Goal: Task Accomplishment & Management: Complete application form

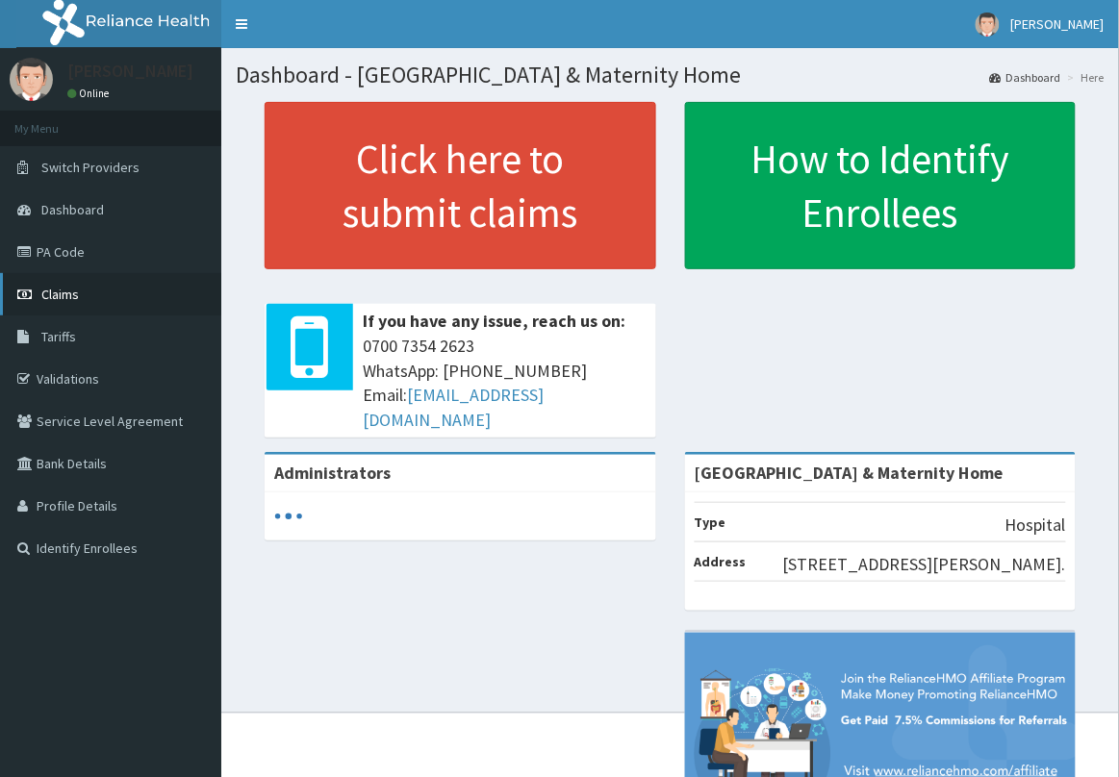
click at [109, 305] on link "Claims" at bounding box center [110, 294] width 221 height 42
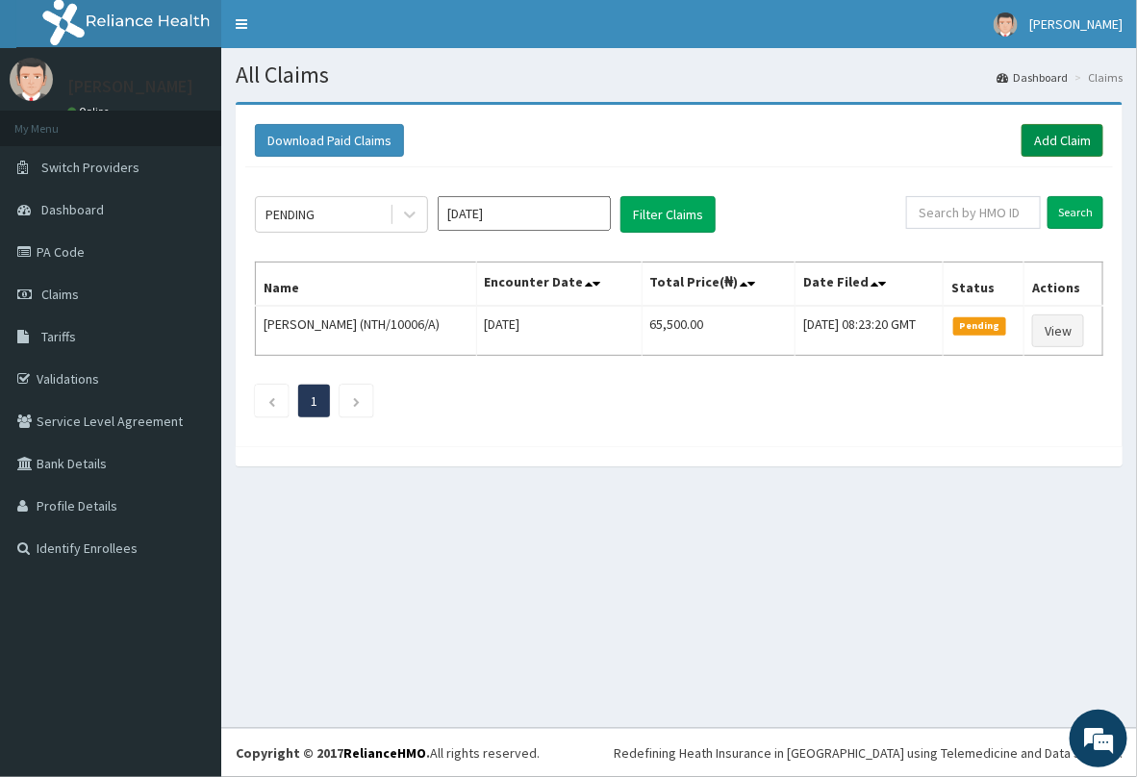
click at [1042, 140] on link "Add Claim" at bounding box center [1063, 140] width 82 height 33
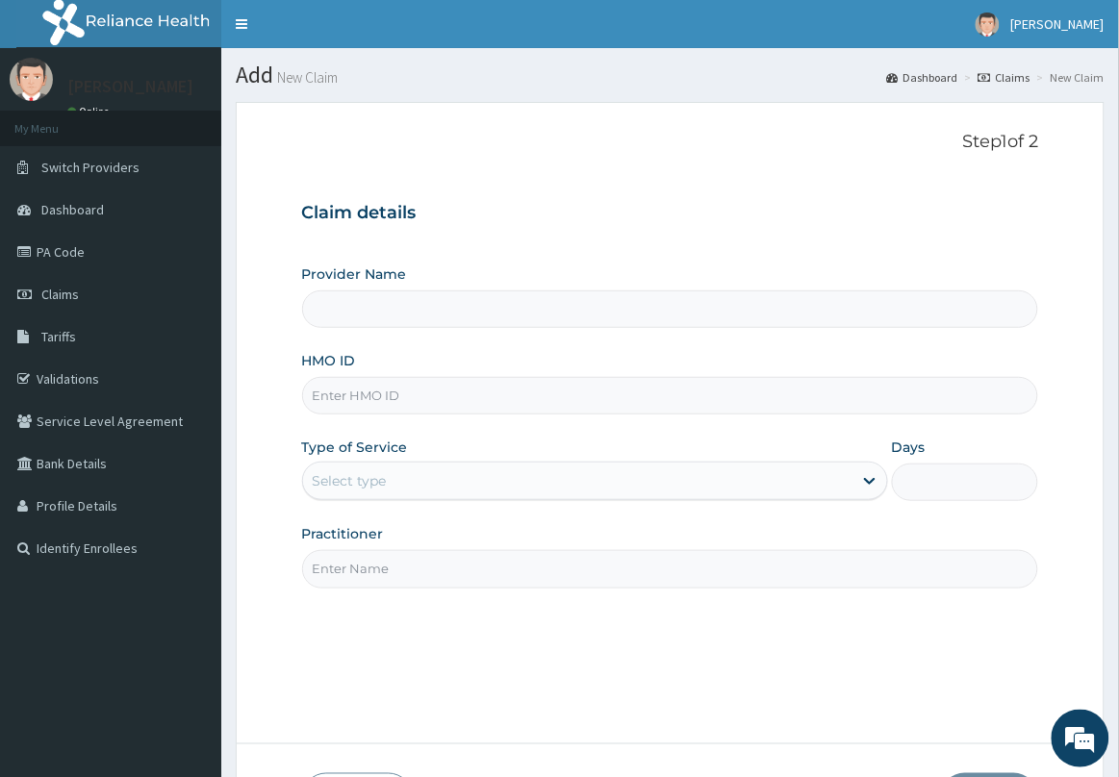
click at [486, 387] on input "HMO ID" at bounding box center [670, 396] width 737 height 38
type input "Delta Crown Hospital & Maternity Home"
type input "MUH/10049/B"
click at [440, 482] on div "Select type" at bounding box center [577, 481] width 549 height 31
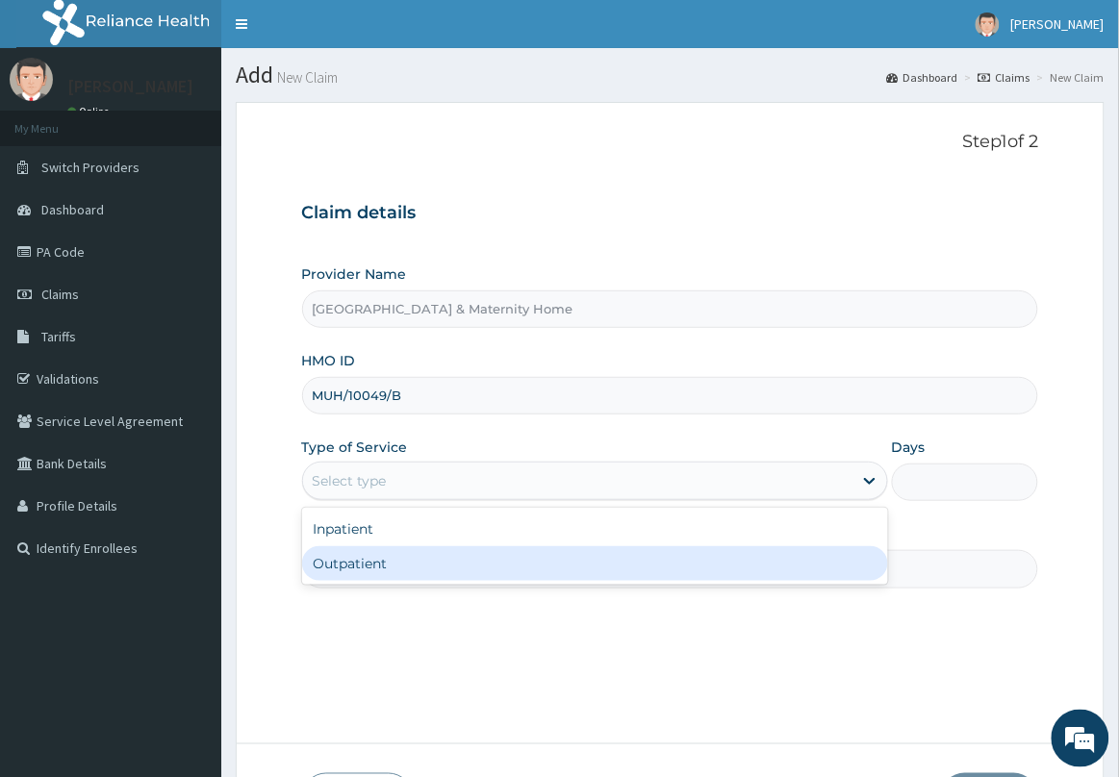
click at [415, 563] on div "Outpatient" at bounding box center [595, 564] width 586 height 35
type input "1"
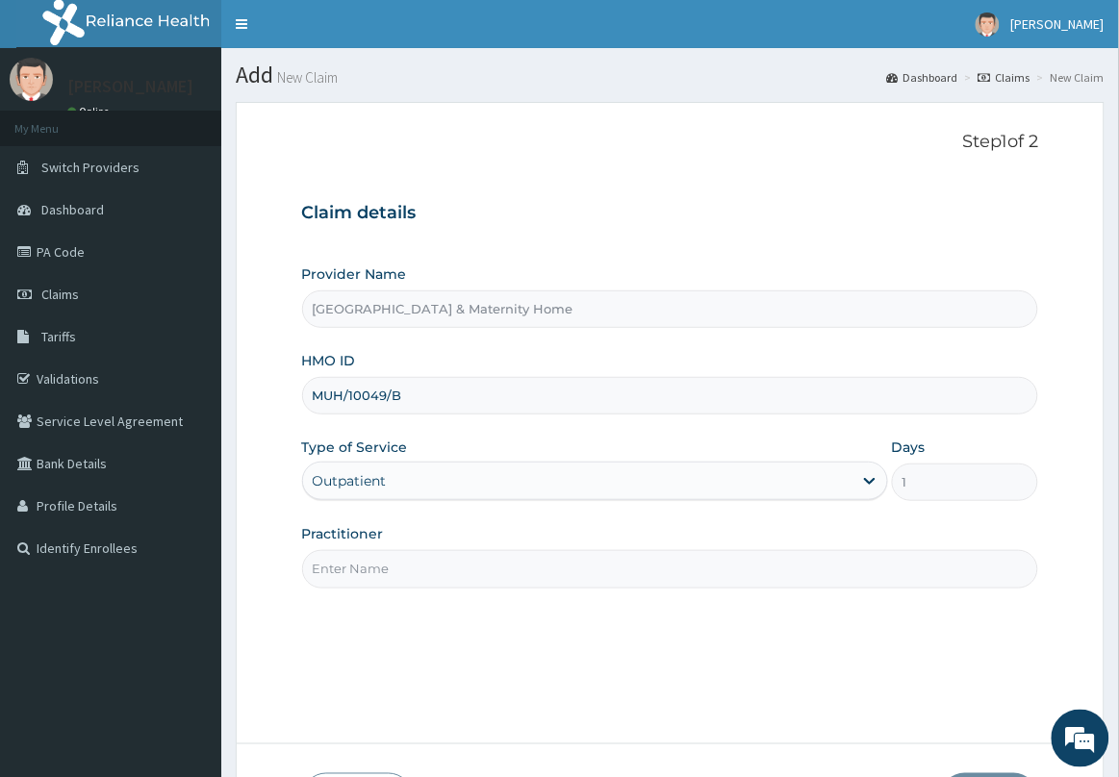
click at [415, 565] on input "Practitioner" at bounding box center [670, 569] width 737 height 38
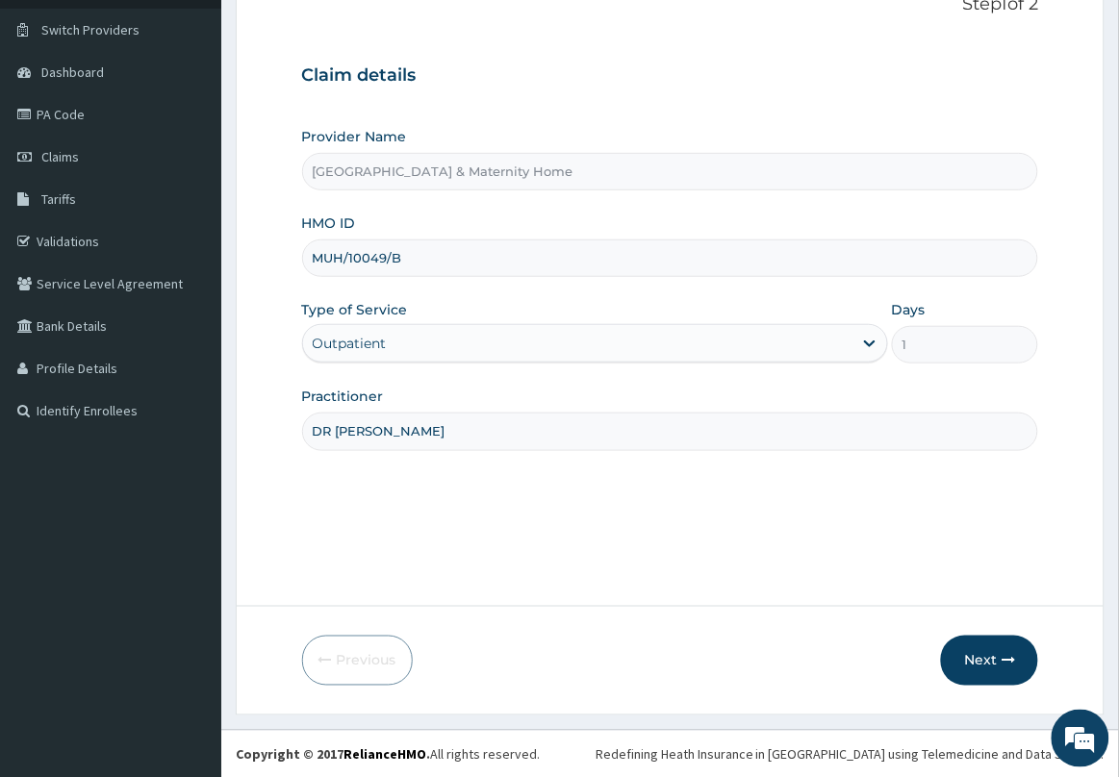
scroll to position [140, 0]
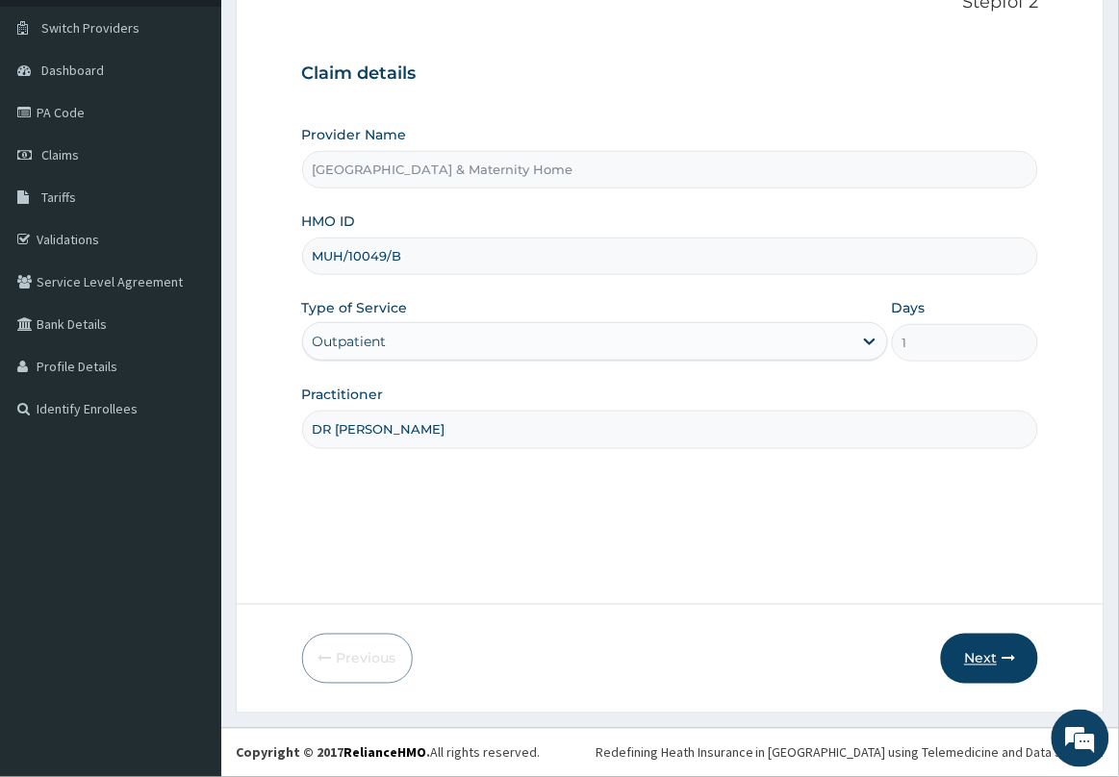
type input "DR [PERSON_NAME]"
click at [981, 660] on button "Next" at bounding box center [989, 659] width 97 height 50
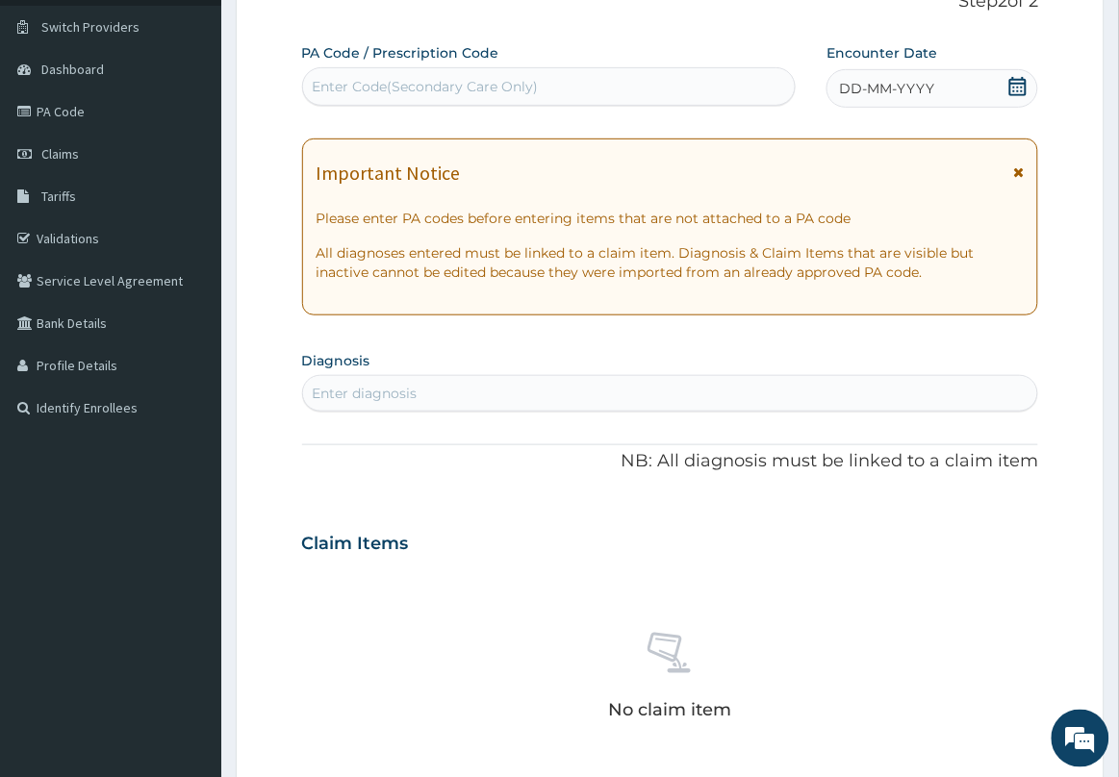
click at [1017, 174] on icon at bounding box center [1018, 171] width 11 height 13
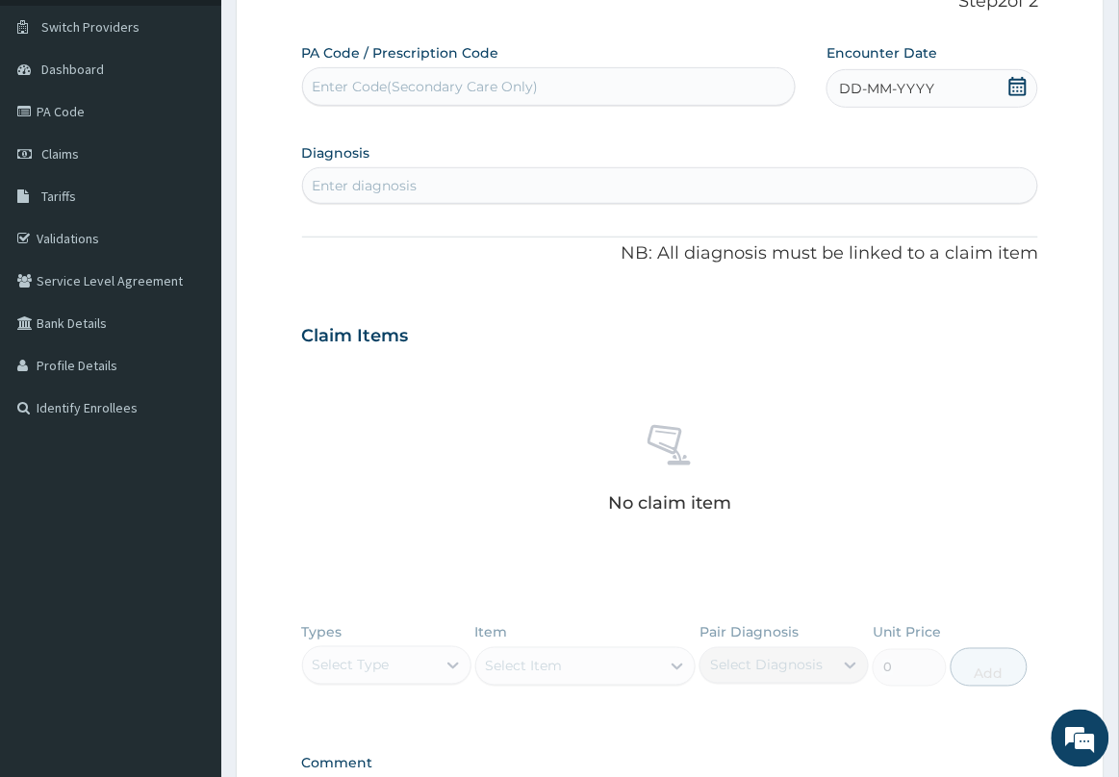
click at [1020, 87] on icon at bounding box center [1017, 86] width 19 height 19
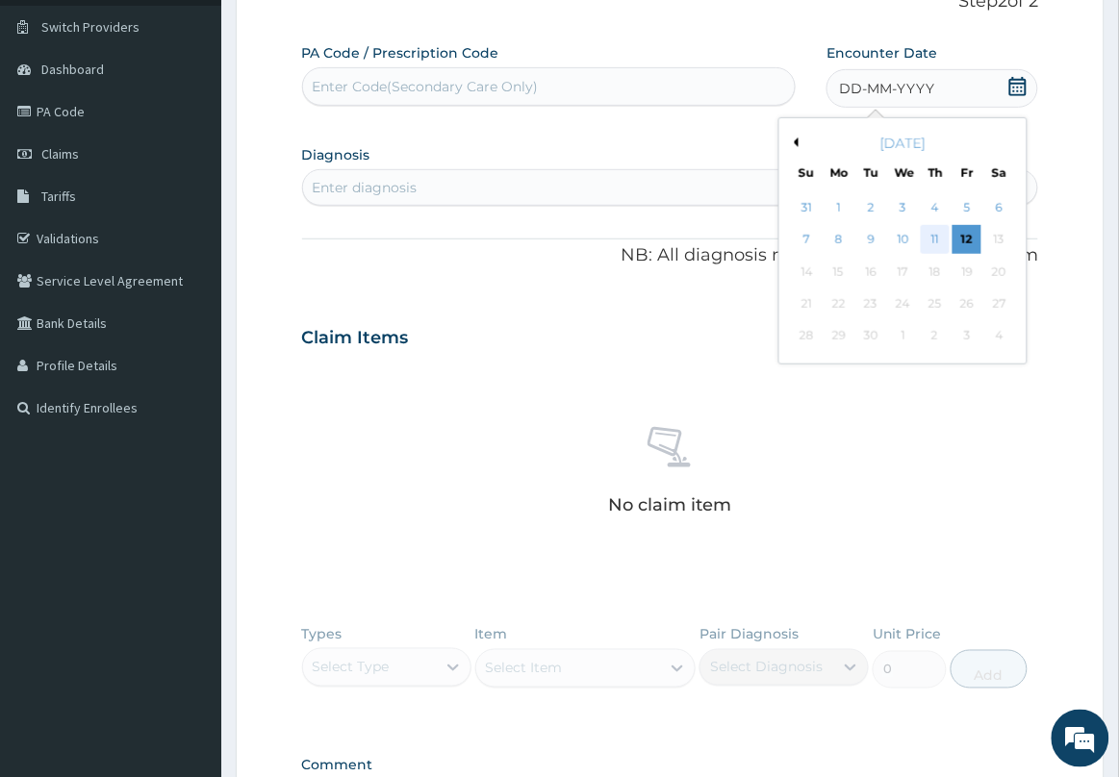
click at [939, 241] on div "11" at bounding box center [935, 240] width 29 height 29
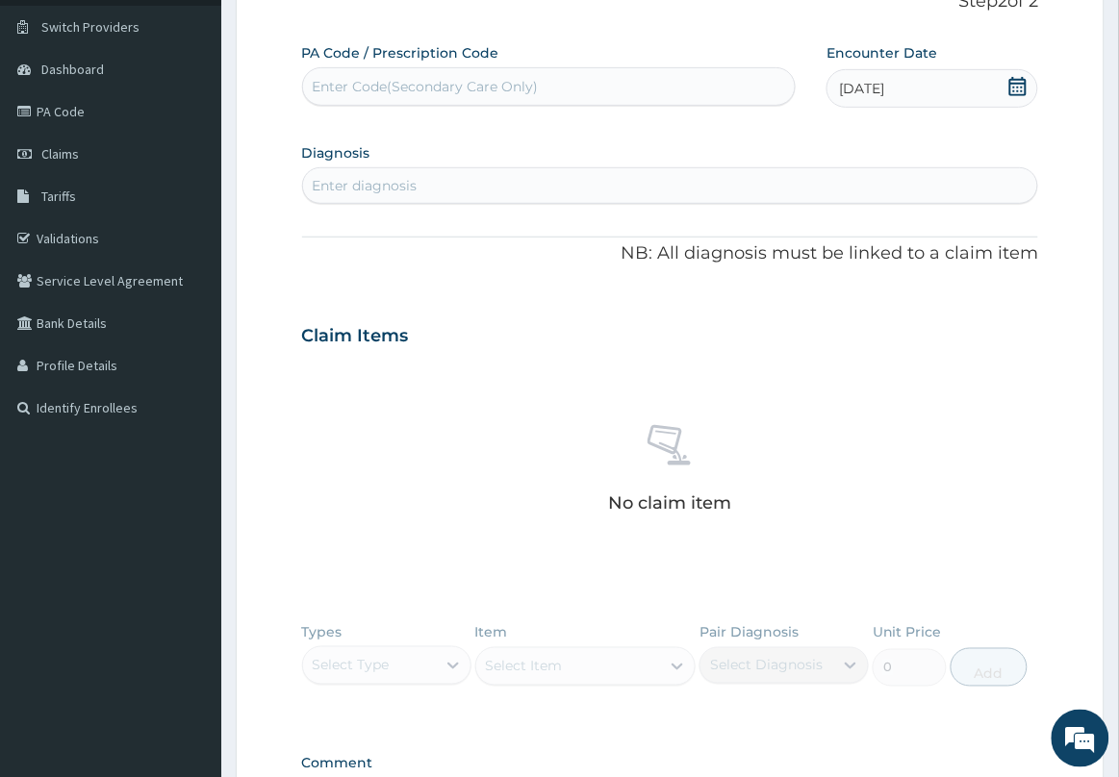
click at [579, 184] on div "Enter diagnosis" at bounding box center [670, 185] width 735 height 31
type input "[MEDICAL_DATA]"
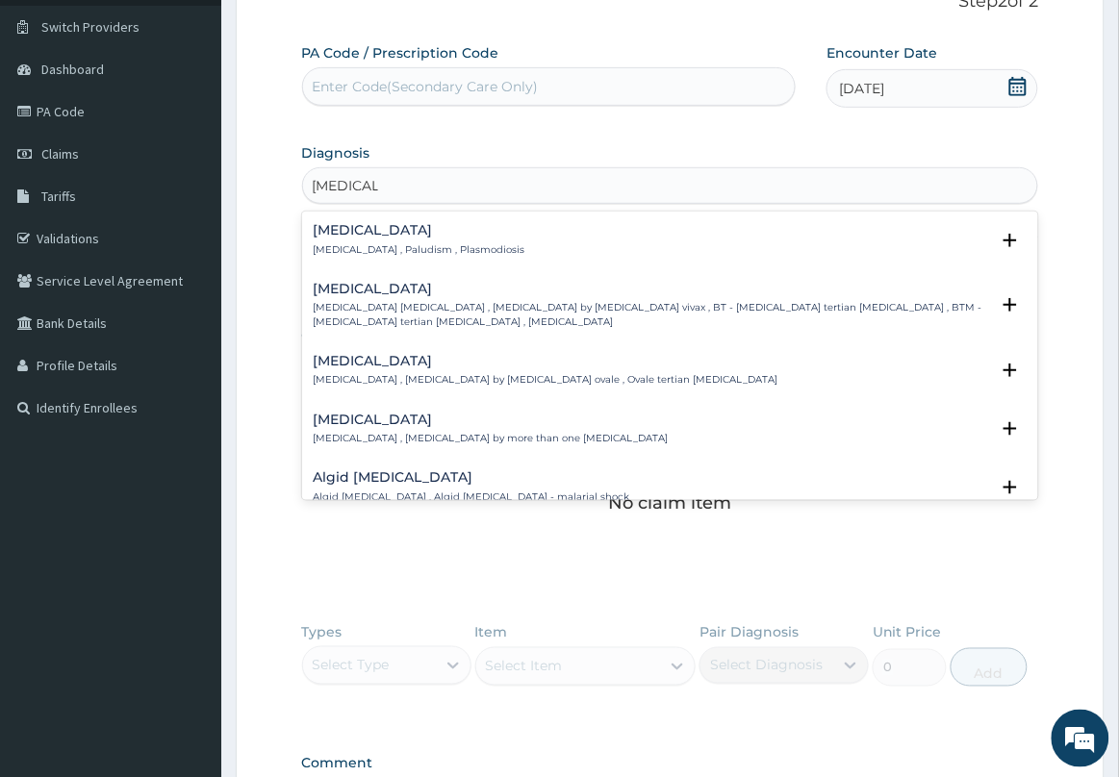
click at [356, 243] on p "Malaria , Paludism , Plasmodiosis" at bounding box center [420, 249] width 212 height 13
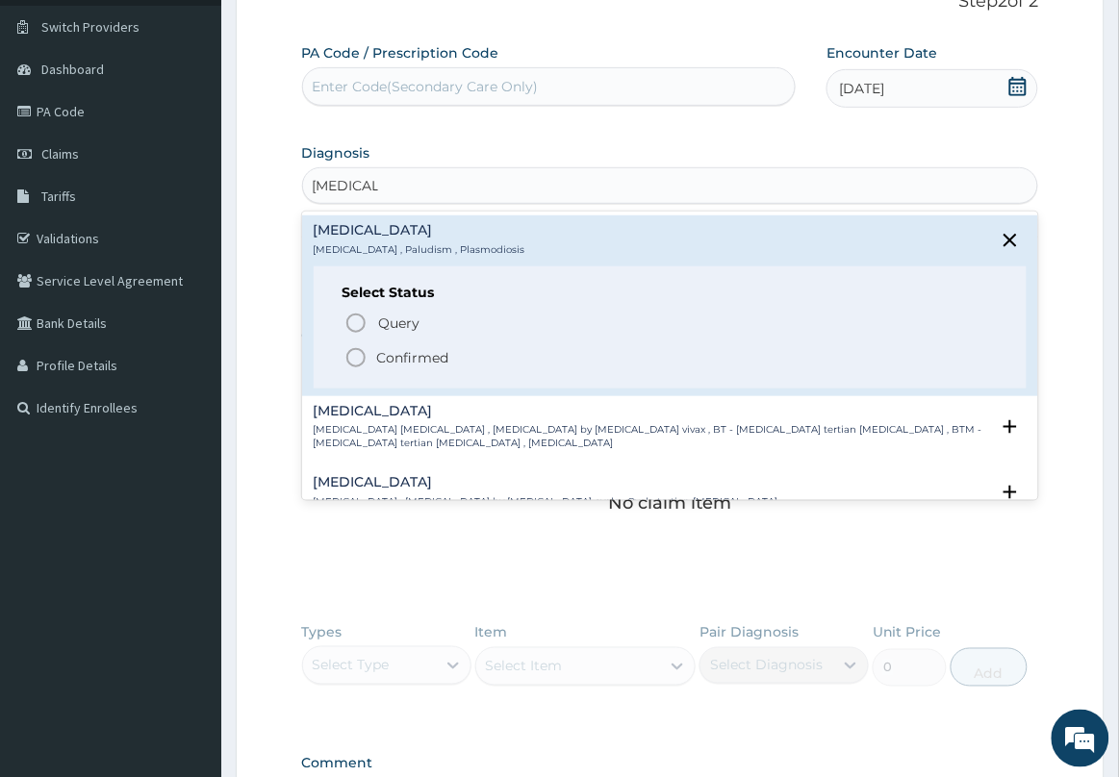
click at [346, 346] on icon "status option filled" at bounding box center [355, 357] width 23 height 23
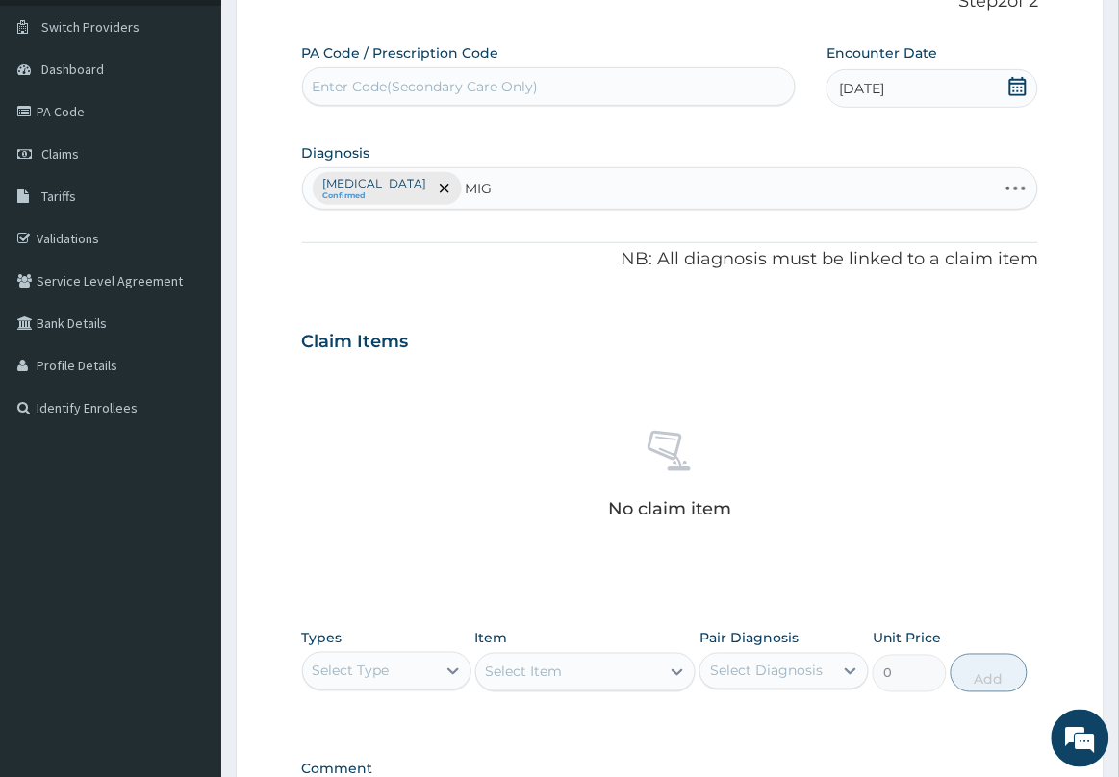
type input "MIGR"
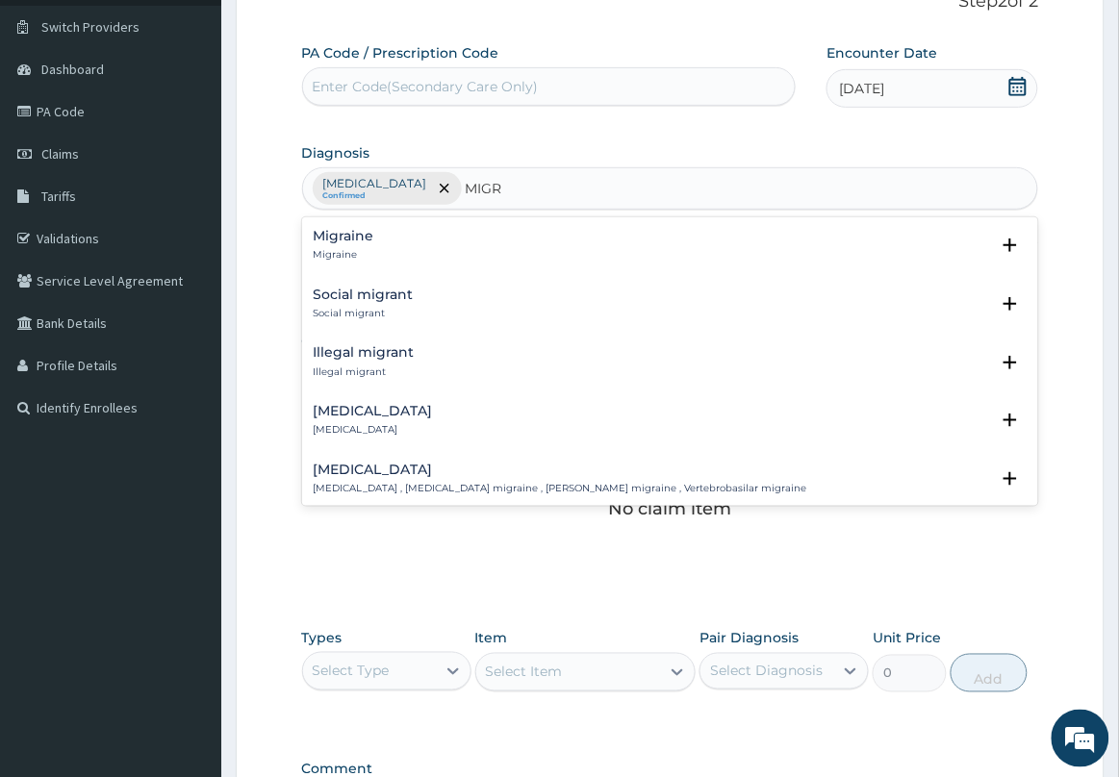
click at [351, 243] on h4 "Migraine" at bounding box center [344, 236] width 61 height 14
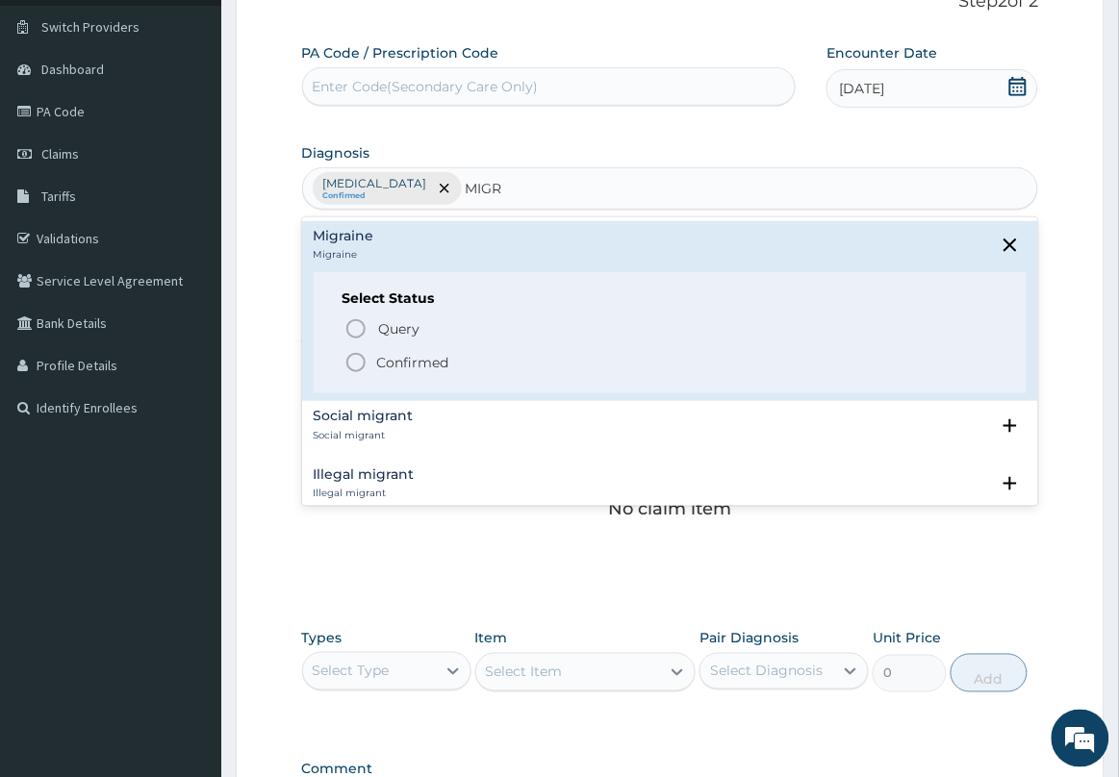
click at [372, 356] on span "Confirmed" at bounding box center [671, 362] width 654 height 23
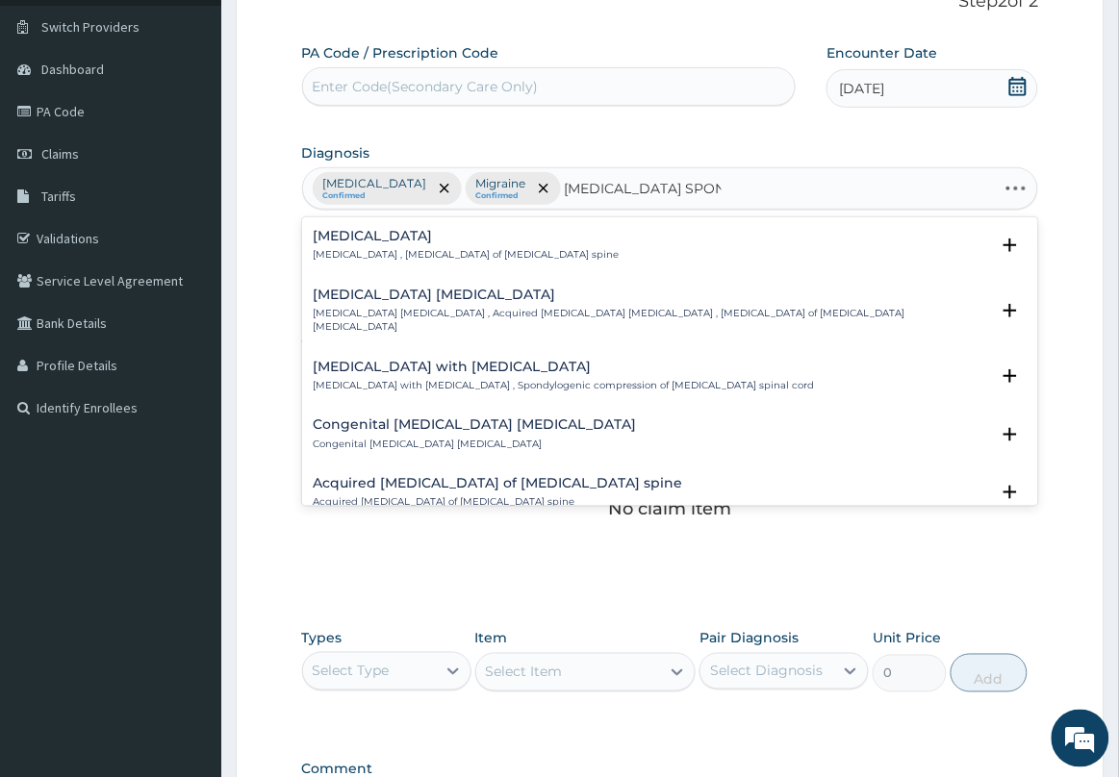
type input "LUMBAR SPONDYLOSIS"
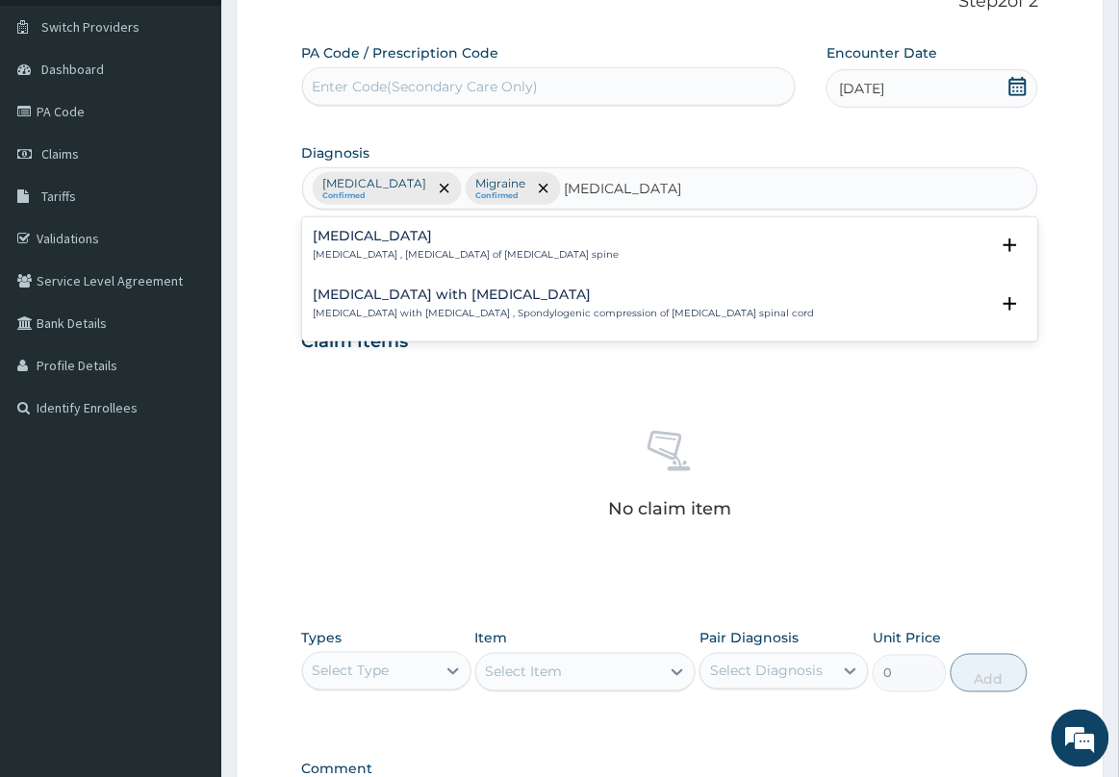
click at [406, 242] on h4 "Lumbar spondylosis" at bounding box center [467, 236] width 306 height 14
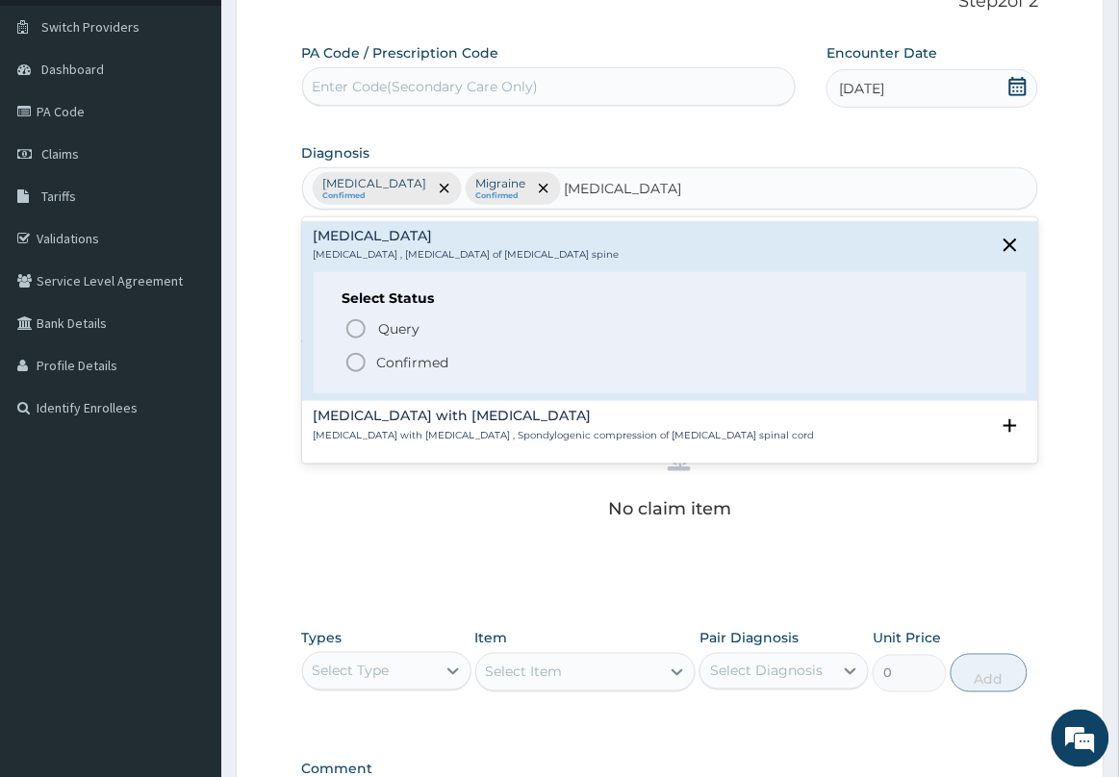
click at [357, 366] on icon "status option filled" at bounding box center [355, 362] width 23 height 23
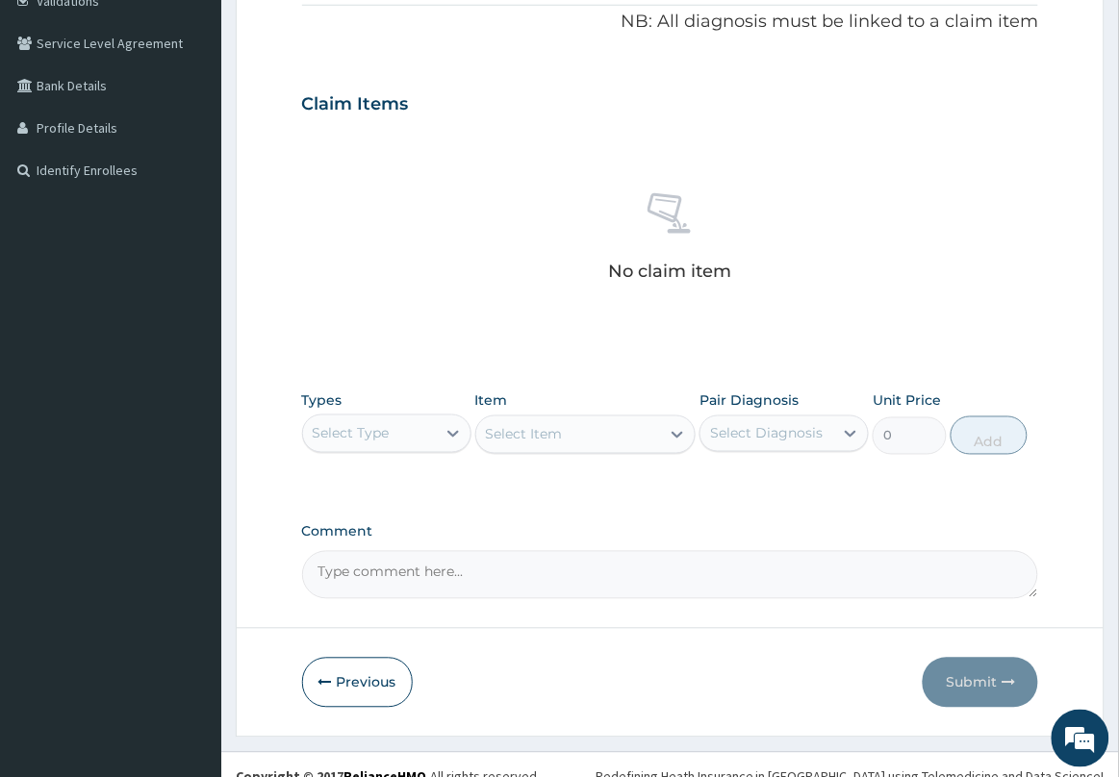
scroll to position [402, 0]
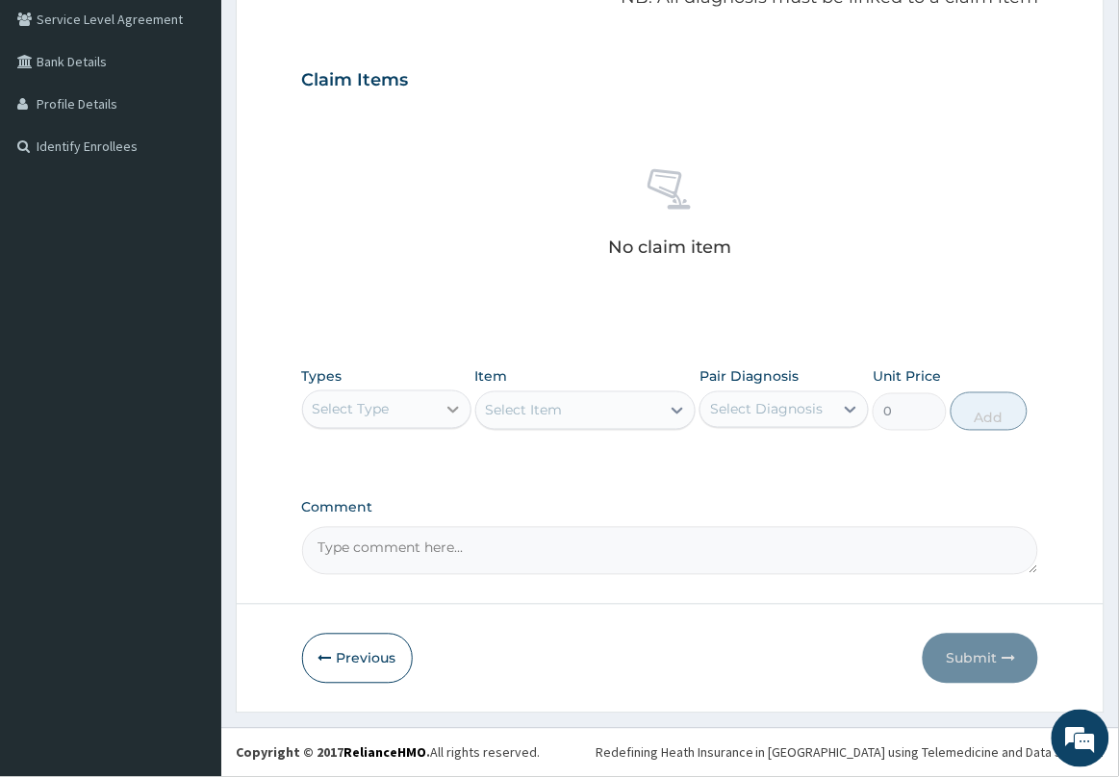
click at [447, 409] on icon at bounding box center [453, 409] width 19 height 19
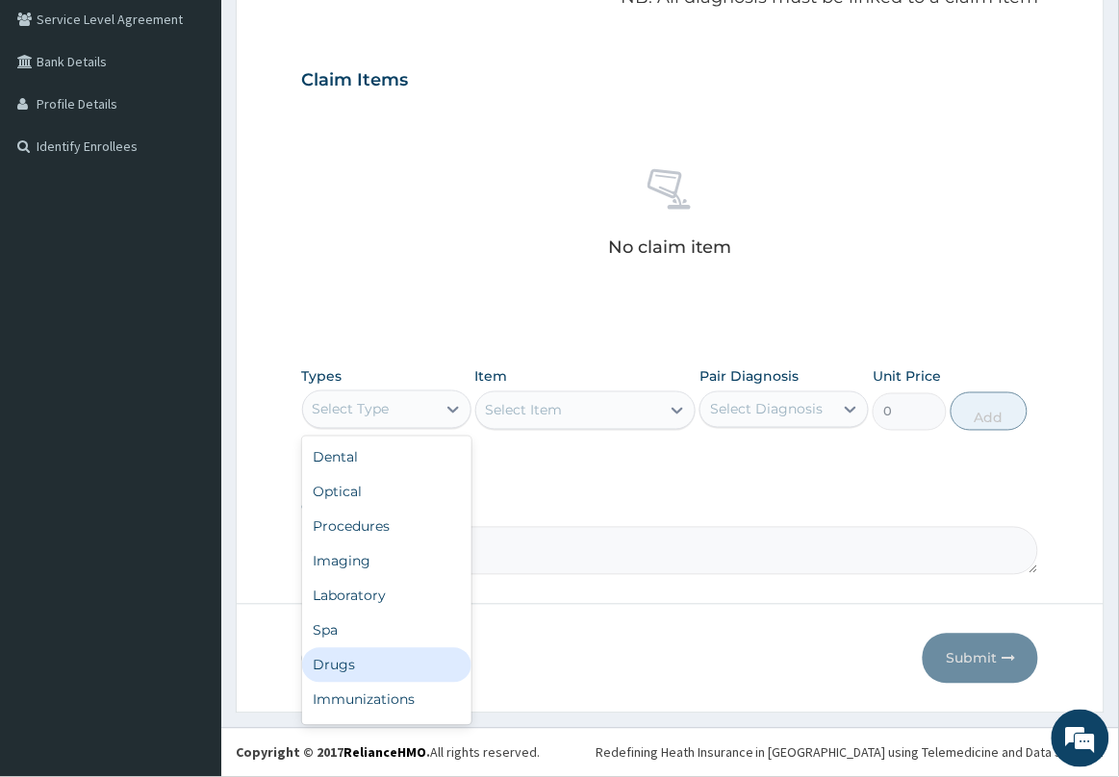
click at [378, 662] on div "Drugs" at bounding box center [386, 665] width 169 height 35
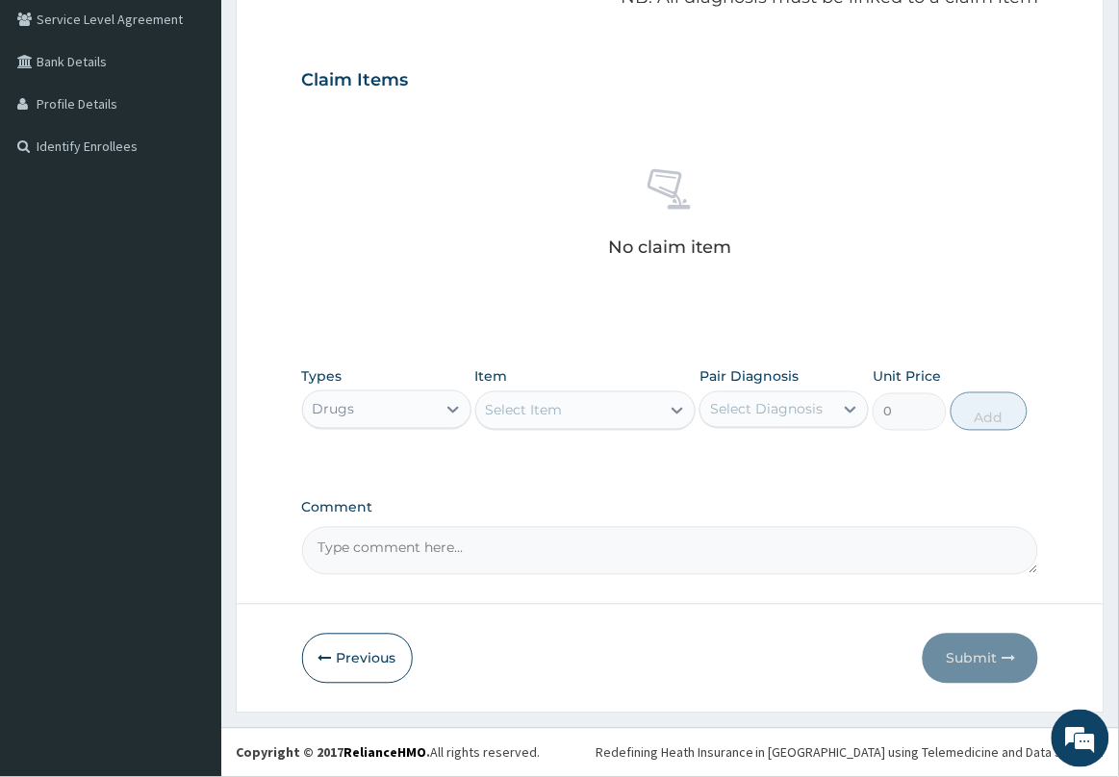
click at [558, 412] on div "Select Item" at bounding box center [524, 410] width 77 height 19
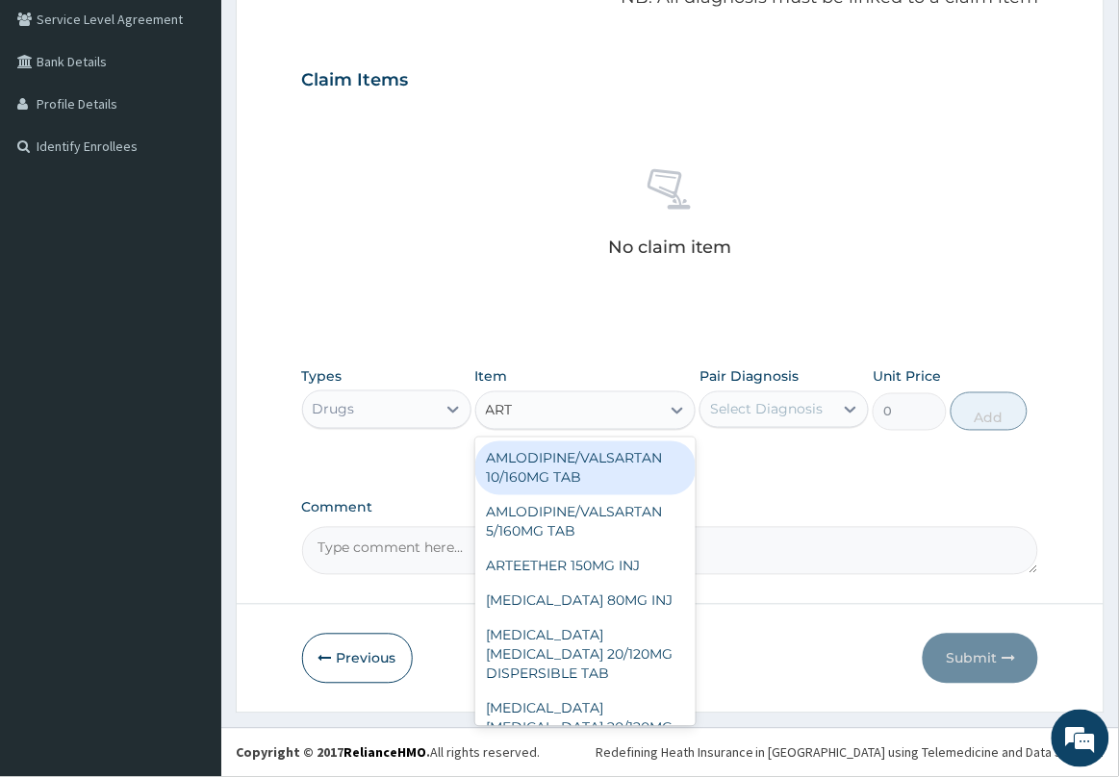
type input "ARTE"
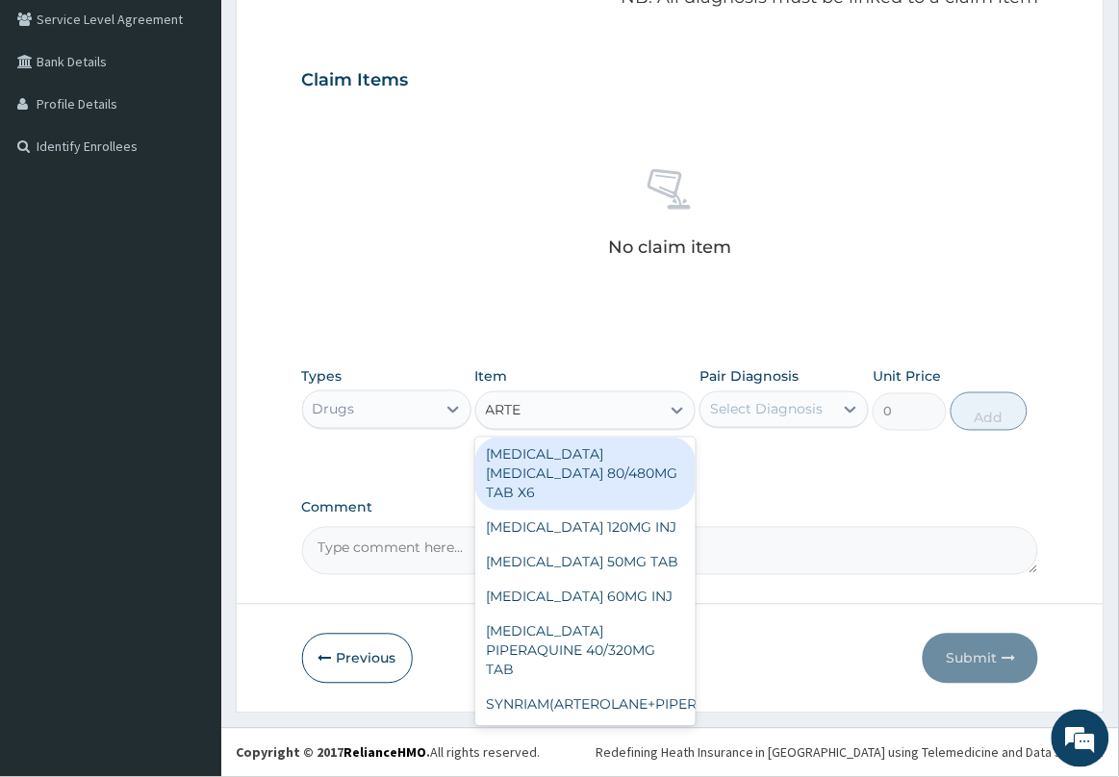
scroll to position [237, 0]
click at [611, 476] on div "[MEDICAL_DATA] [MEDICAL_DATA] 80/480MG TAB X6" at bounding box center [585, 474] width 221 height 73
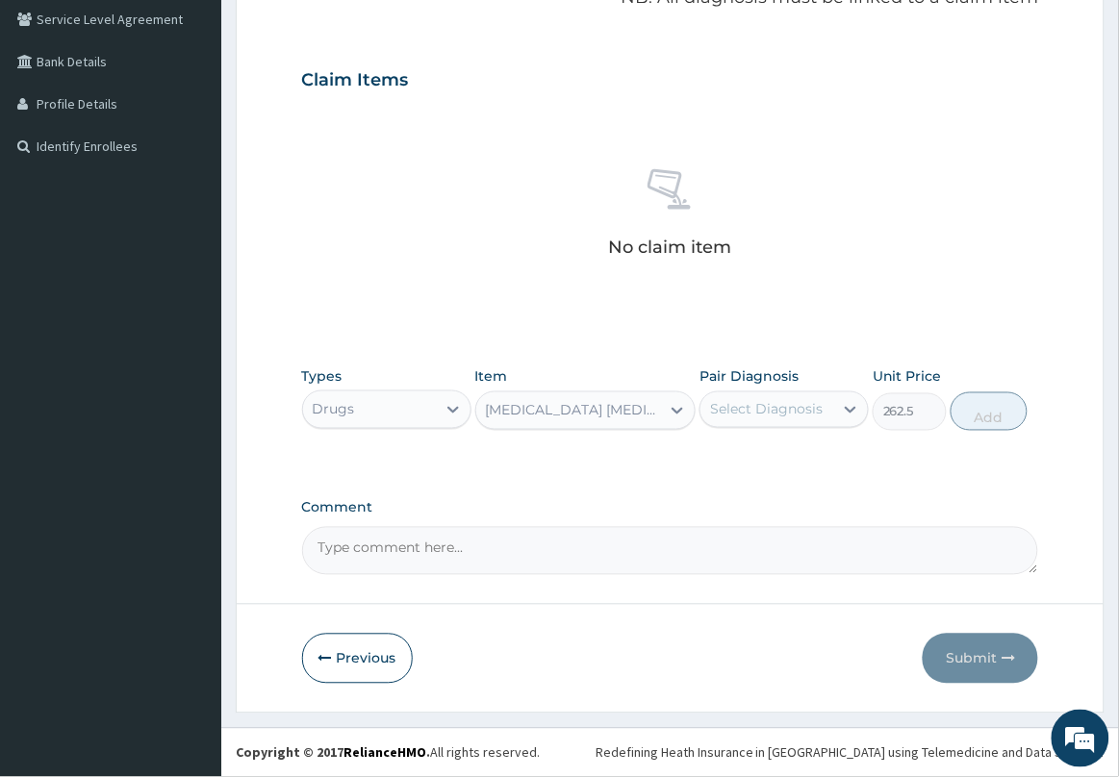
type input "262.5"
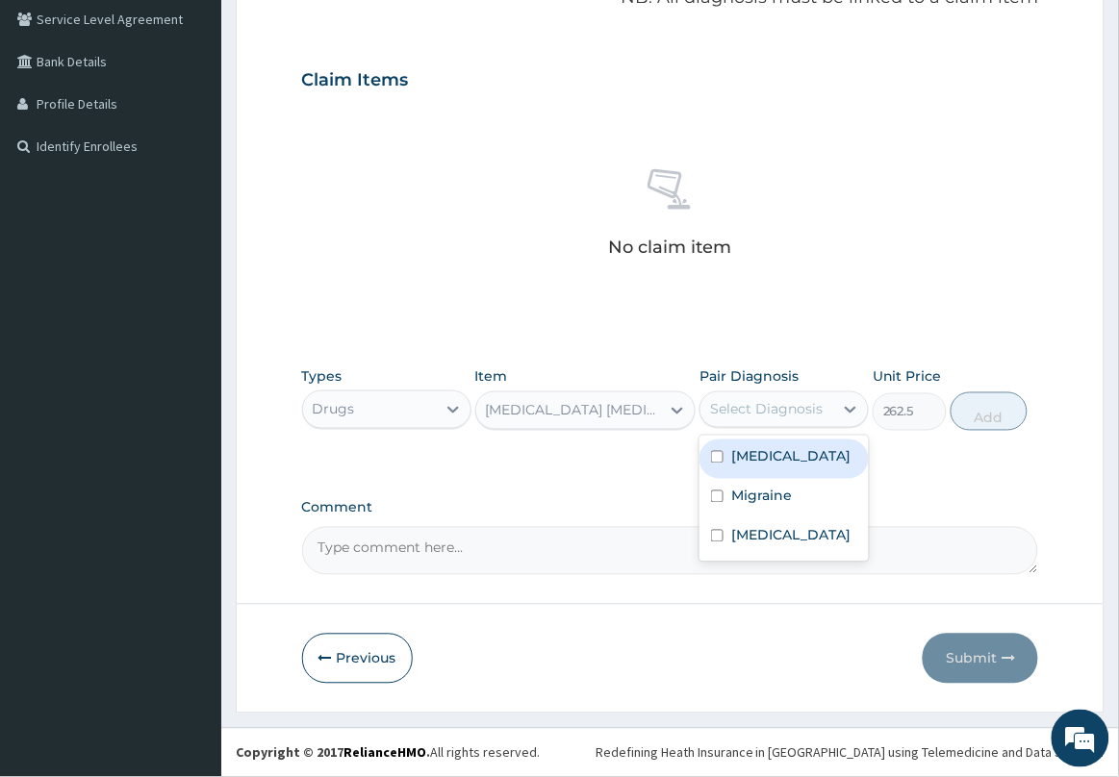
click at [789, 405] on div "Select Diagnosis" at bounding box center [766, 409] width 113 height 19
click at [758, 455] on label "[MEDICAL_DATA]" at bounding box center [790, 456] width 119 height 19
checkbox input "true"
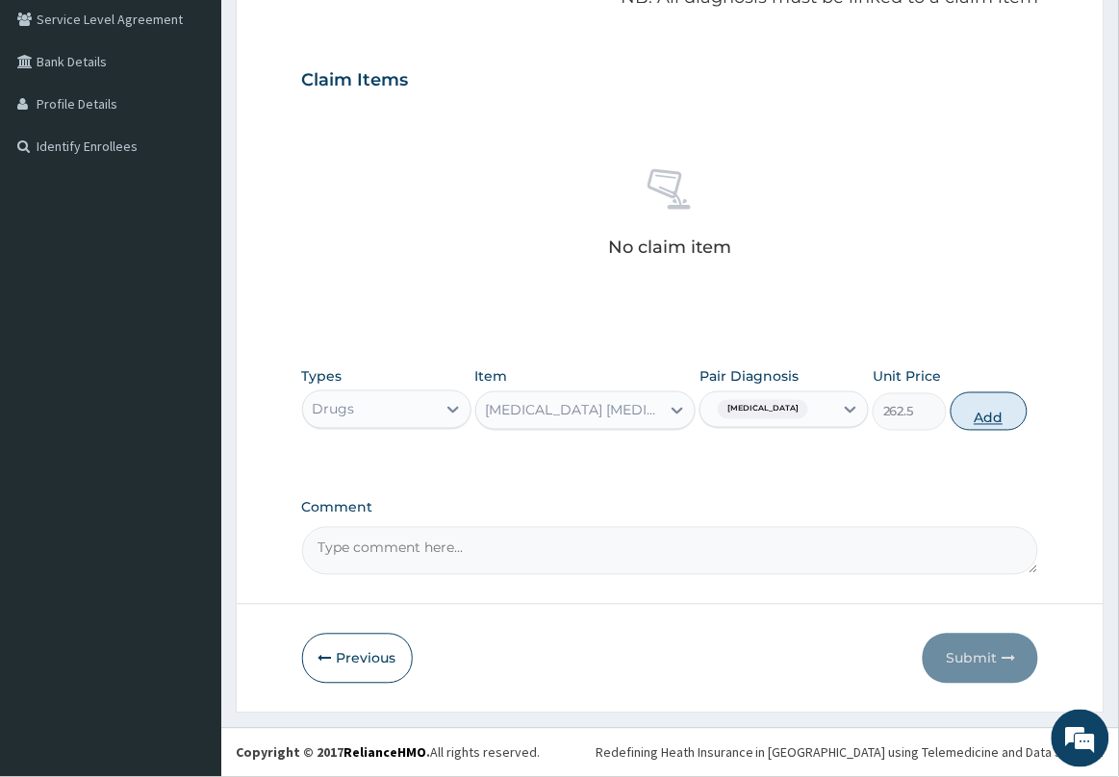
click at [992, 419] on button "Add" at bounding box center [989, 412] width 77 height 38
type input "0"
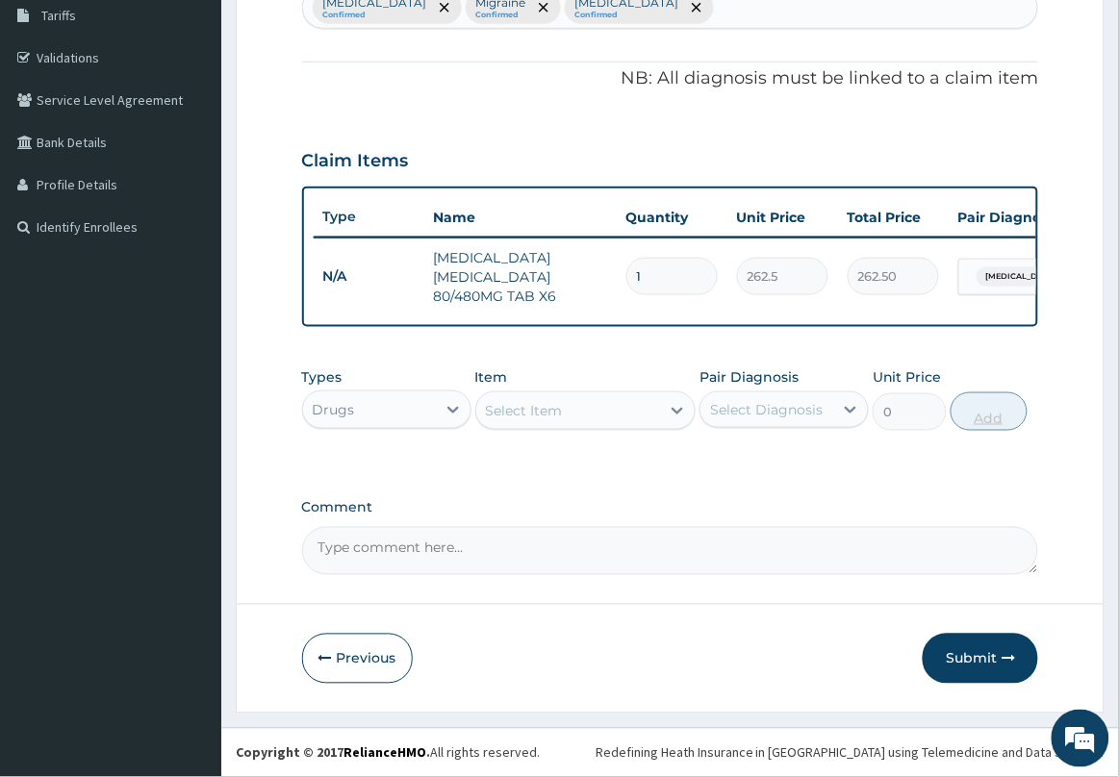
scroll to position [338, 0]
type input "0.00"
type input "6"
type input "1575.00"
type input "6"
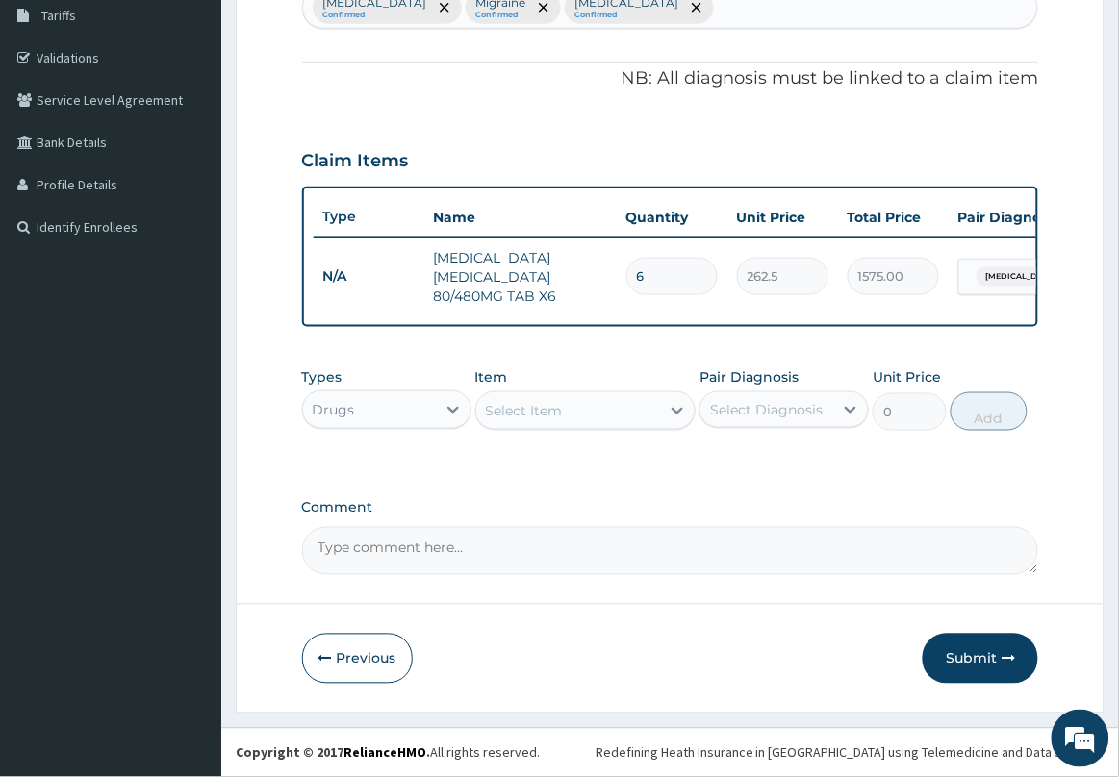
click at [630, 404] on div "Select Item" at bounding box center [568, 410] width 185 height 31
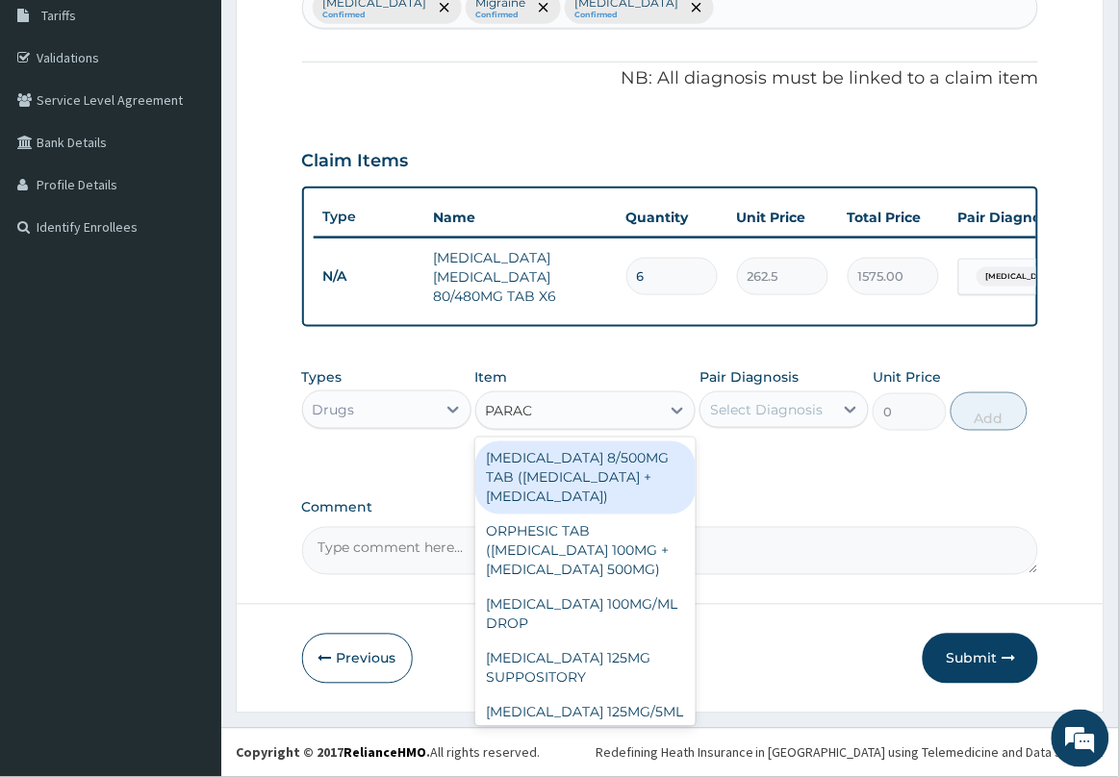
type input "PARACE"
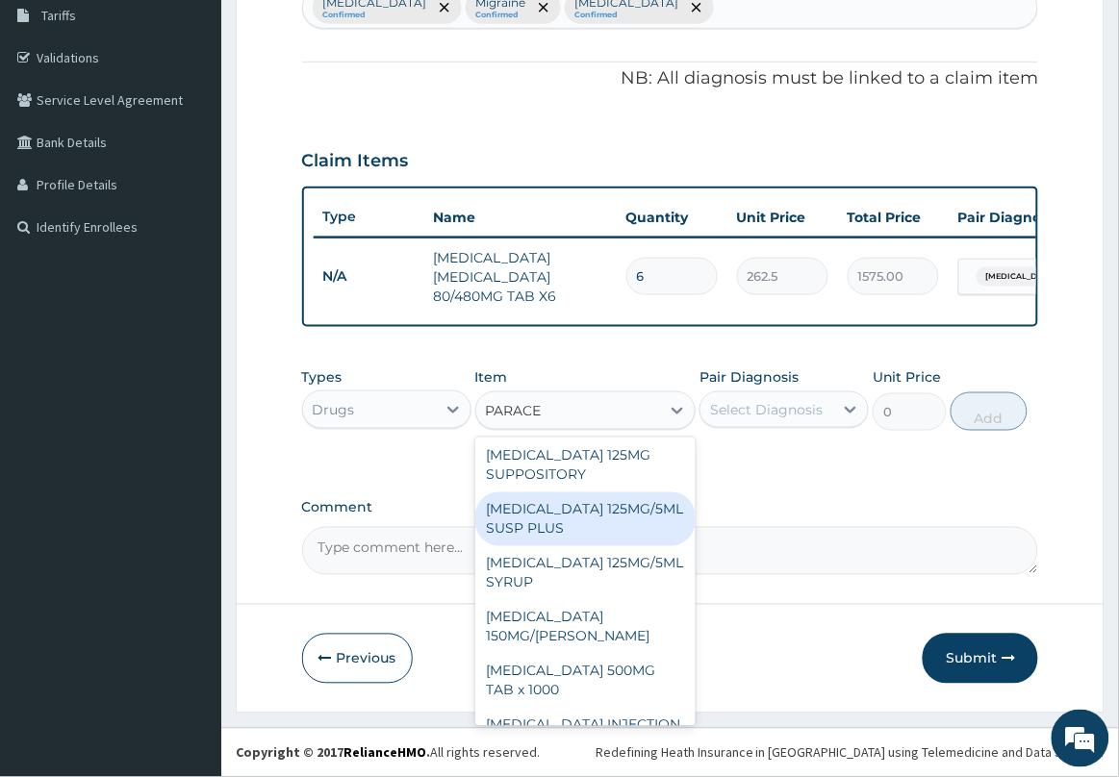
scroll to position [241, 0]
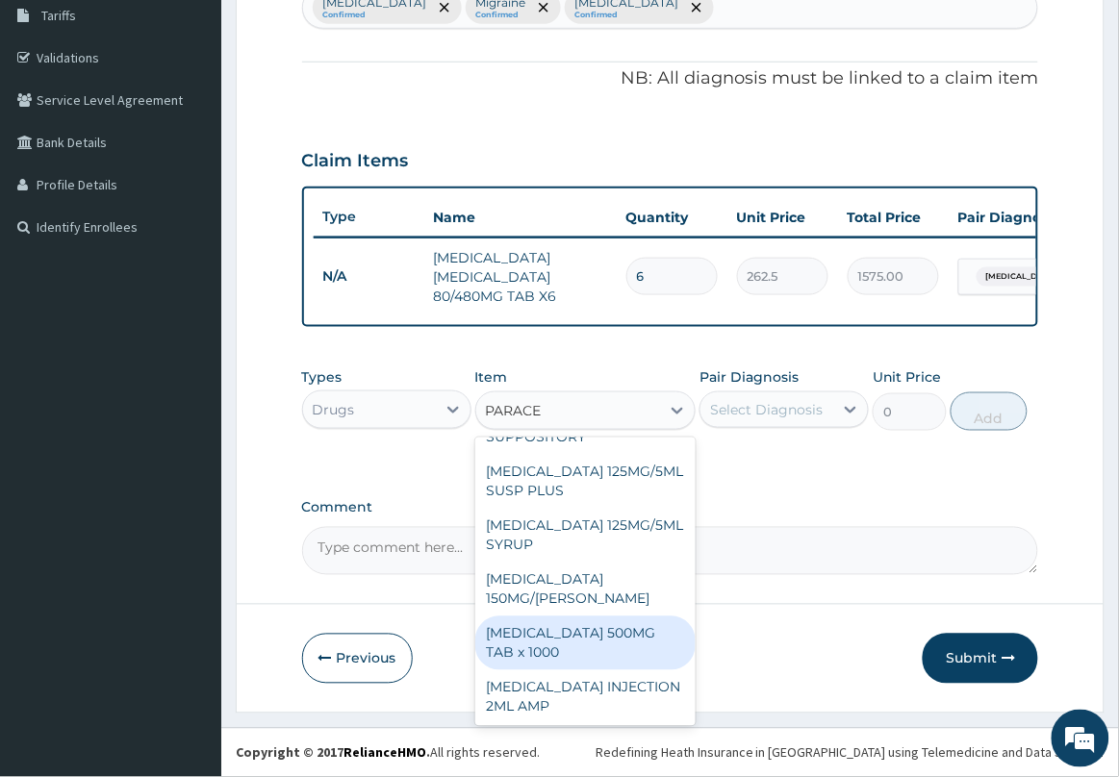
click at [609, 671] on div "[MEDICAL_DATA] 500MG TAB x 1000" at bounding box center [585, 644] width 221 height 54
type input "11.025"
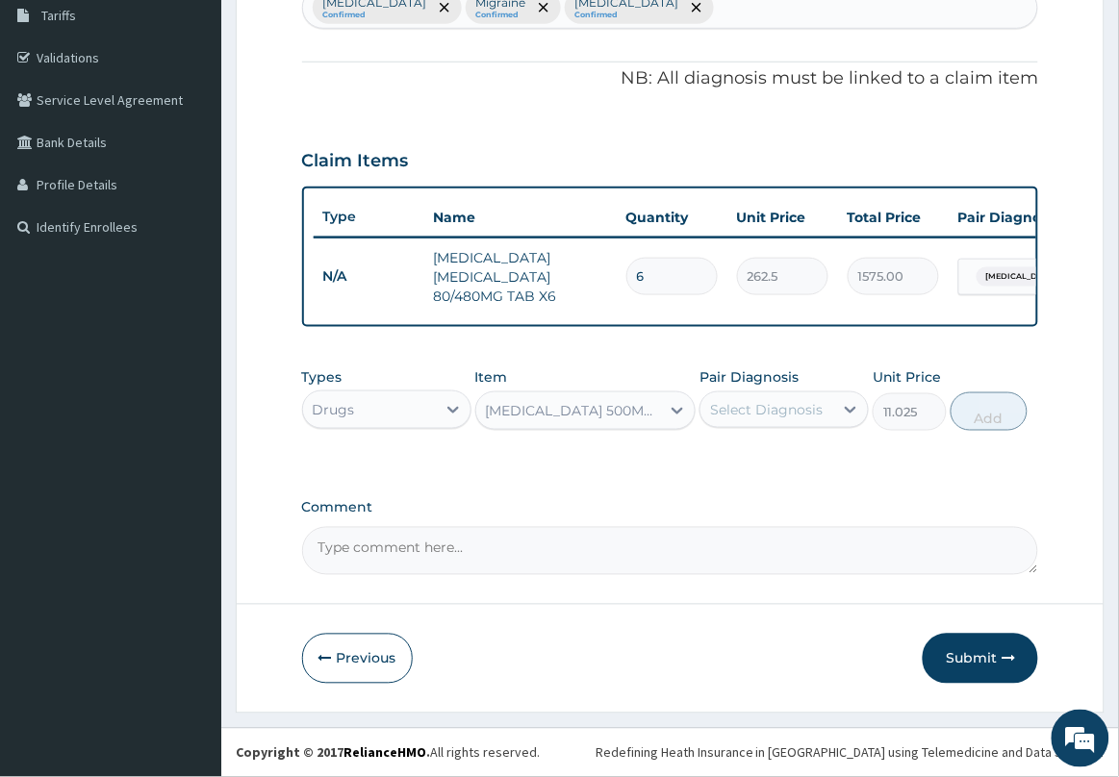
click at [801, 414] on div "Select Diagnosis" at bounding box center [766, 409] width 113 height 19
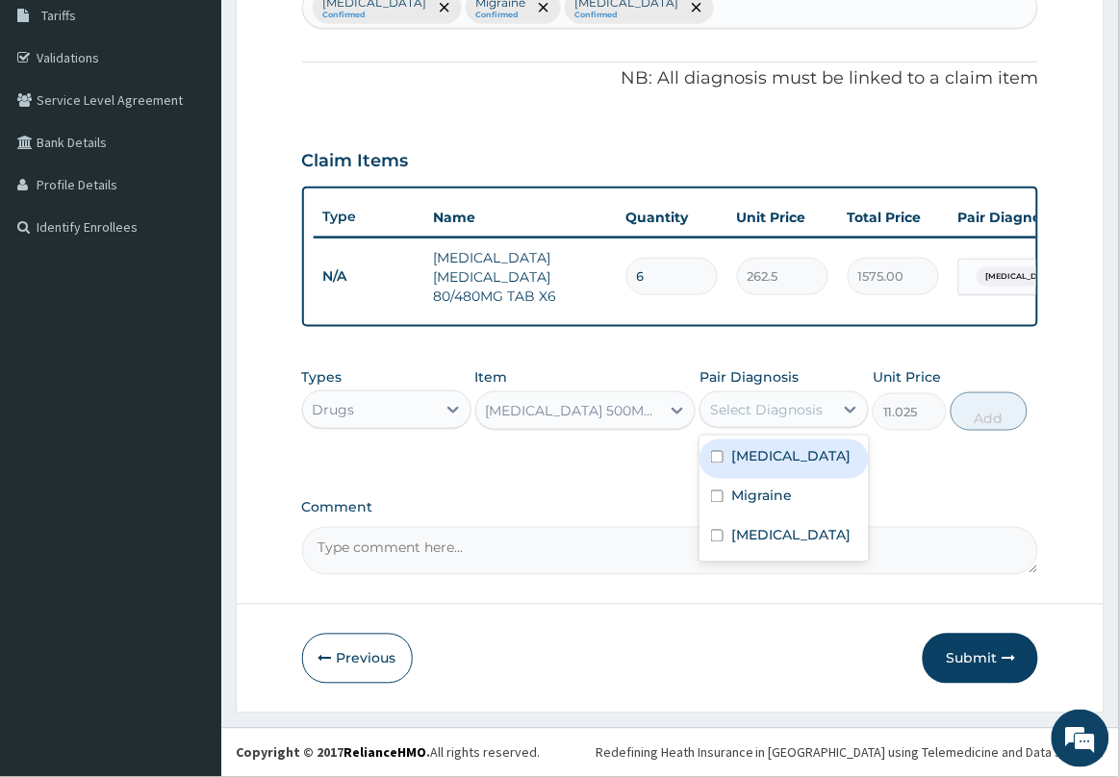
click at [777, 463] on label "[MEDICAL_DATA]" at bounding box center [790, 456] width 119 height 19
checkbox input "true"
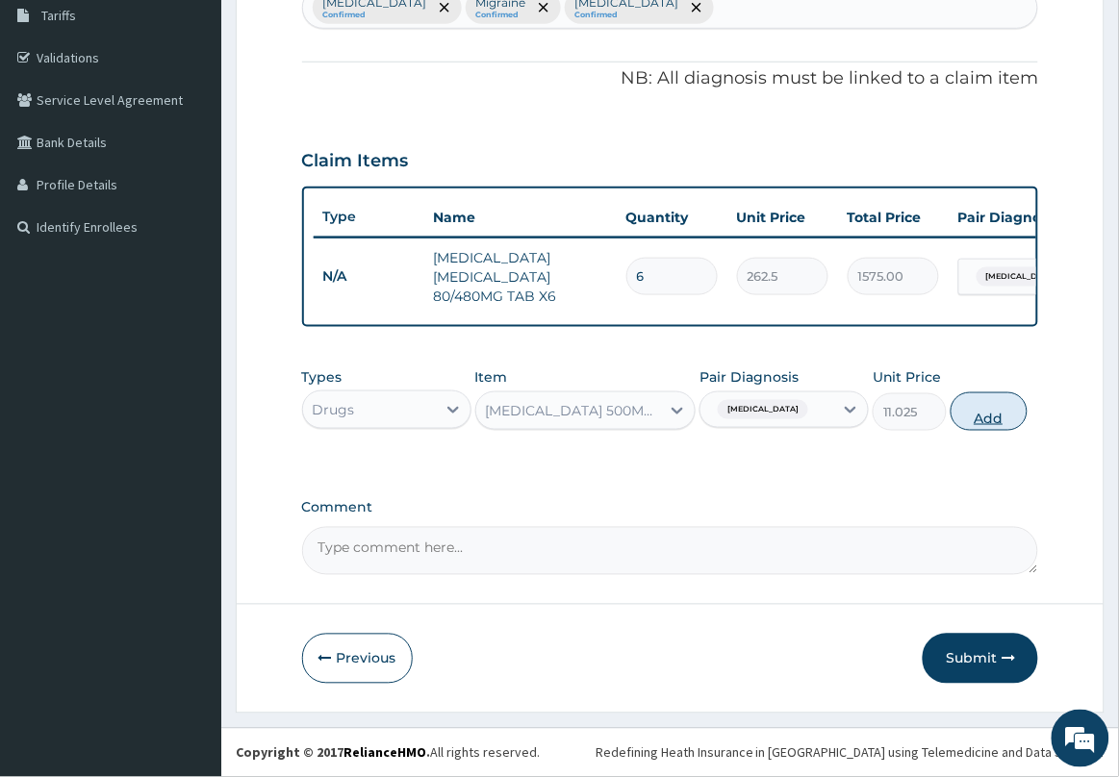
click at [975, 411] on button "Add" at bounding box center [989, 412] width 77 height 38
type input "0"
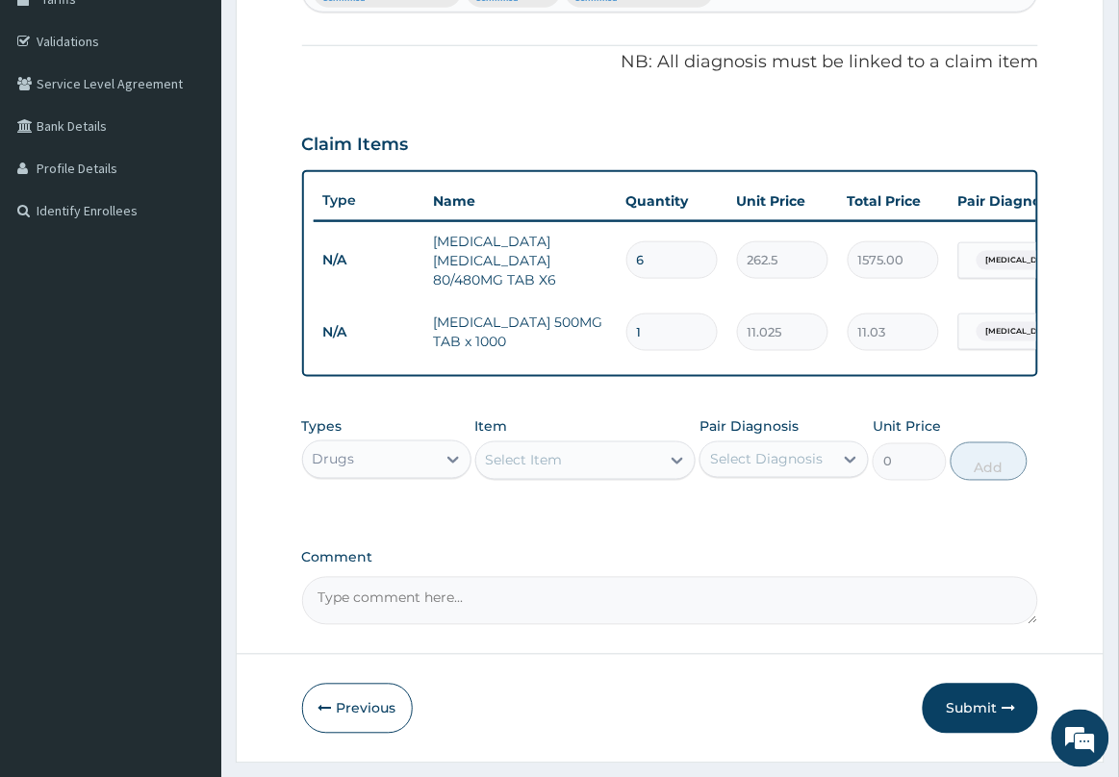
type input "18"
type input "198.45"
type input "18"
click at [609, 465] on div "Select Item" at bounding box center [568, 460] width 185 height 31
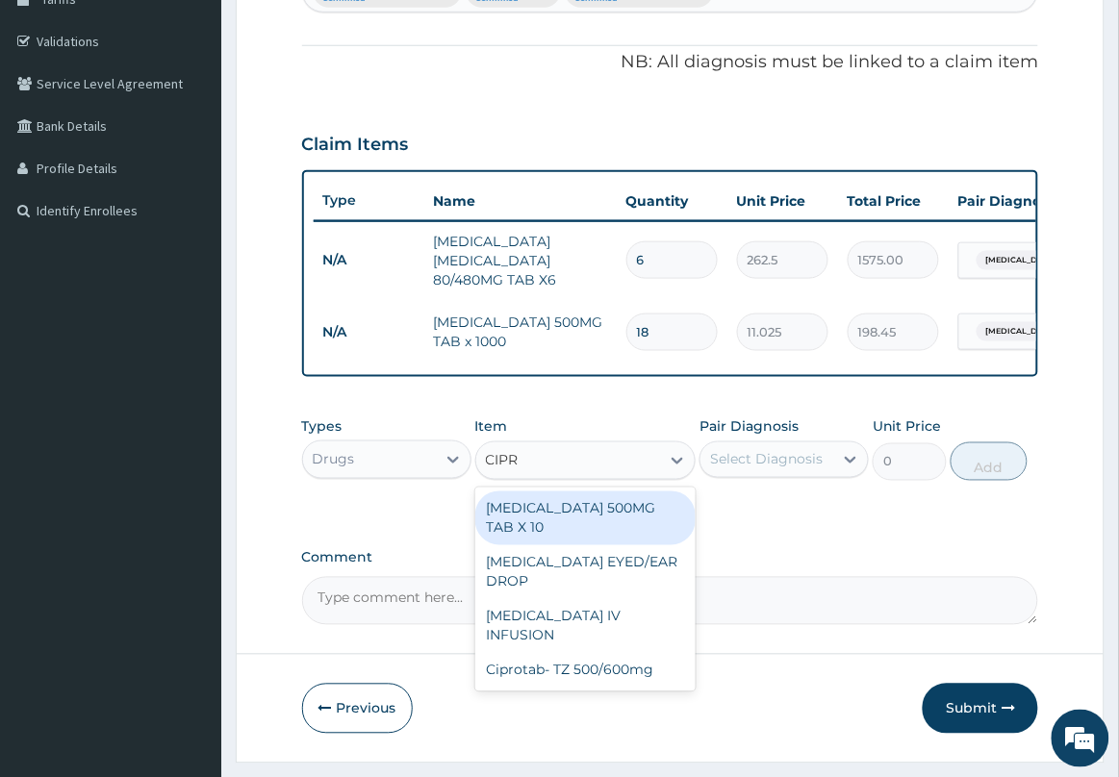
type input "CIPRO"
click at [601, 535] on div "[MEDICAL_DATA] 500MG TAB X 10" at bounding box center [585, 519] width 221 height 54
type input "63"
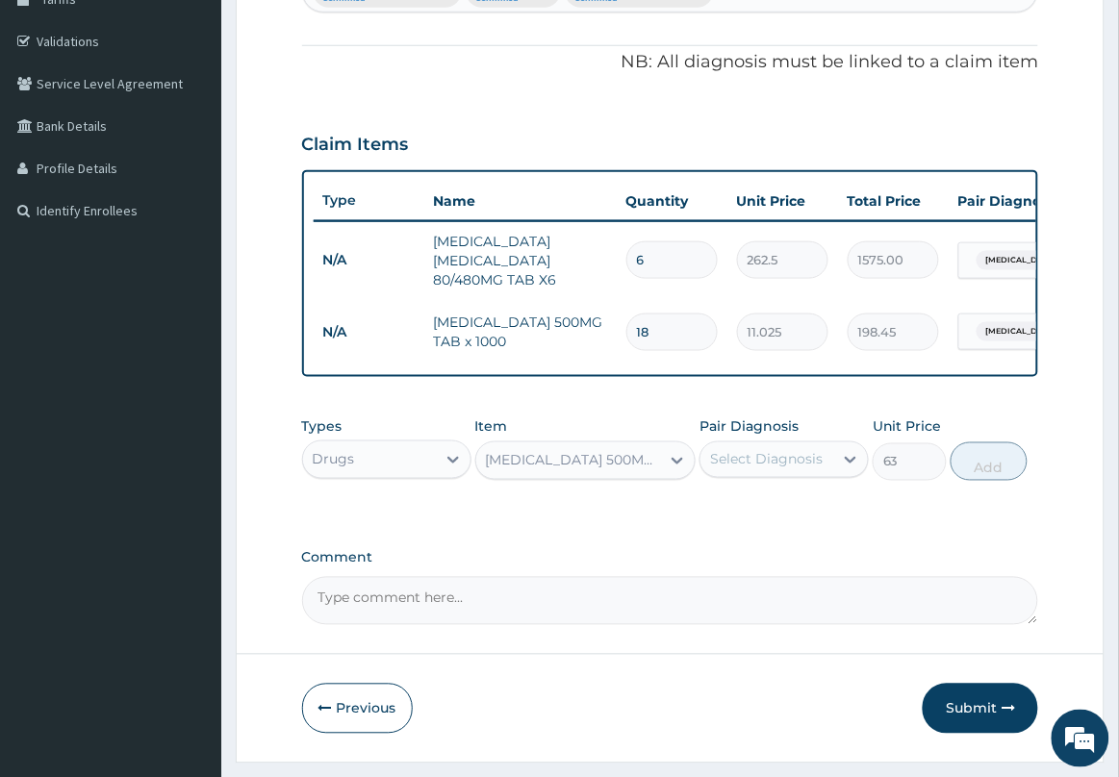
click at [770, 470] on div "Select Diagnosis" at bounding box center [766, 459] width 113 height 19
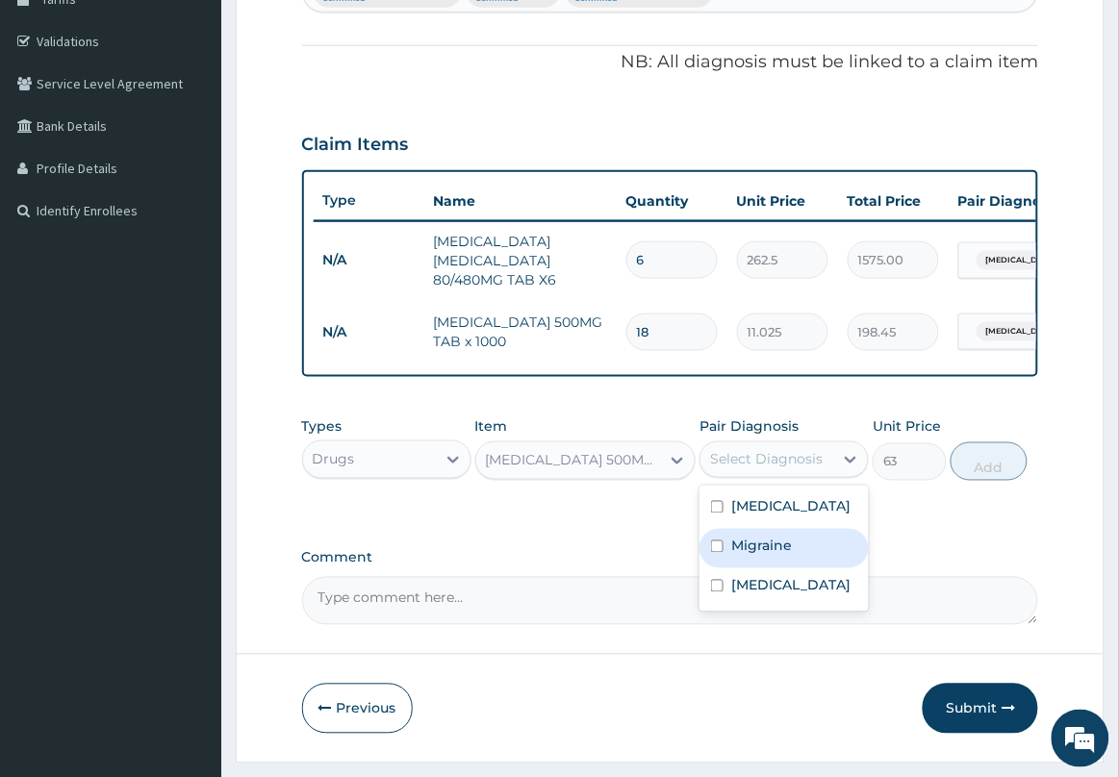
click at [784, 556] on label "Migraine" at bounding box center [761, 546] width 61 height 19
checkbox input "true"
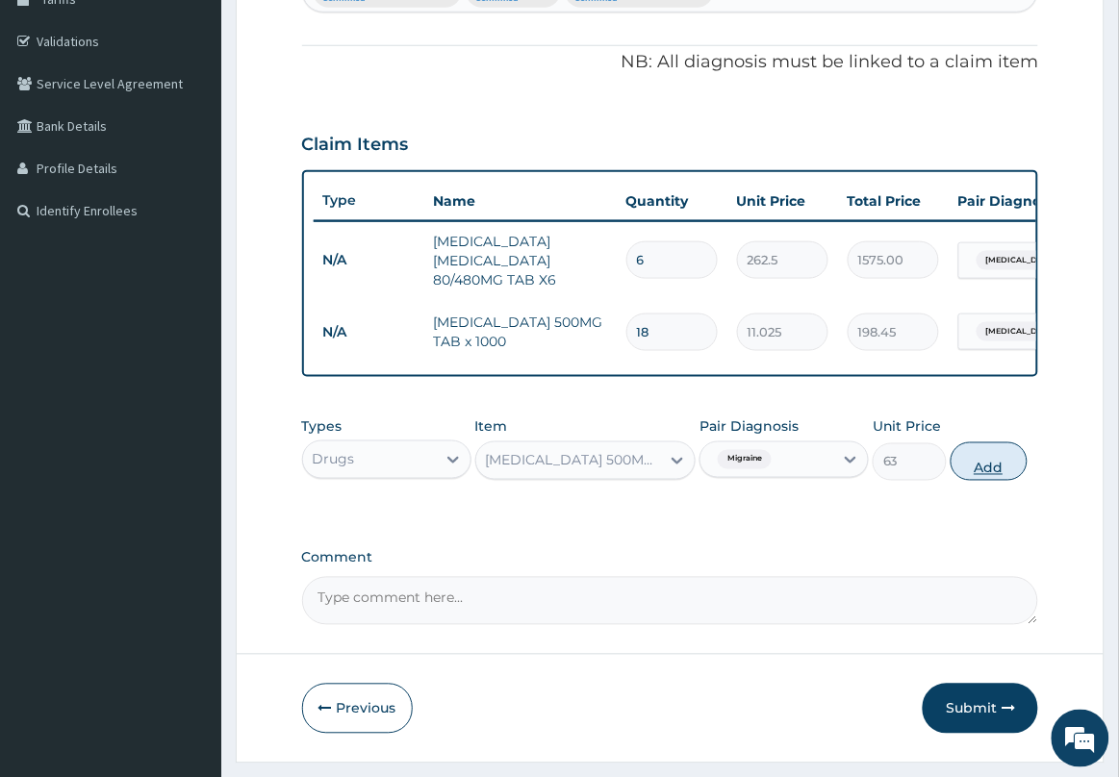
click at [993, 481] on button "Add" at bounding box center [989, 462] width 77 height 38
type input "0"
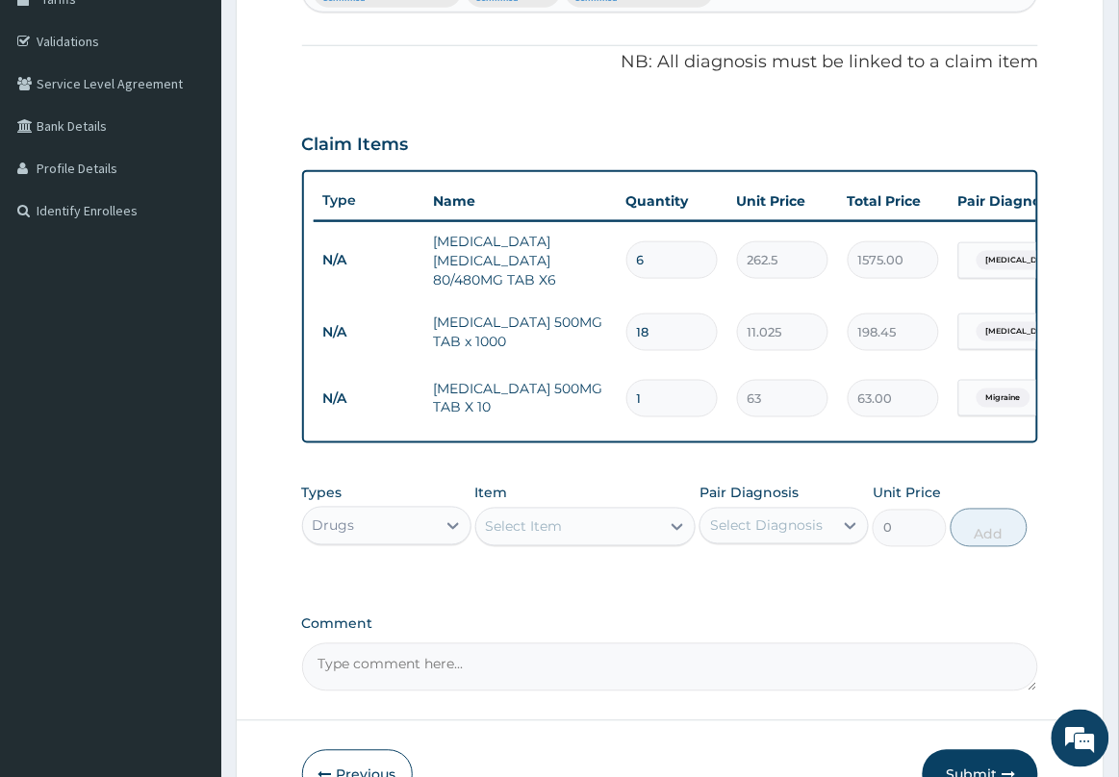
type input "10"
type input "630.00"
type input "10"
click at [840, 406] on td "630.00" at bounding box center [893, 398] width 111 height 57
click at [623, 530] on div "Select Item" at bounding box center [568, 527] width 185 height 31
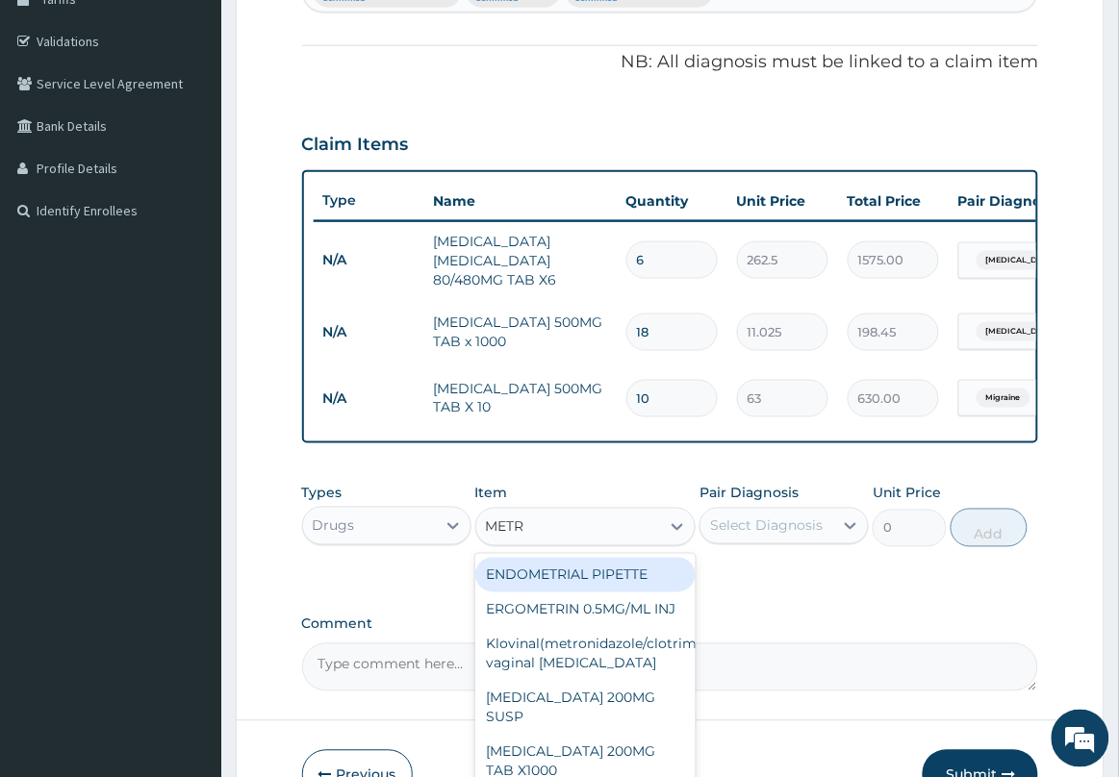
type input "METRO"
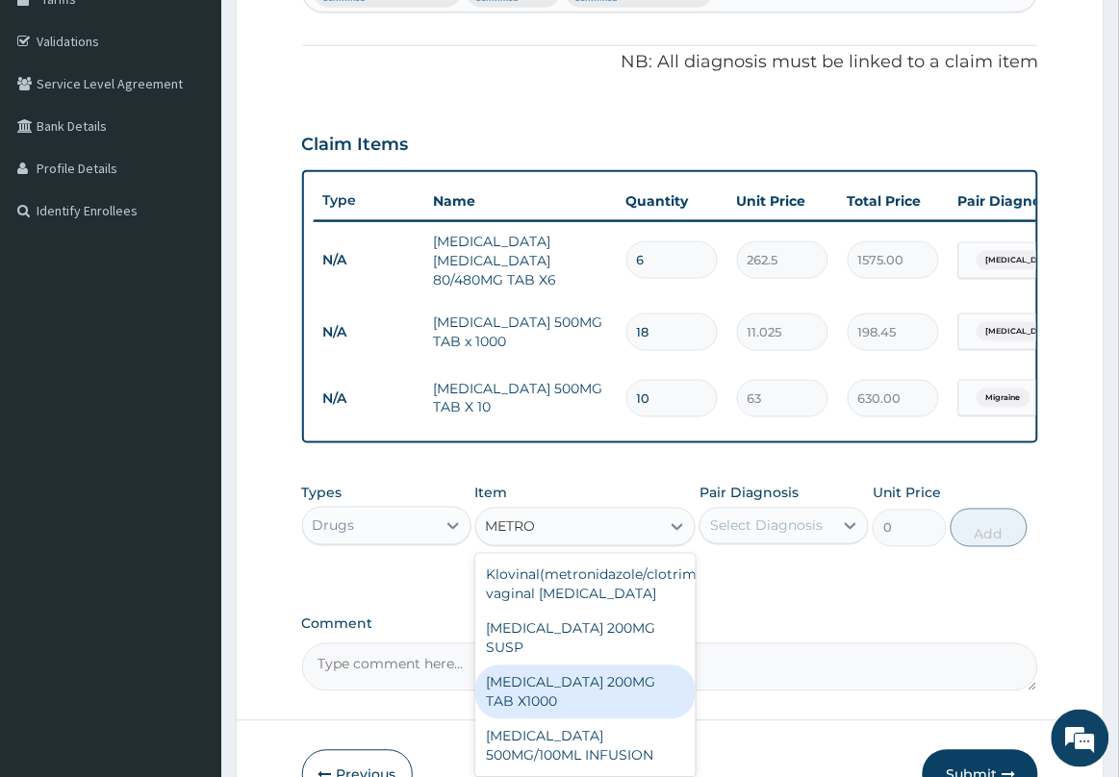
click at [594, 698] on div "[MEDICAL_DATA] 200MG TAB X1000" at bounding box center [585, 693] width 221 height 54
type input "52.5"
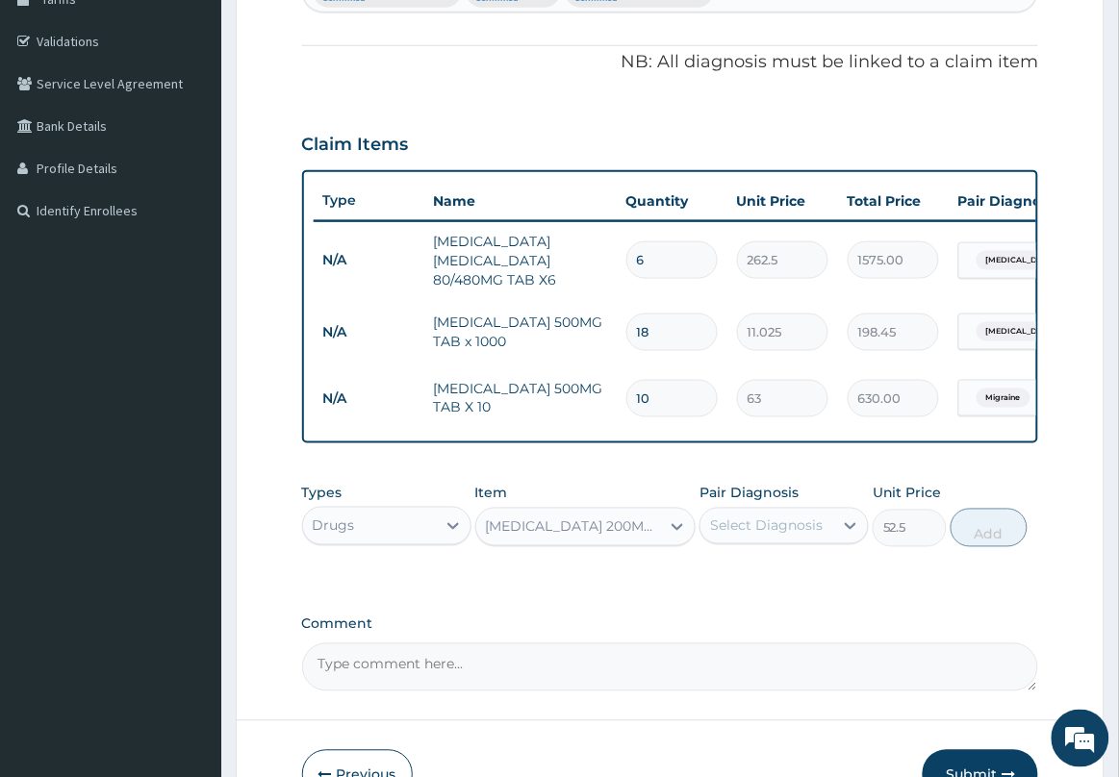
click at [782, 536] on div "Select Diagnosis" at bounding box center [766, 526] width 113 height 19
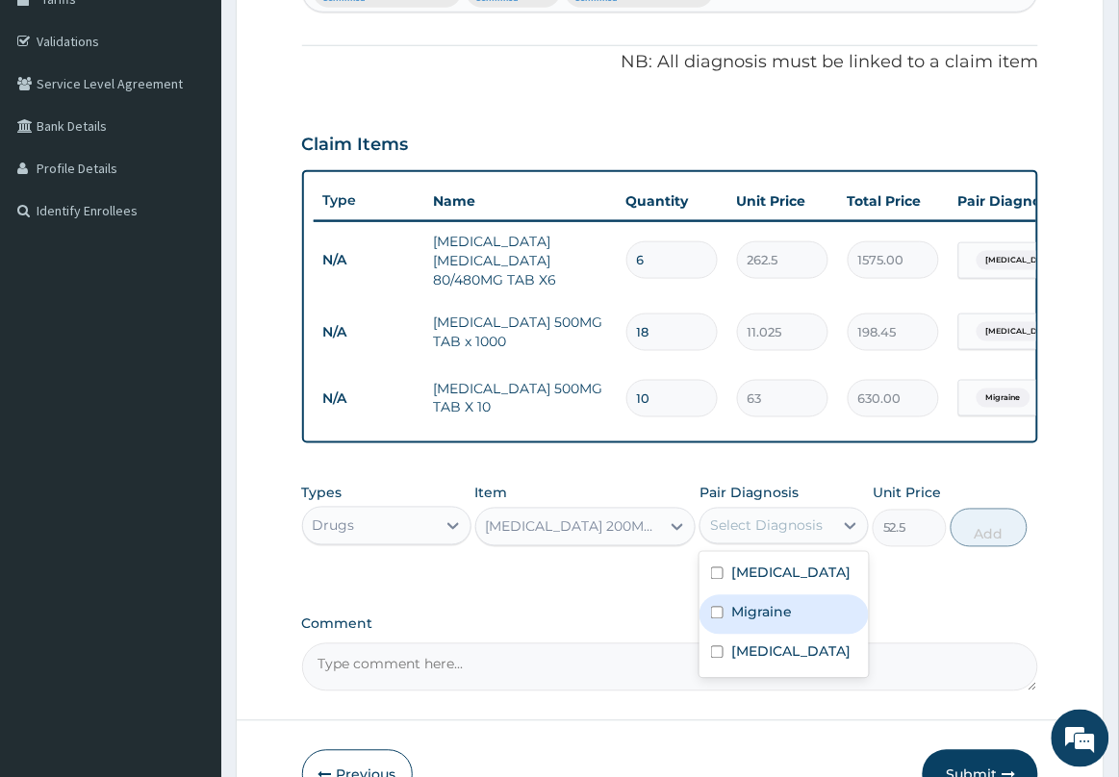
click at [763, 635] on div "Migraine" at bounding box center [783, 615] width 169 height 39
checkbox input "true"
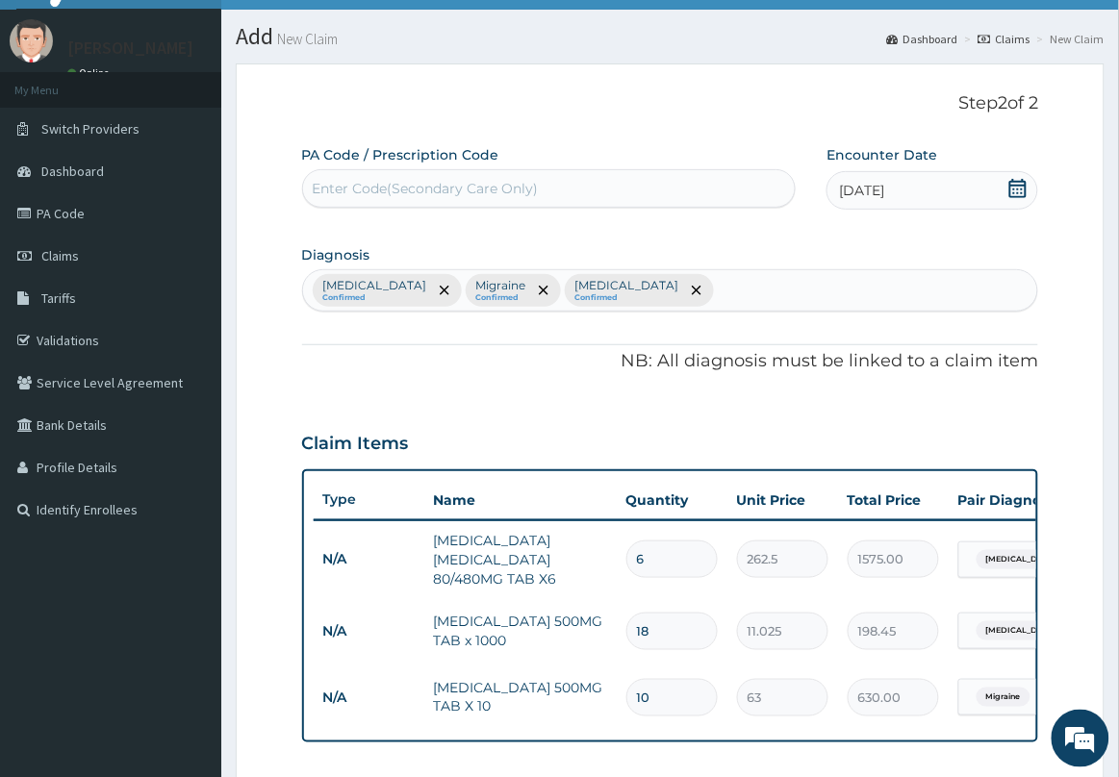
scroll to position [0, 0]
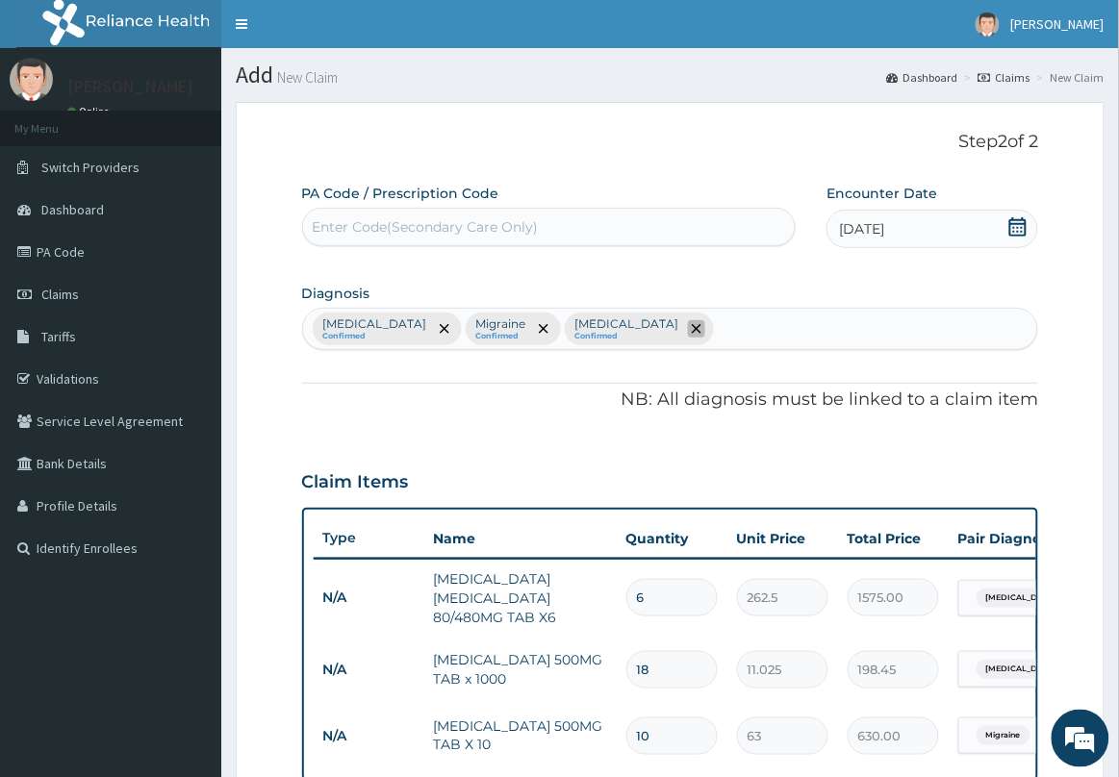
click at [692, 324] on icon "remove selection option" at bounding box center [697, 329] width 10 height 10
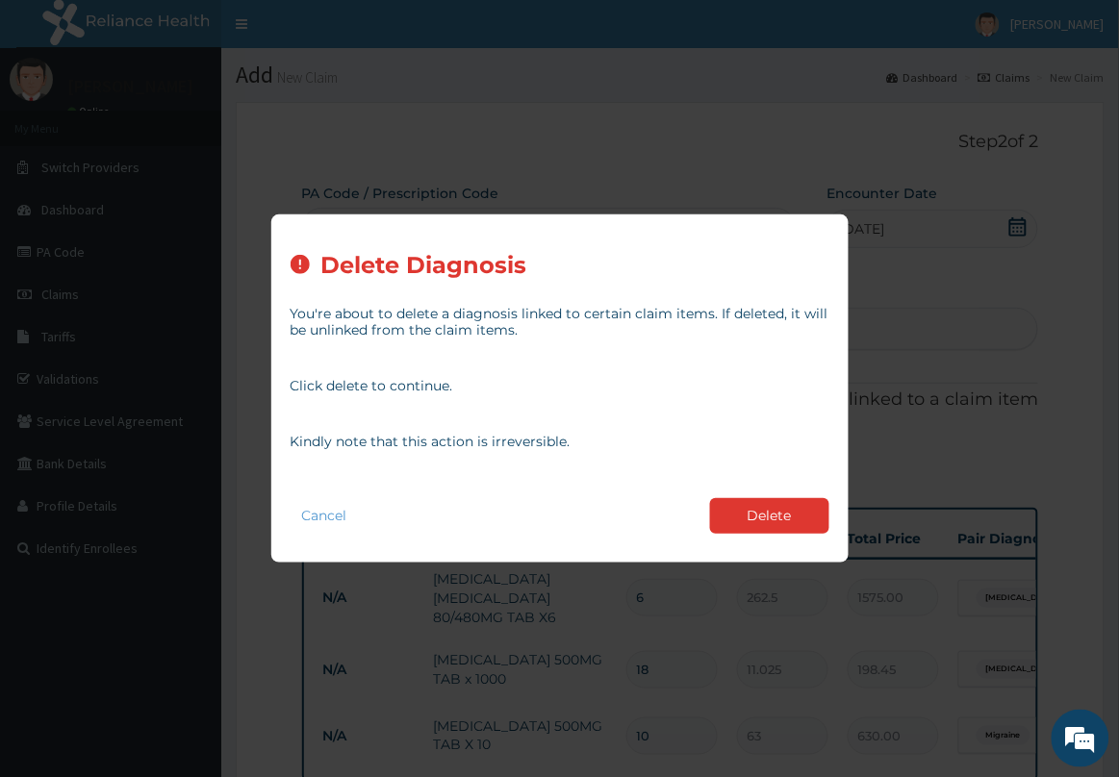
drag, startPoint x: 773, startPoint y: 506, endPoint x: 799, endPoint y: 127, distance: 380.0
click at [773, 500] on button "Delete" at bounding box center [769, 516] width 119 height 36
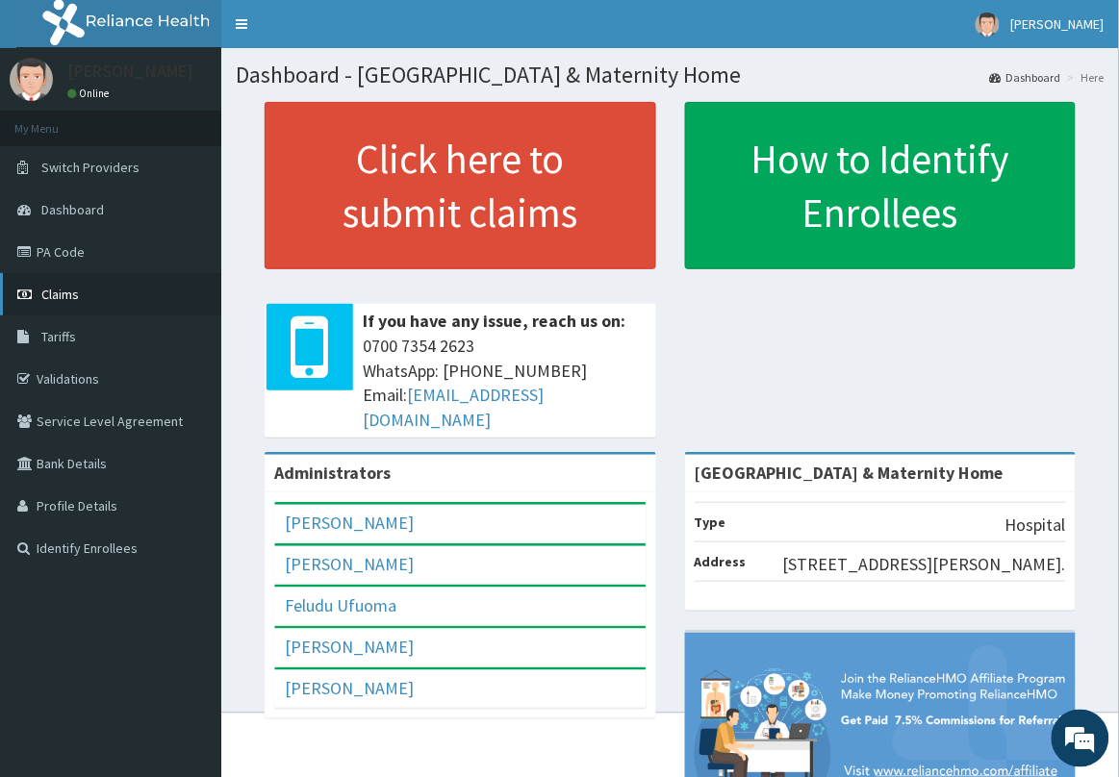
click at [61, 301] on span "Claims" at bounding box center [60, 294] width 38 height 17
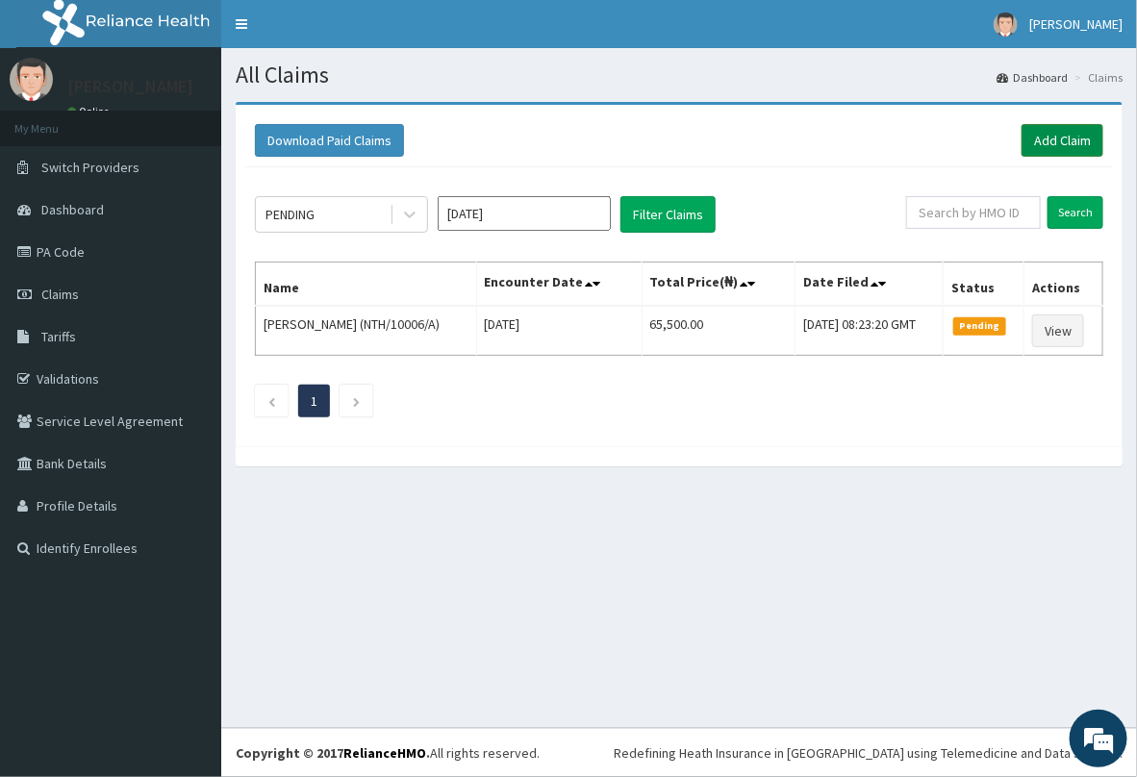
click at [1071, 135] on link "Add Claim" at bounding box center [1063, 140] width 82 height 33
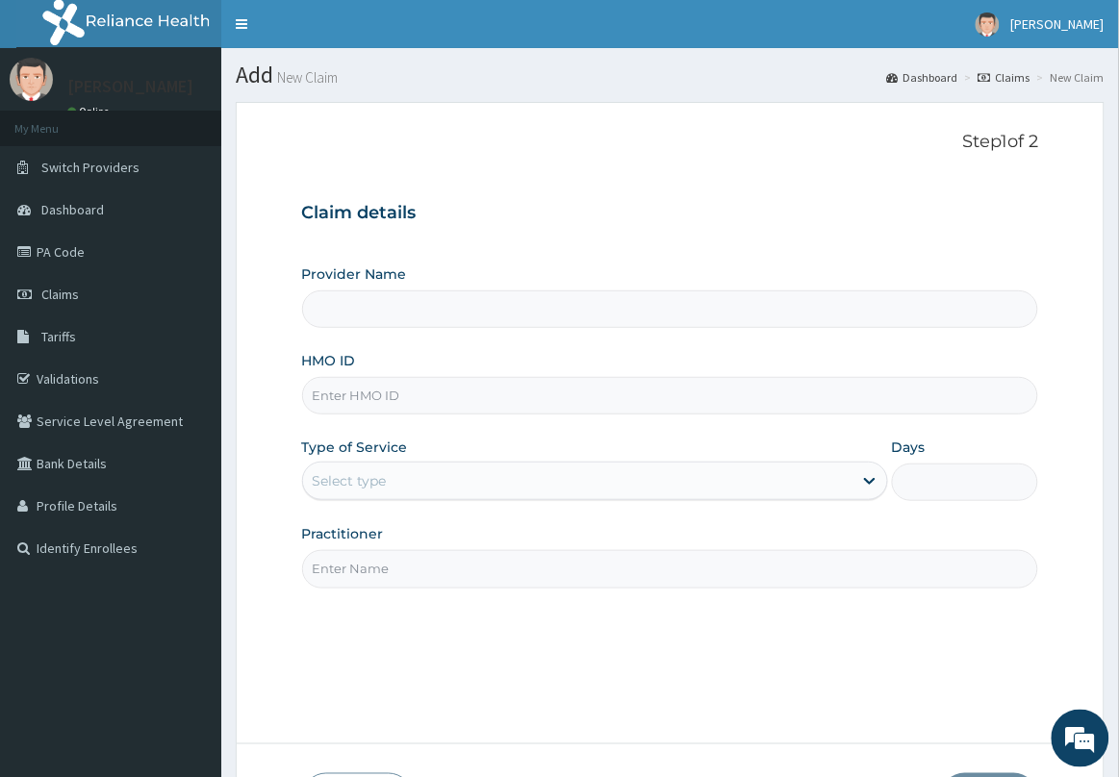
type input "[GEOGRAPHIC_DATA] & Maternity Home"
click at [411, 383] on input "HMO ID" at bounding box center [670, 396] width 737 height 38
type input "MUH/10049/B"
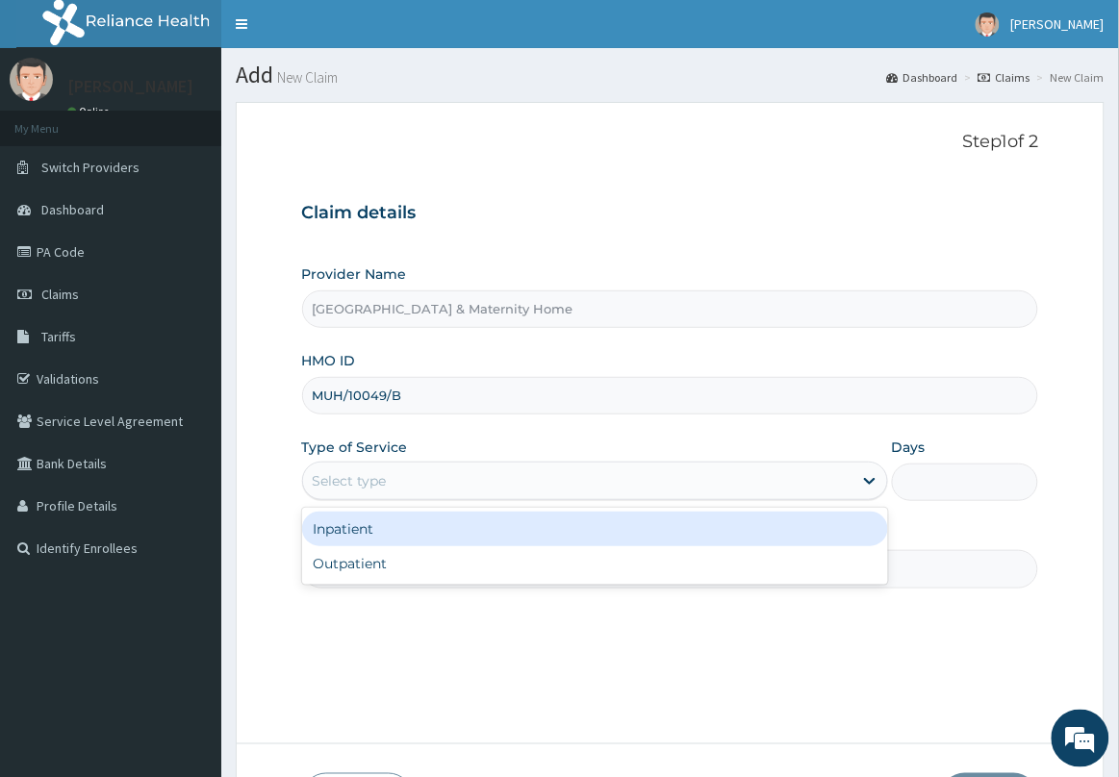
click at [402, 496] on div "Select type" at bounding box center [577, 481] width 549 height 31
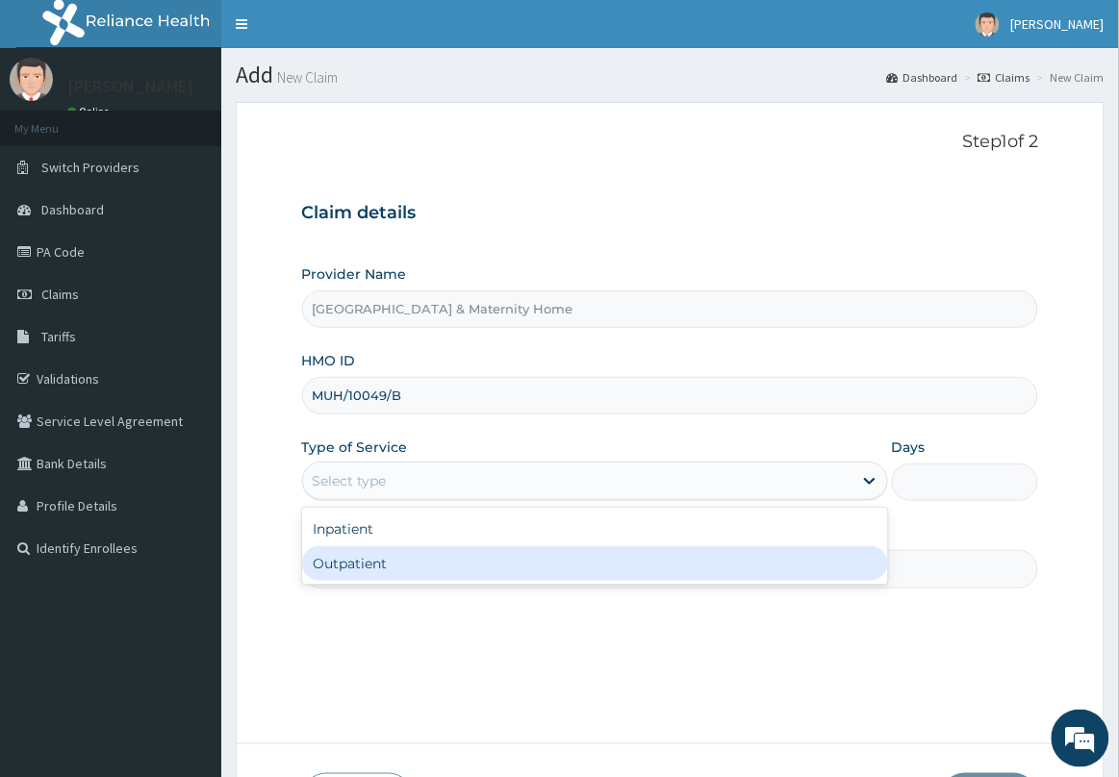
click at [391, 570] on div "Outpatient" at bounding box center [595, 564] width 586 height 35
type input "1"
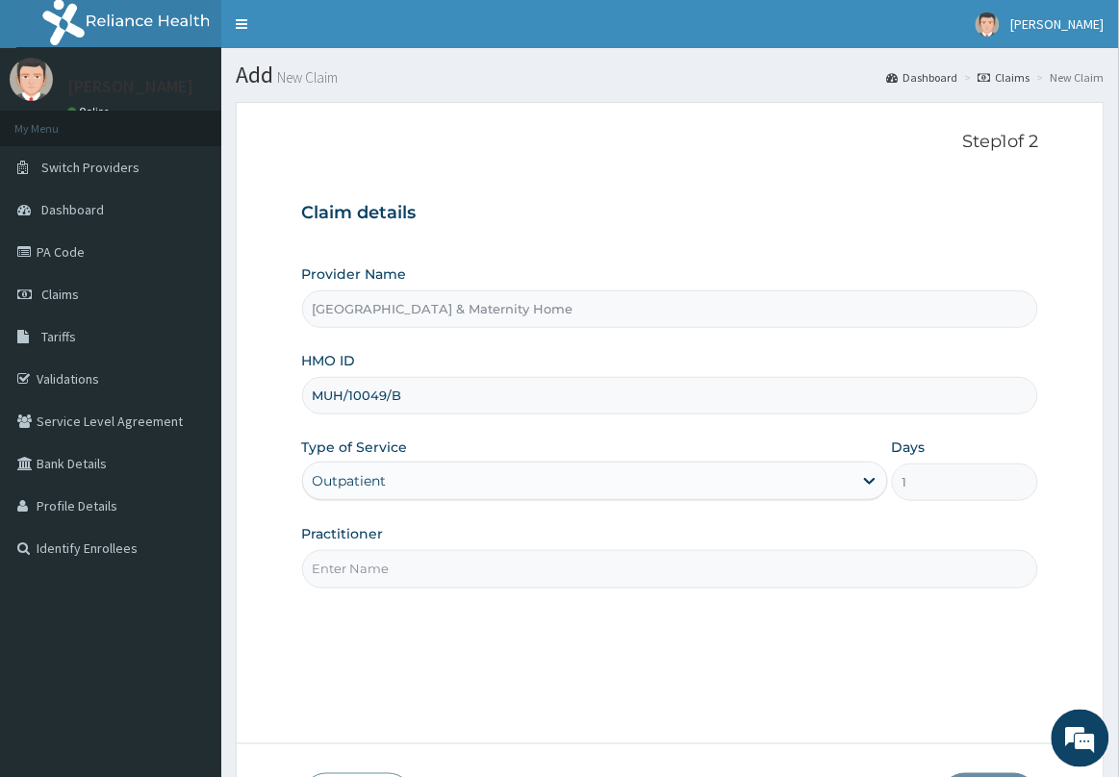
click at [401, 570] on input "Practitioner" at bounding box center [670, 569] width 737 height 38
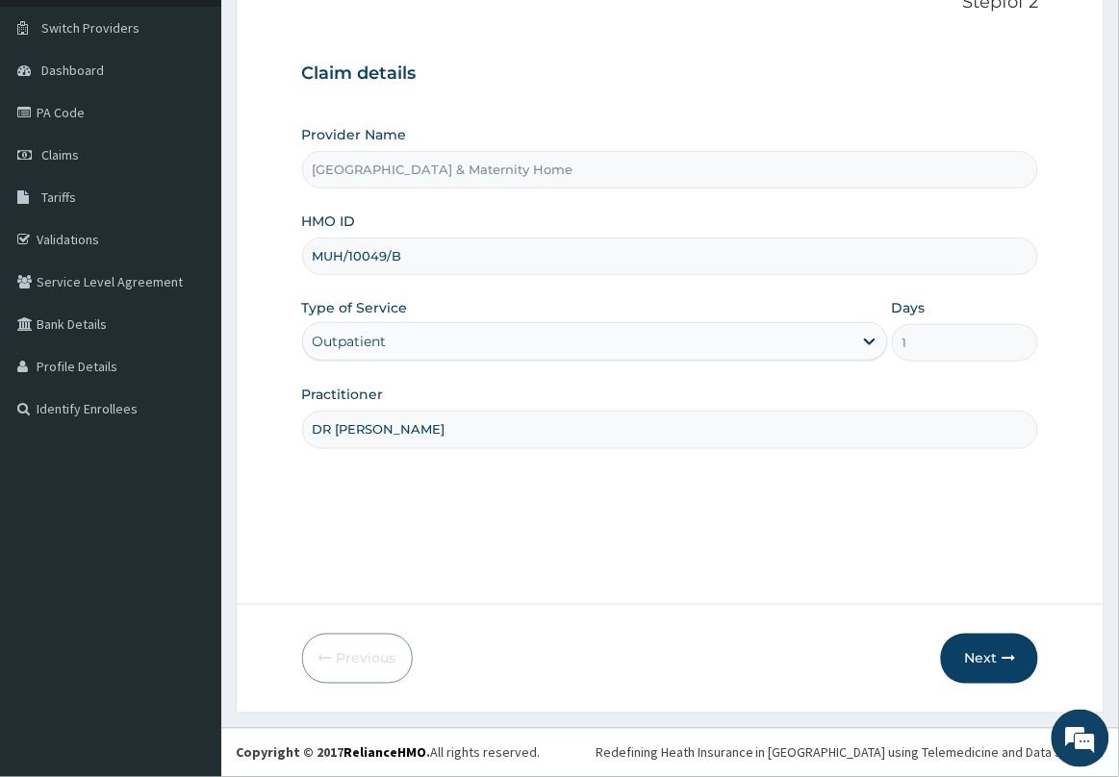
scroll to position [140, 0]
type input "DR [PERSON_NAME]"
click at [988, 659] on button "Next" at bounding box center [989, 659] width 97 height 50
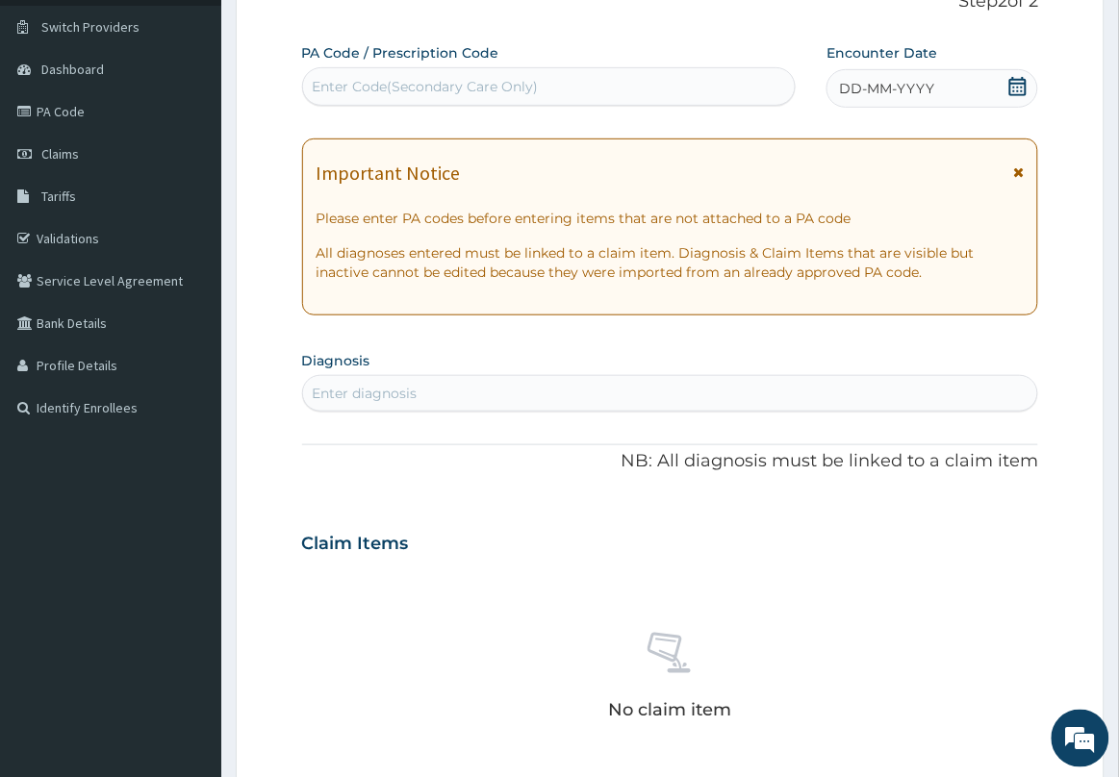
click at [1022, 170] on icon at bounding box center [1018, 171] width 11 height 13
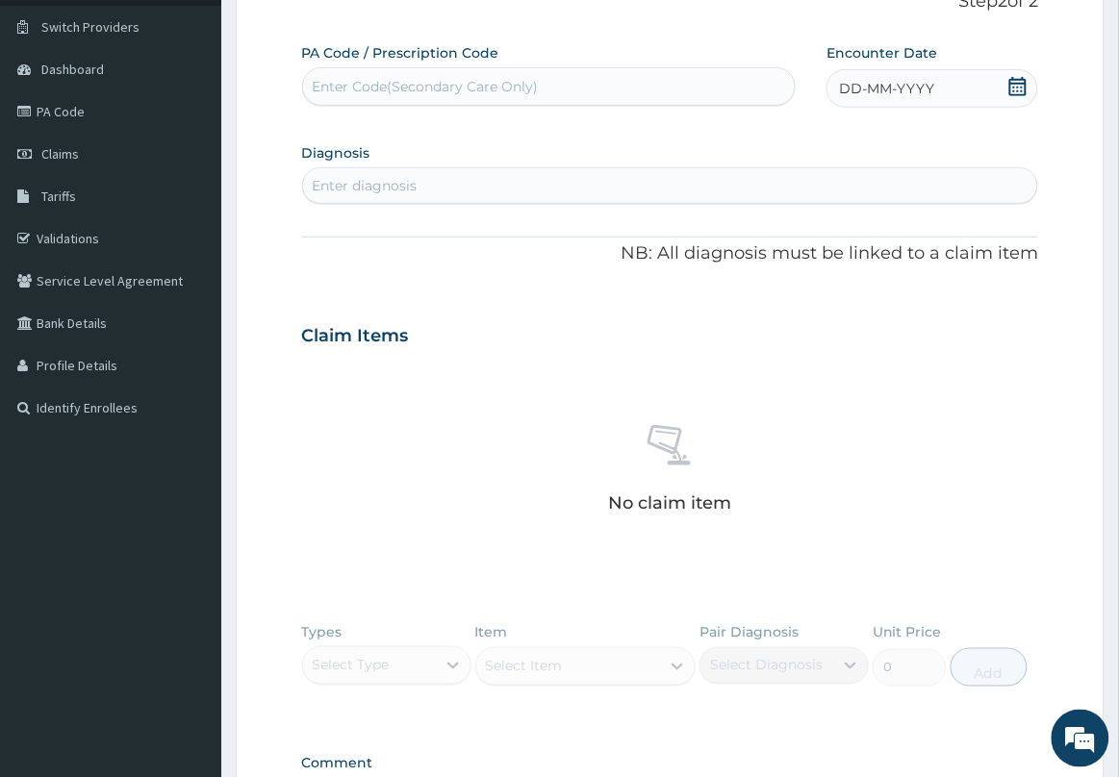
click at [1015, 91] on icon at bounding box center [1017, 86] width 17 height 19
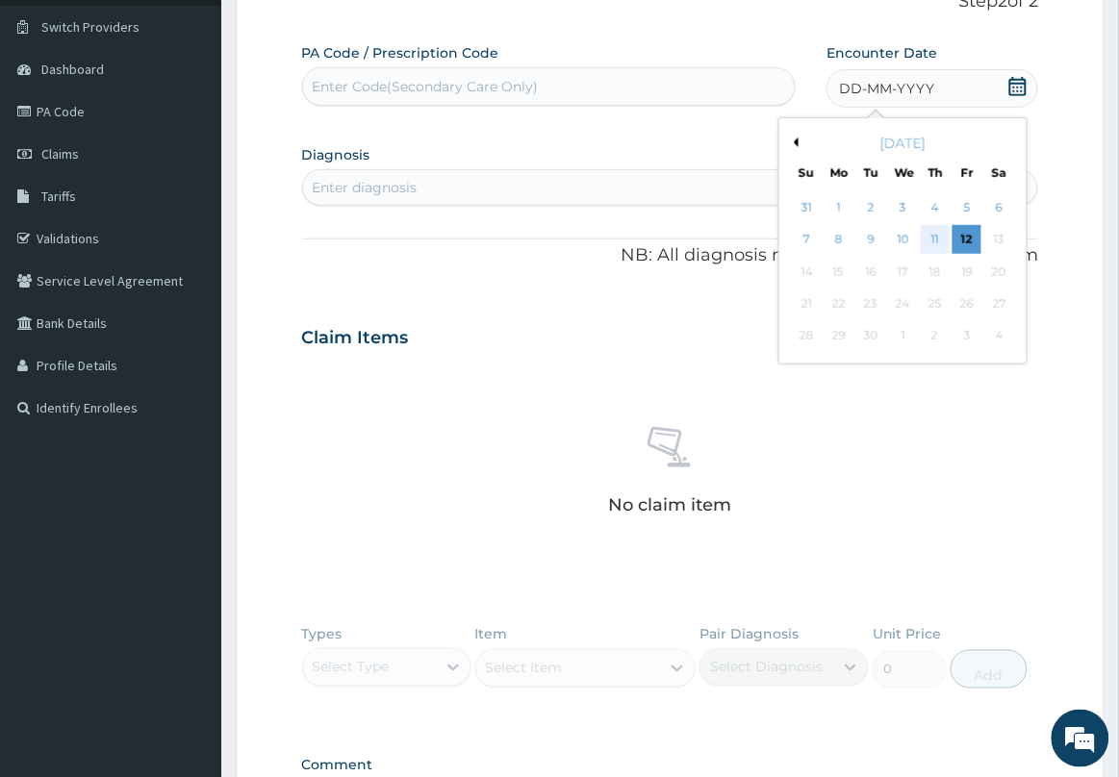
click at [938, 241] on div "11" at bounding box center [935, 240] width 29 height 29
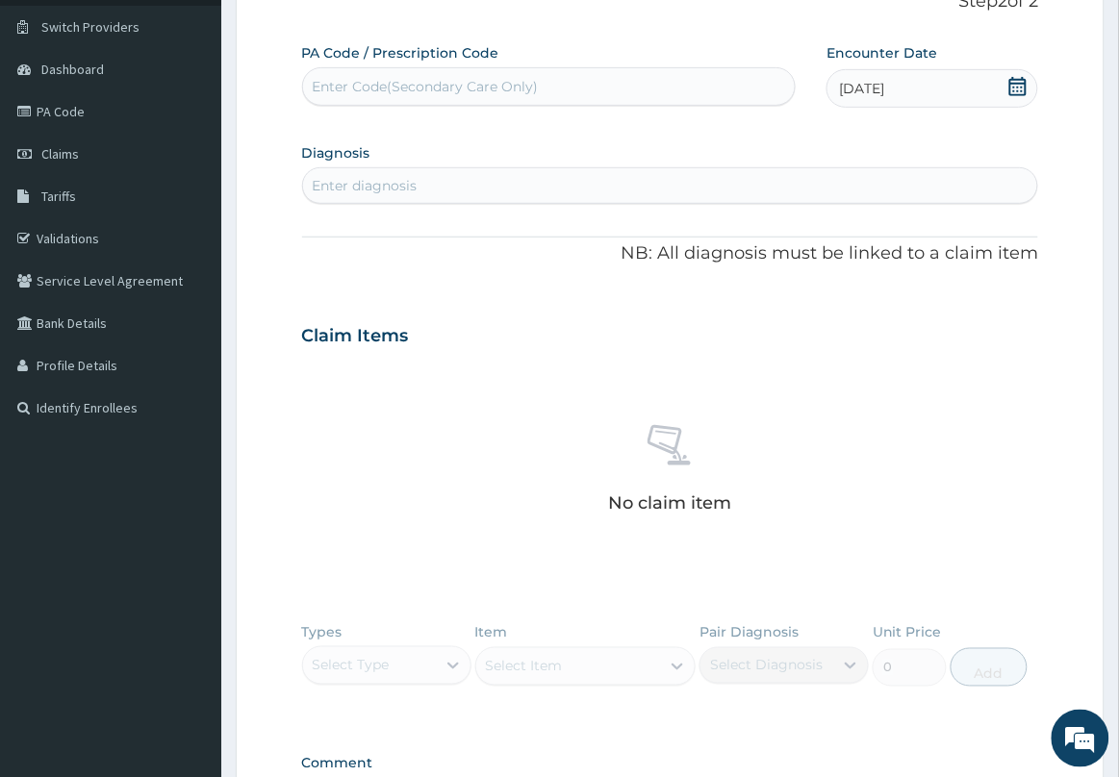
click at [719, 183] on div "Enter diagnosis" at bounding box center [670, 185] width 735 height 31
type input "MALARIA"
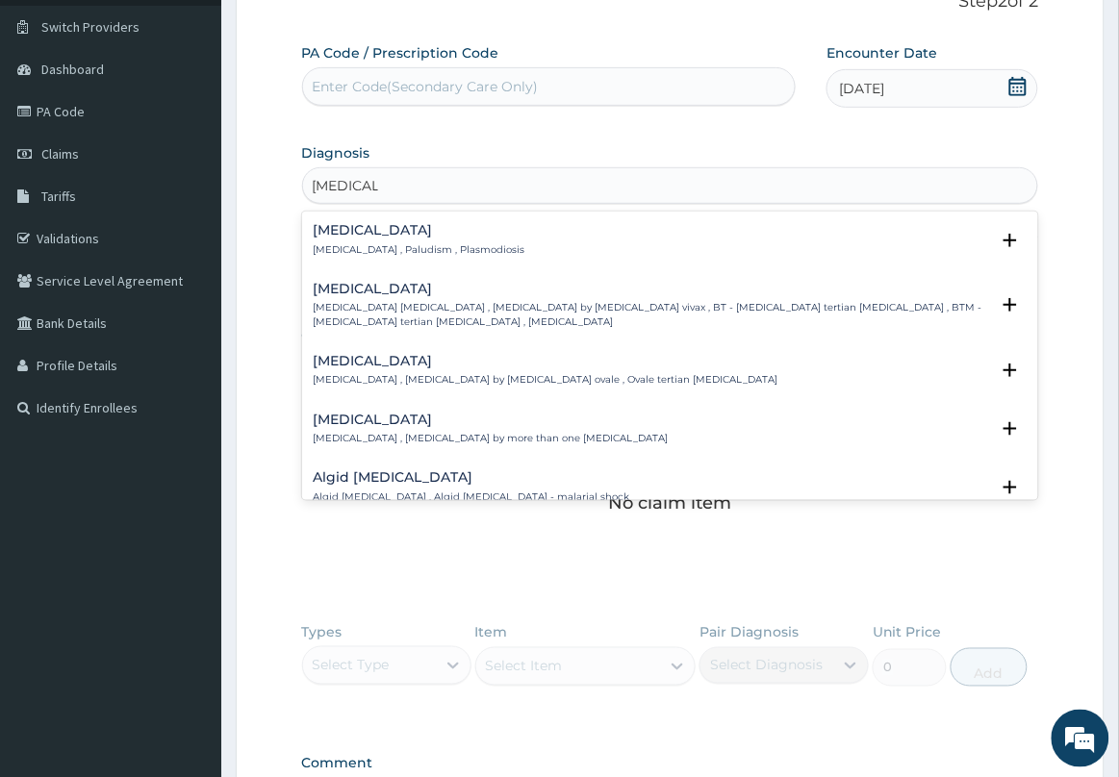
click at [465, 237] on h4 "Malaria" at bounding box center [420, 230] width 212 height 14
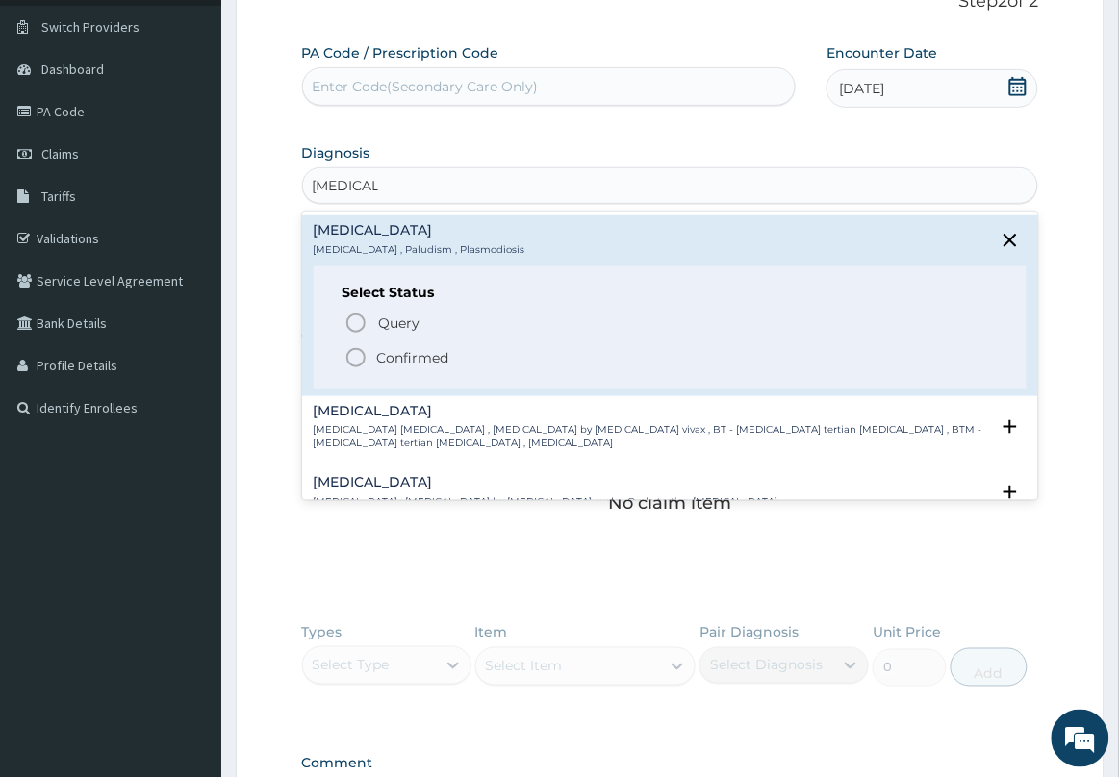
click at [378, 361] on p "Confirmed" at bounding box center [413, 357] width 72 height 19
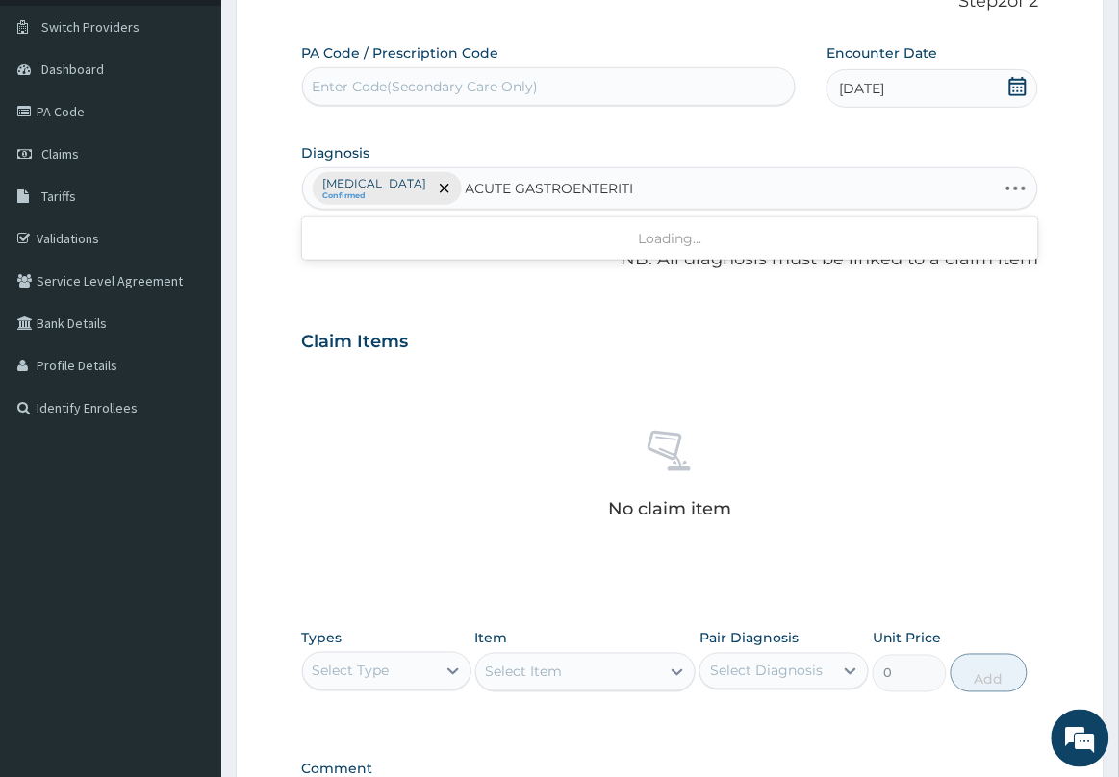
type input "ACUTE GASTROENTERITIS"
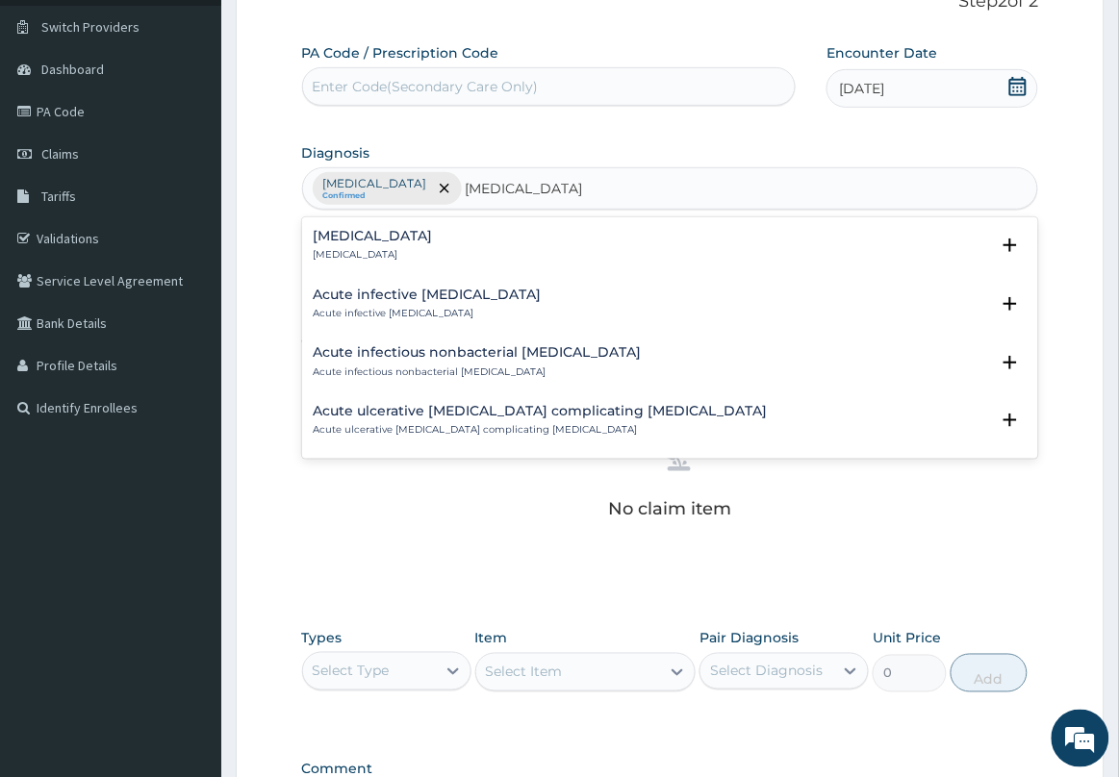
click at [380, 251] on p "Acute gastroenteritis" at bounding box center [373, 254] width 119 height 13
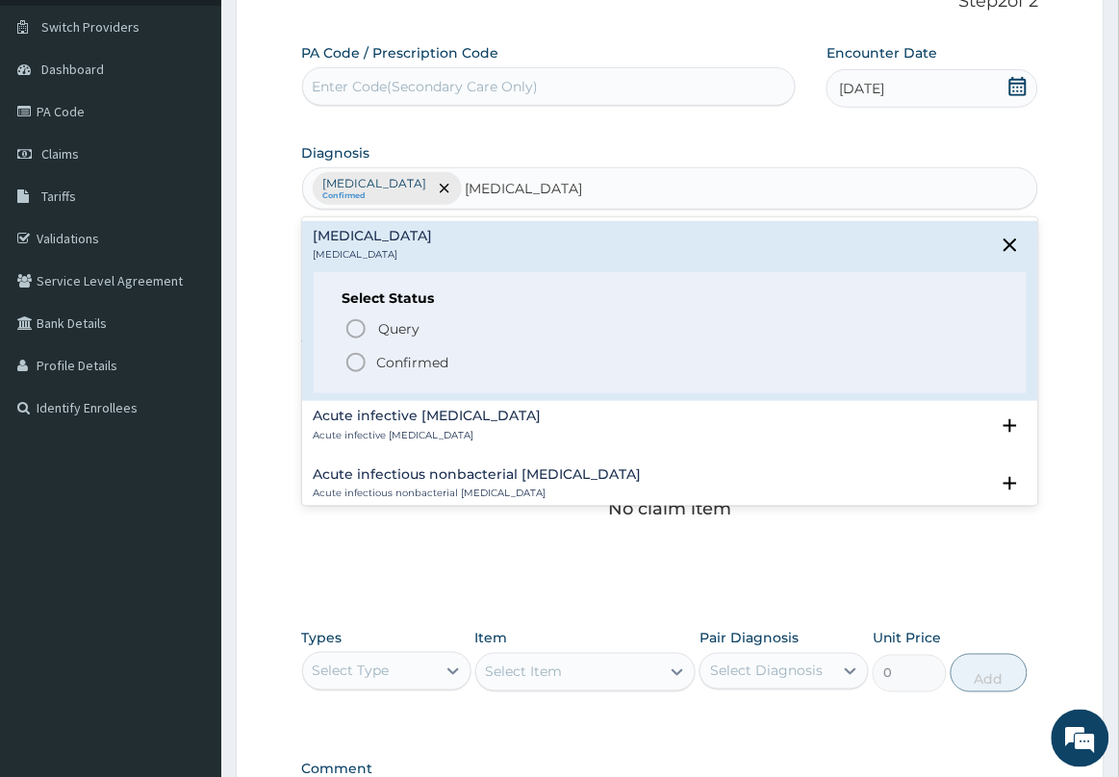
click at [344, 359] on icon "status option filled" at bounding box center [355, 362] width 23 height 23
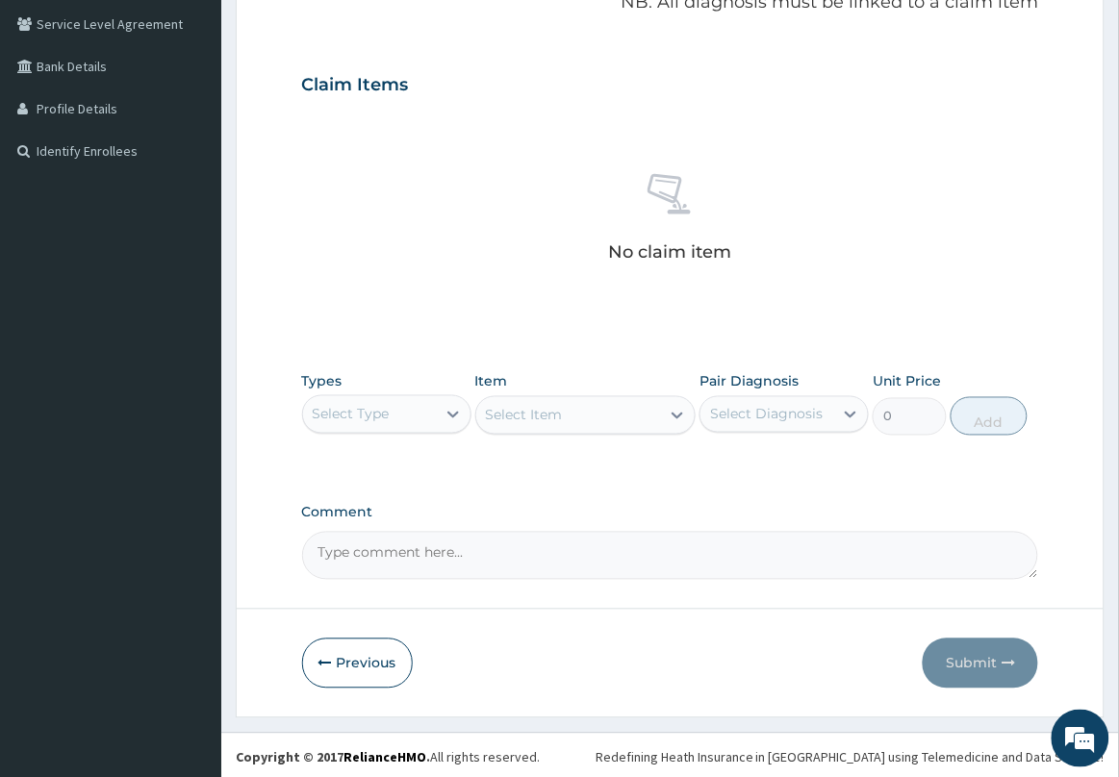
scroll to position [402, 0]
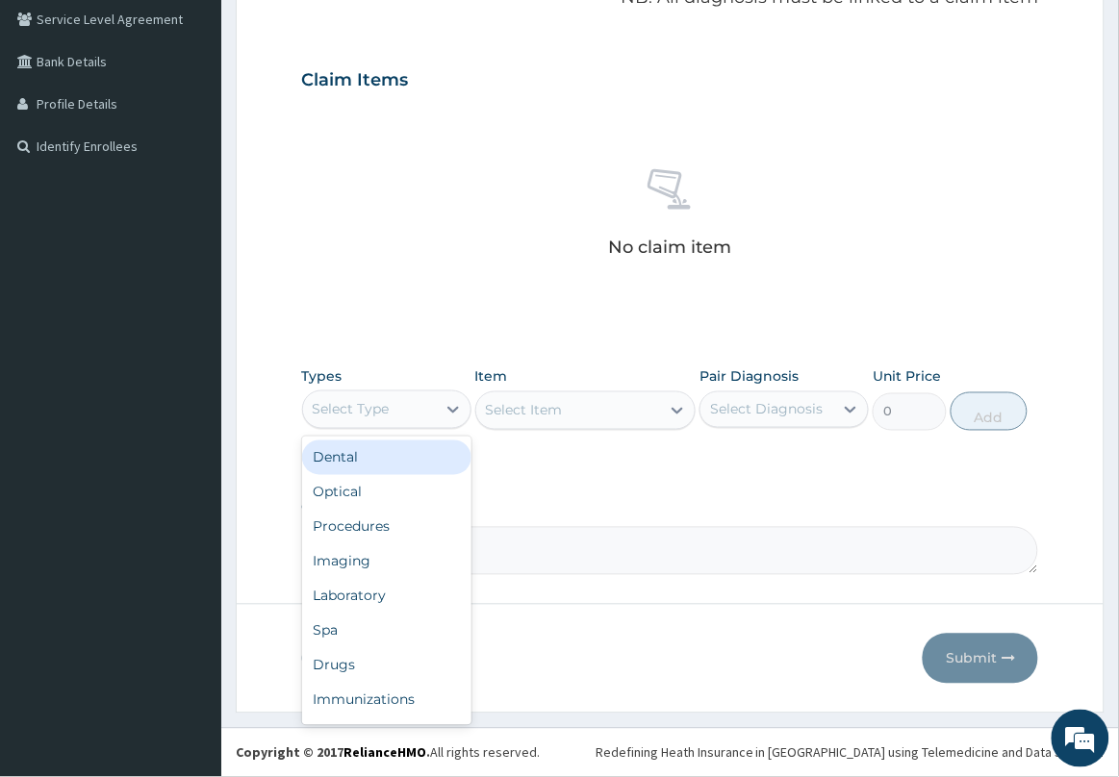
click at [425, 404] on div "Select Type" at bounding box center [369, 409] width 133 height 31
click at [371, 662] on div "Drugs" at bounding box center [386, 665] width 169 height 35
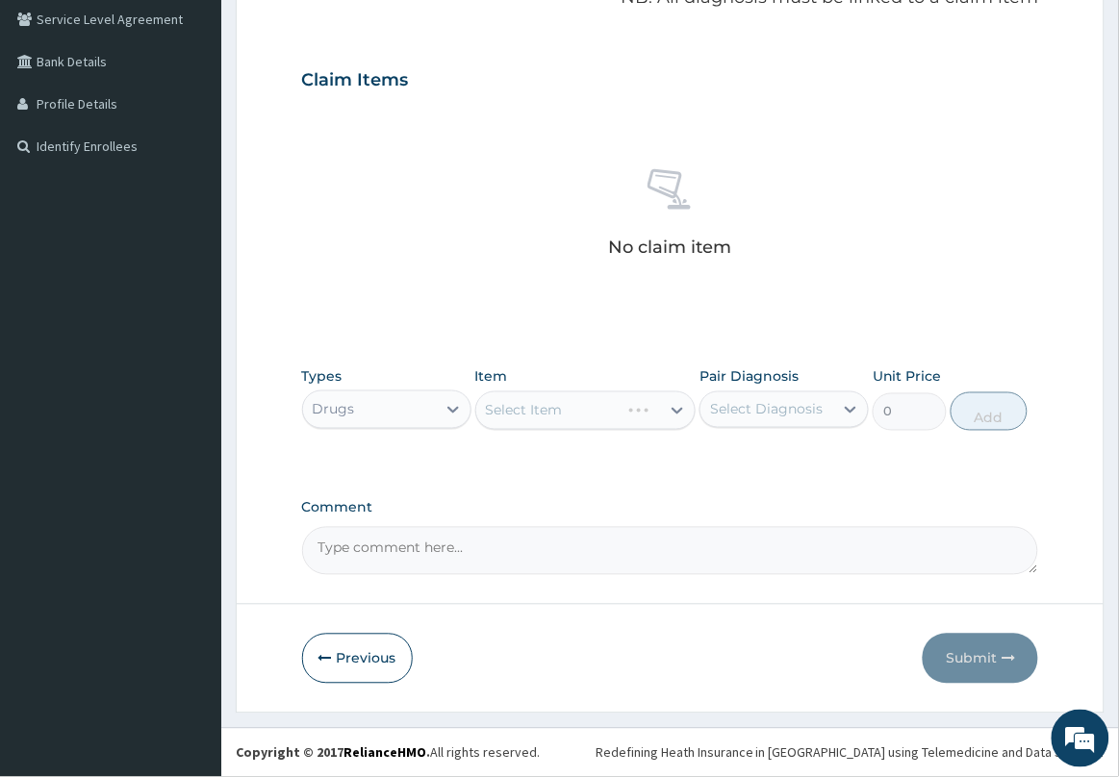
click at [570, 407] on div "Select Item" at bounding box center [585, 411] width 221 height 38
click at [568, 410] on div "Select Item" at bounding box center [568, 410] width 185 height 31
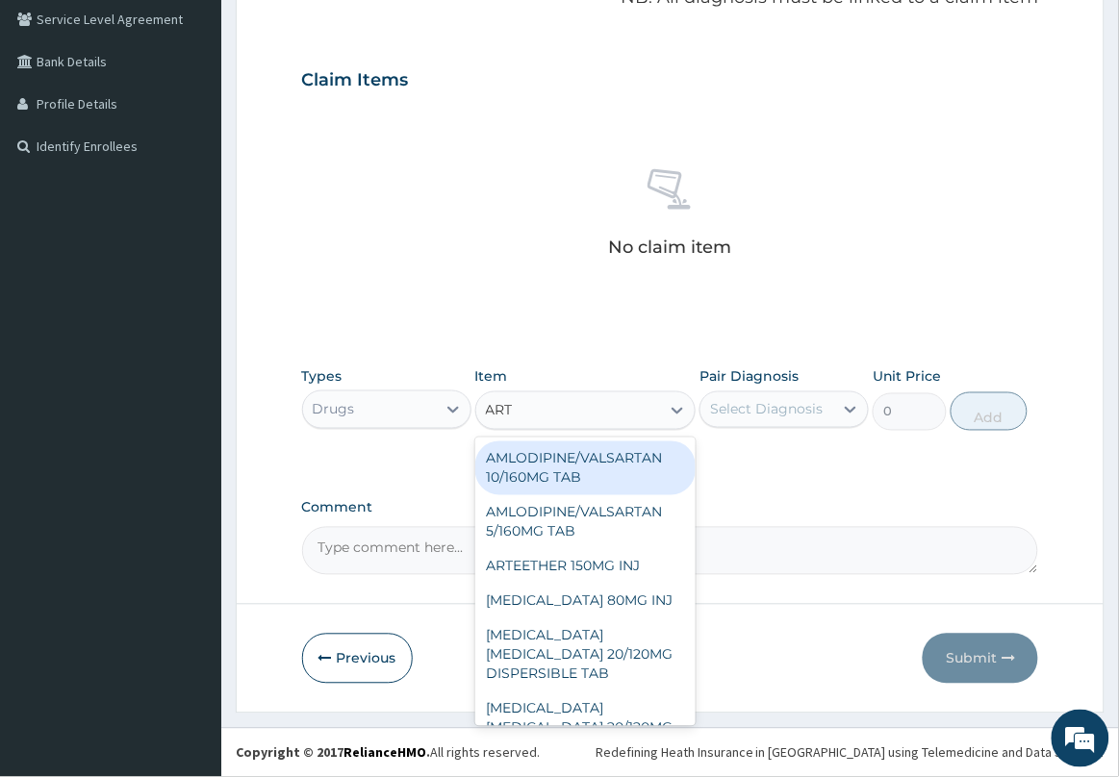
type input "ARTE"
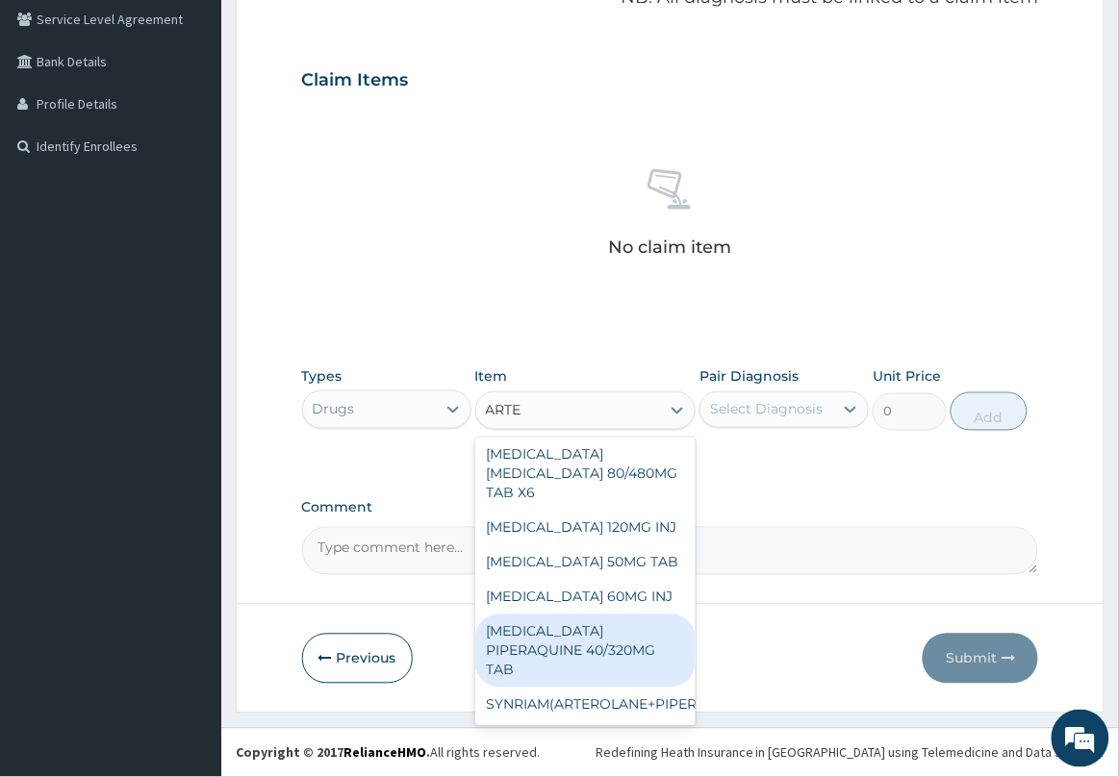
scroll to position [116, 0]
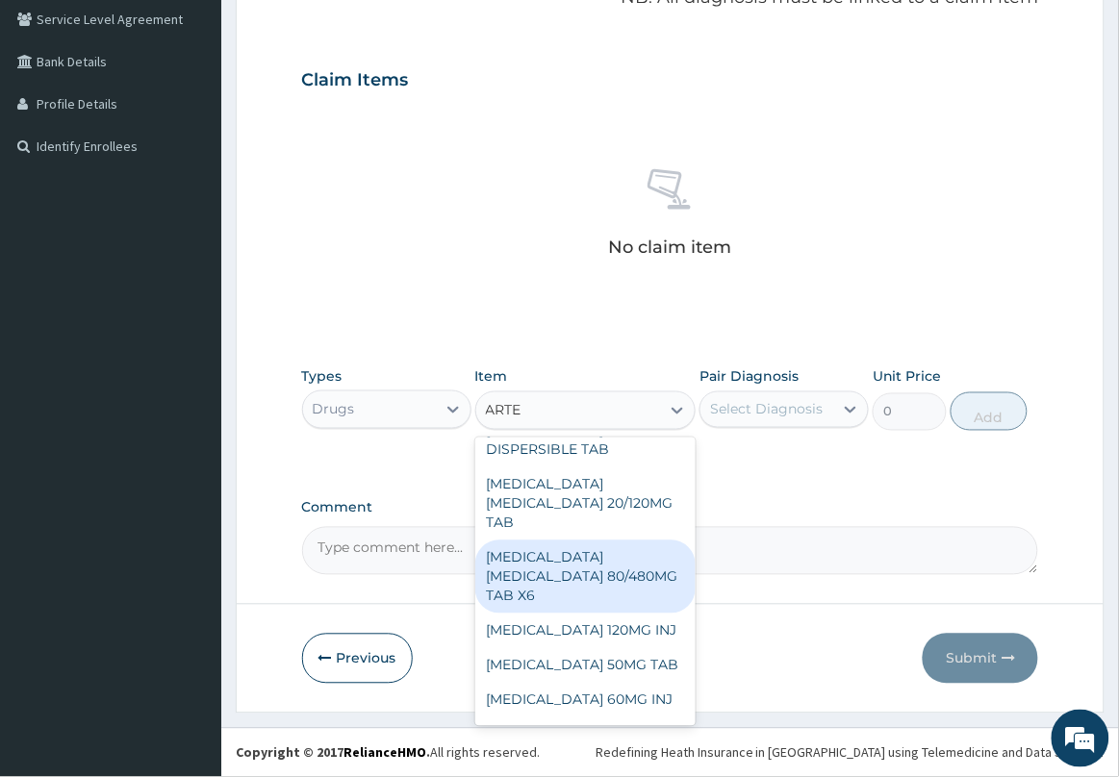
click at [580, 590] on div "[MEDICAL_DATA] [MEDICAL_DATA] 80/480MG TAB X6" at bounding box center [585, 577] width 221 height 73
type input "262.5"
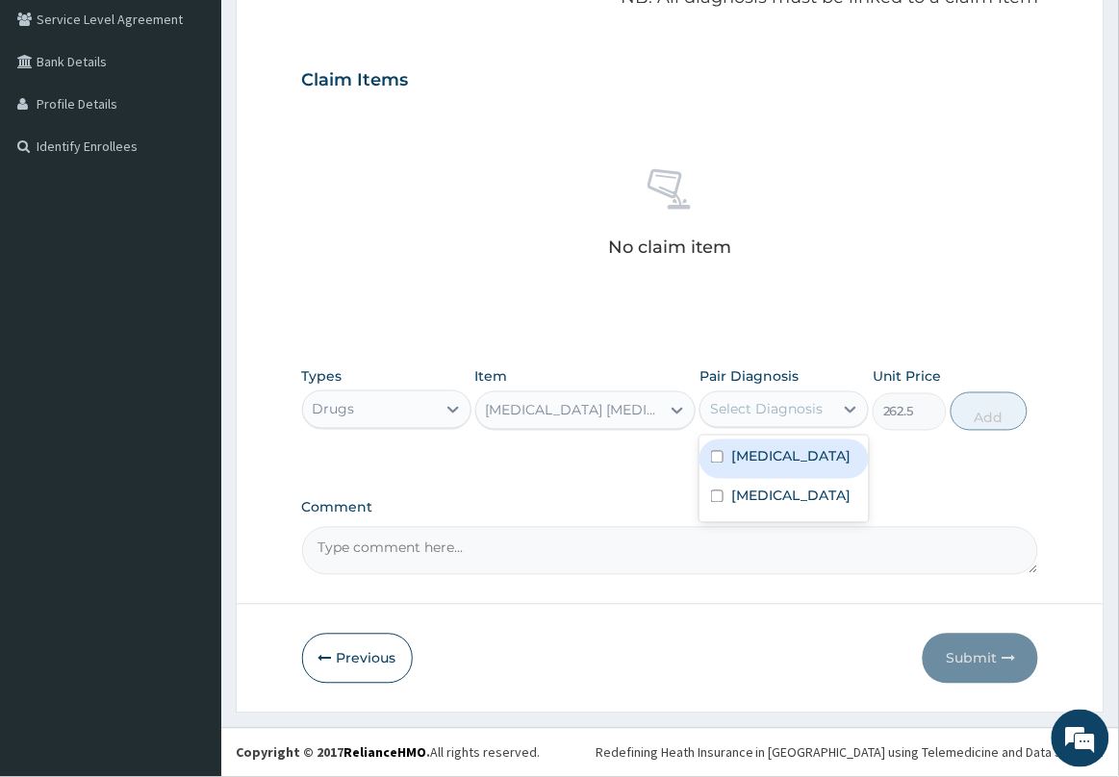
click at [818, 401] on div "Select Diagnosis" at bounding box center [766, 409] width 113 height 19
click at [770, 460] on label "[MEDICAL_DATA]" at bounding box center [790, 456] width 119 height 19
checkbox input "true"
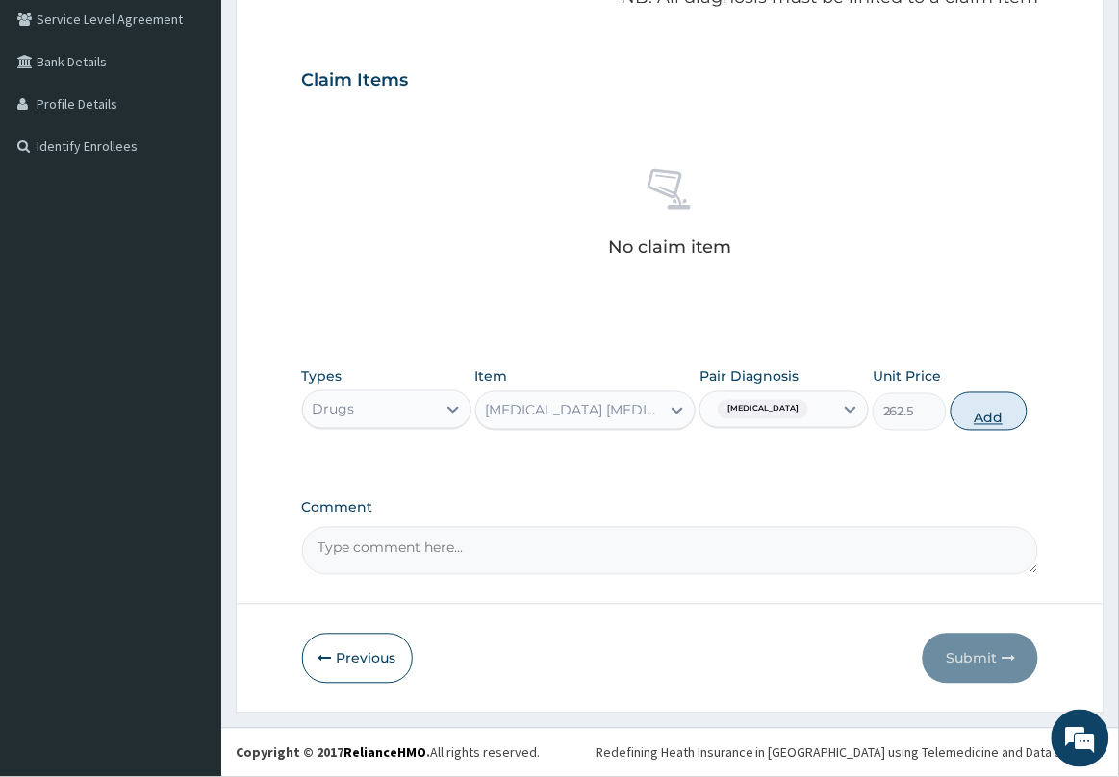
click at [964, 420] on button "Add" at bounding box center [989, 412] width 77 height 38
type input "0"
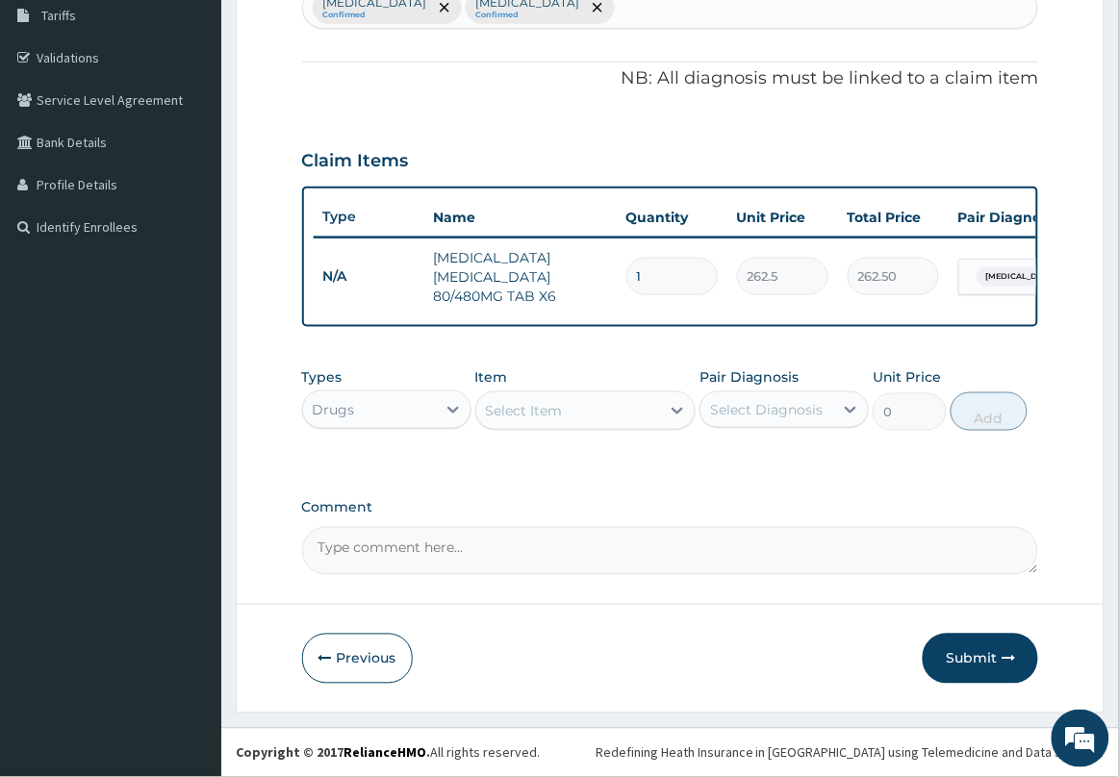
type input "0.00"
type input "6"
type input "1575.00"
type input "6"
click at [616, 420] on div "Select Item" at bounding box center [568, 410] width 185 height 31
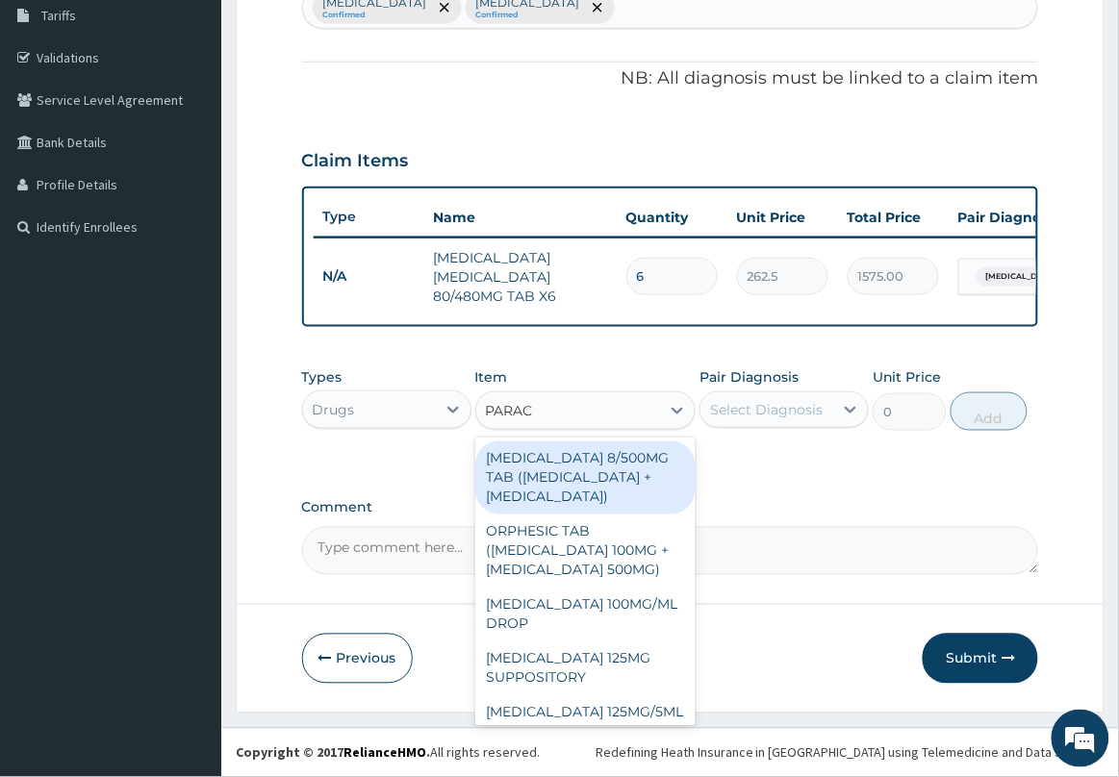
type input "PARACE"
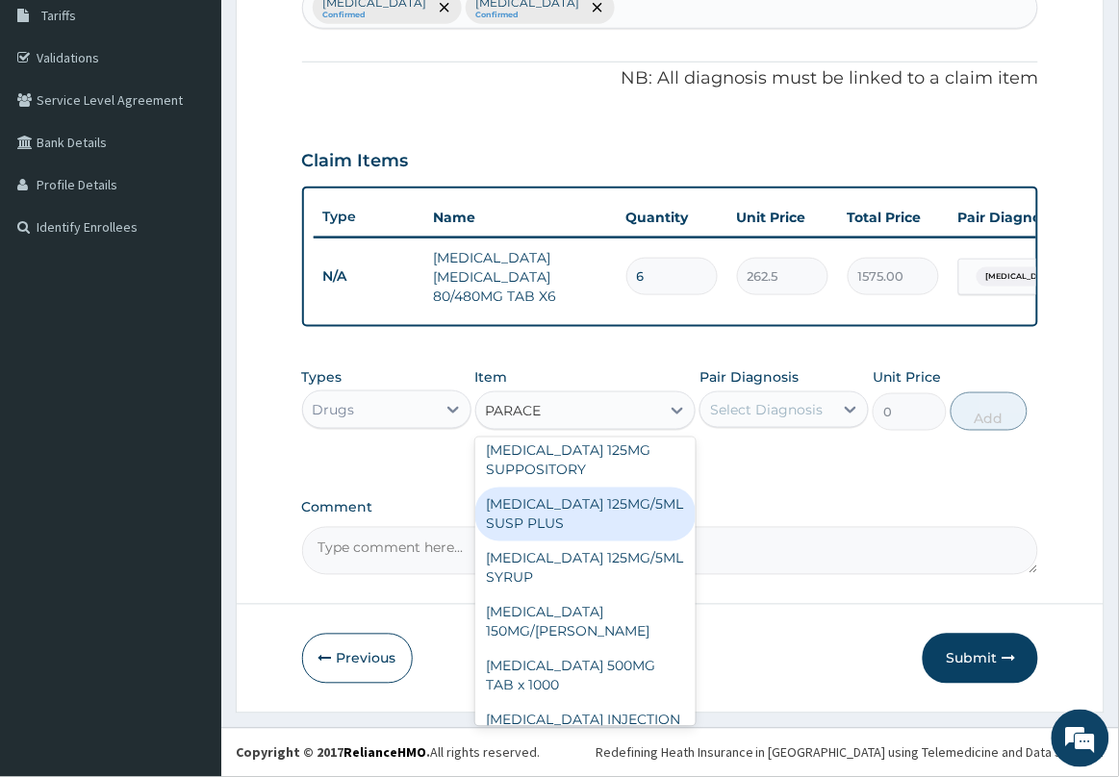
scroll to position [241, 0]
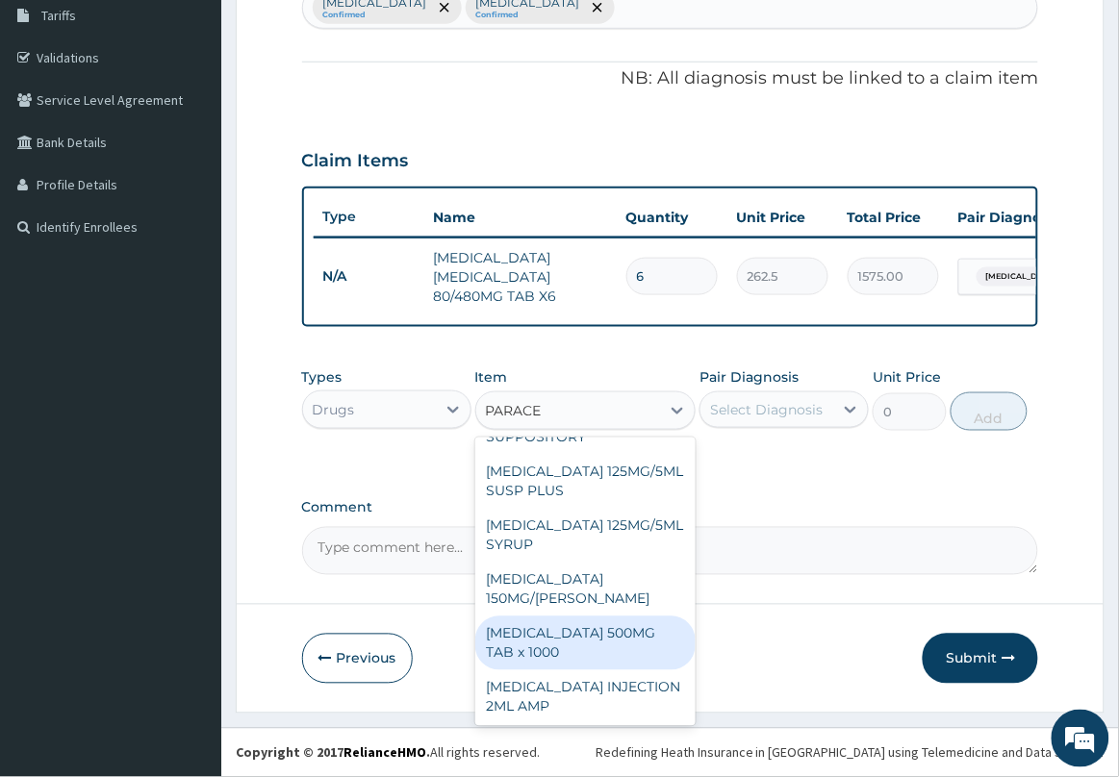
click at [603, 661] on div "[MEDICAL_DATA] 500MG TAB x 1000" at bounding box center [585, 644] width 221 height 54
type input "11.025"
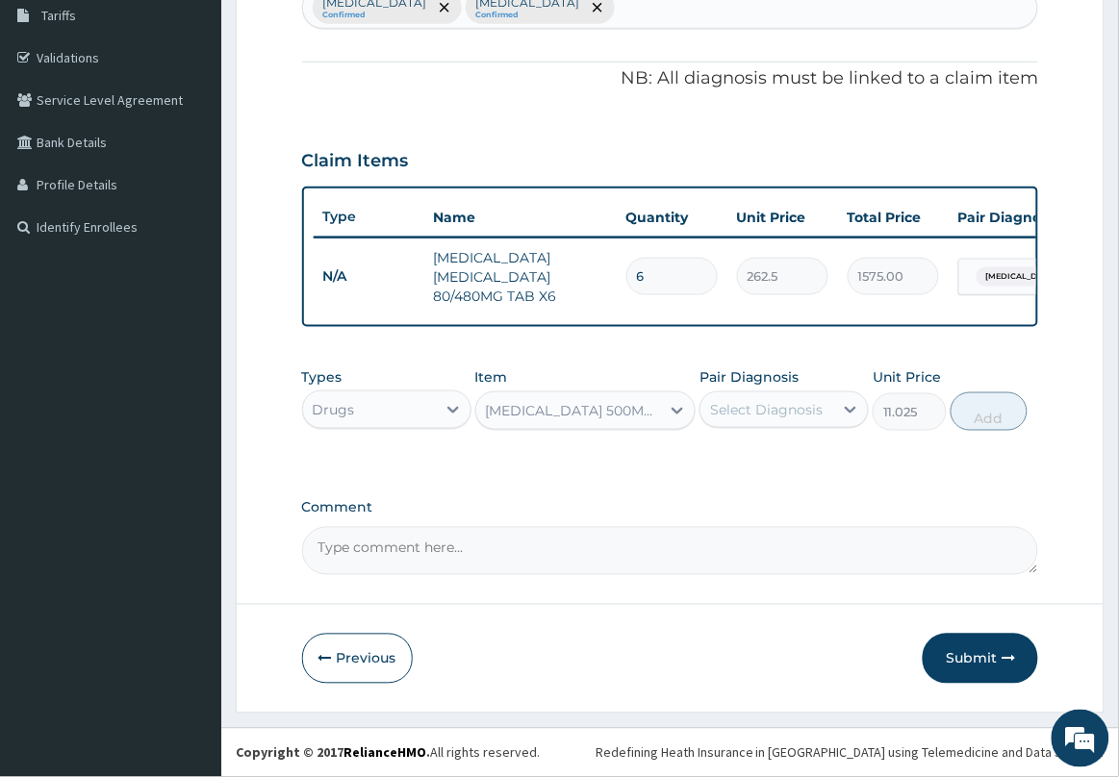
click at [741, 396] on div "Select Diagnosis" at bounding box center [766, 409] width 133 height 31
click at [743, 465] on label "[MEDICAL_DATA]" at bounding box center [790, 456] width 119 height 19
checkbox input "true"
click at [962, 410] on button "Add" at bounding box center [989, 412] width 77 height 38
type input "0"
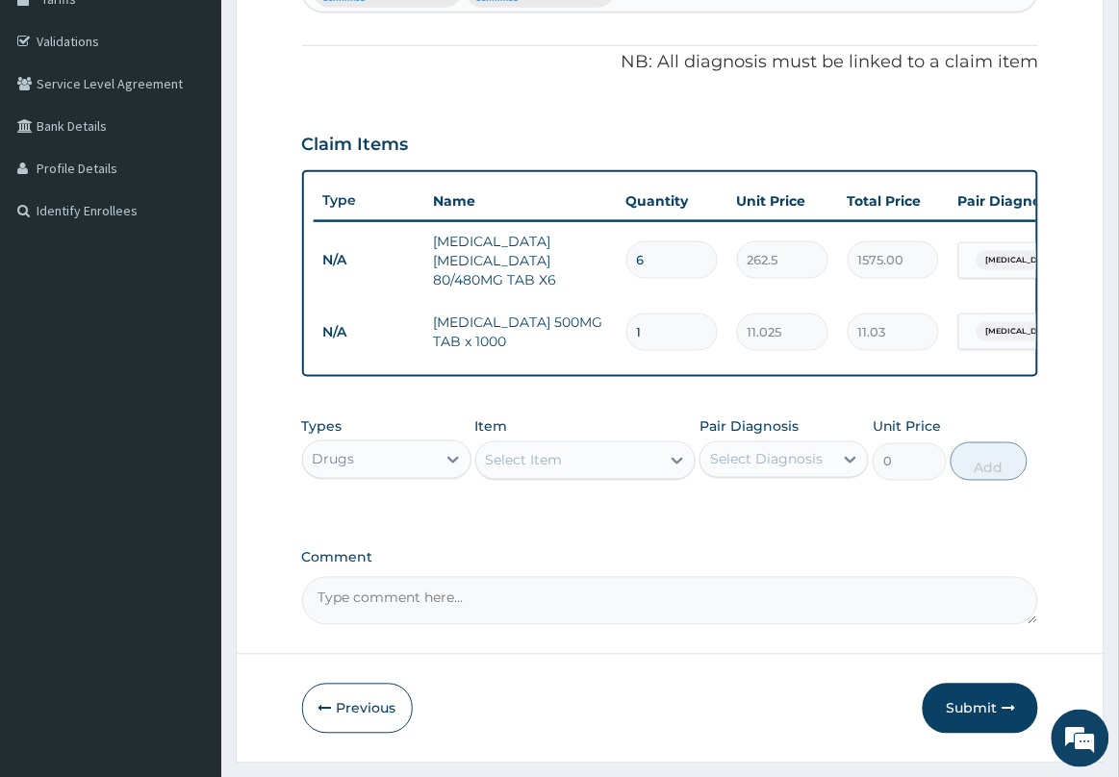
type input "18"
type input "198.45"
type input "18"
click at [619, 470] on div "Select Item" at bounding box center [568, 460] width 185 height 31
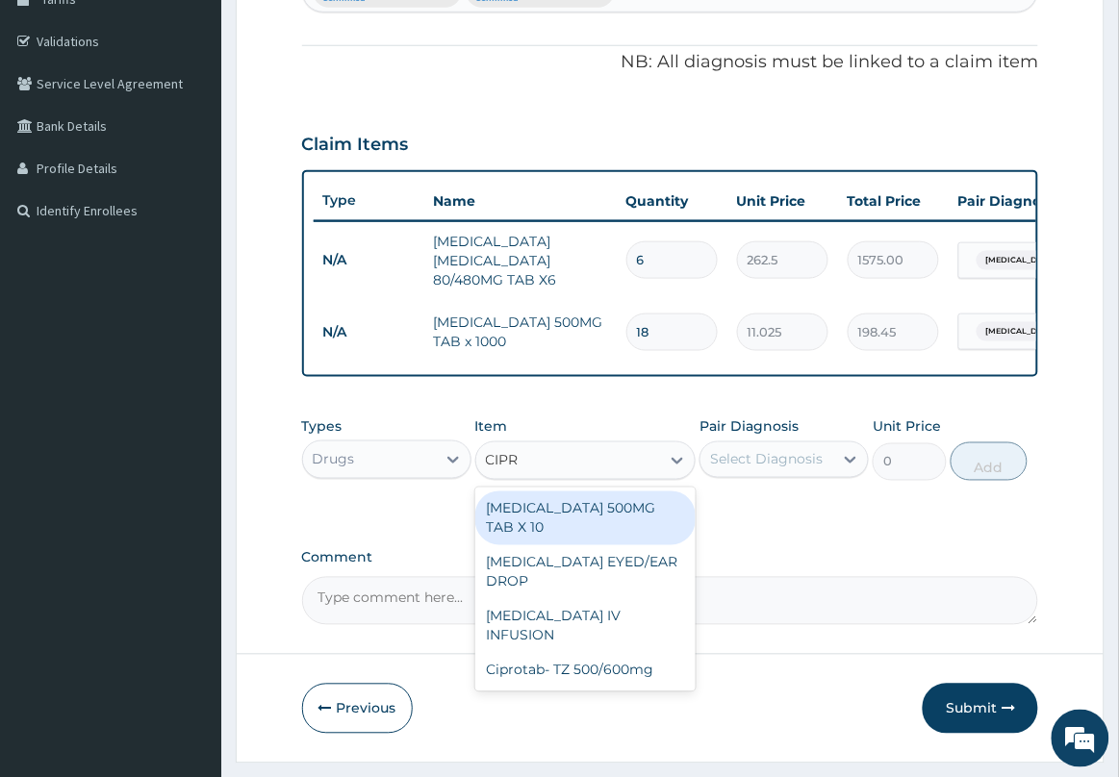
type input "CIPRO"
click at [611, 544] on div "[MEDICAL_DATA] 500MG TAB X 10" at bounding box center [585, 519] width 221 height 54
type input "63"
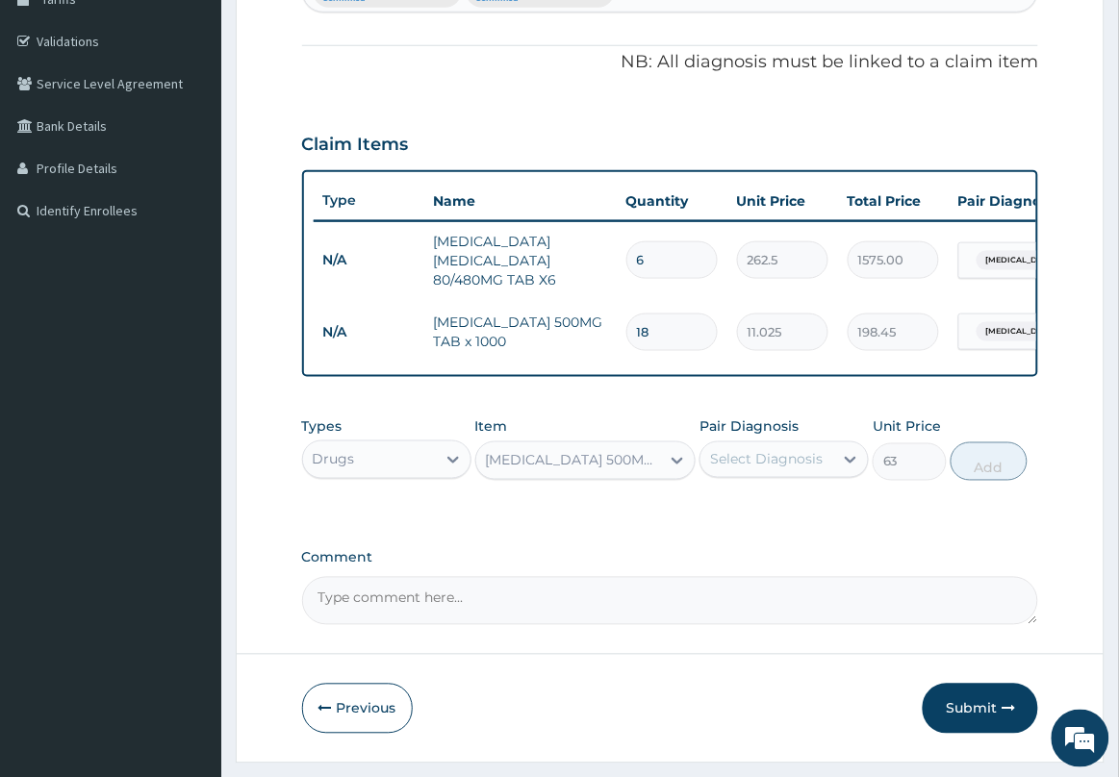
click at [771, 465] on div "Select Diagnosis" at bounding box center [766, 459] width 113 height 19
drag, startPoint x: 765, startPoint y: 570, endPoint x: 786, endPoint y: 569, distance: 21.2
click at [771, 556] on label "Acute gastroenteritis" at bounding box center [790, 546] width 119 height 19
checkbox input "true"
click at [994, 481] on button "Add" at bounding box center [989, 462] width 77 height 38
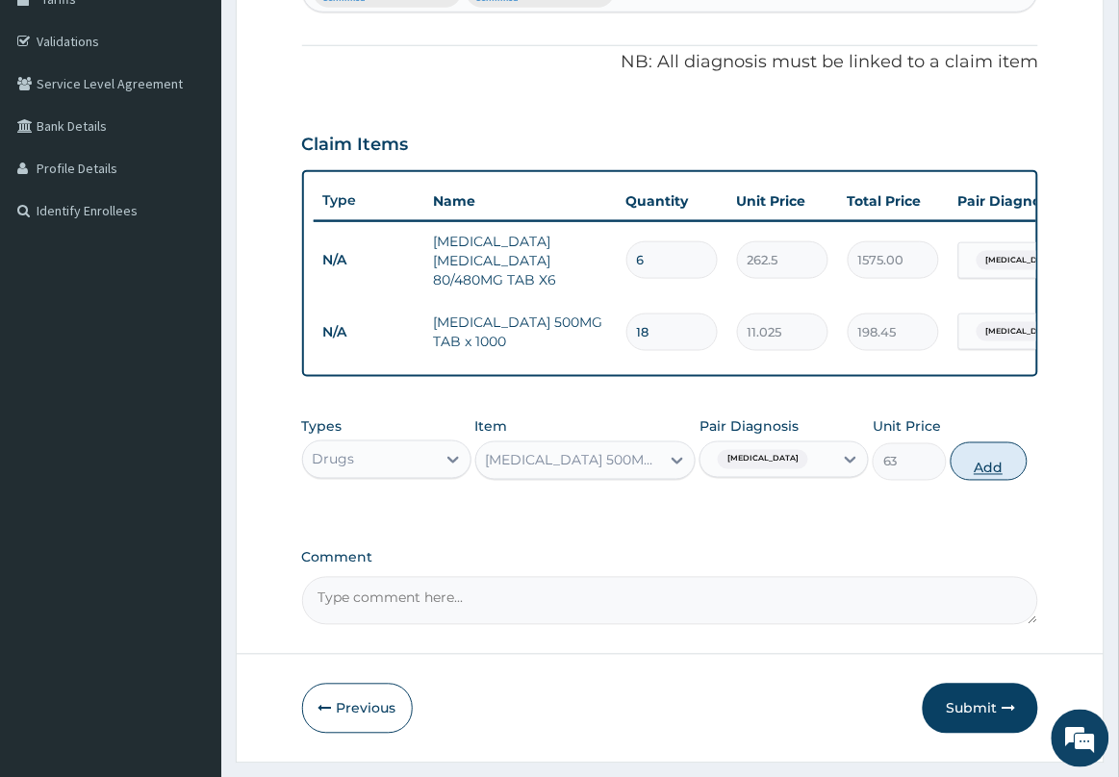
type input "0"
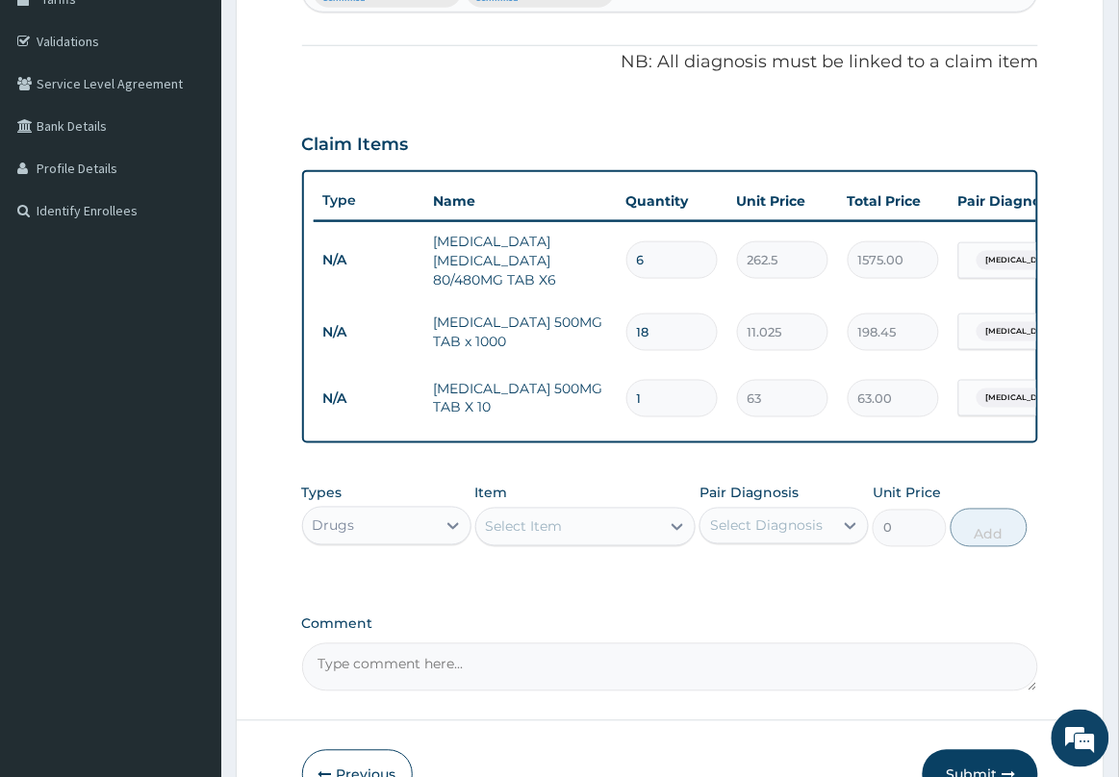
type input "10"
type input "630.00"
type input "10"
click at [607, 534] on div "Select Item" at bounding box center [568, 527] width 185 height 31
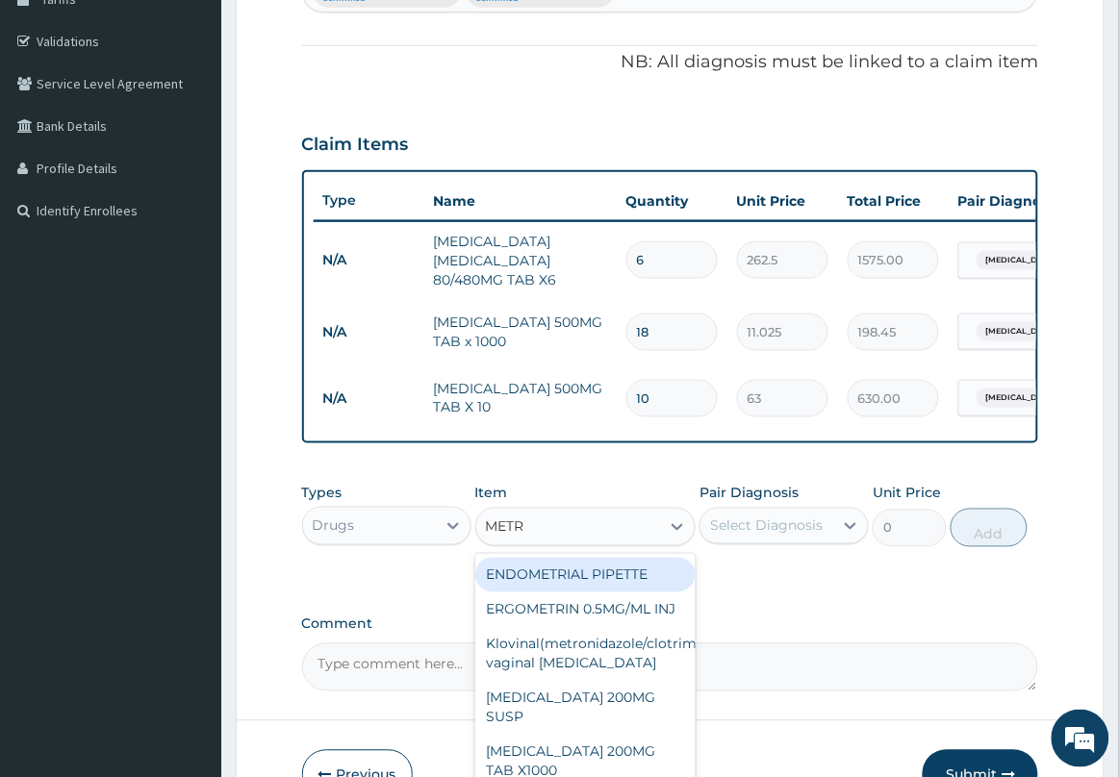
type input "METRO"
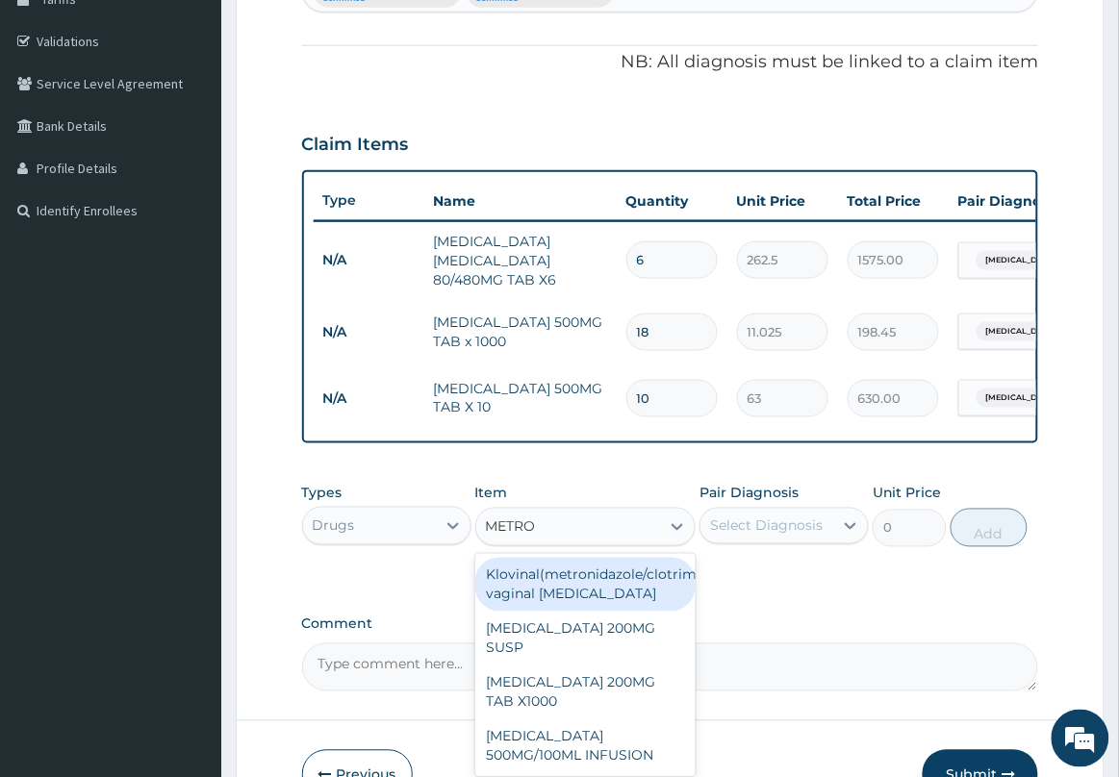
scroll to position [470, 0]
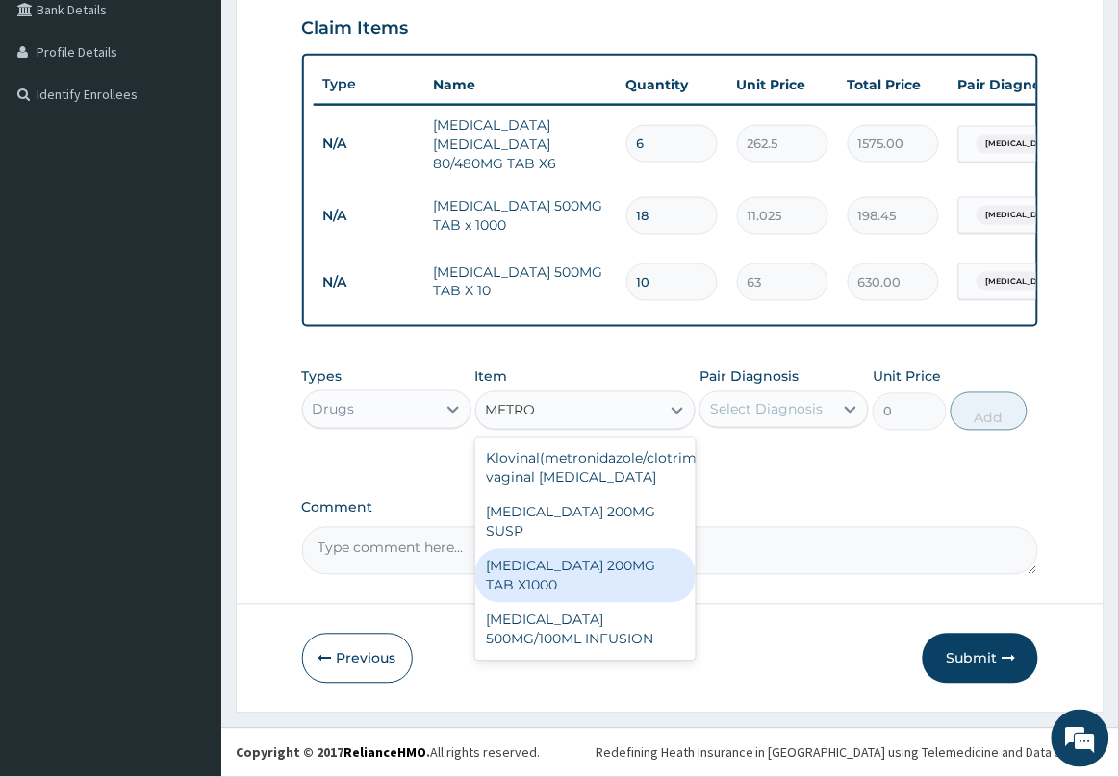
click at [560, 569] on div "[MEDICAL_DATA] 200MG TAB X1000" at bounding box center [585, 576] width 221 height 54
type input "52.5"
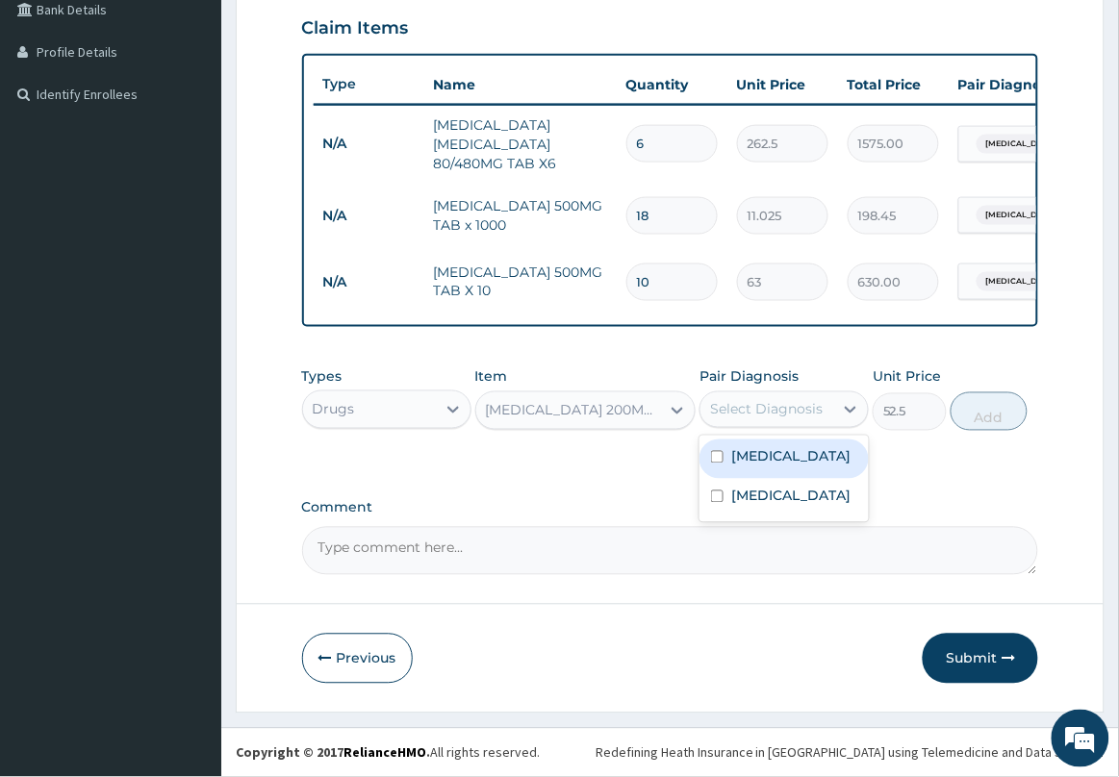
click at [809, 416] on div "Select Diagnosis" at bounding box center [766, 409] width 113 height 19
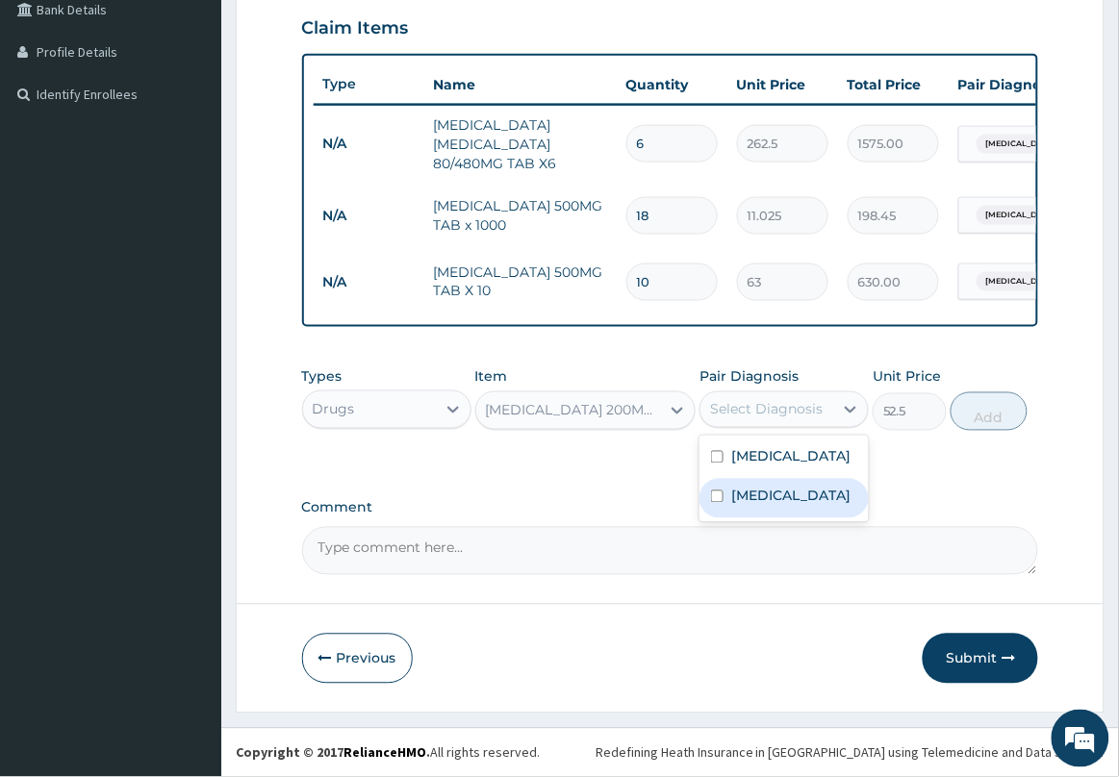
click at [772, 506] on label "Acute gastroenteritis" at bounding box center [790, 496] width 119 height 19
checkbox input "true"
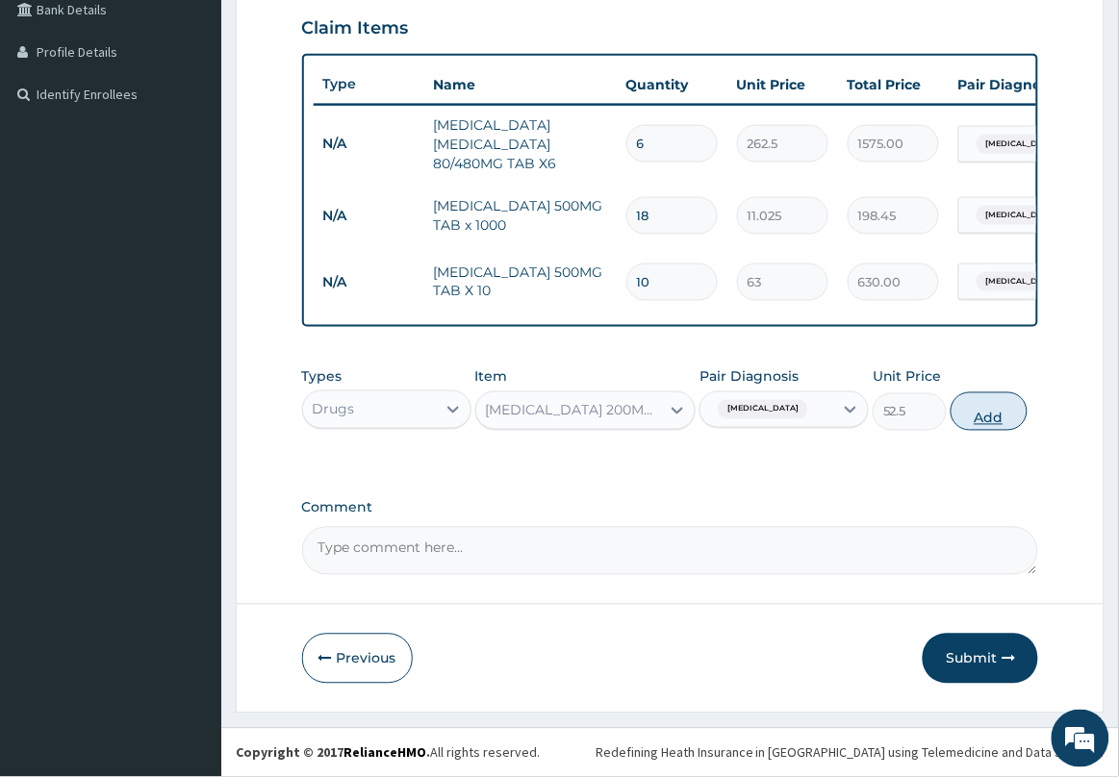
click at [996, 412] on button "Add" at bounding box center [989, 412] width 77 height 38
type input "0"
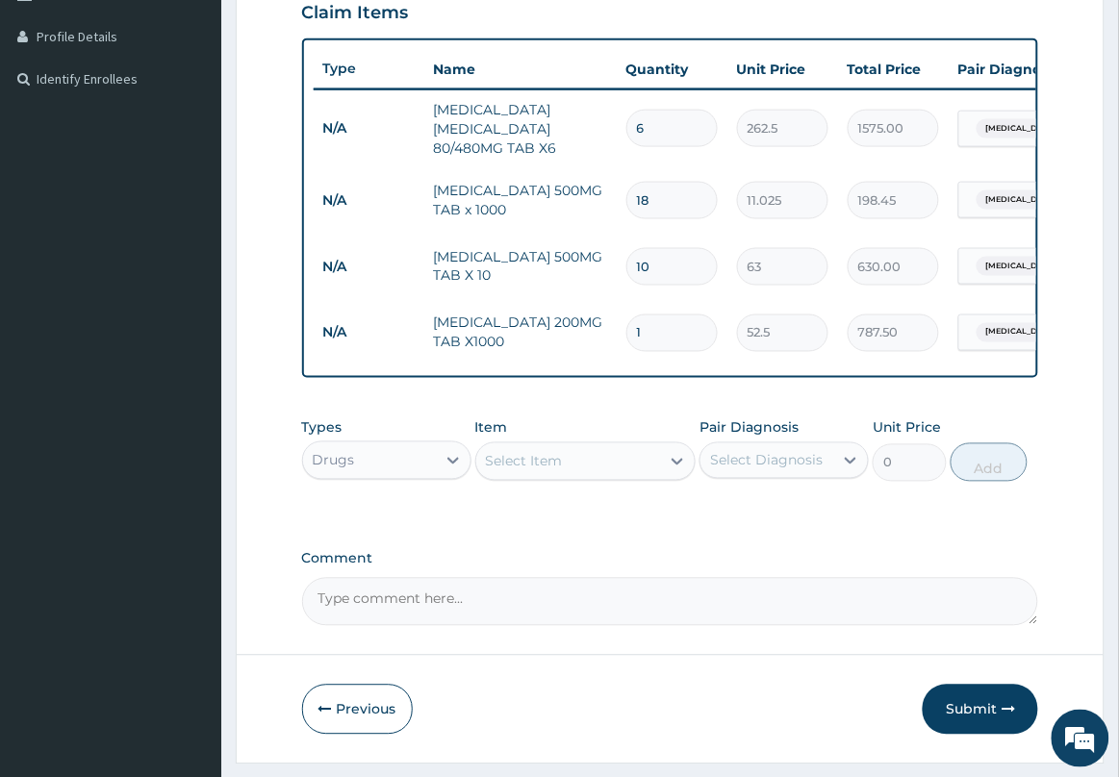
type input "15"
type input "787.50"
type input "15"
click at [623, 476] on div "Select Item" at bounding box center [568, 461] width 185 height 31
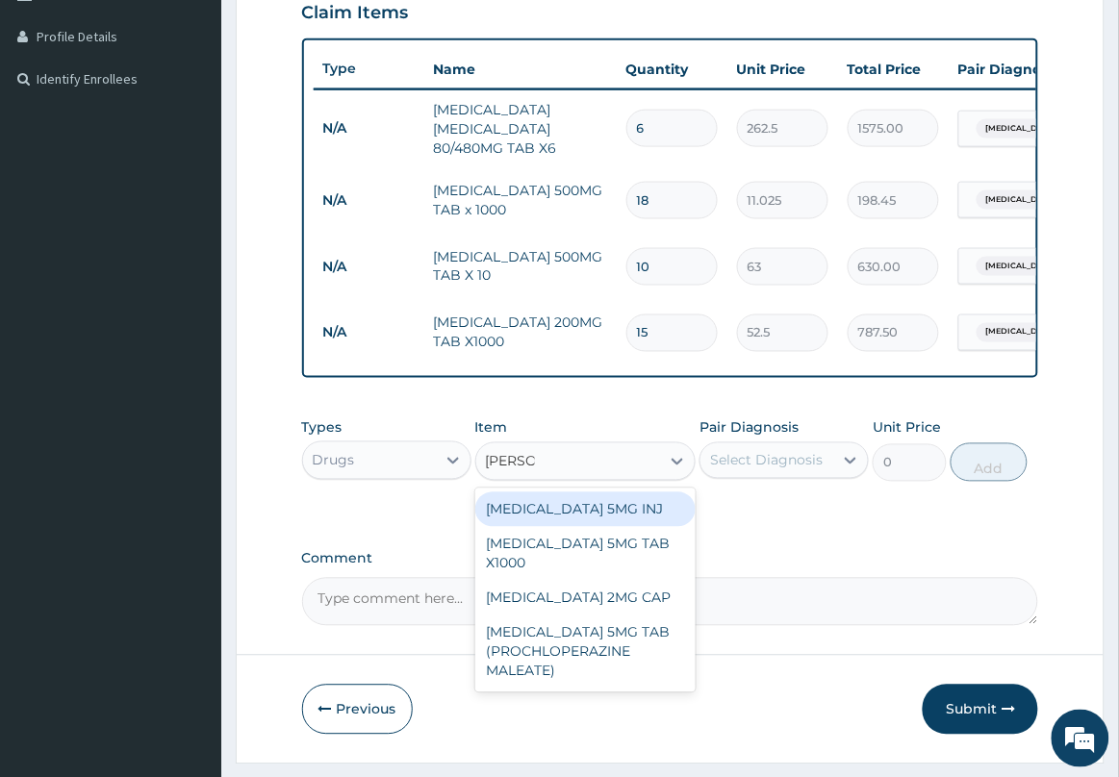
type input "LOPER"
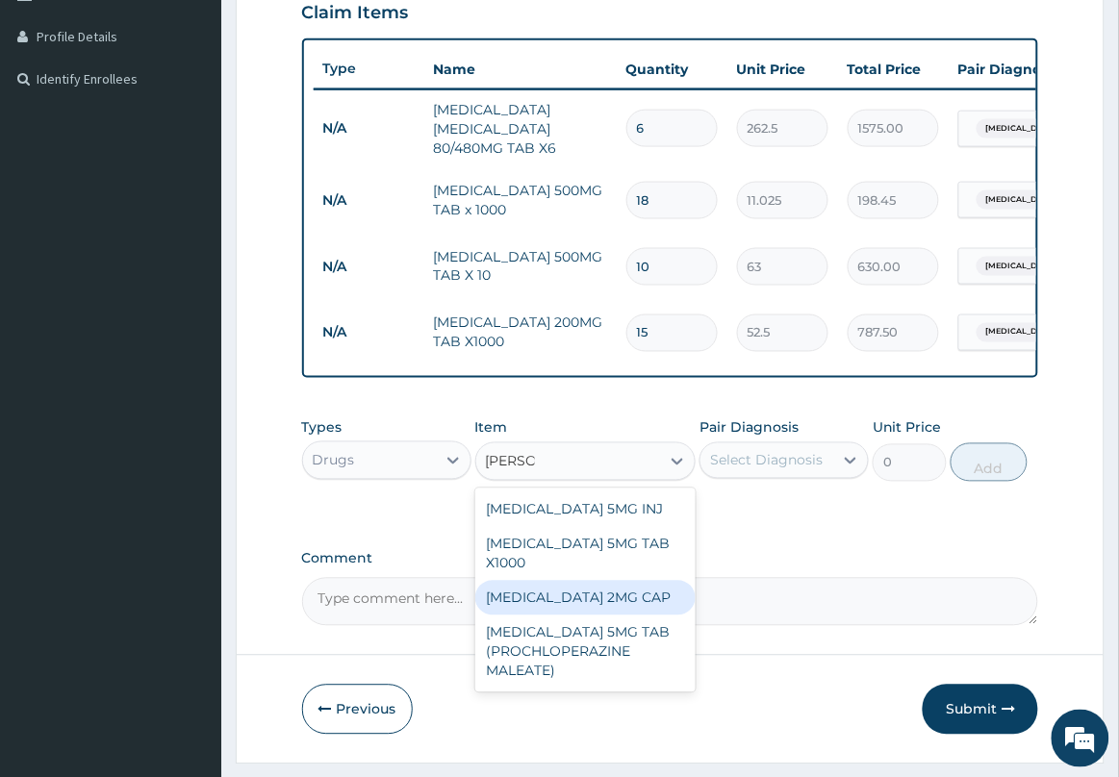
click at [572, 616] on div "LOPERAMIDE 2MG CAP" at bounding box center [585, 598] width 221 height 35
type input "52.5"
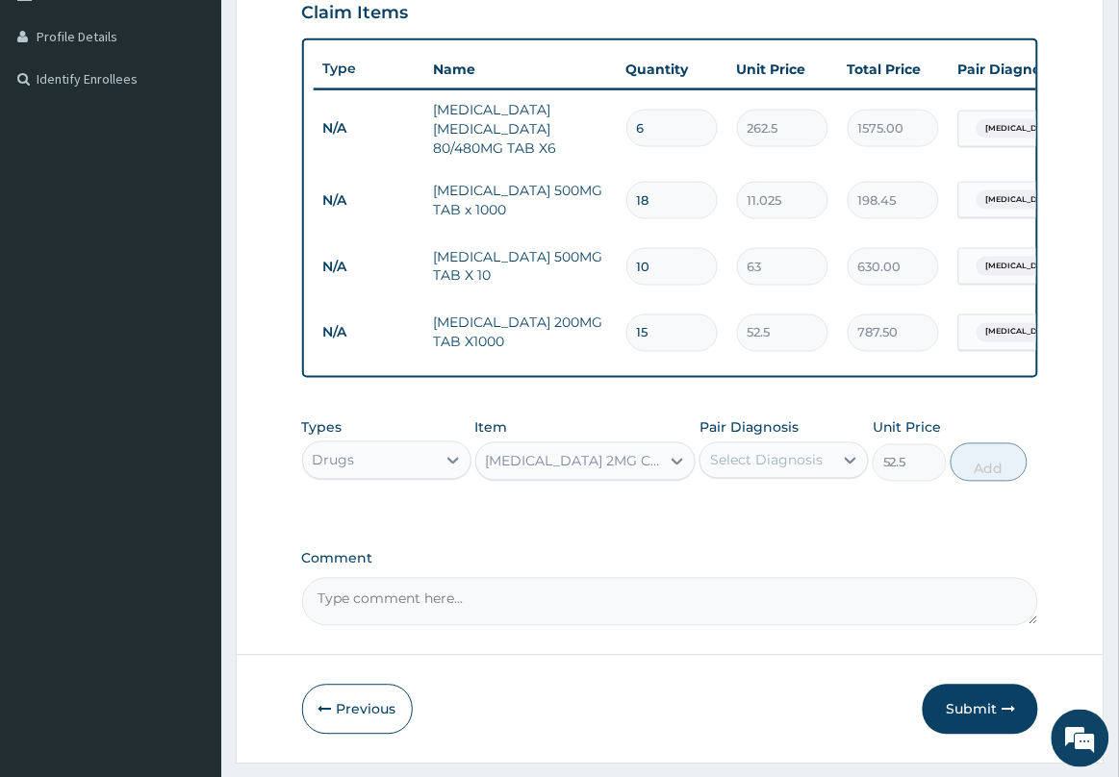
click at [765, 470] on div "Select Diagnosis" at bounding box center [766, 460] width 113 height 19
drag, startPoint x: 760, startPoint y: 578, endPoint x: 773, endPoint y: 583, distance: 13.4
click at [761, 557] on label "Acute gastroenteritis" at bounding box center [790, 547] width 119 height 19
checkbox input "true"
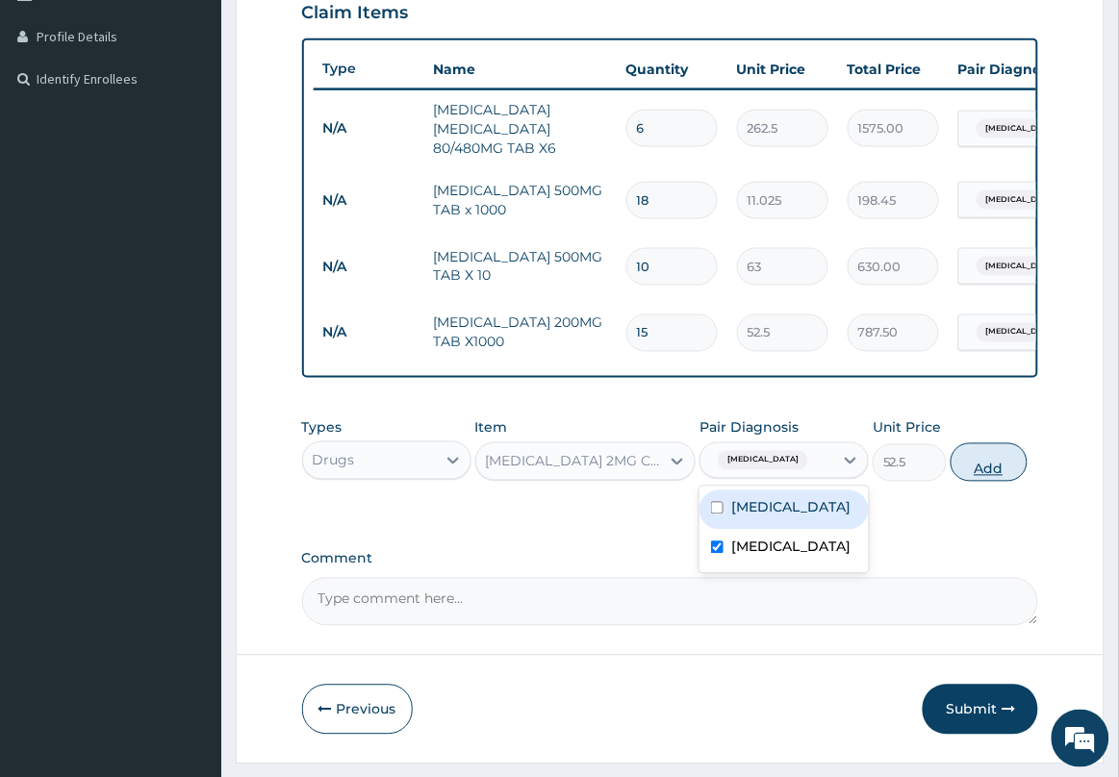
click at [970, 482] on button "Add" at bounding box center [989, 463] width 77 height 38
type input "0"
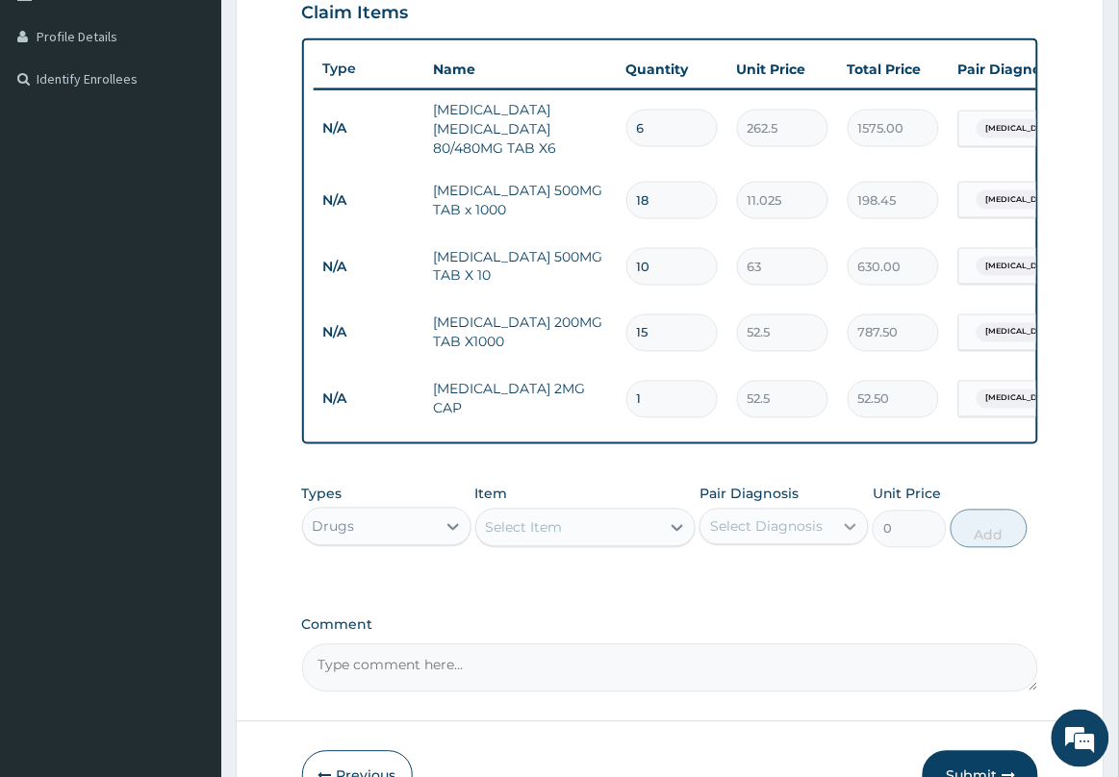
type input "0.00"
type input "2"
type input "105.00"
type input "2"
click at [599, 541] on div "Select Item" at bounding box center [568, 528] width 185 height 31
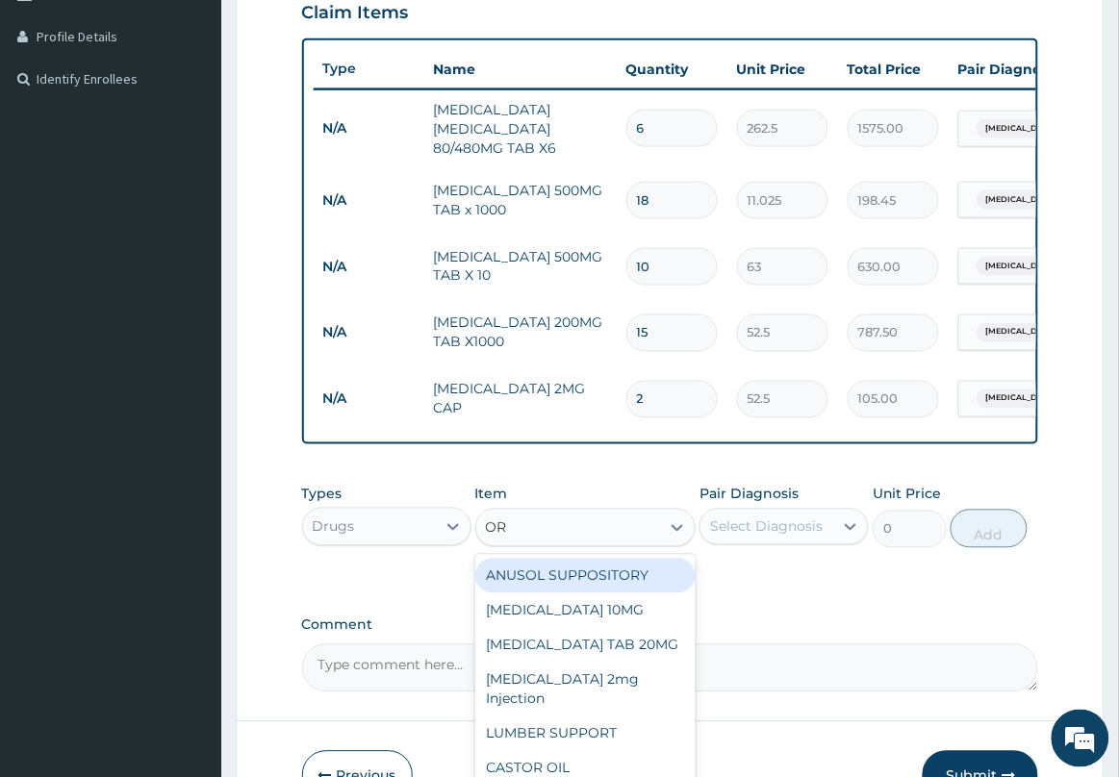
type input "ORS"
click at [592, 594] on div "ORS (ORAL REHYDRATION SALT)" at bounding box center [585, 576] width 221 height 35
type input "210"
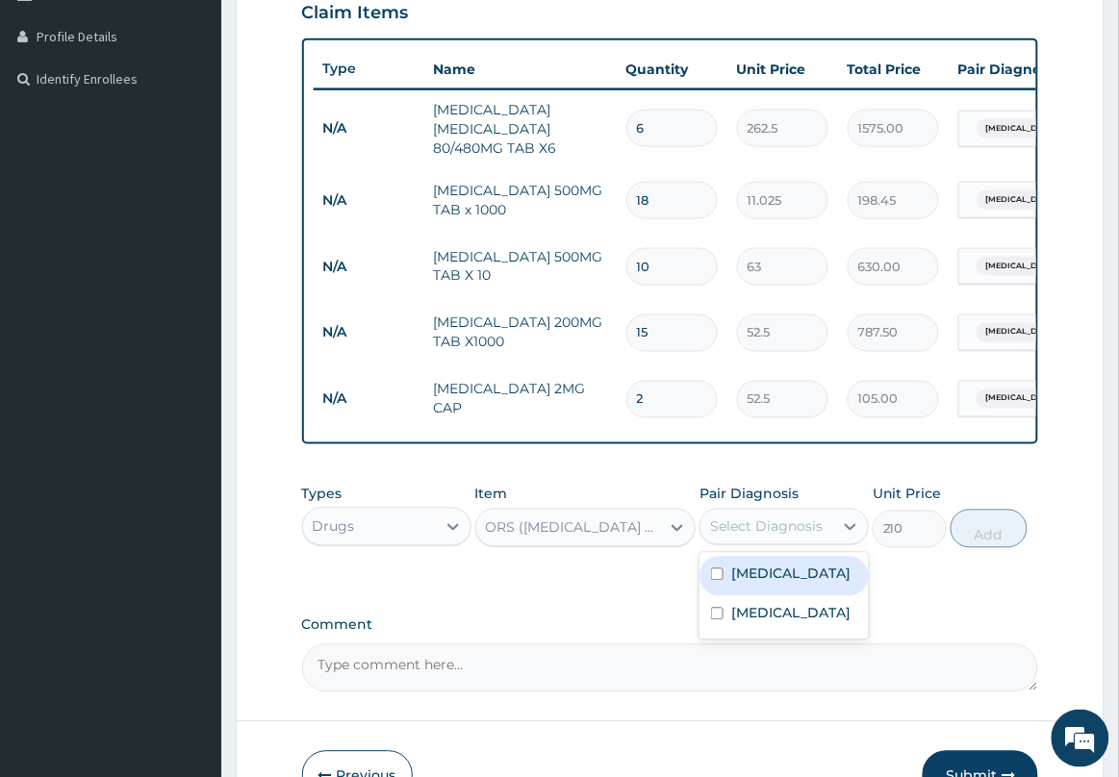
click at [772, 543] on div "Select Diagnosis" at bounding box center [766, 527] width 133 height 31
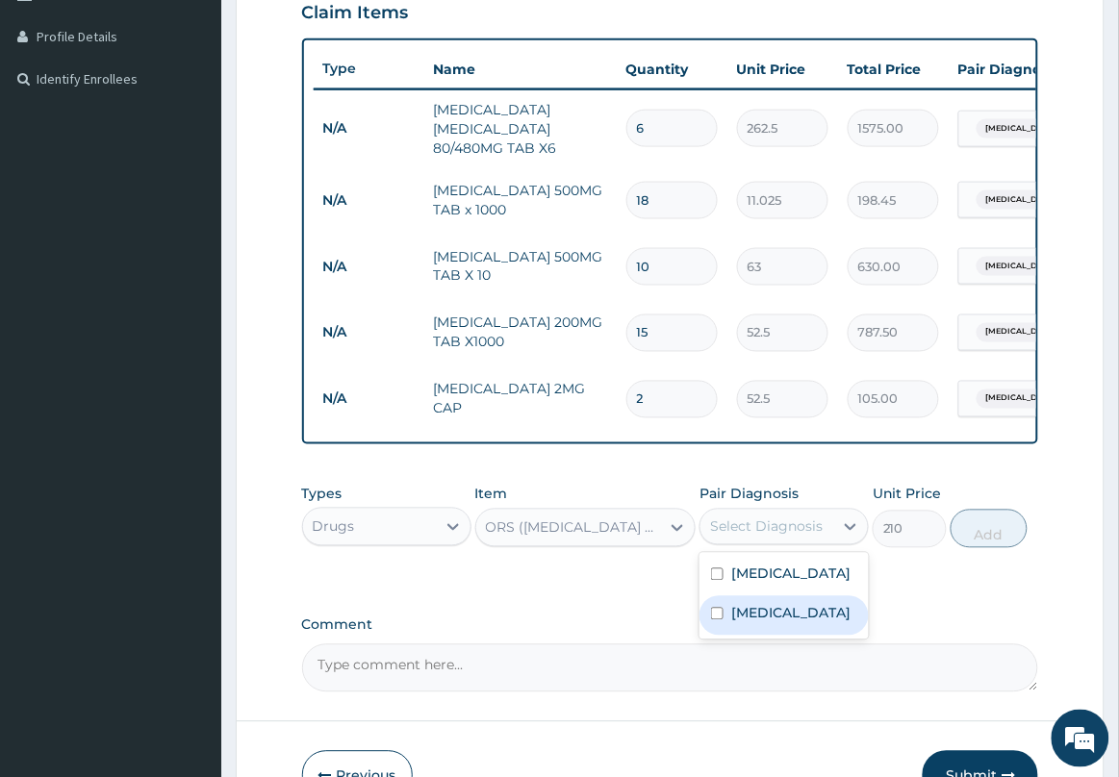
click at [775, 623] on label "Acute gastroenteritis" at bounding box center [790, 613] width 119 height 19
checkbox input "true"
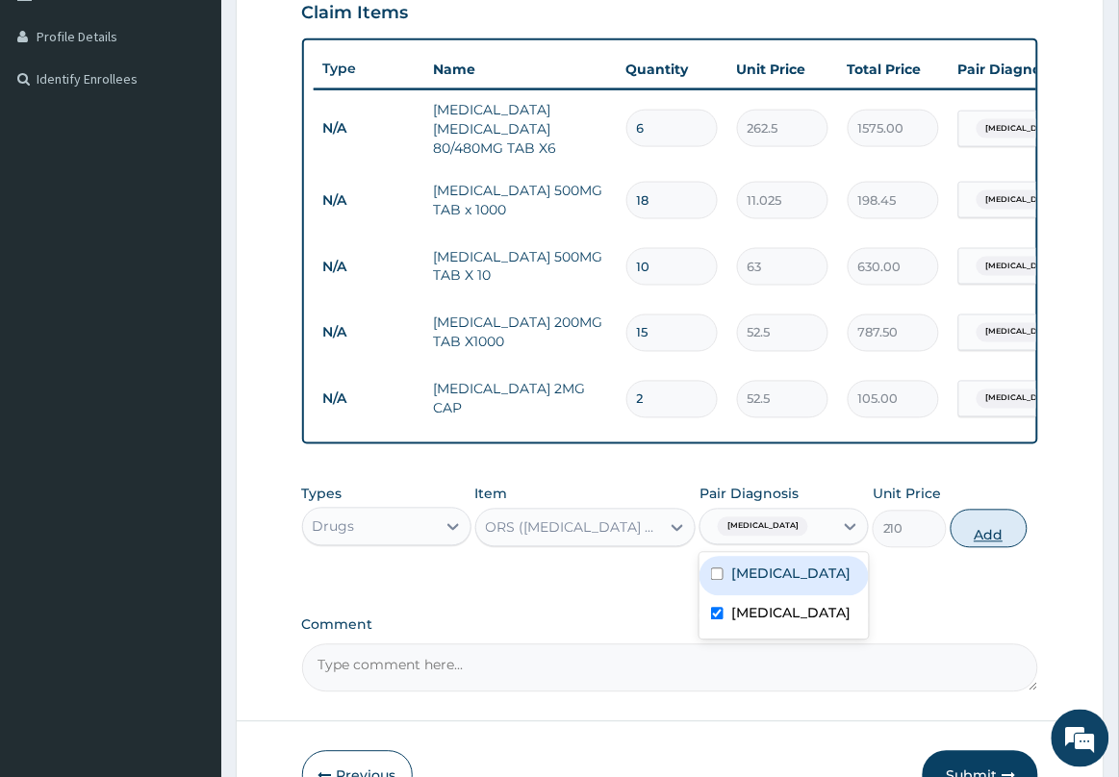
click at [965, 544] on button "Add" at bounding box center [989, 529] width 77 height 38
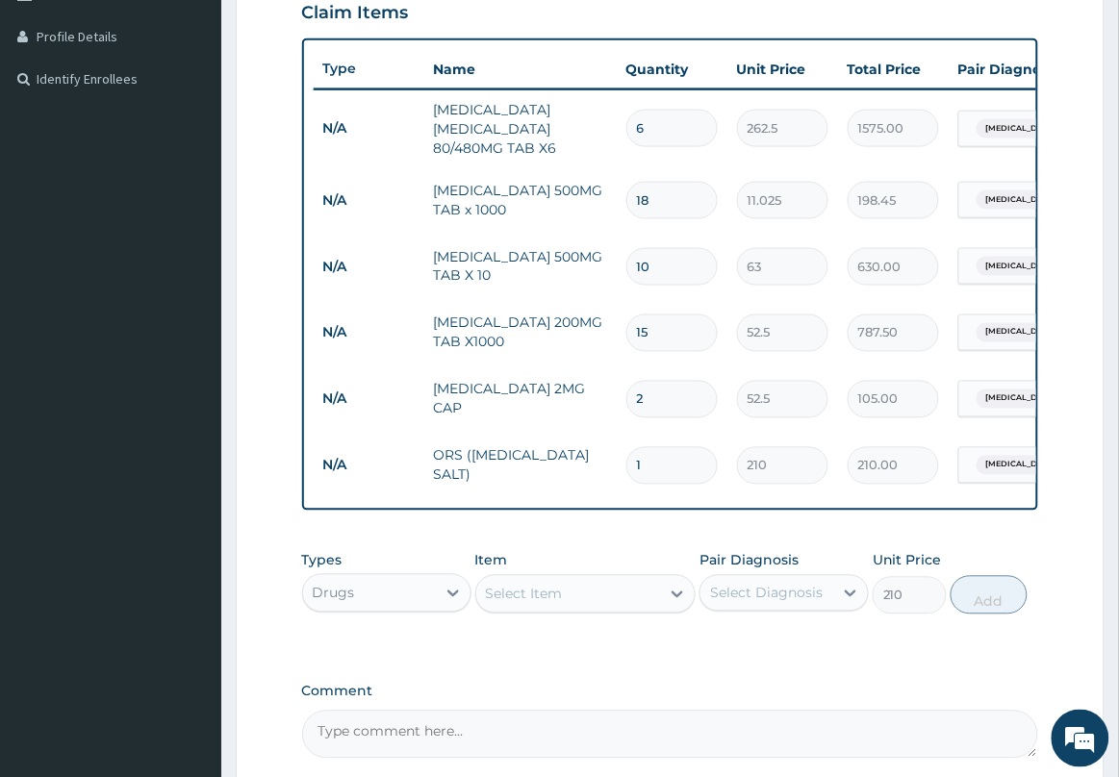
type input "0"
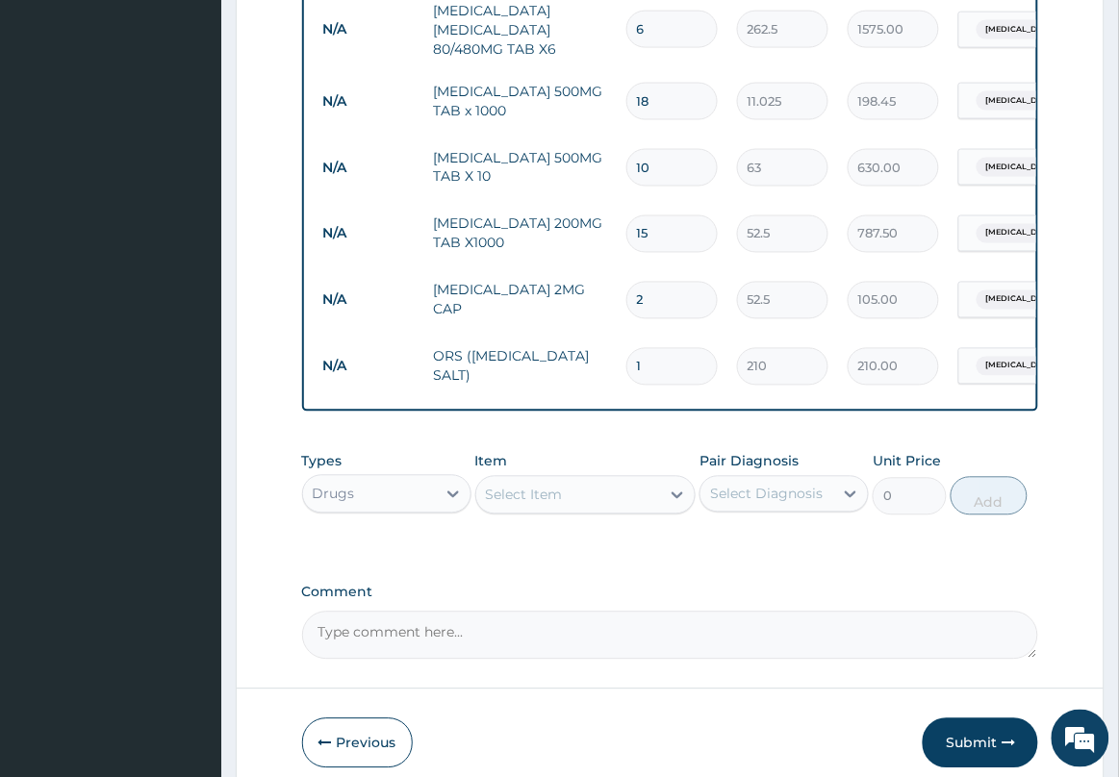
scroll to position [670, 0]
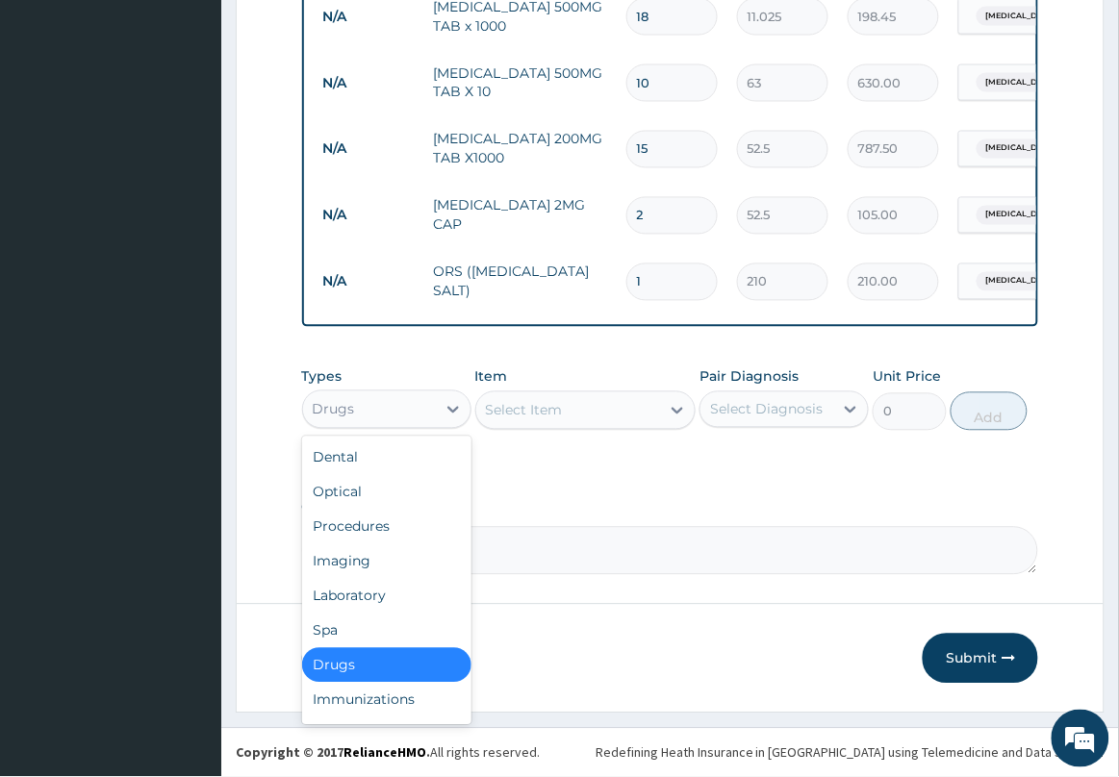
click at [409, 406] on div "Drugs" at bounding box center [369, 409] width 133 height 31
click at [393, 534] on div "Procedures" at bounding box center [386, 527] width 169 height 35
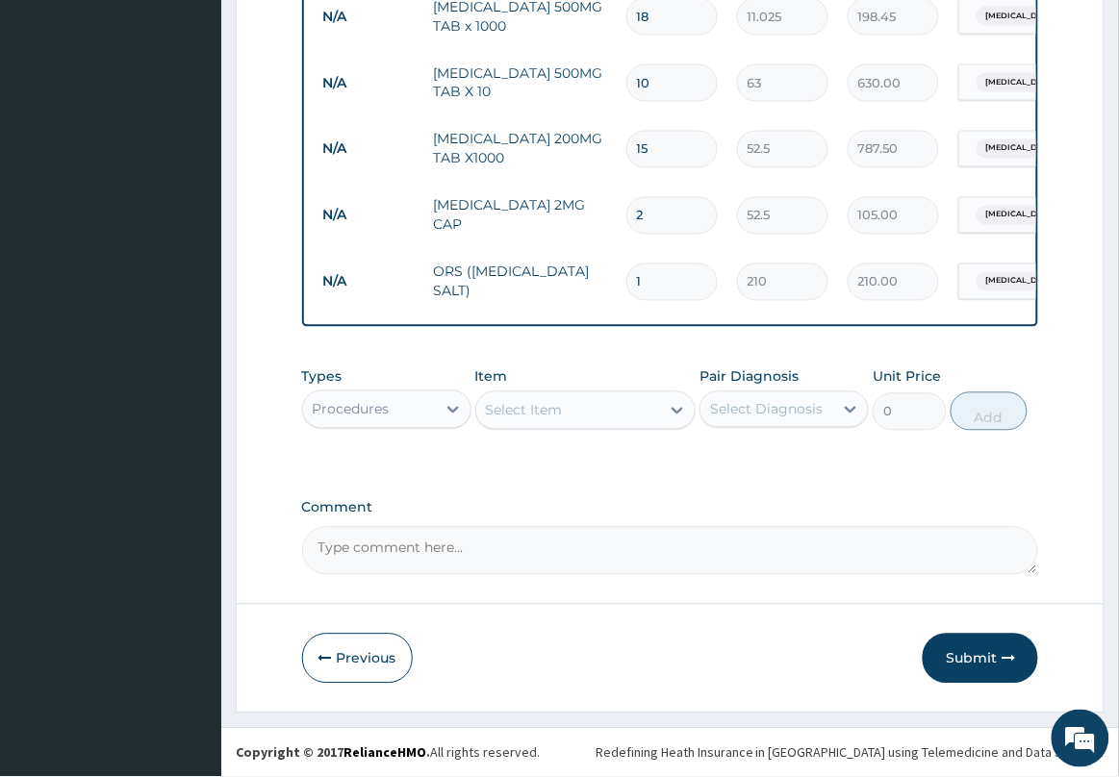
click at [608, 410] on div "Select Item" at bounding box center [568, 410] width 185 height 31
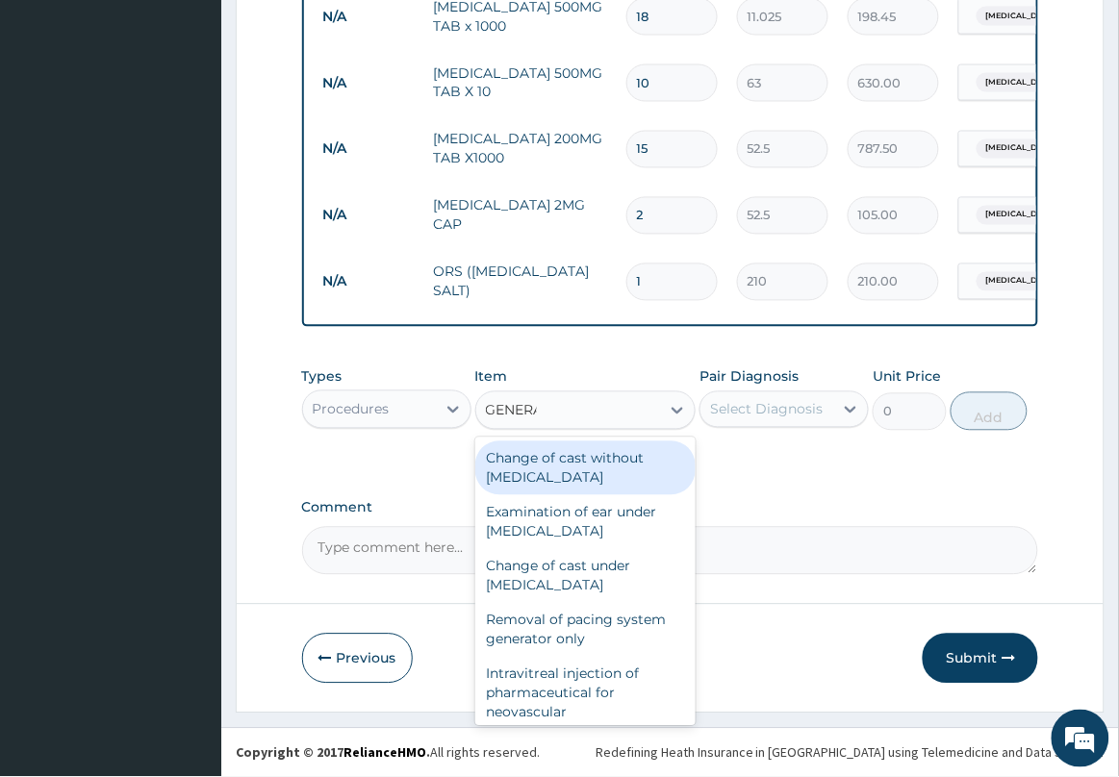
type input "GENERAL"
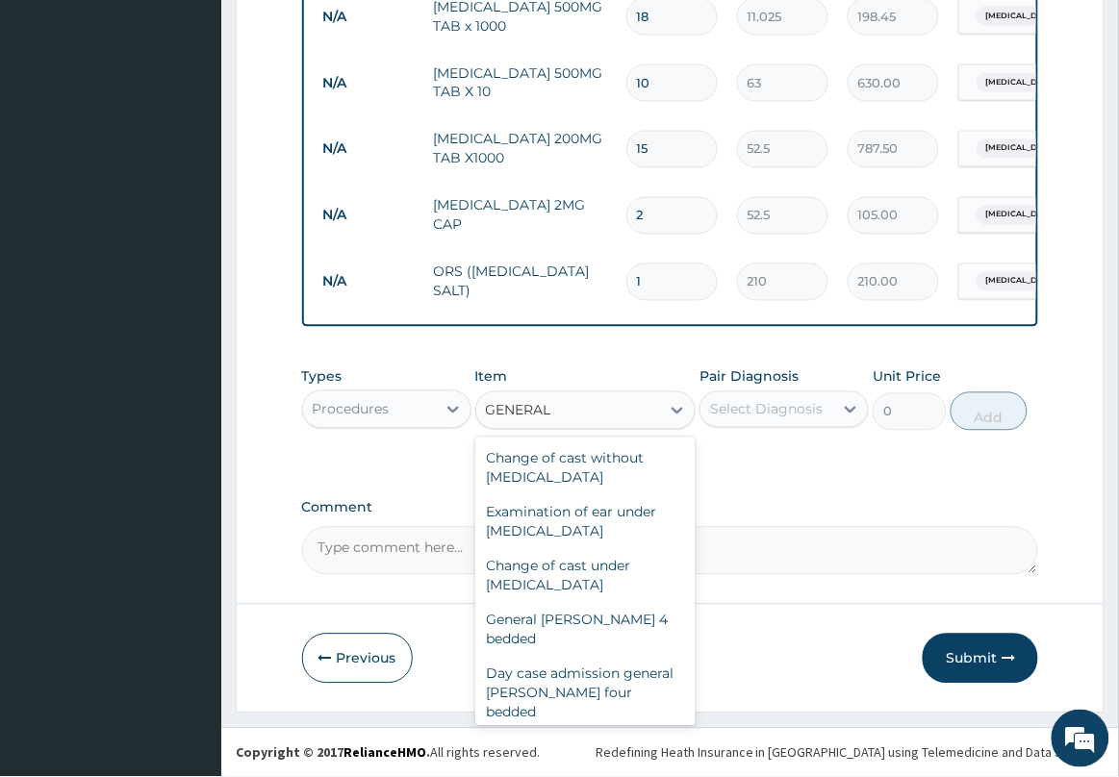
click at [560, 730] on div "General practitioner Consultation first outpatient consultation" at bounding box center [585, 766] width 221 height 73
type input "2500"
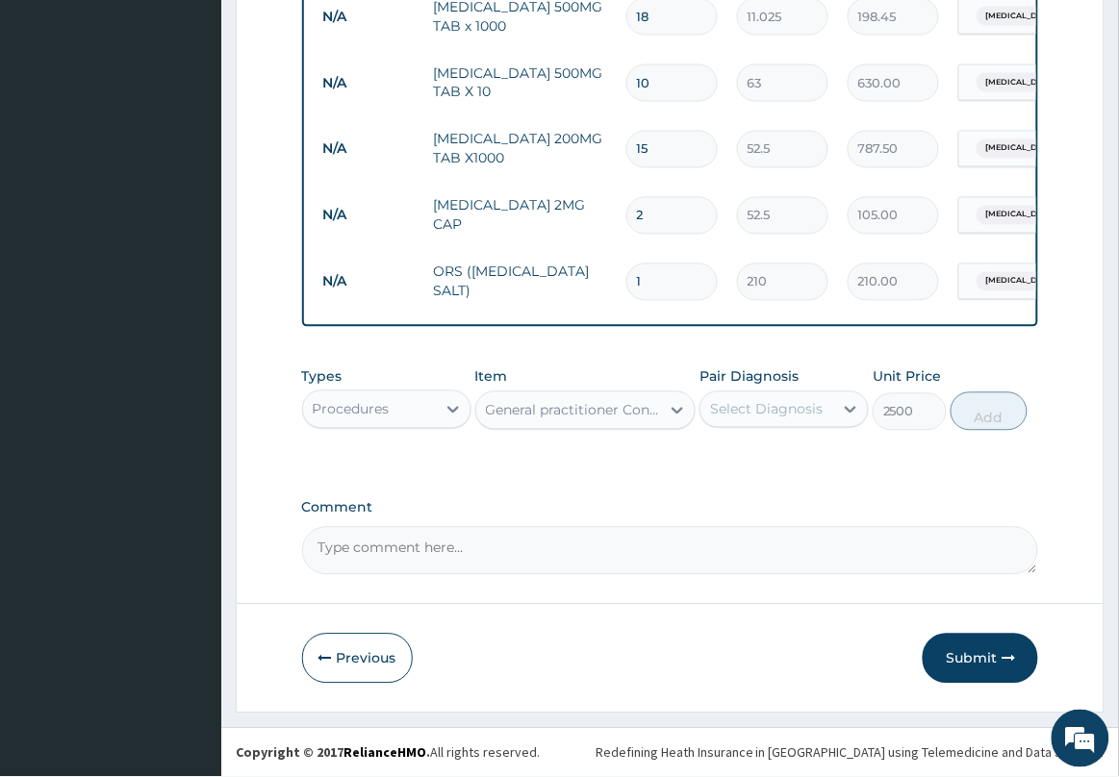
click at [752, 409] on div "Select Diagnosis" at bounding box center [766, 409] width 113 height 19
click at [762, 458] on label "Malaria" at bounding box center [790, 456] width 119 height 19
checkbox input "true"
click at [969, 415] on button "Add" at bounding box center [989, 412] width 77 height 38
type input "0"
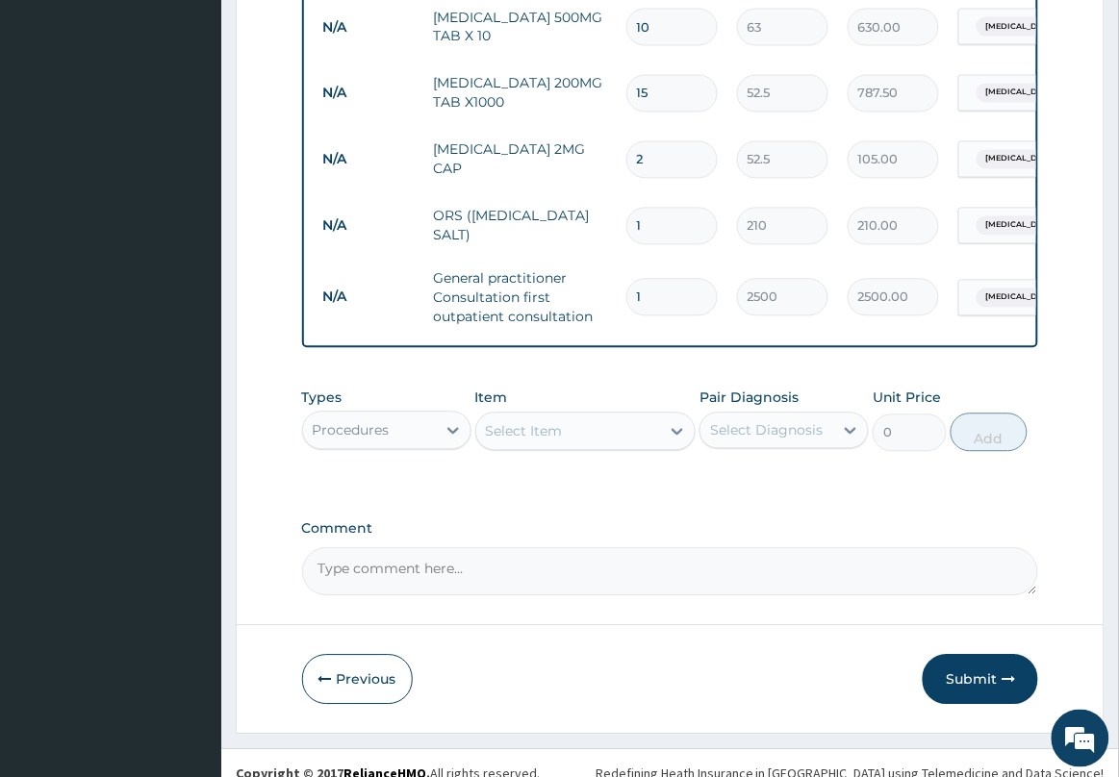
scroll to position [747, 0]
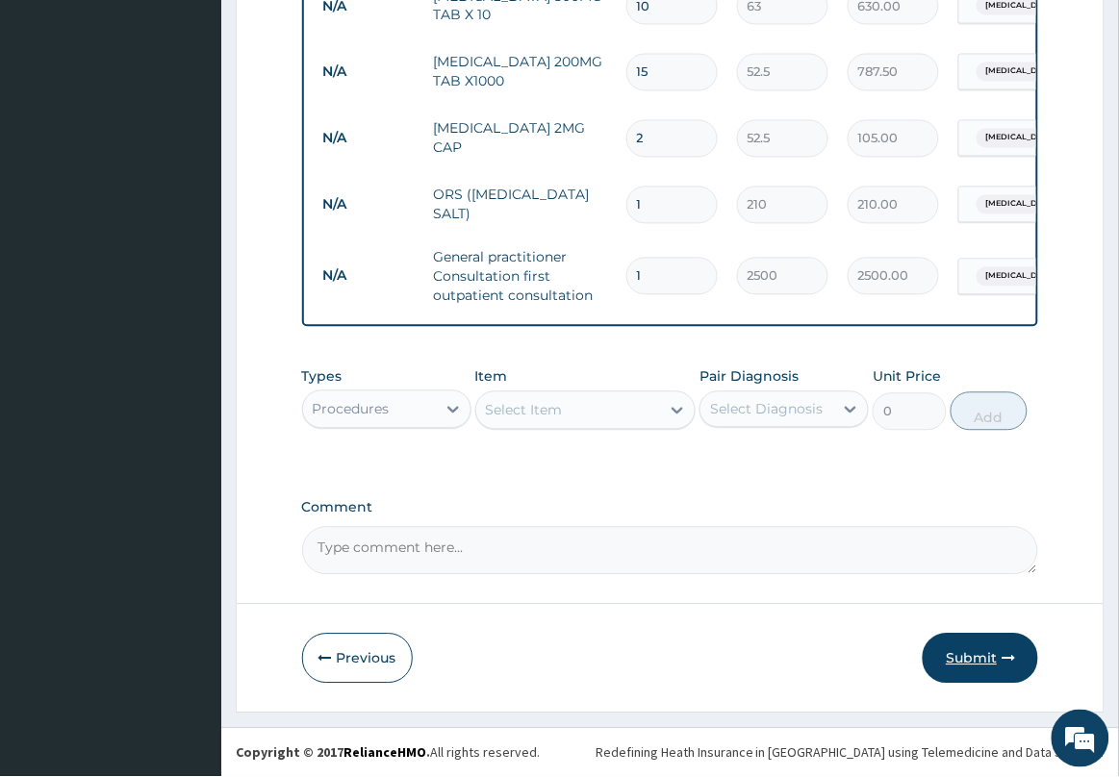
click at [974, 667] on button "Submit" at bounding box center [980, 659] width 115 height 50
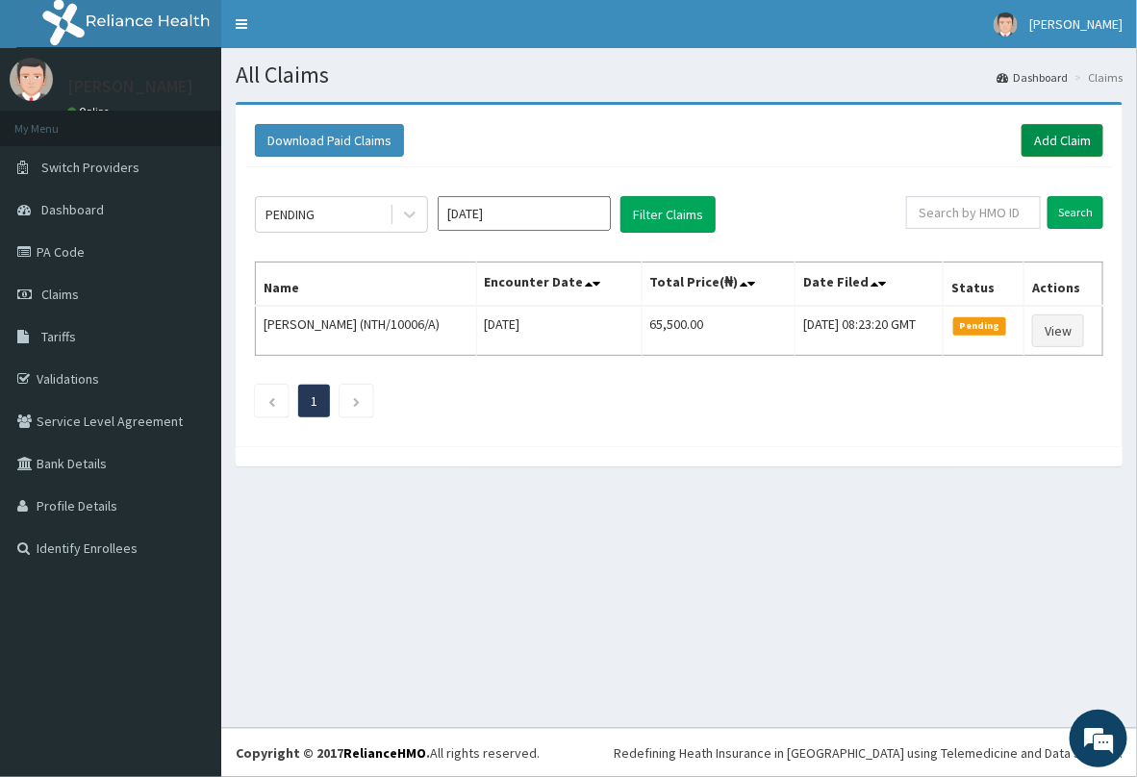
click at [1036, 135] on link "Add Claim" at bounding box center [1063, 140] width 82 height 33
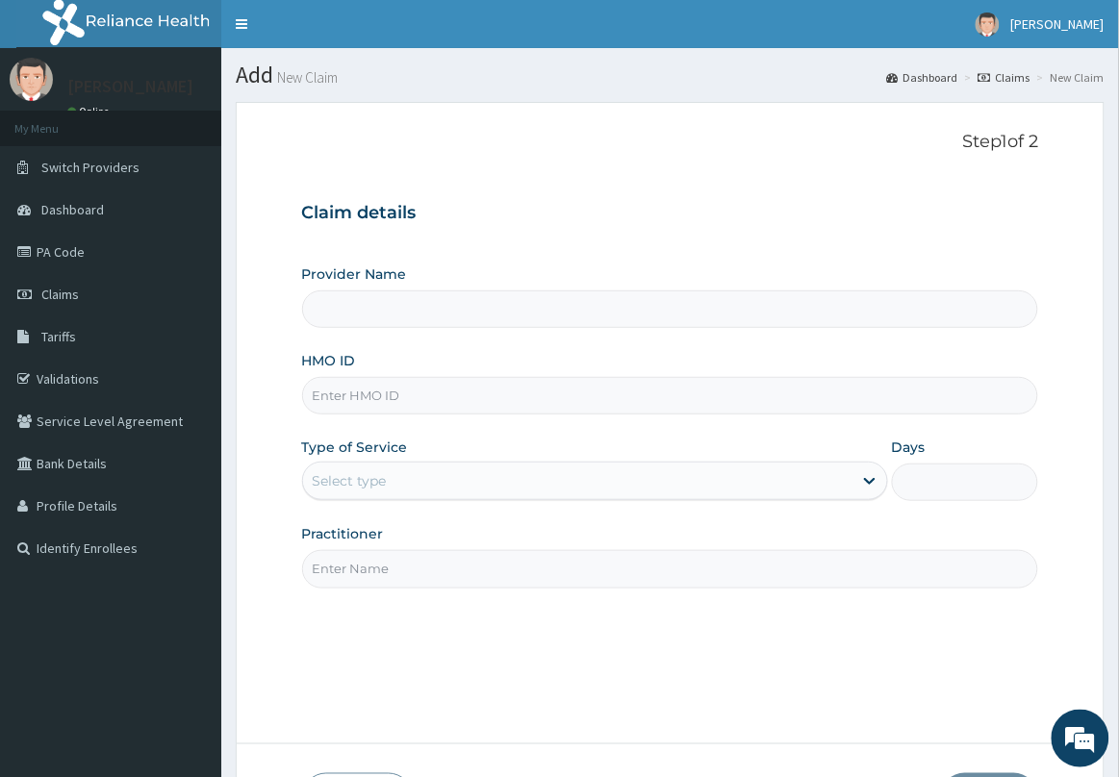
click at [394, 400] on input "HMO ID" at bounding box center [670, 396] width 737 height 38
type input "Delta Crown Hospital & Maternity Home"
type input "MUH/10049/C"
click at [440, 481] on div "Select type" at bounding box center [577, 481] width 549 height 31
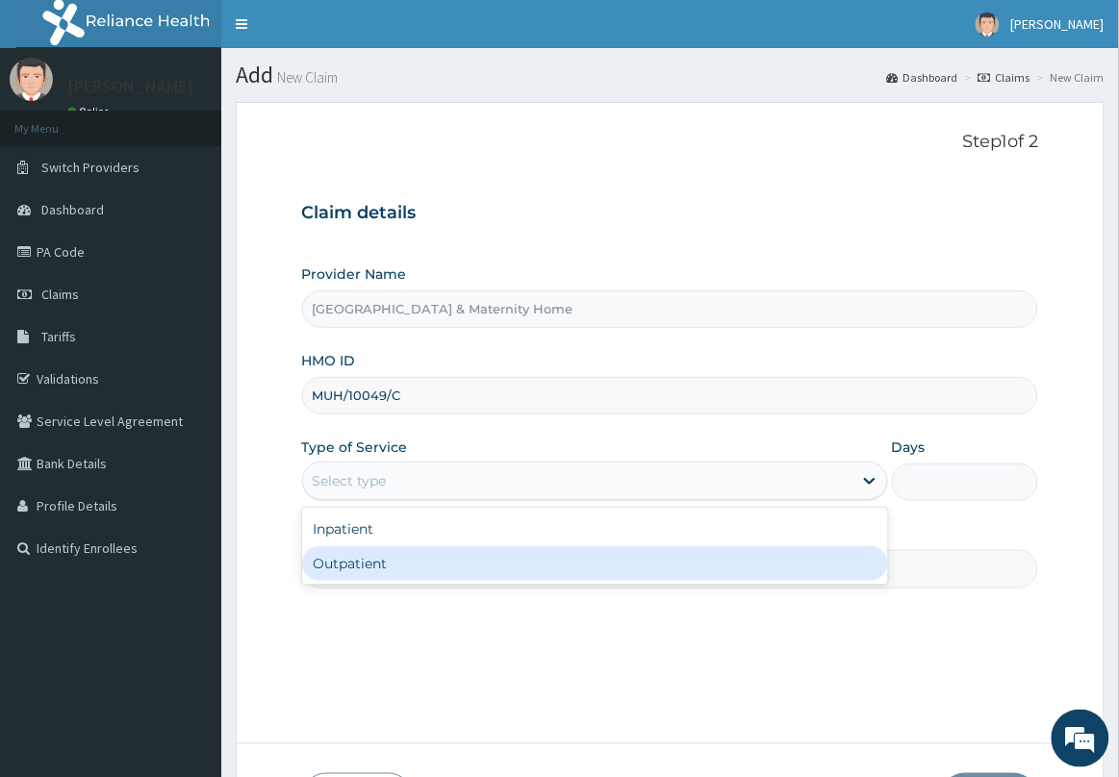
click at [377, 564] on div "Outpatient" at bounding box center [595, 564] width 586 height 35
type input "1"
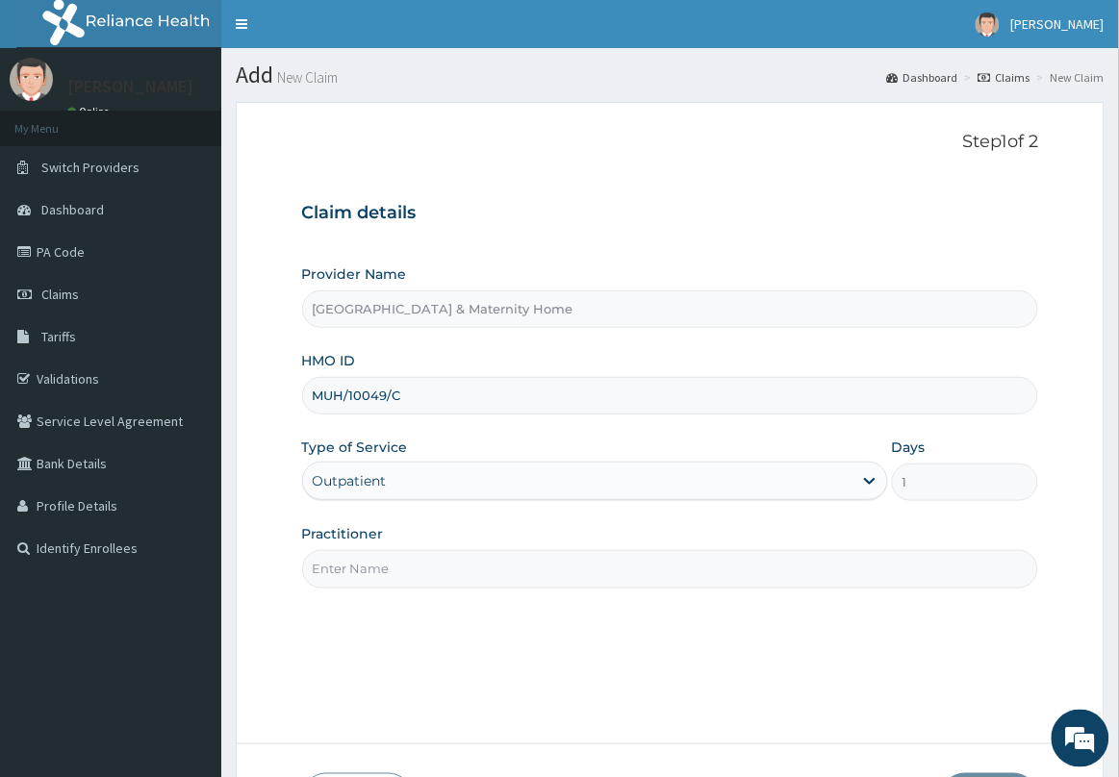
click at [383, 561] on input "Practitioner" at bounding box center [670, 569] width 737 height 38
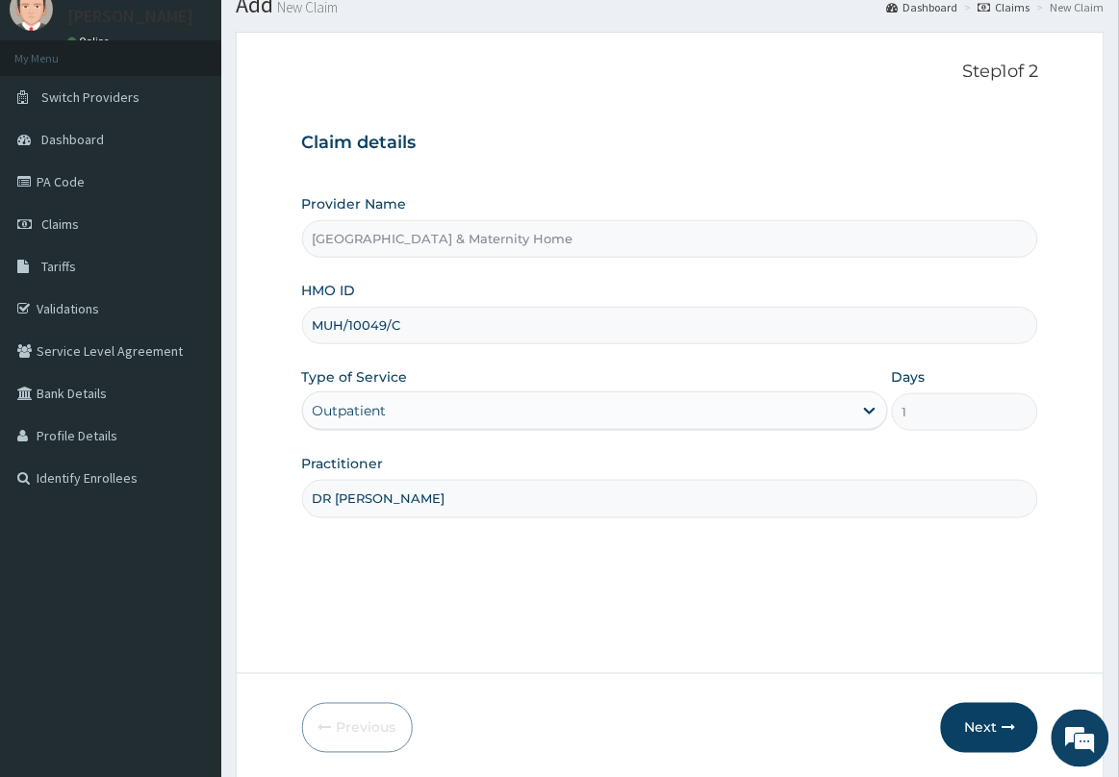
scroll to position [140, 0]
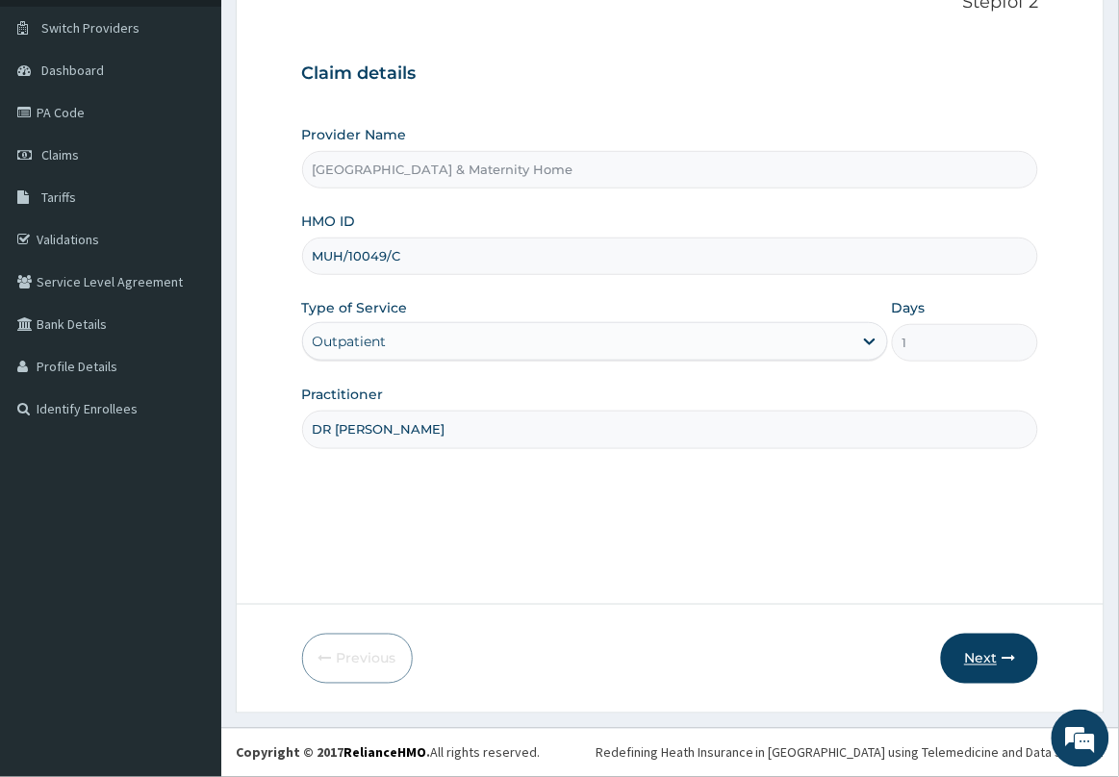
type input "DR MAMA"
click at [979, 651] on button "Next" at bounding box center [989, 659] width 97 height 50
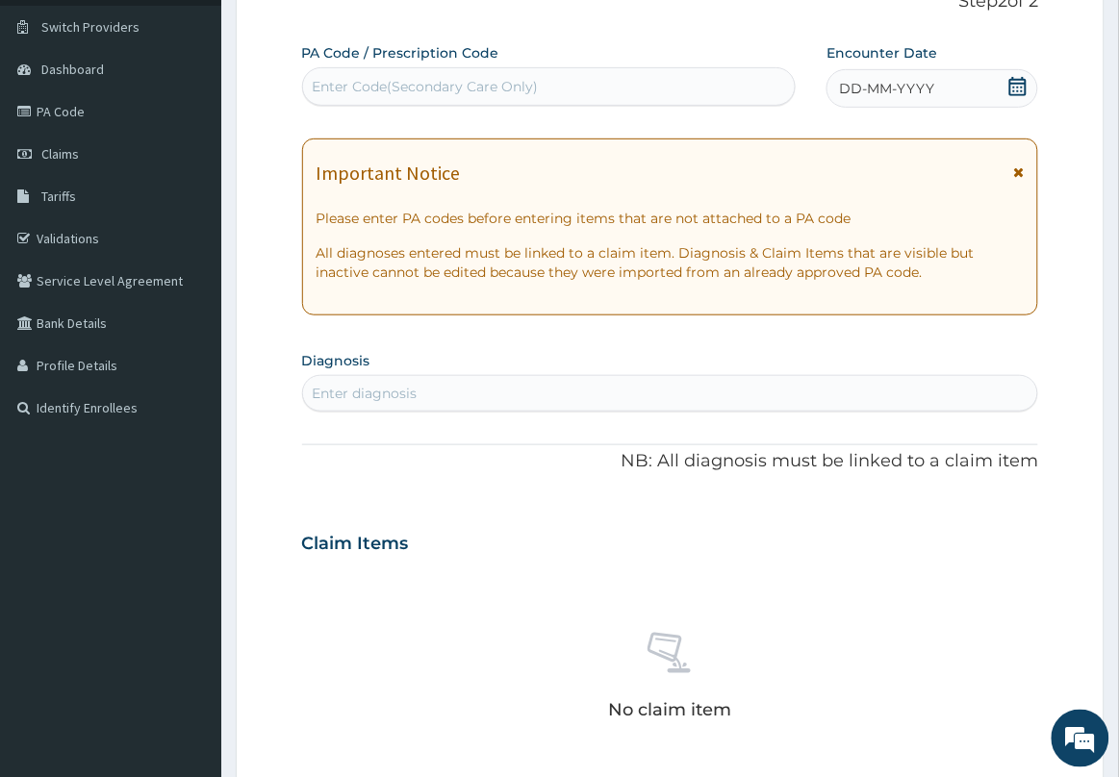
click at [1015, 163] on span at bounding box center [1018, 178] width 11 height 31
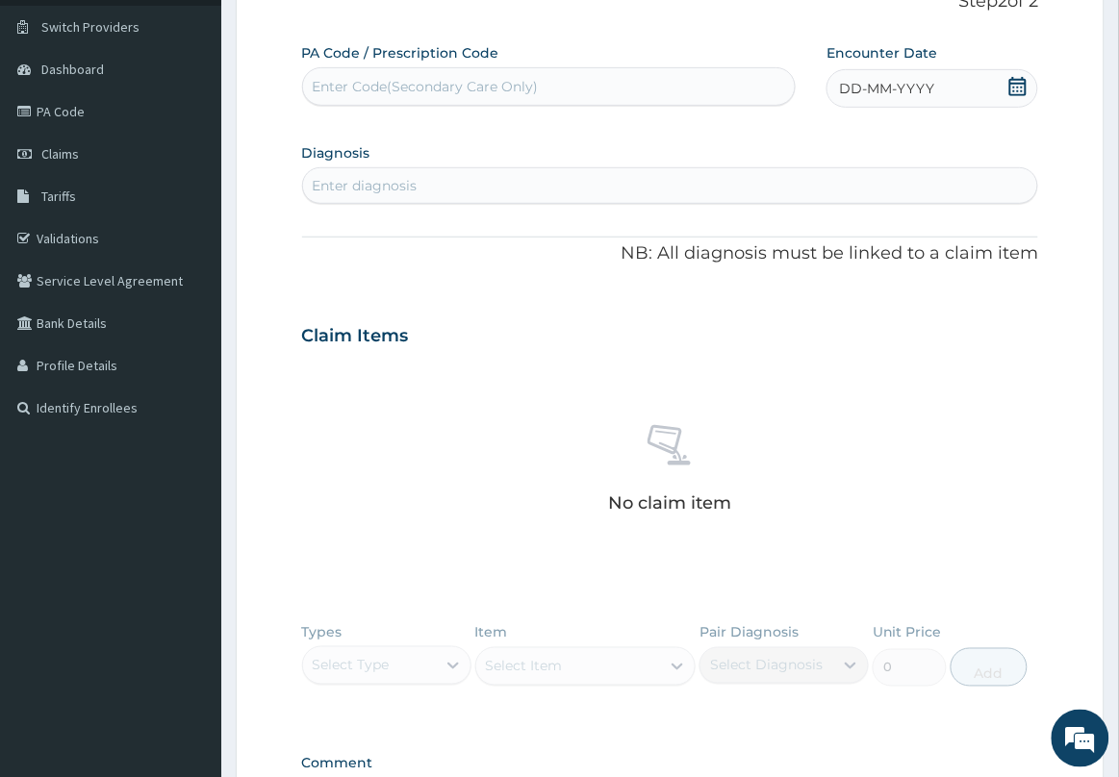
click at [1017, 98] on span at bounding box center [1017, 89] width 19 height 24
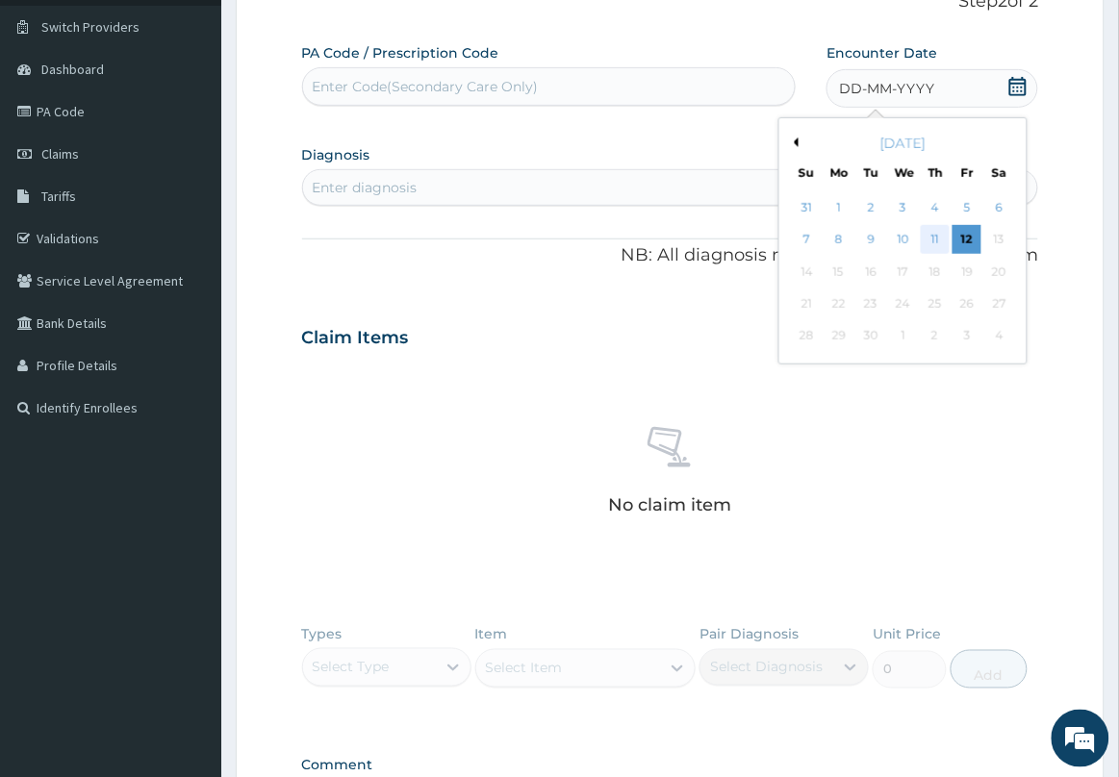
click at [941, 238] on div "11" at bounding box center [935, 240] width 29 height 29
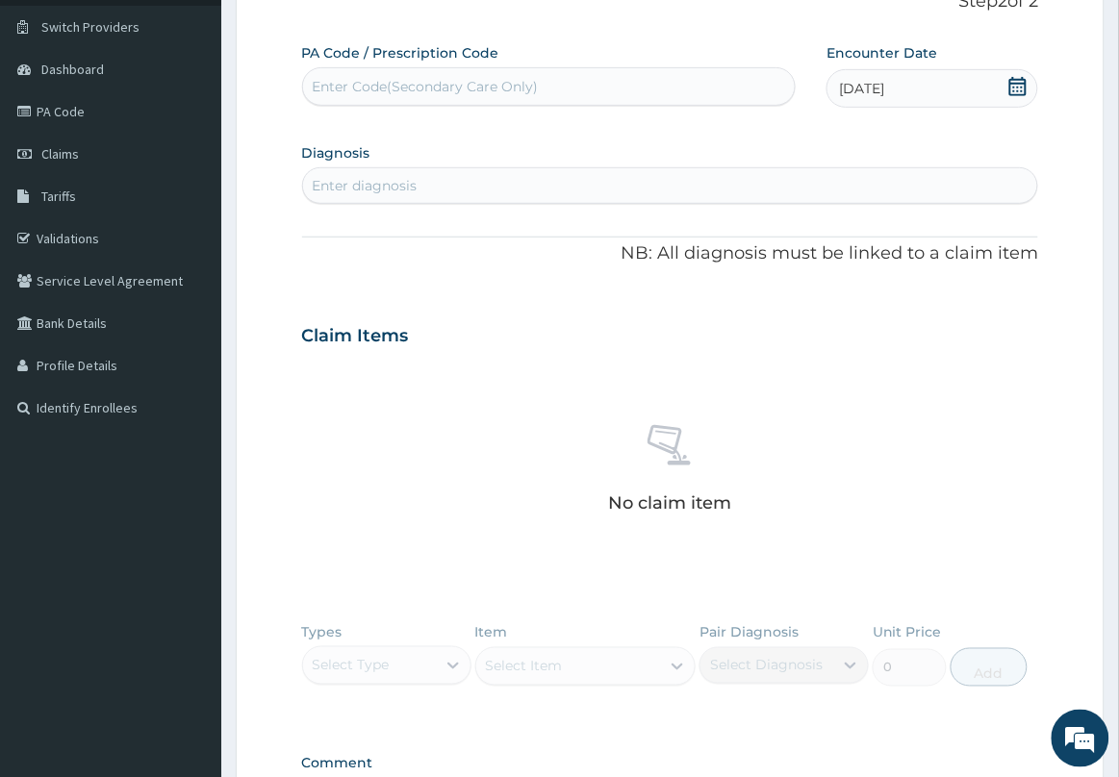
click at [498, 185] on div "Enter diagnosis" at bounding box center [670, 185] width 735 height 31
type input "MALARIA"
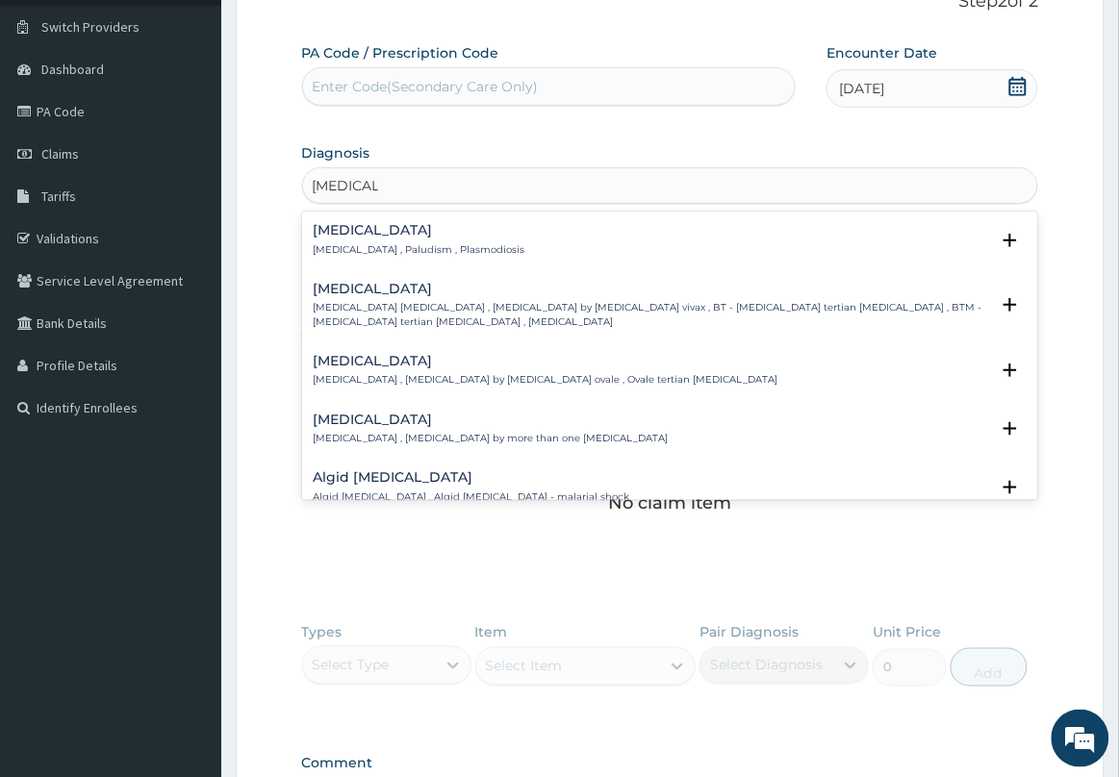
click at [438, 250] on p "Malaria , Paludism , Plasmodiosis" at bounding box center [420, 249] width 212 height 13
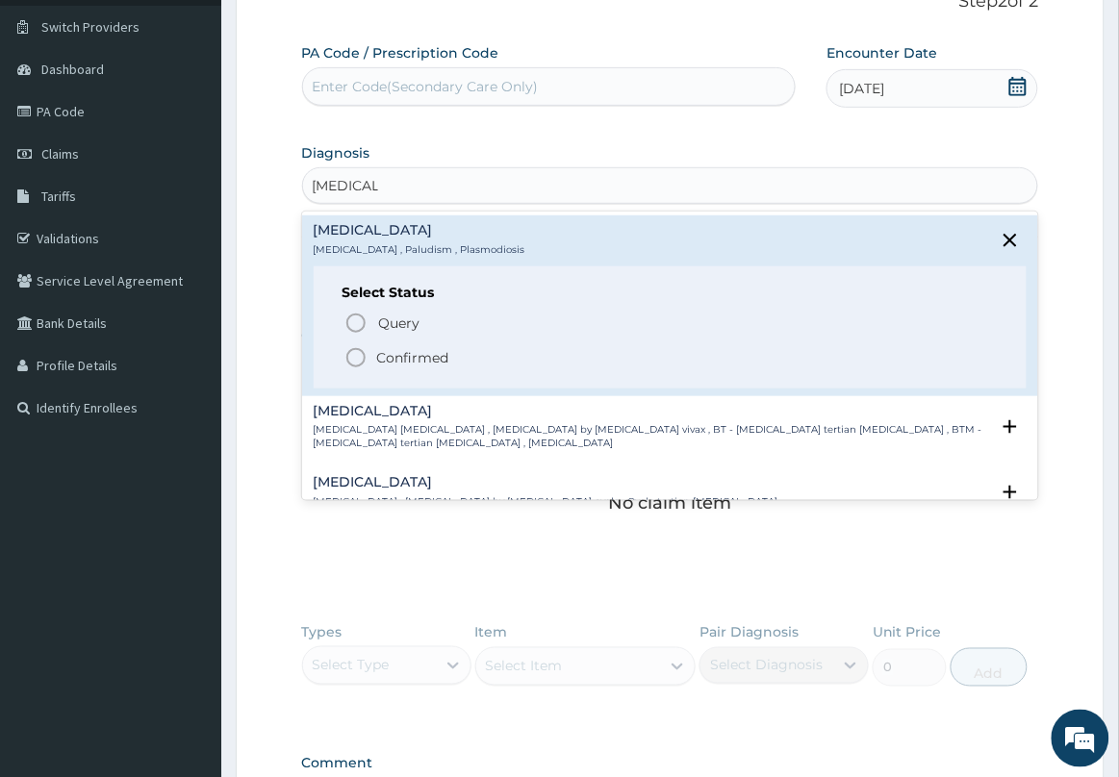
click at [381, 353] on p "Confirmed" at bounding box center [413, 357] width 72 height 19
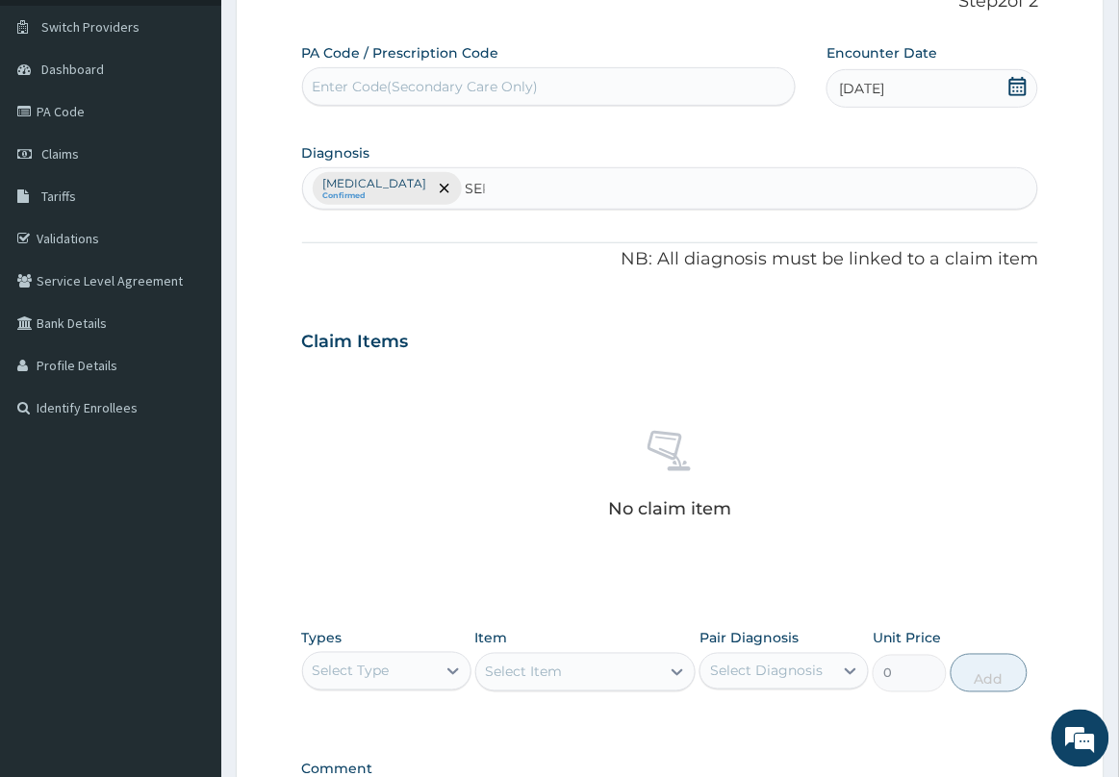
type input "SEPSIS"
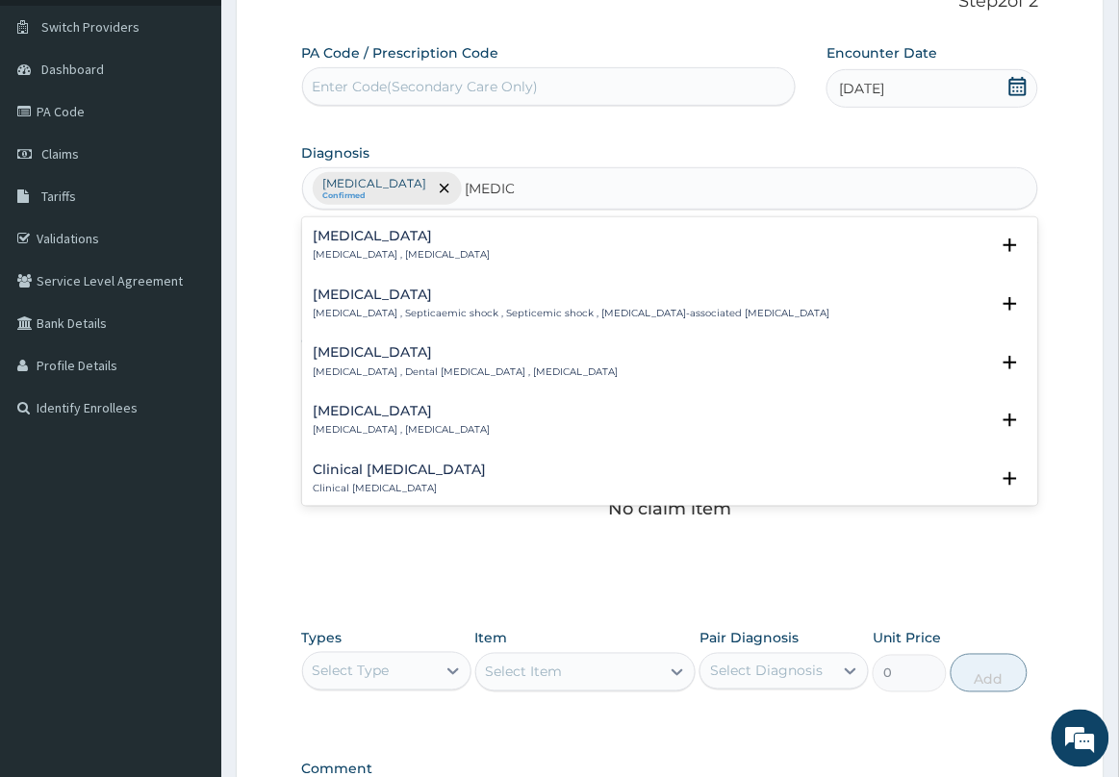
click at [423, 241] on h4 "Sepsis" at bounding box center [402, 236] width 177 height 14
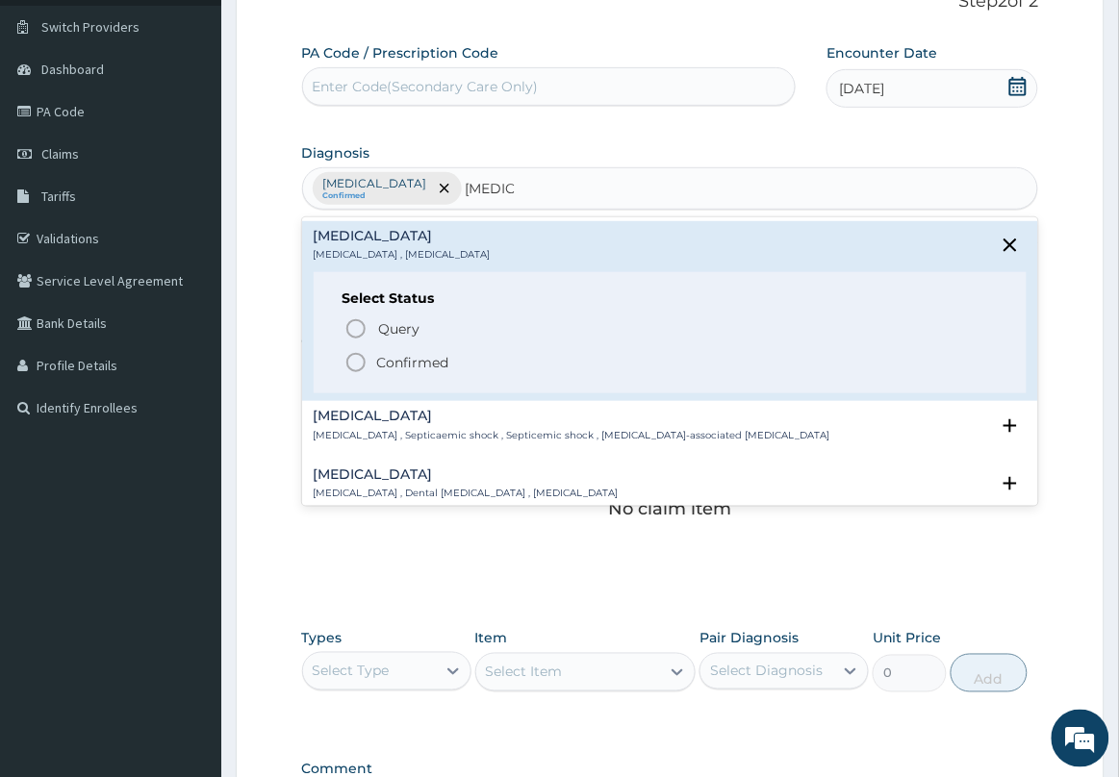
click at [381, 354] on p "Confirmed" at bounding box center [413, 362] width 72 height 19
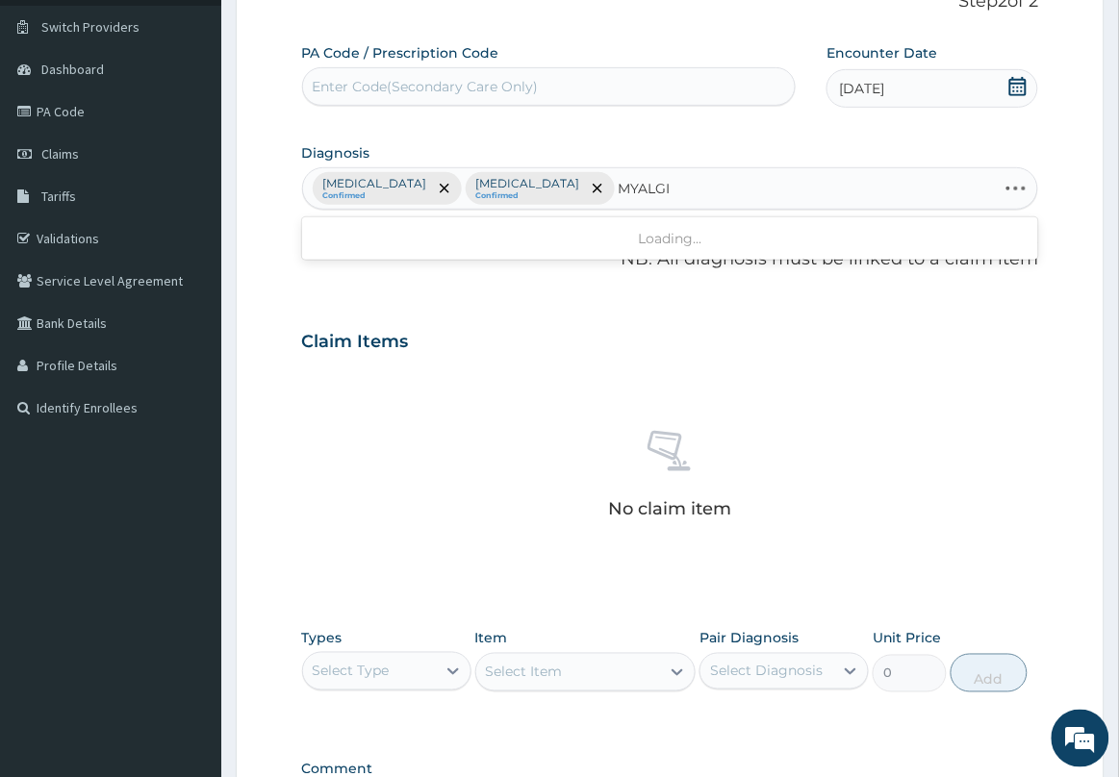
type input "MYALGIA"
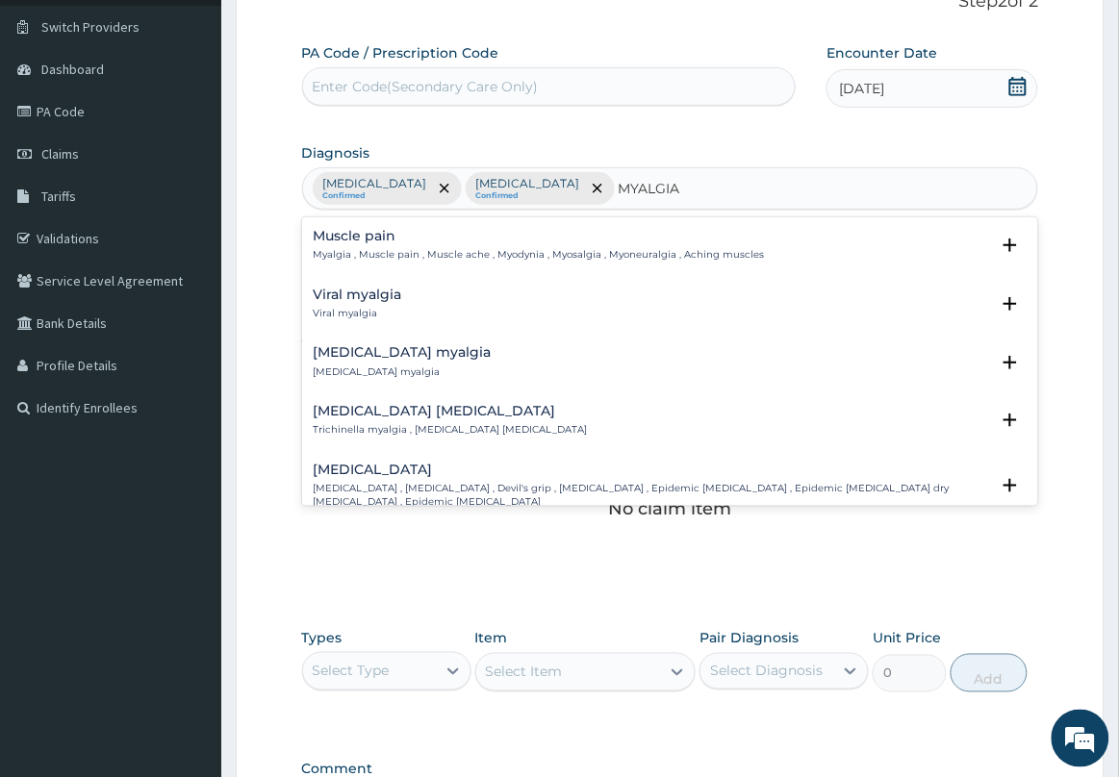
click at [381, 237] on h4 "Muscle pain" at bounding box center [539, 236] width 451 height 14
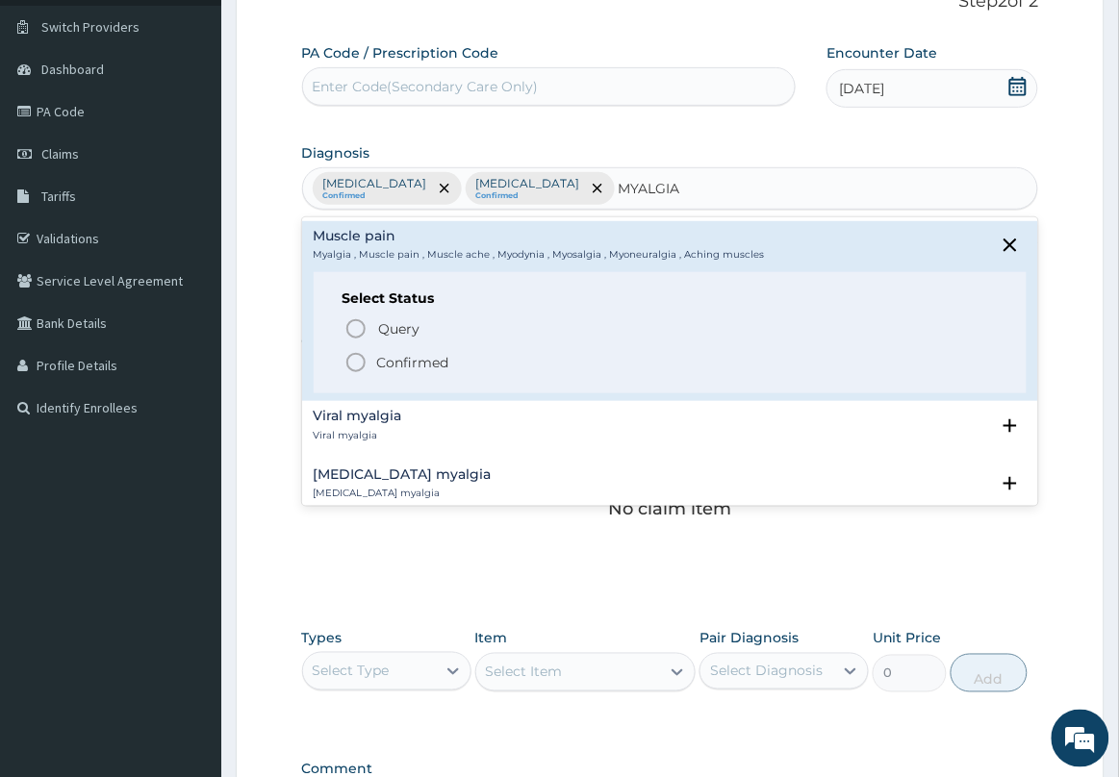
click at [354, 362] on icon "status option filled" at bounding box center [355, 362] width 23 height 23
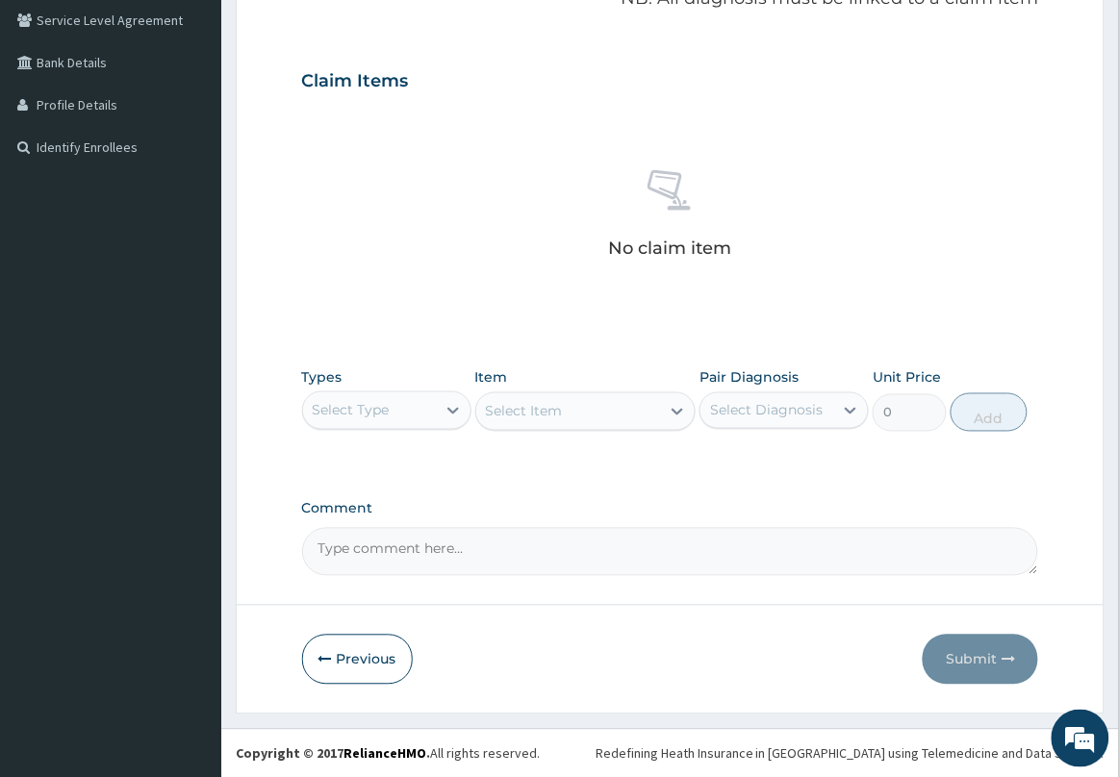
scroll to position [402, 0]
click at [410, 420] on div "Select Type" at bounding box center [369, 409] width 133 height 31
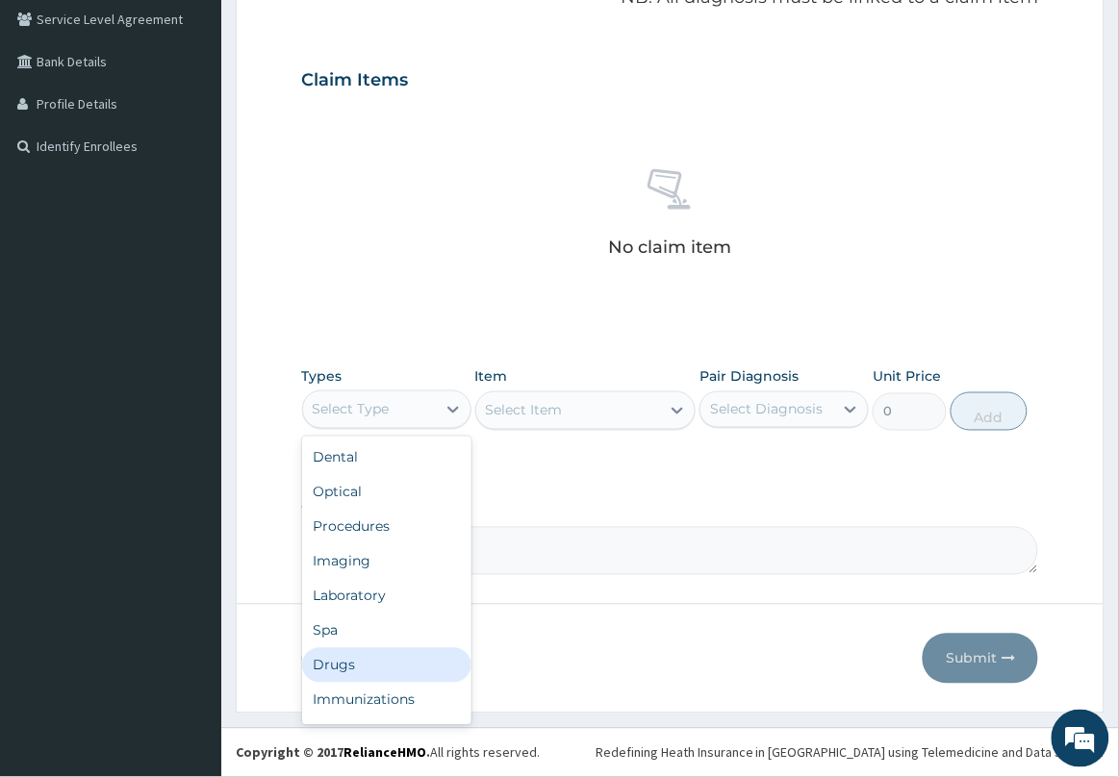
click at [380, 661] on div "Drugs" at bounding box center [386, 665] width 169 height 35
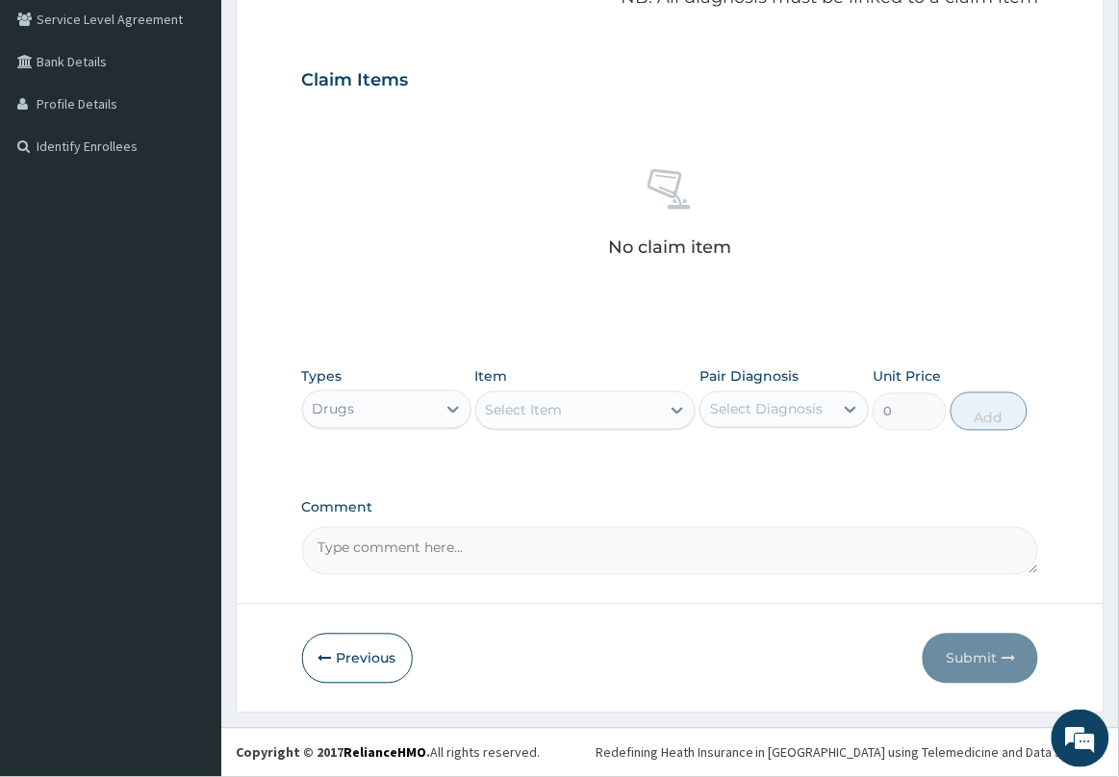
click at [585, 411] on div "Select Item" at bounding box center [568, 410] width 185 height 31
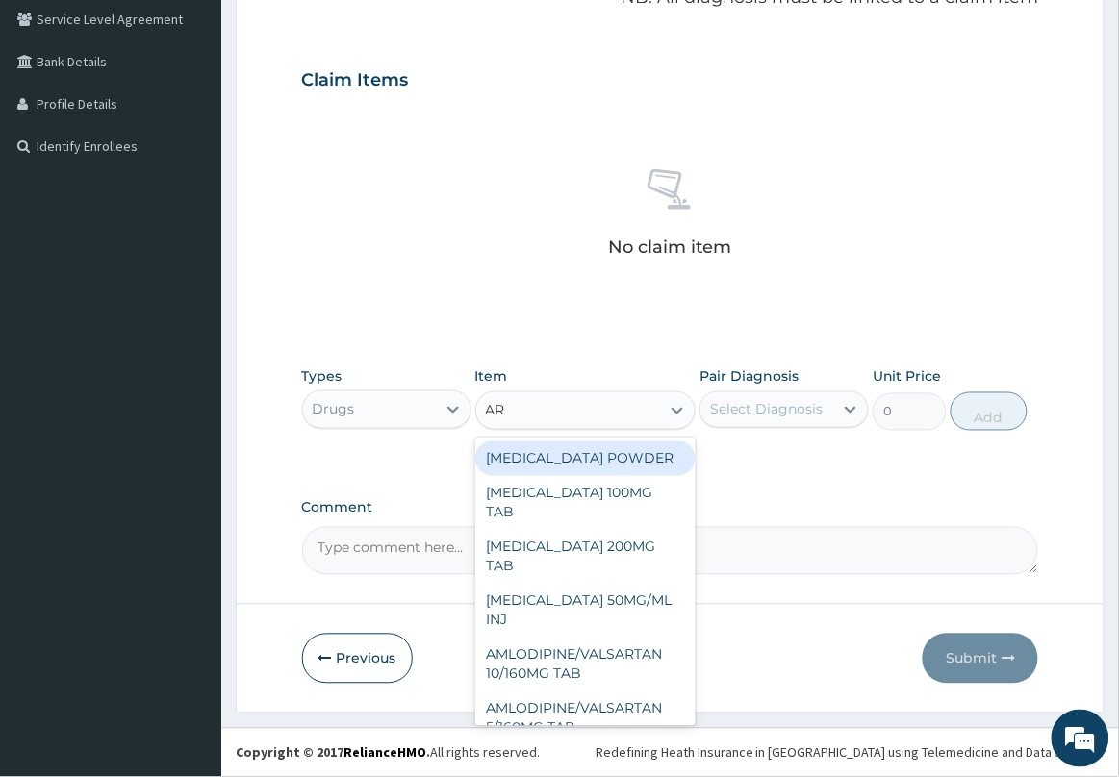
type input "ART"
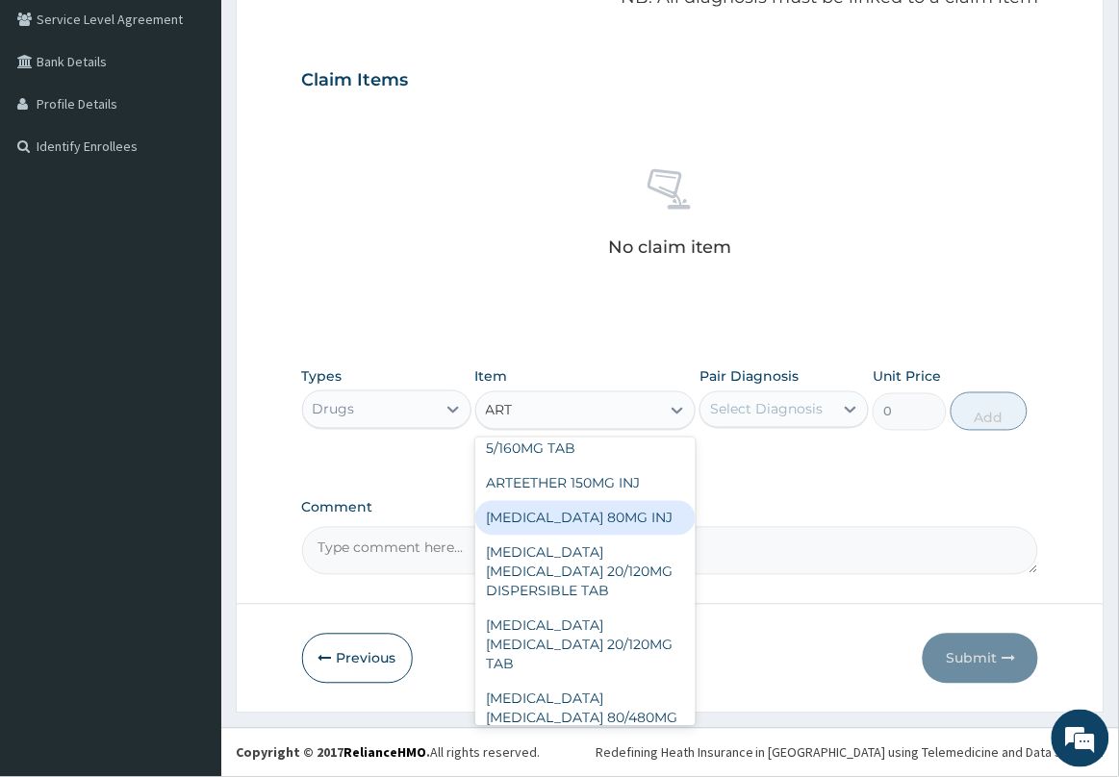
scroll to position [120, 0]
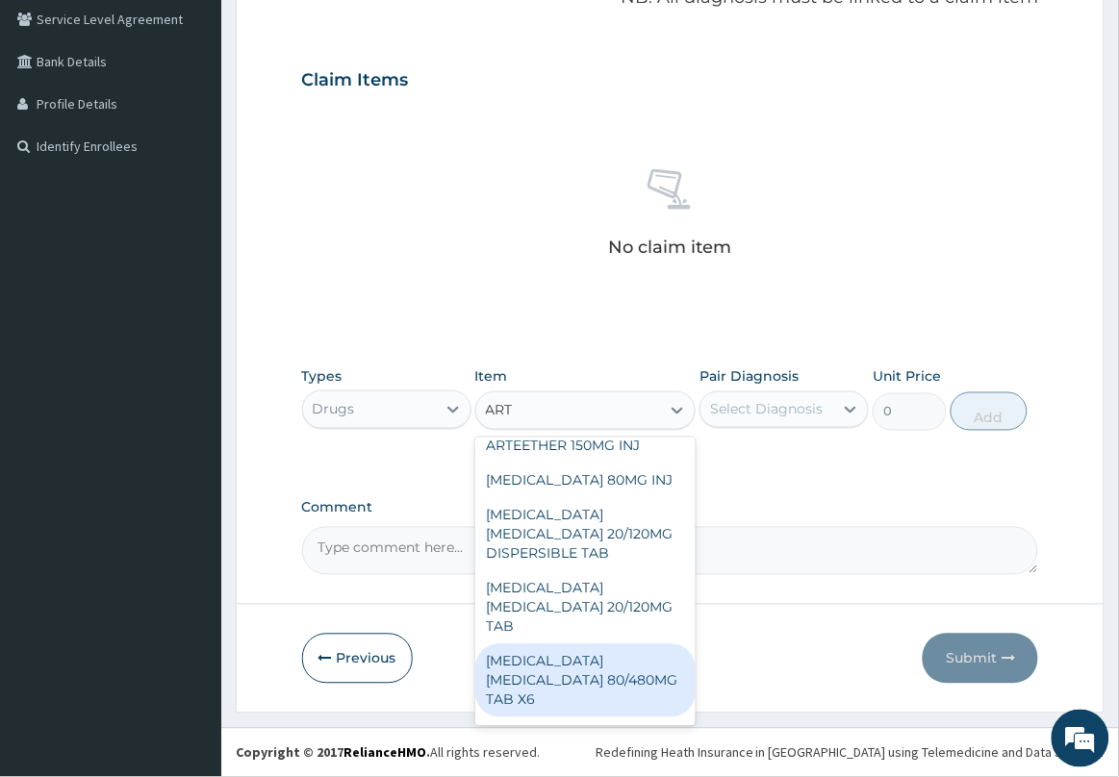
click at [573, 671] on div "ARTEMETHER LUMEFANTRINE 80/480MG TAB X6" at bounding box center [585, 681] width 221 height 73
type input "262.5"
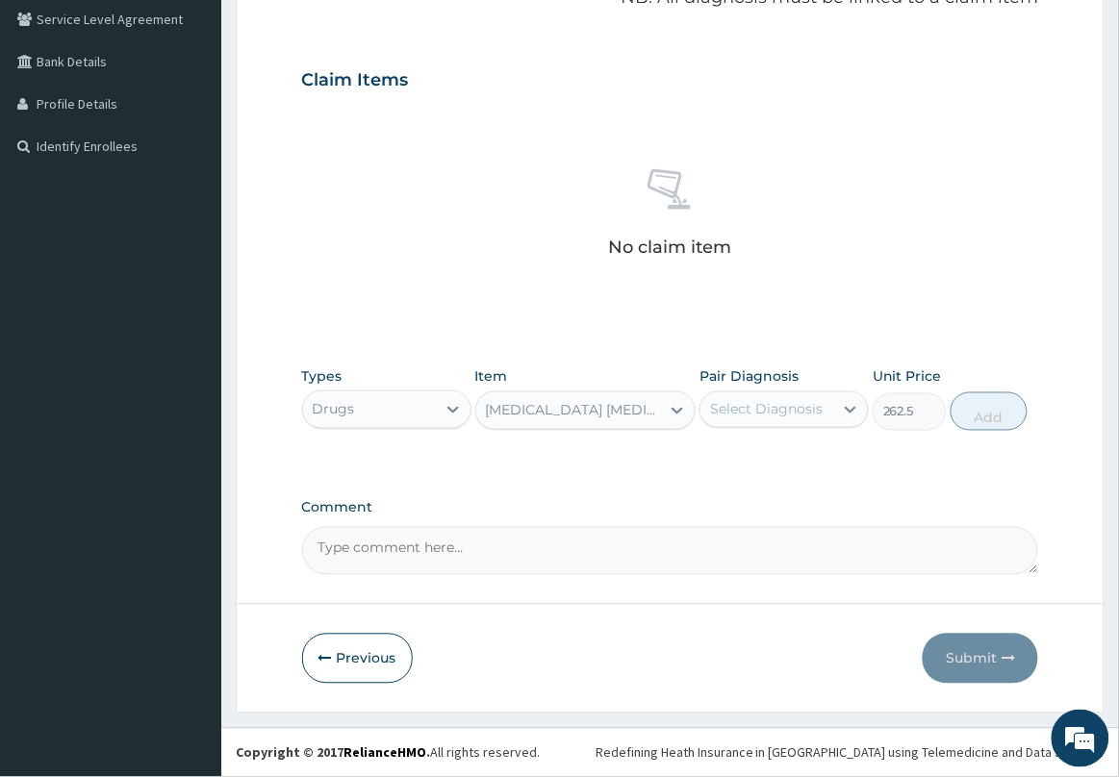
click at [752, 420] on div "Select Diagnosis" at bounding box center [766, 409] width 133 height 31
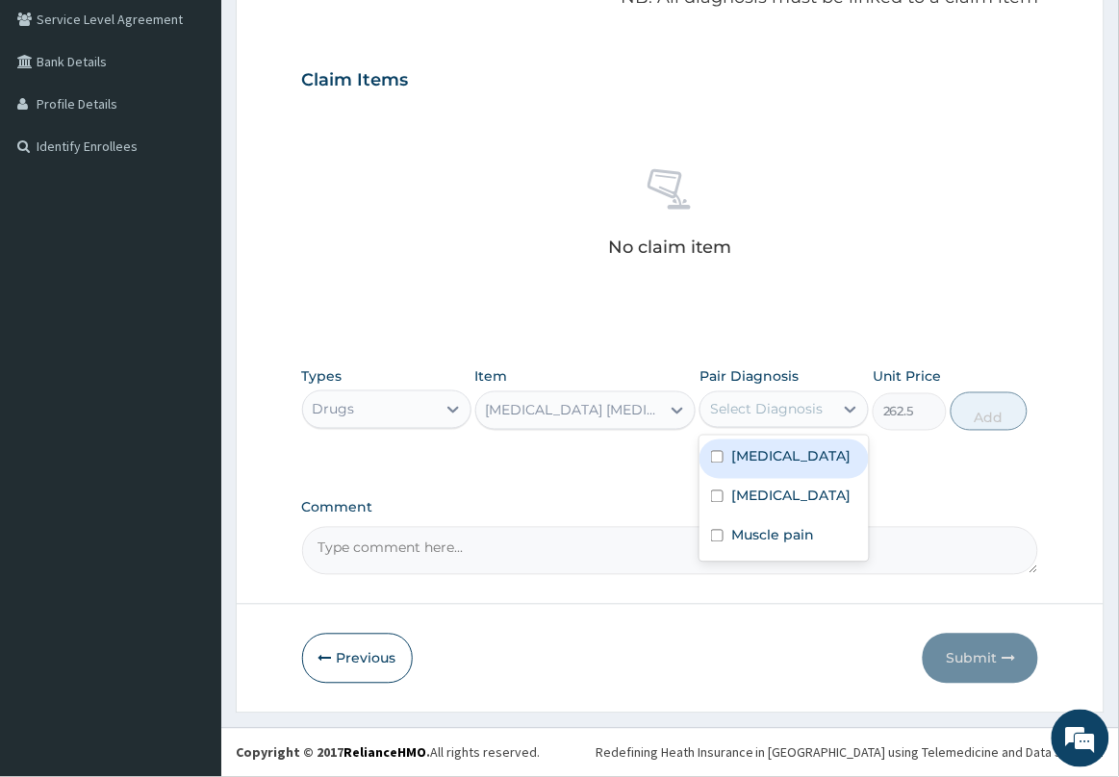
click at [751, 476] on div "Malaria" at bounding box center [783, 459] width 169 height 39
checkbox input "true"
click at [974, 404] on button "Add" at bounding box center [989, 412] width 77 height 38
type input "0"
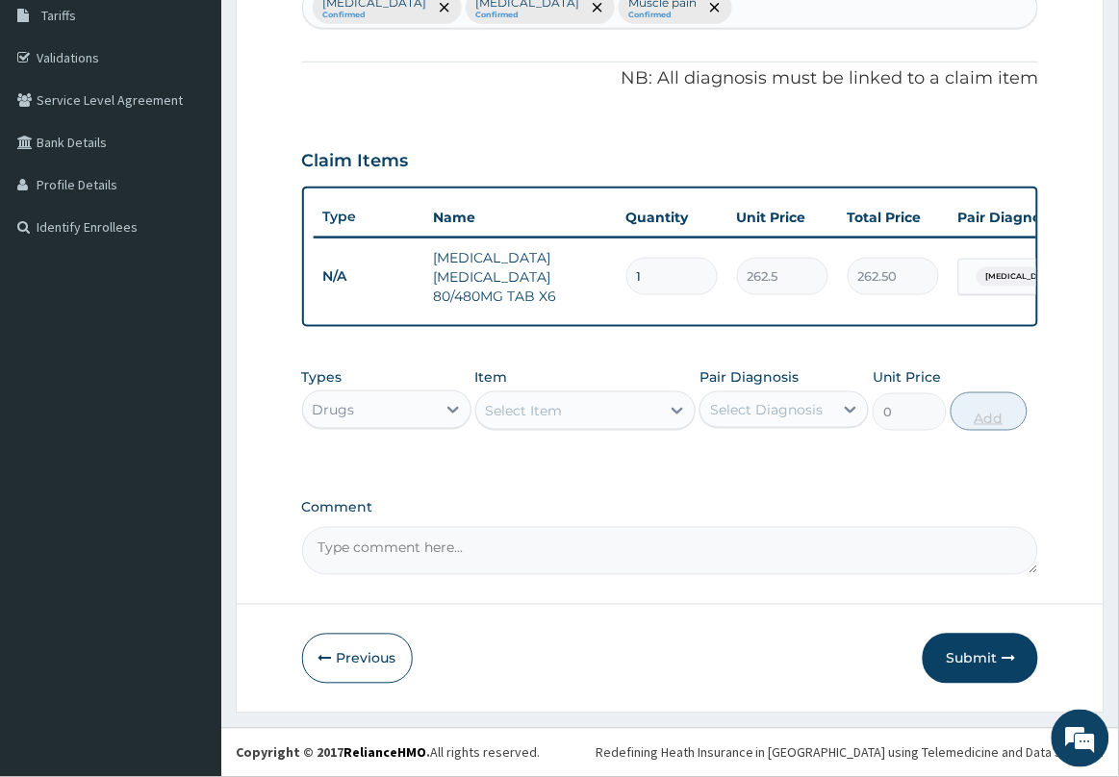
scroll to position [338, 0]
type input "0.00"
type input "6"
type input "1575.00"
type input "6"
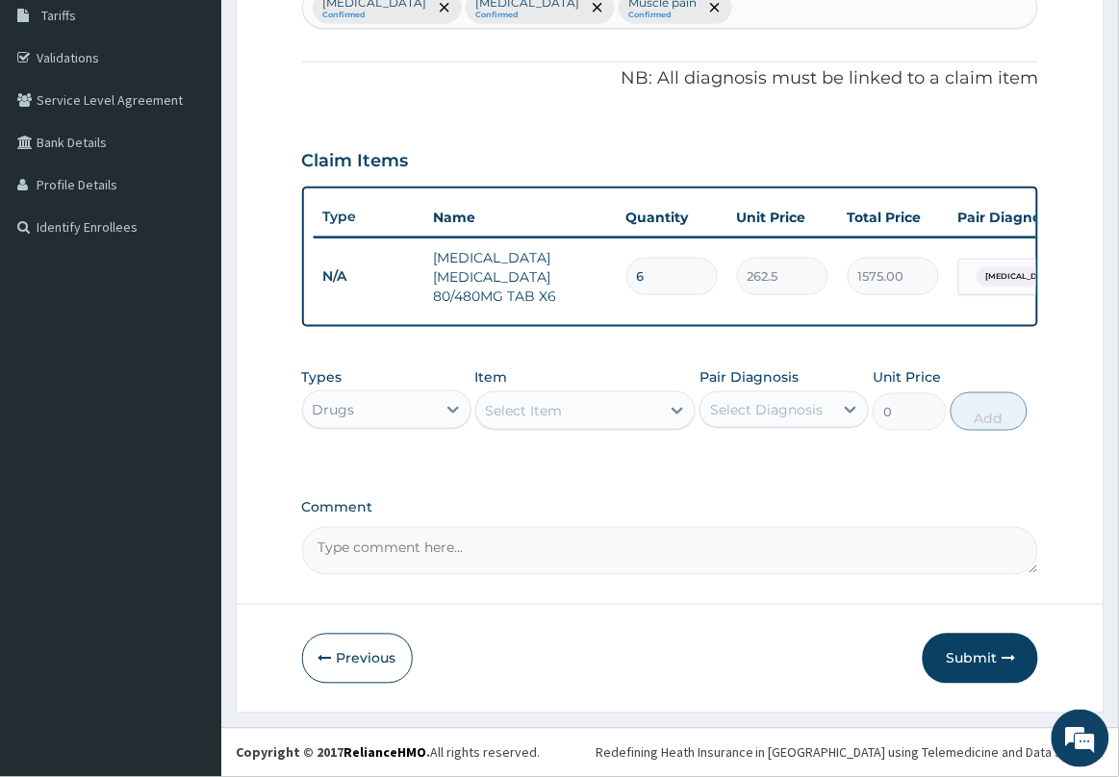
click at [614, 414] on div "Select Item" at bounding box center [568, 410] width 185 height 31
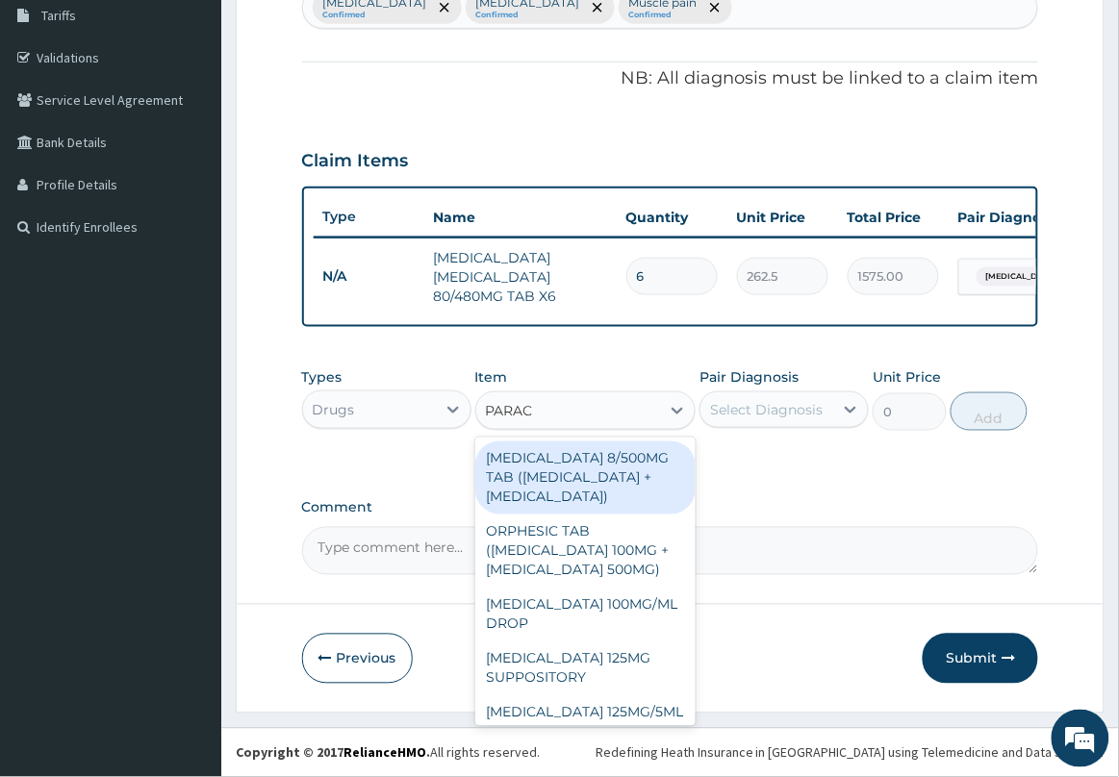
type input "PARACE"
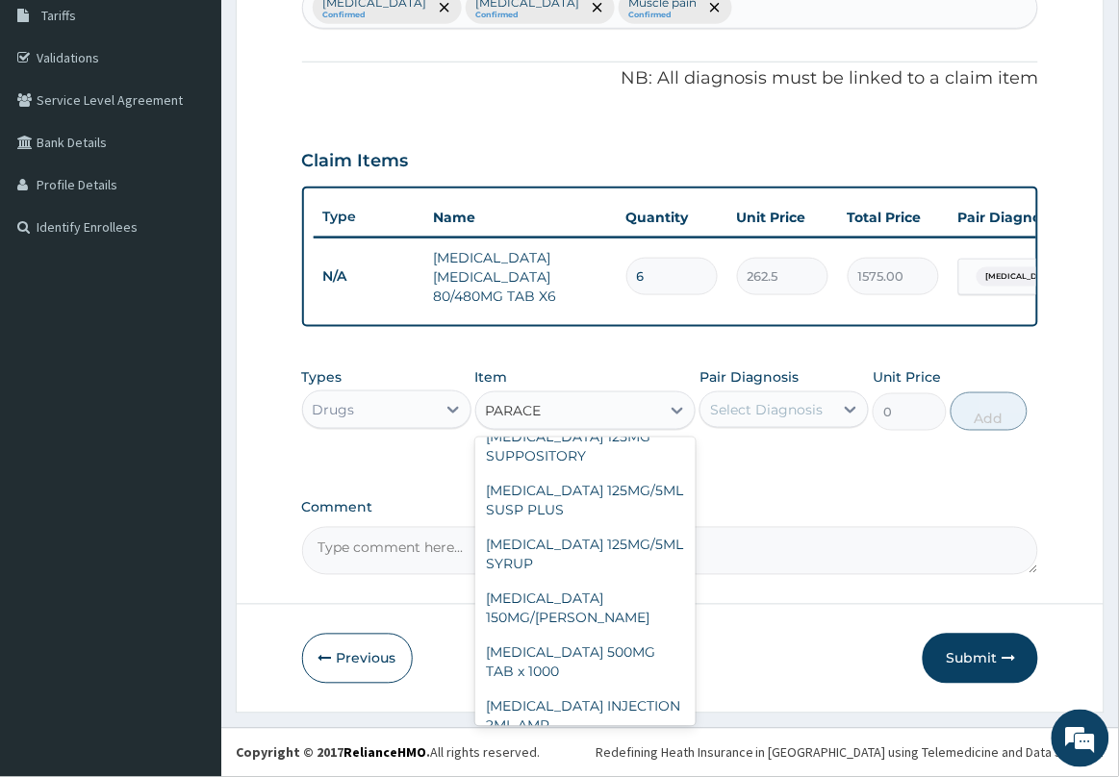
scroll to position [241, 0]
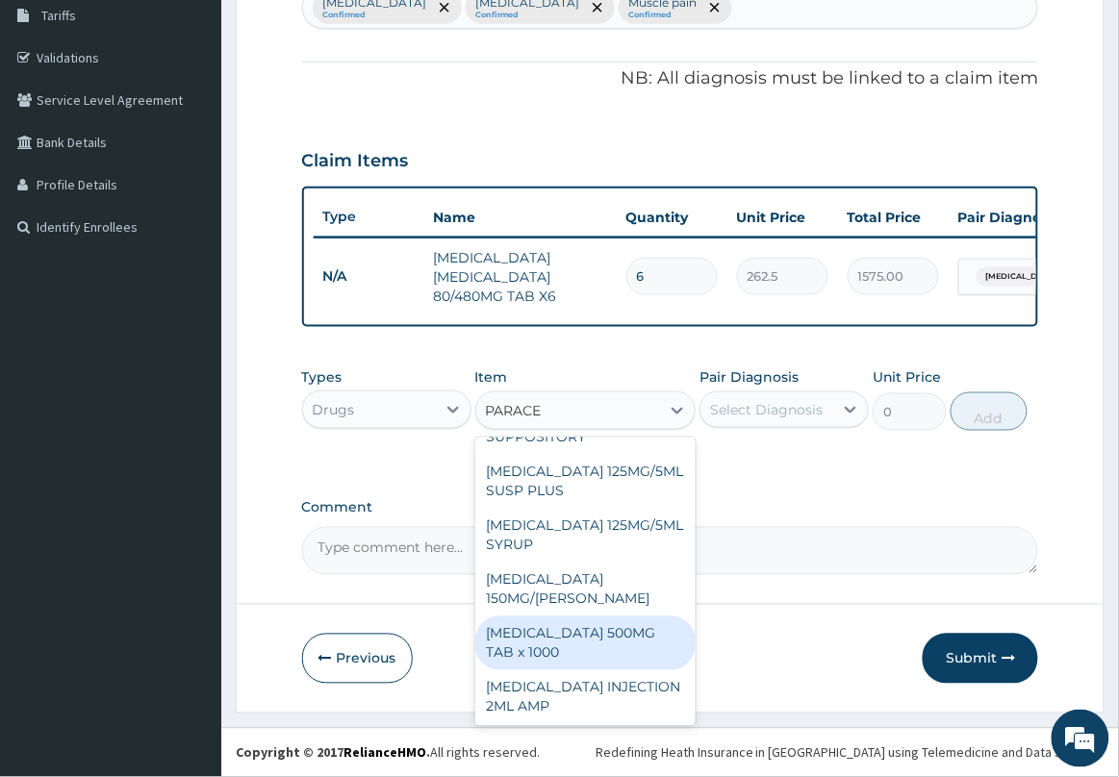
click at [604, 647] on div "PARACETAMOL 500MG TAB x 1000" at bounding box center [585, 644] width 221 height 54
type input "11.025"
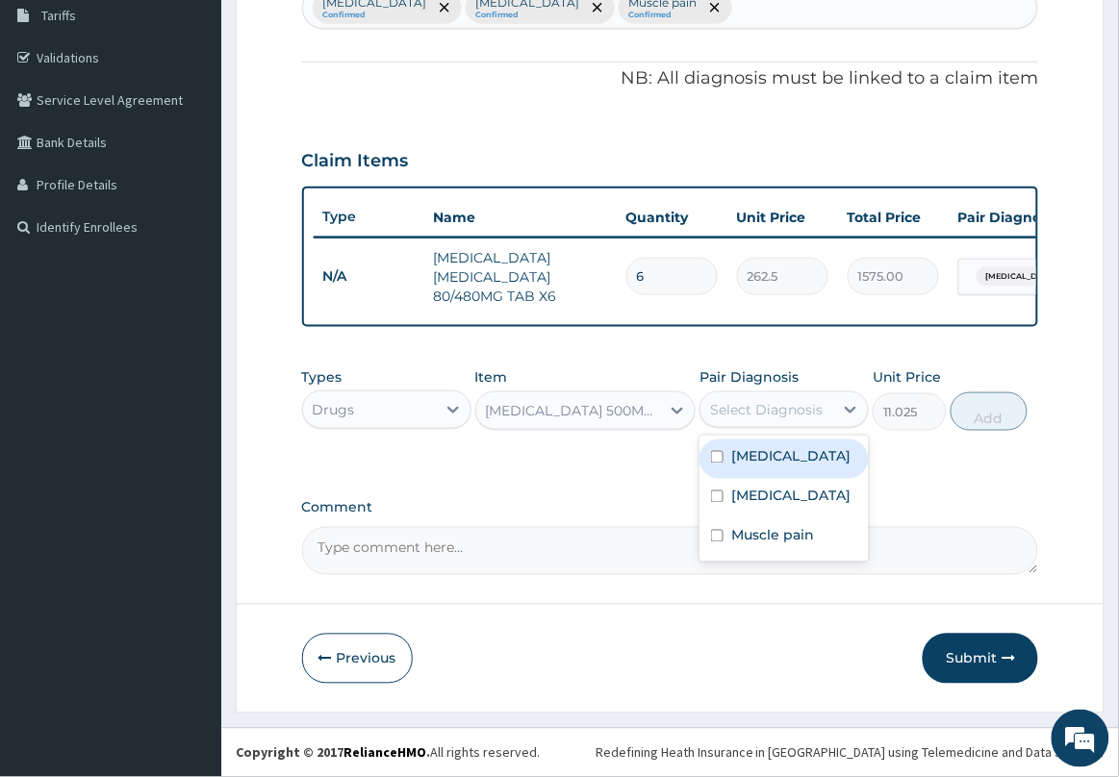
click at [782, 428] on div "Select Diagnosis" at bounding box center [783, 410] width 169 height 37
click at [776, 462] on label "Malaria" at bounding box center [790, 456] width 119 height 19
checkbox input "true"
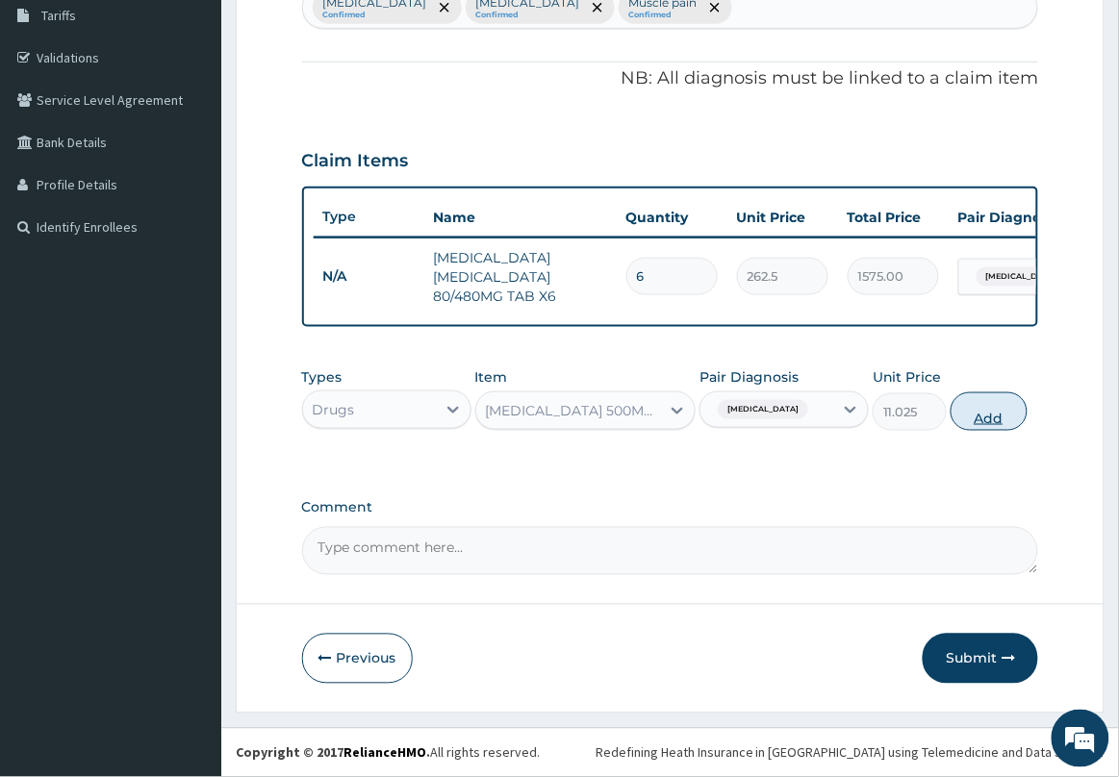
click at [981, 410] on button "Add" at bounding box center [989, 412] width 77 height 38
type input "0"
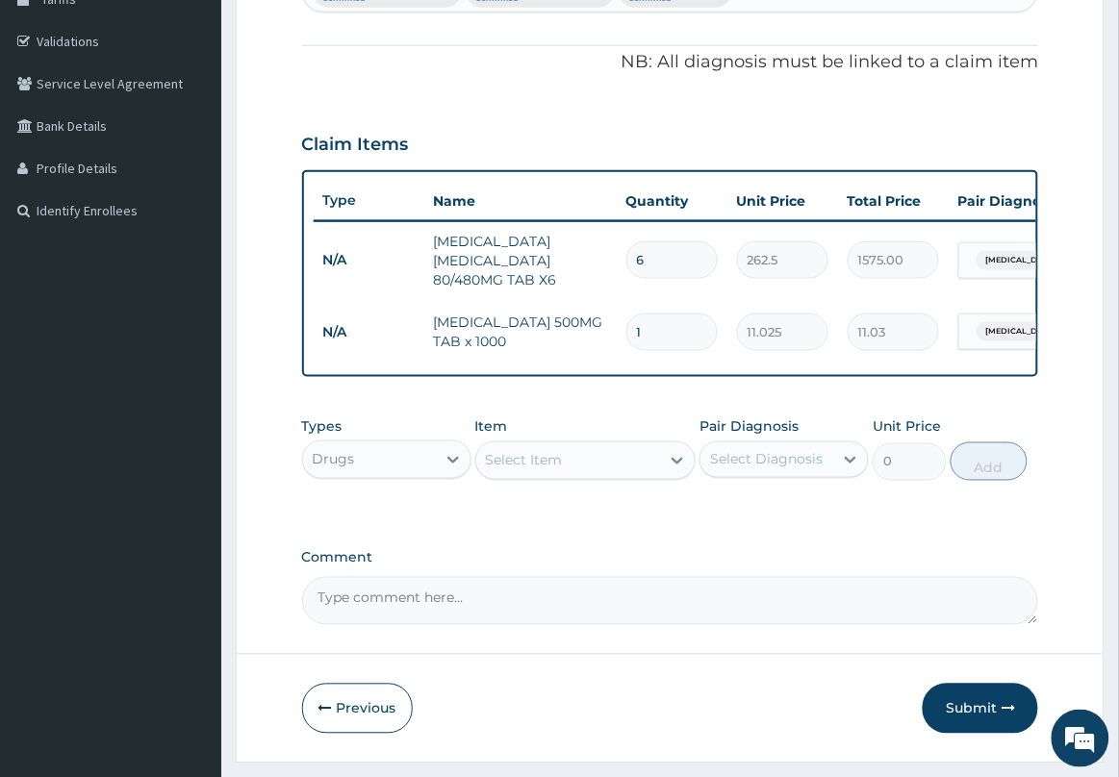
type input "18"
type input "198.45"
type input "18"
click at [649, 472] on div "Select Item" at bounding box center [568, 460] width 185 height 31
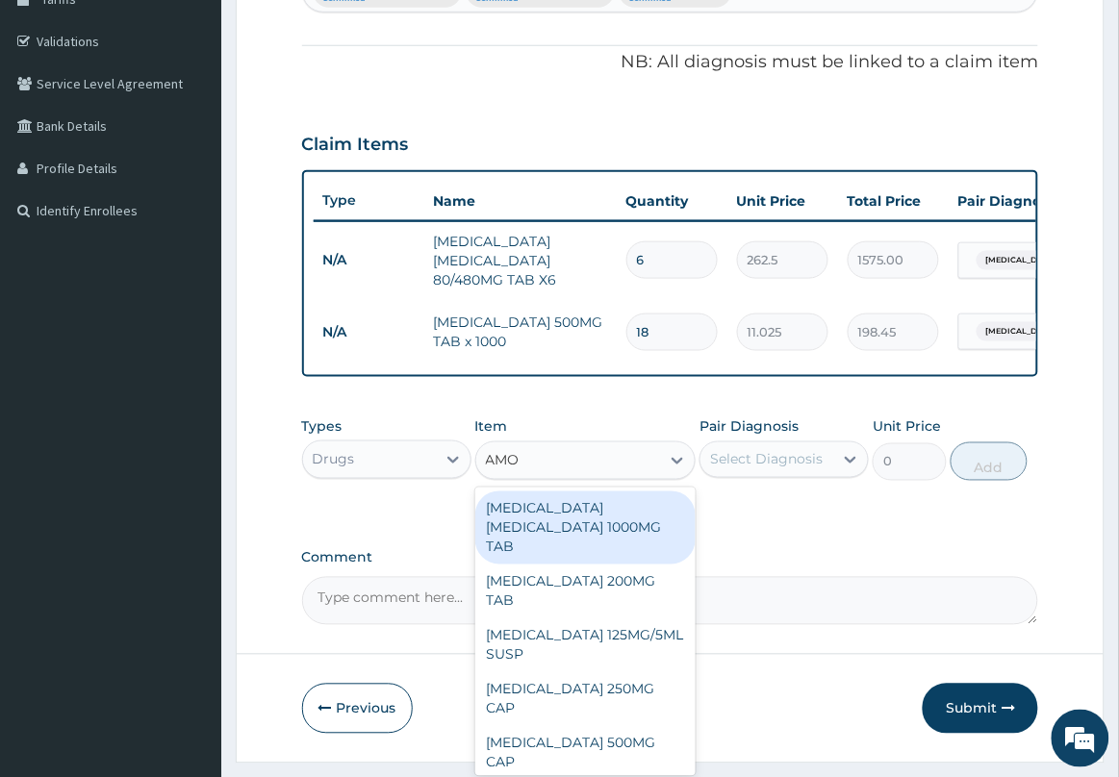
type input "AMOX"
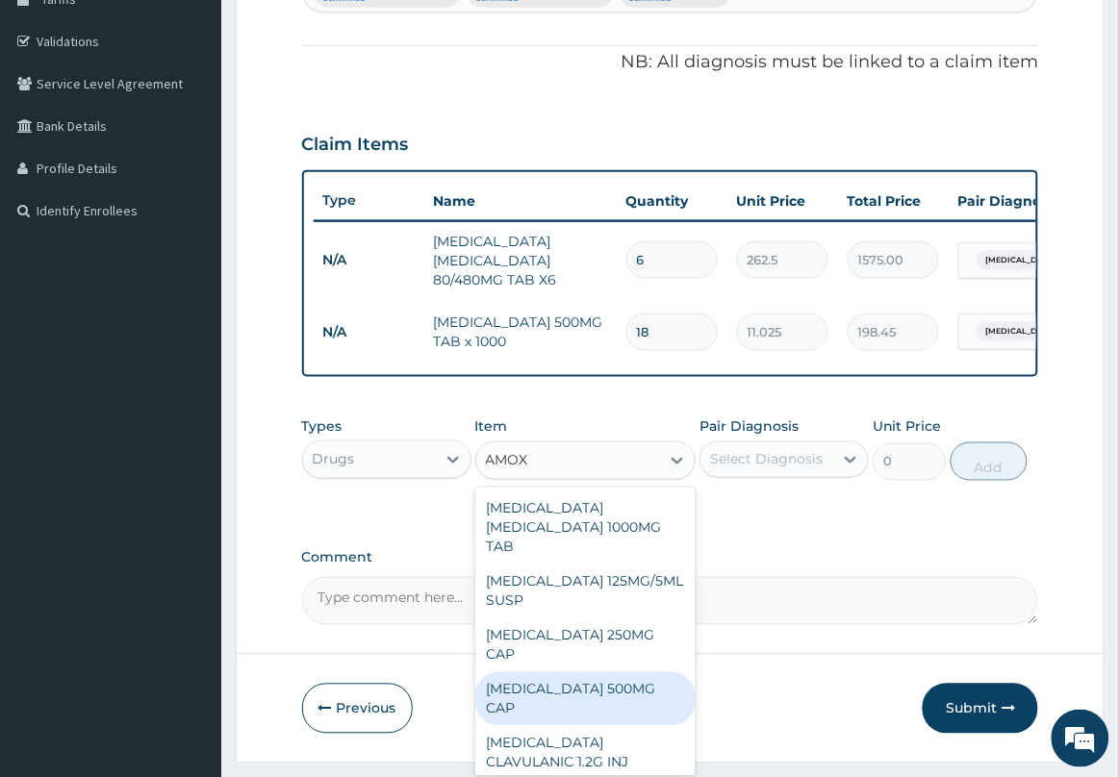
click at [583, 678] on div "AMOXICILLIN 500MG CAP" at bounding box center [585, 700] width 221 height 54
type input "35"
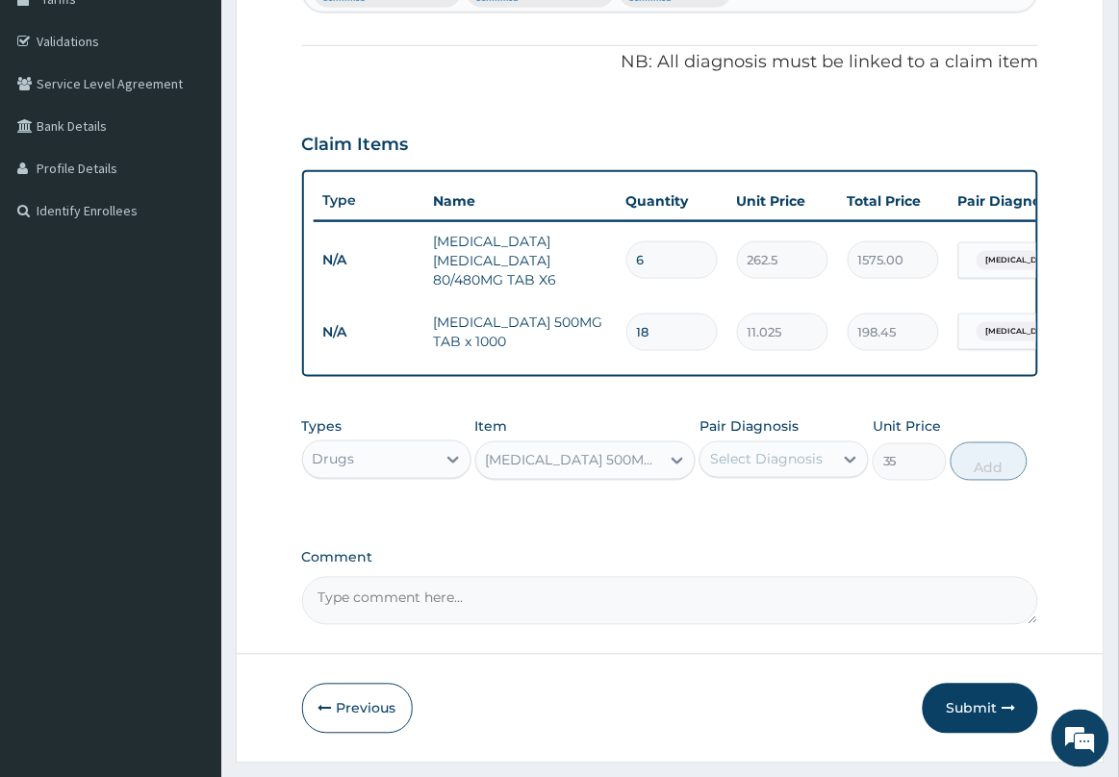
click at [797, 470] on div "Select Diagnosis" at bounding box center [766, 459] width 113 height 19
click at [789, 569] on div "Sepsis" at bounding box center [783, 548] width 169 height 39
checkbox input "true"
click at [989, 470] on button "Add" at bounding box center [989, 462] width 77 height 38
type input "0"
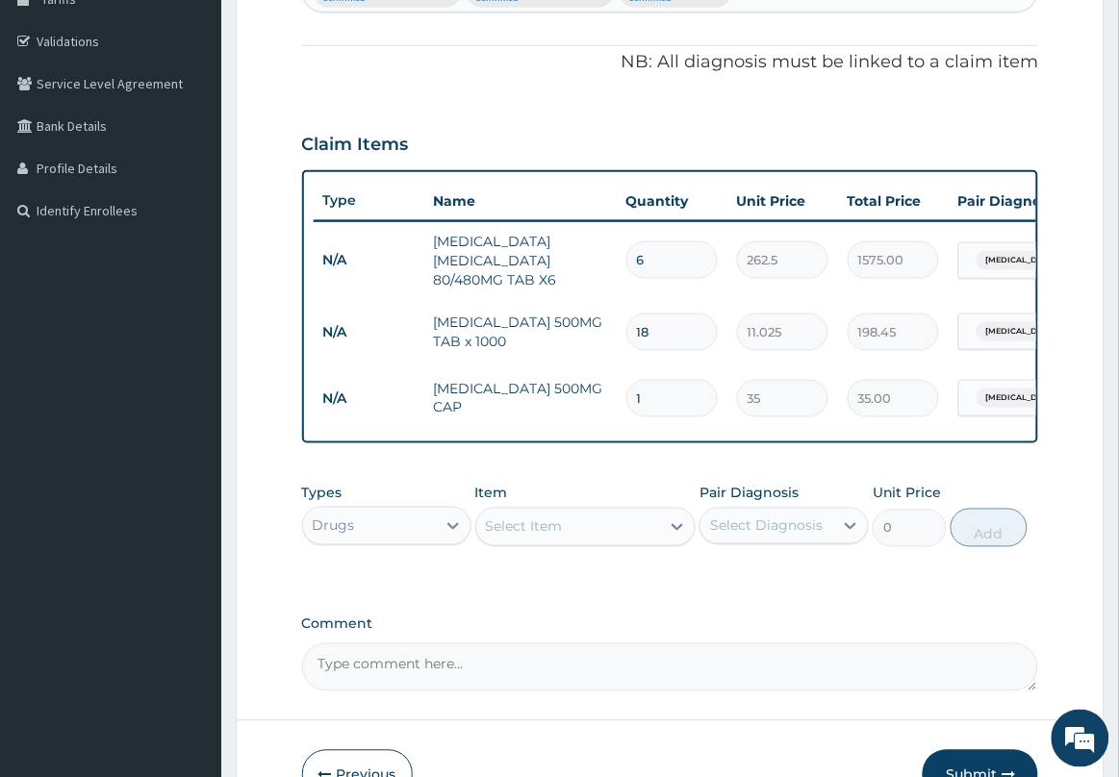
type input "15"
type input "525.00"
type input "15"
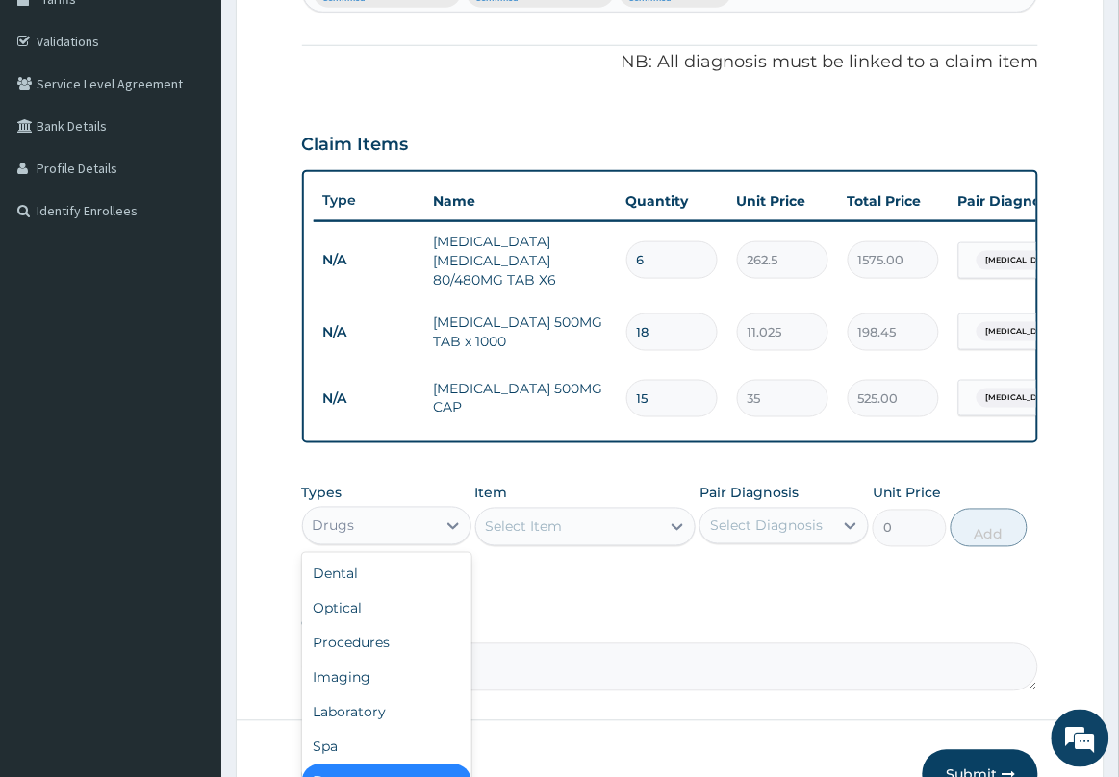
click at [431, 542] on div "Drugs" at bounding box center [369, 526] width 133 height 31
click at [410, 661] on div "Procedures" at bounding box center [386, 643] width 169 height 35
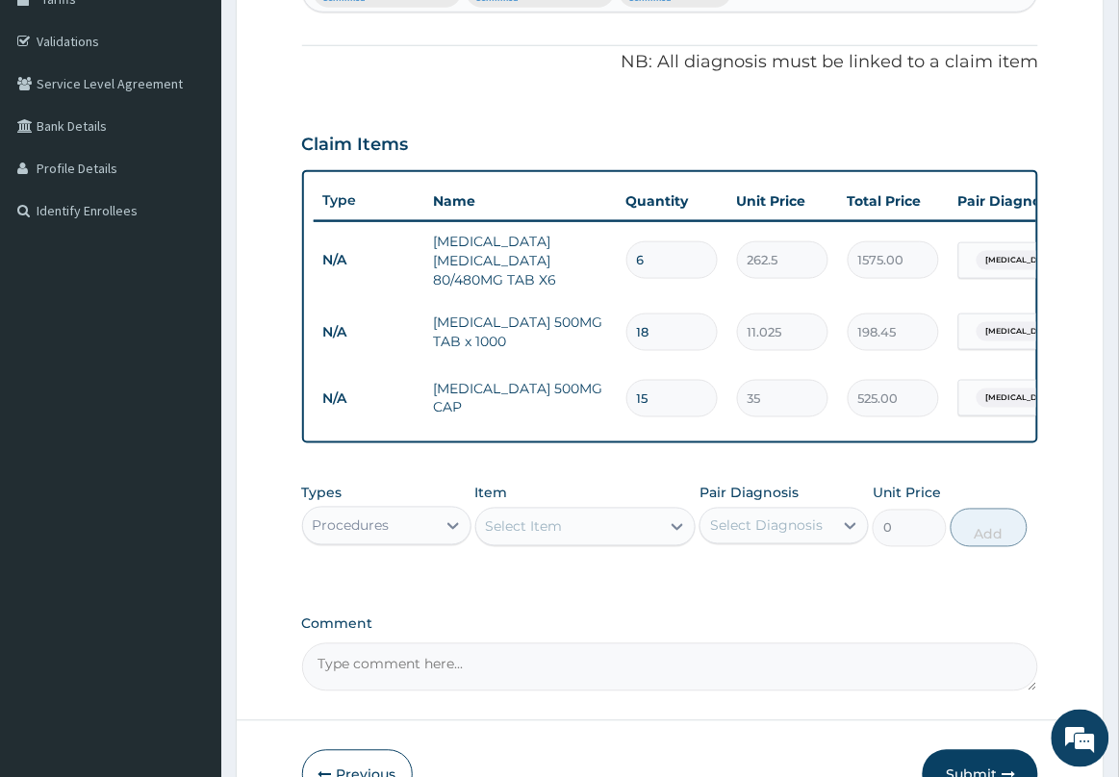
click at [553, 537] on div "Select Item" at bounding box center [524, 527] width 77 height 19
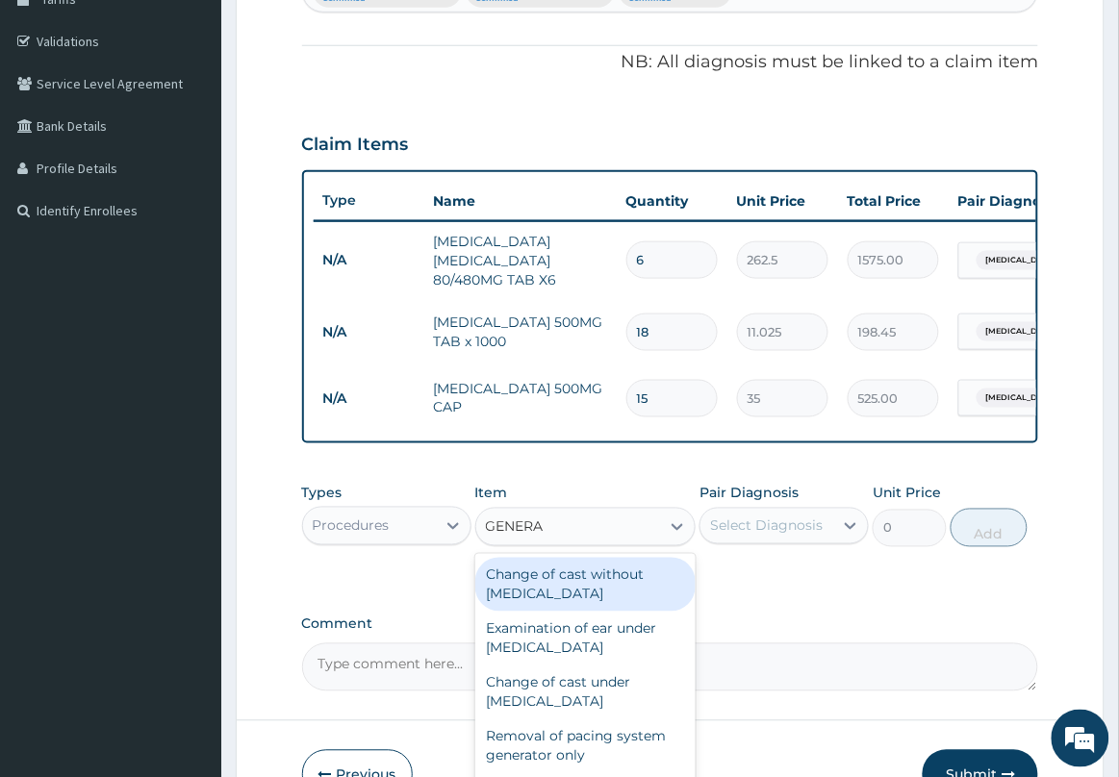
type input "GENERAL"
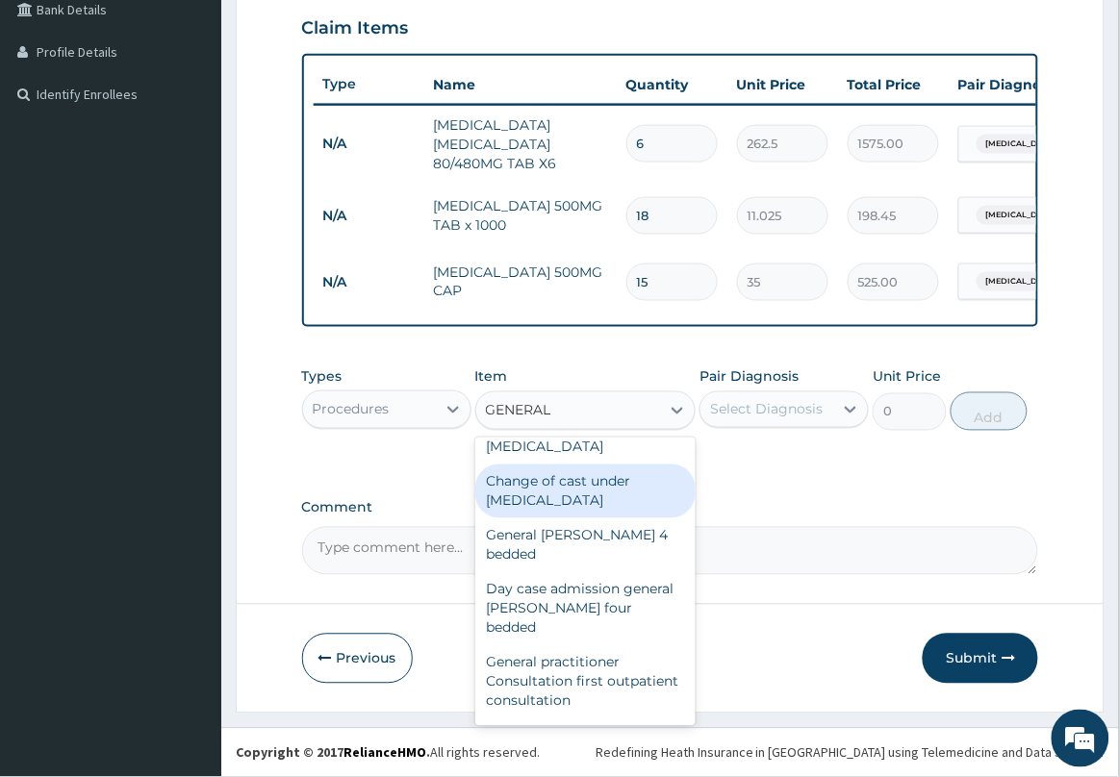
scroll to position [120, 0]
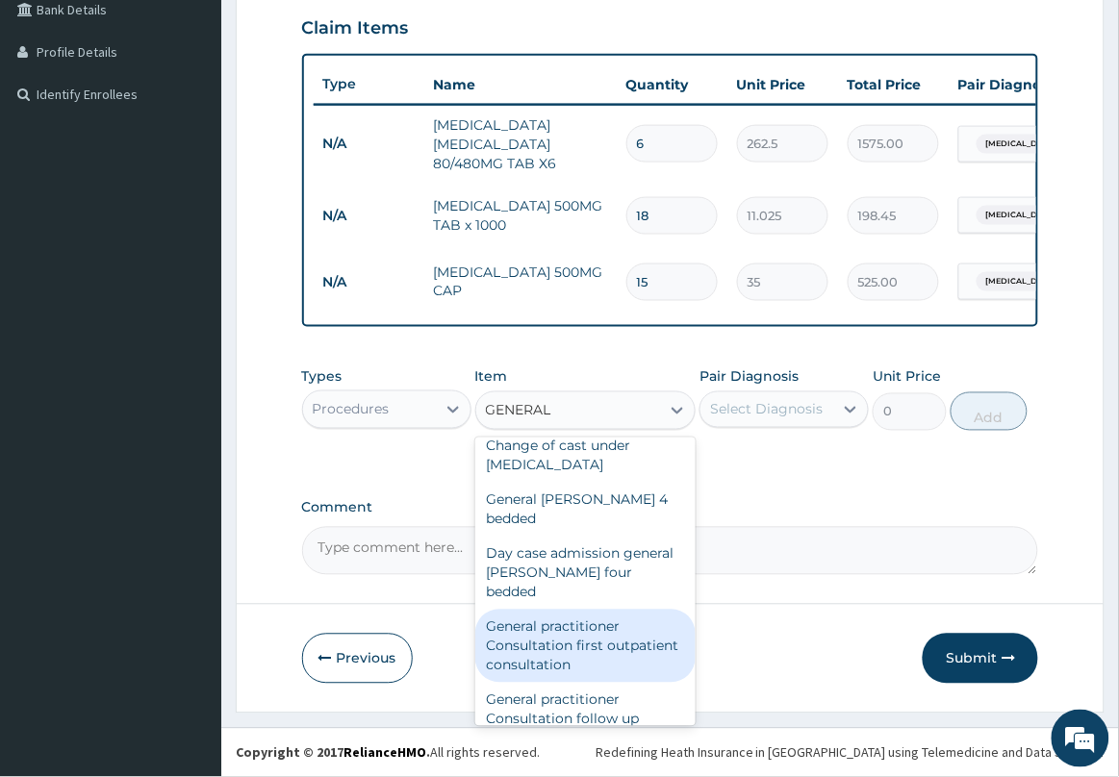
click at [606, 621] on div "General practitioner Consultation first outpatient consultation" at bounding box center [585, 646] width 221 height 73
type input "2500"
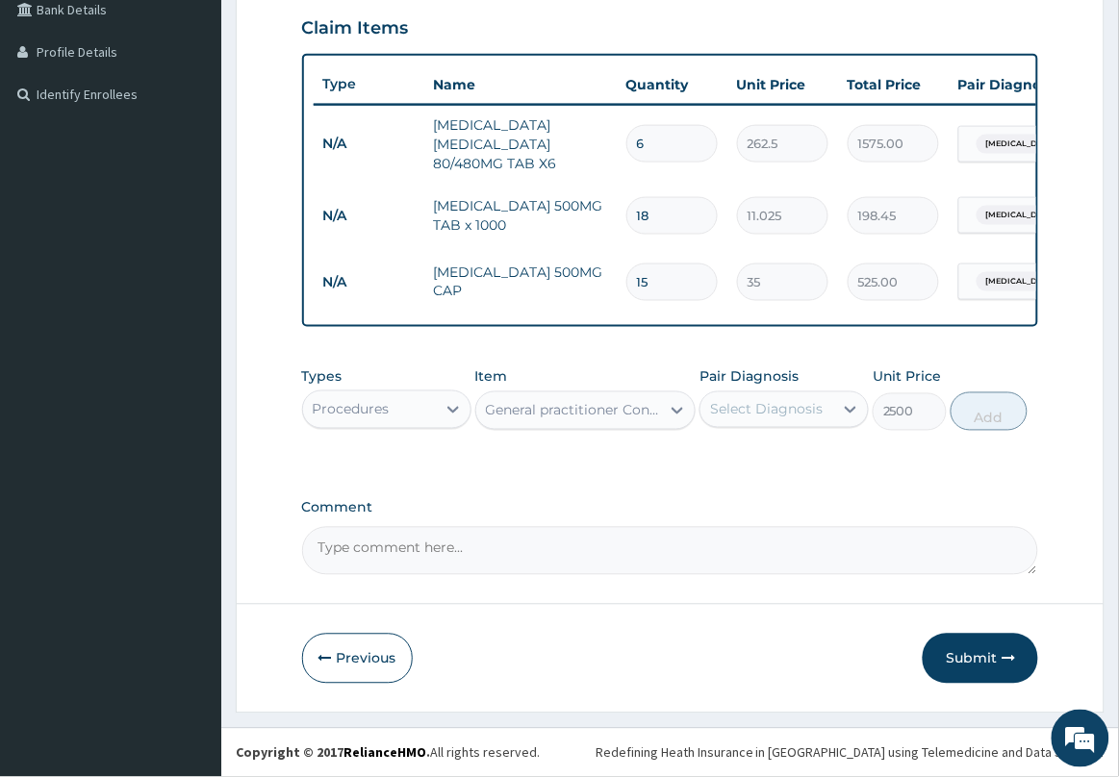
click at [790, 407] on div "Select Diagnosis" at bounding box center [766, 409] width 113 height 19
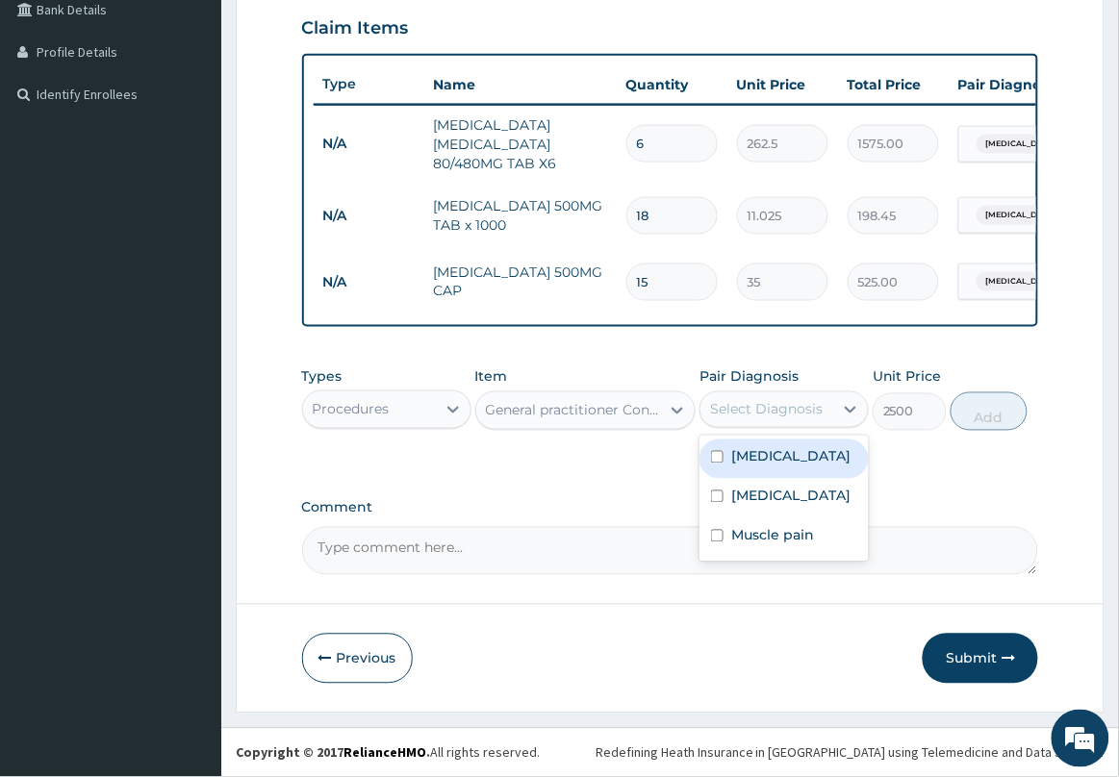
click at [761, 453] on label "Malaria" at bounding box center [790, 456] width 119 height 19
checkbox input "true"
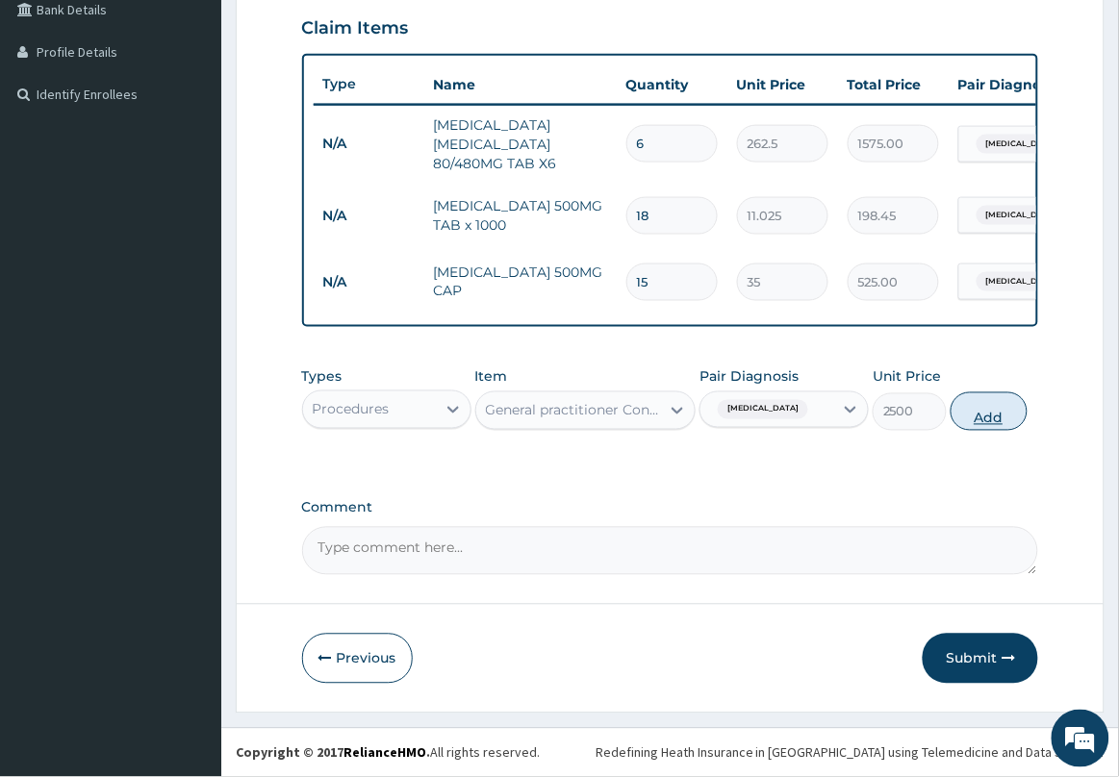
click at [1003, 415] on button "Add" at bounding box center [989, 412] width 77 height 38
type input "0"
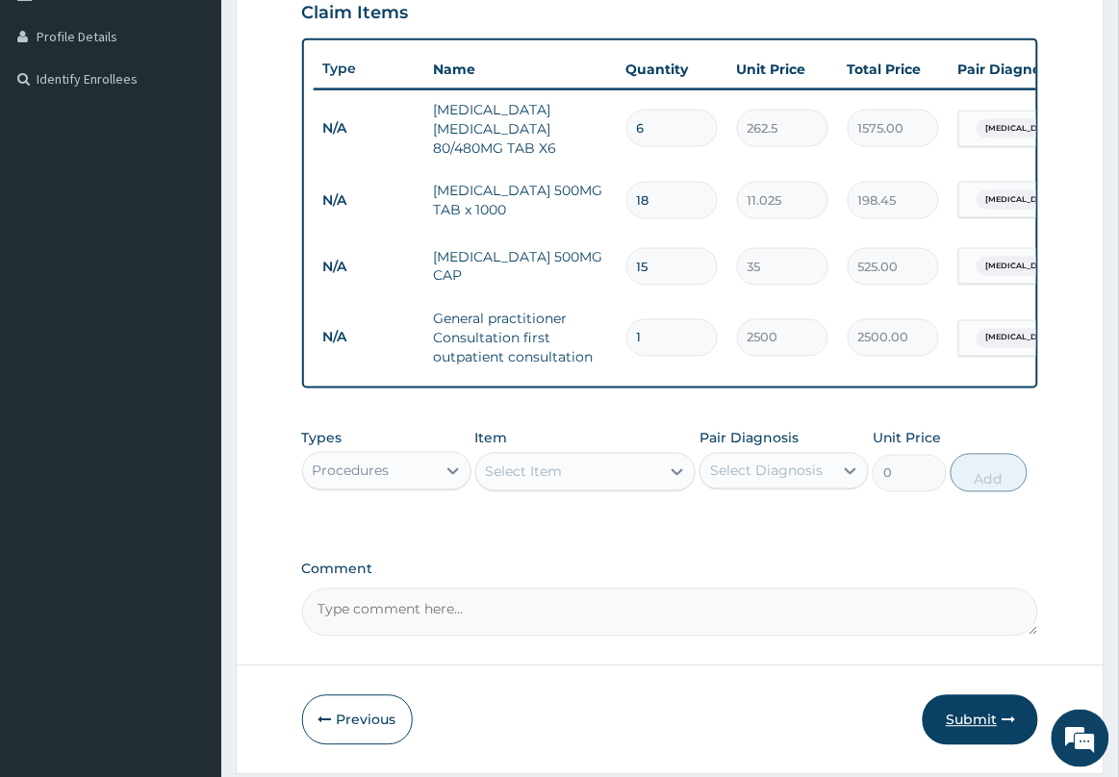
click at [965, 746] on button "Submit" at bounding box center [980, 721] width 115 height 50
click at [951, 739] on button "Submit" at bounding box center [980, 721] width 115 height 50
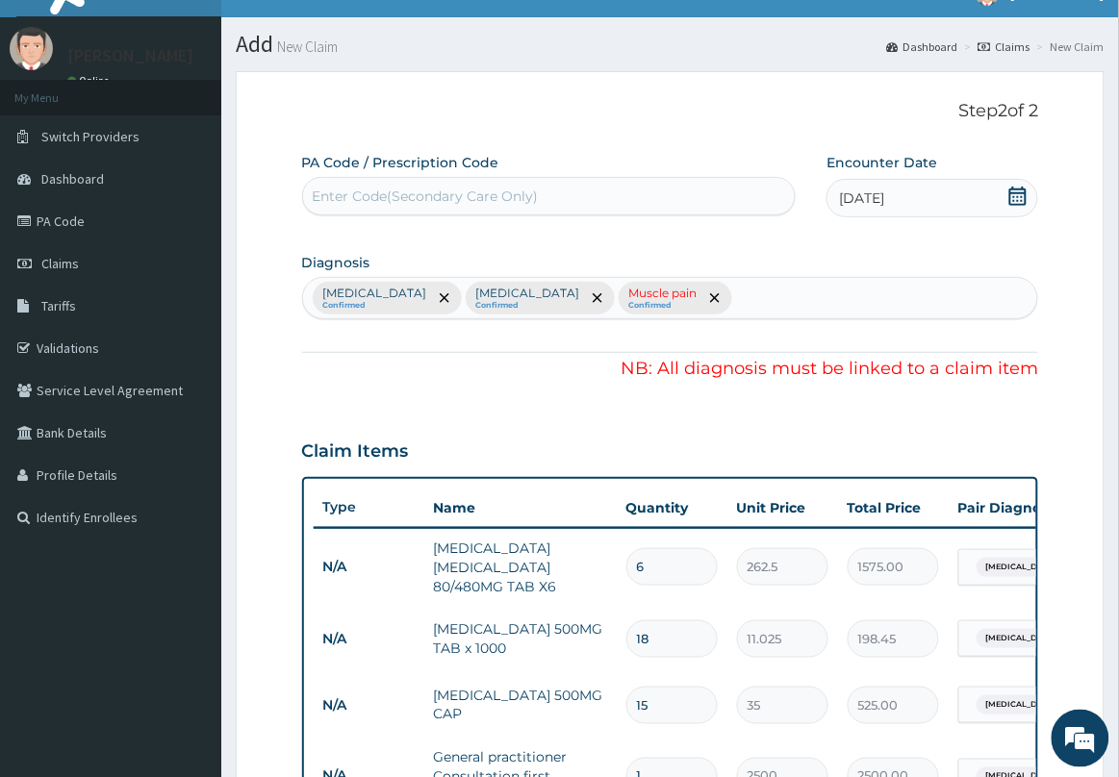
scroll to position [0, 0]
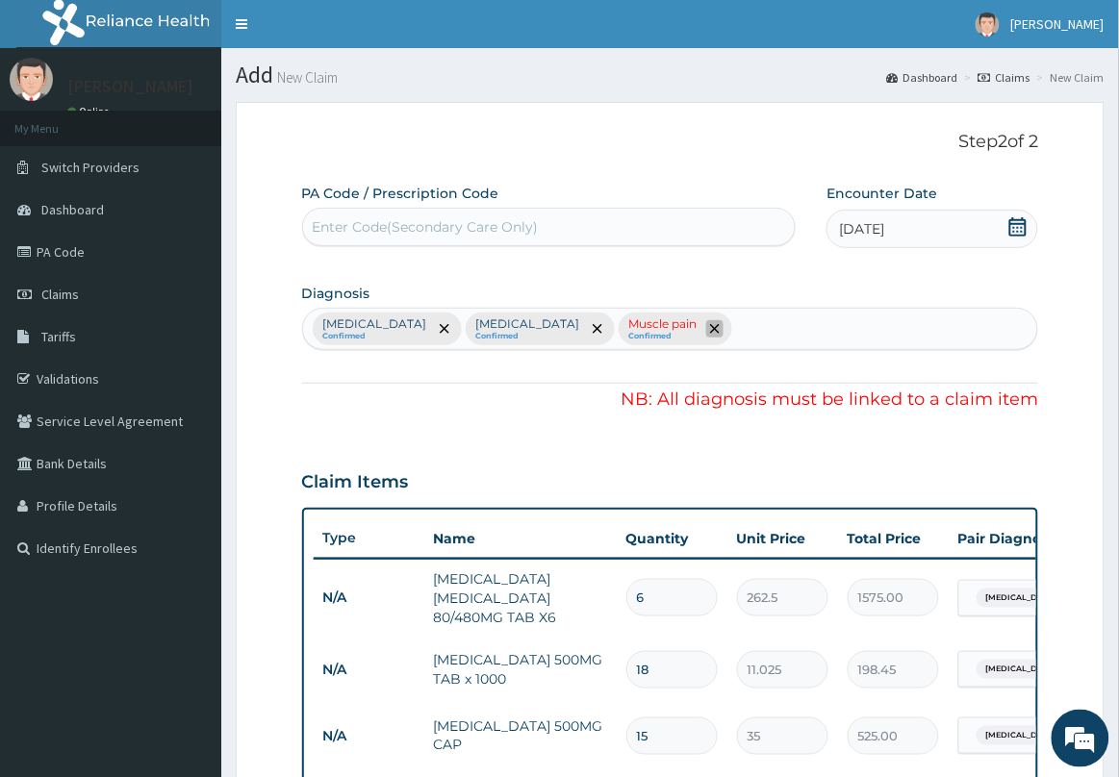
click at [710, 334] on icon "remove selection option" at bounding box center [715, 329] width 10 height 10
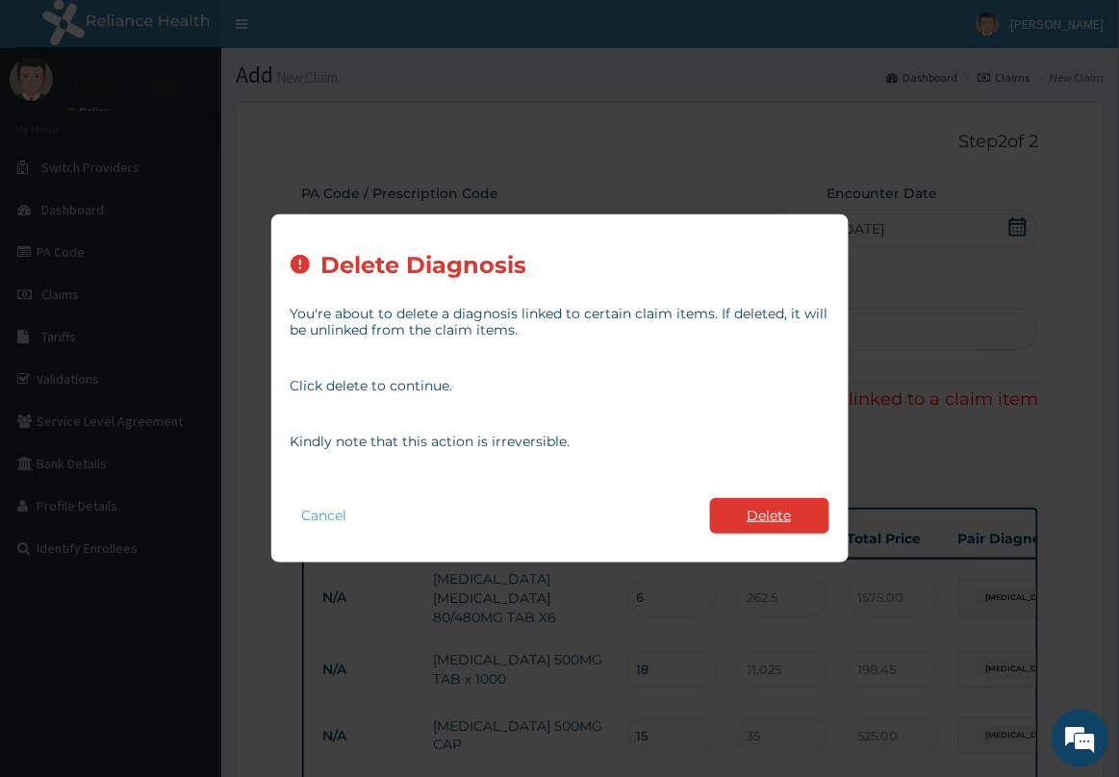
click at [739, 524] on button "Delete" at bounding box center [769, 516] width 119 height 36
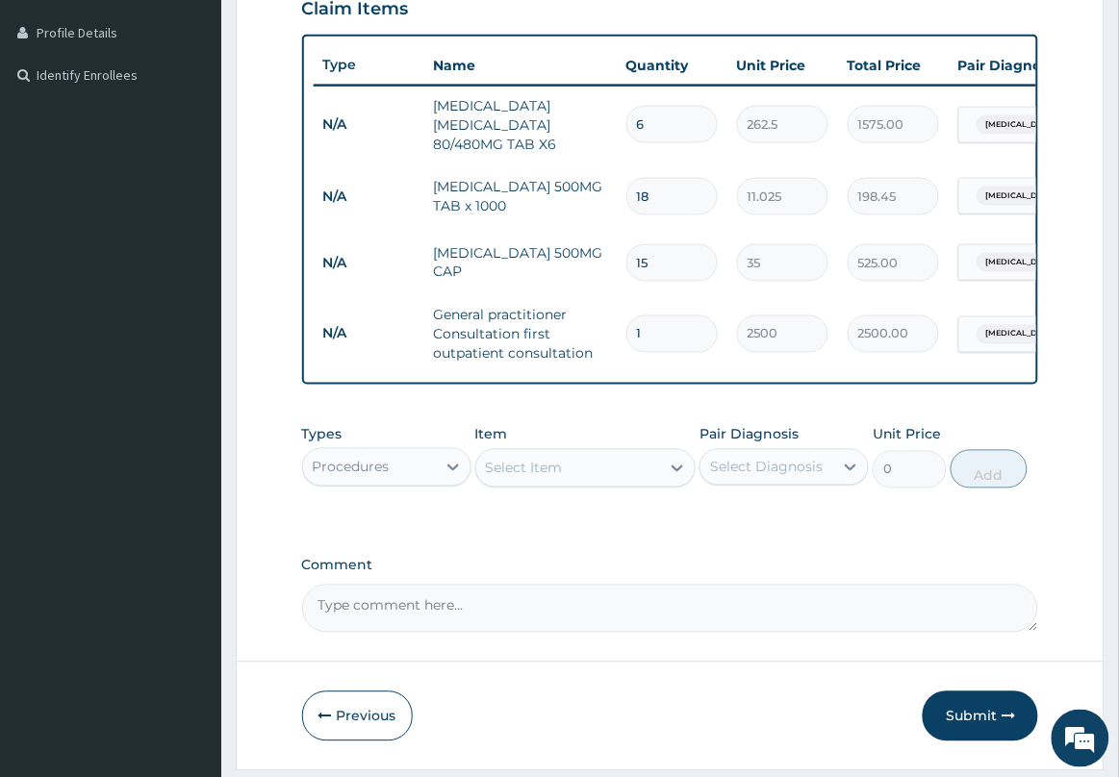
scroll to position [547, 0]
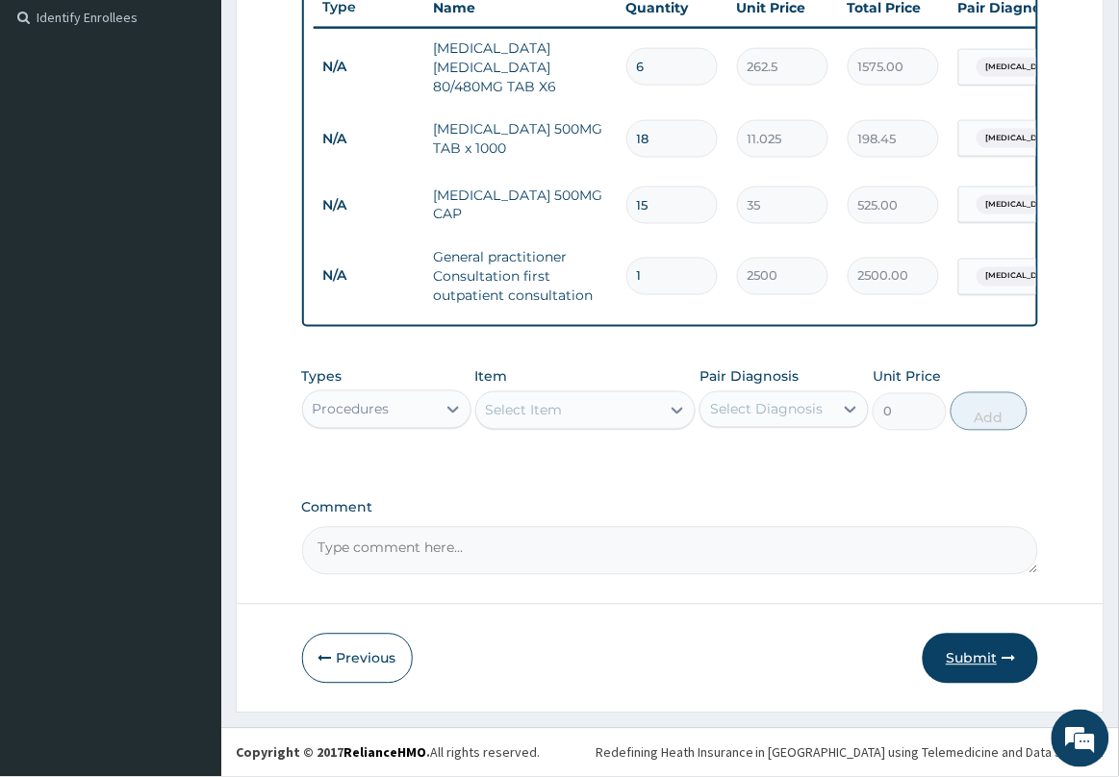
click at [988, 655] on button "Submit" at bounding box center [980, 659] width 115 height 50
